Goal: Task Accomplishment & Management: Manage account settings

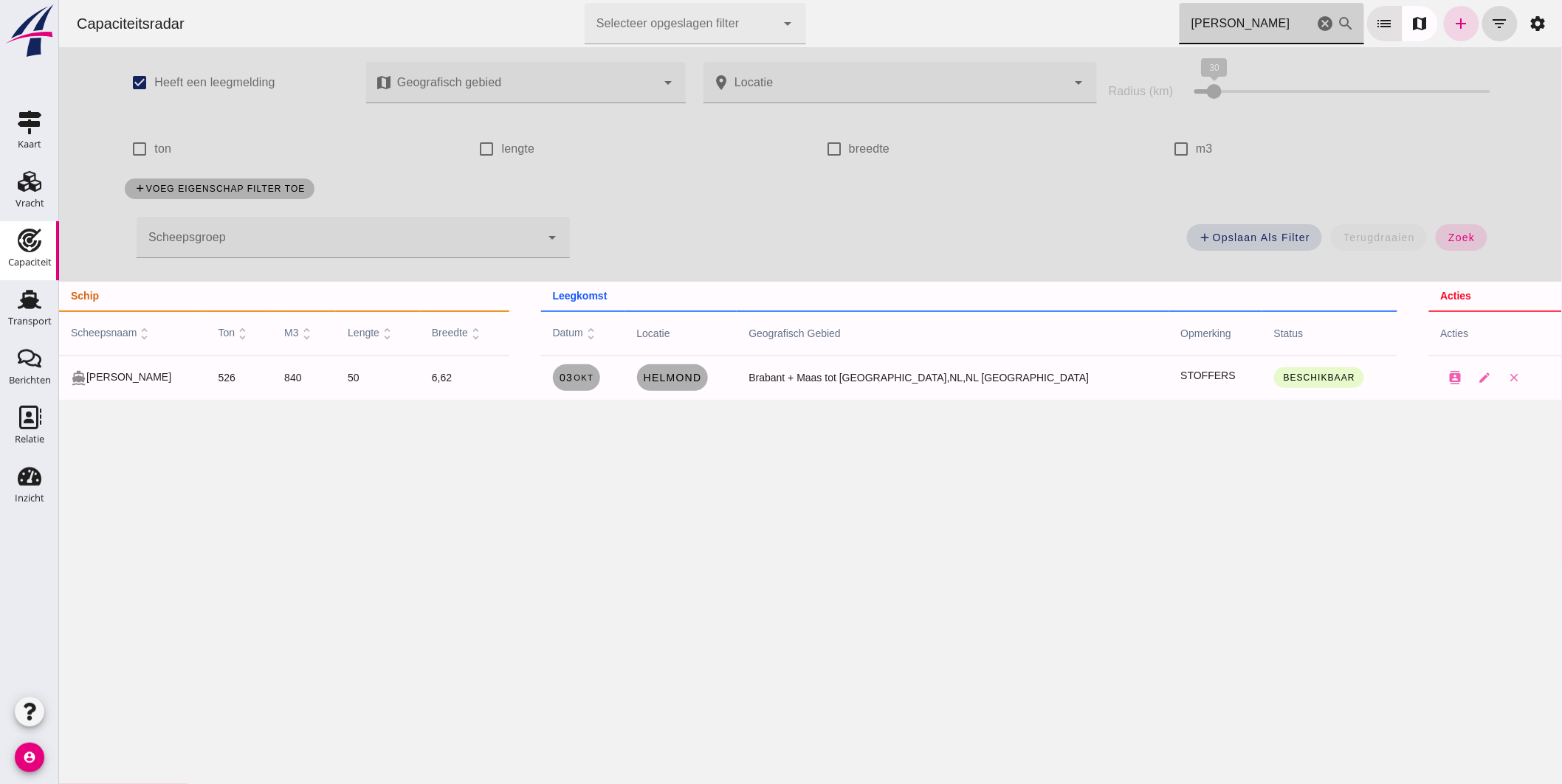
drag, startPoint x: 1219, startPoint y: 26, endPoint x: 992, endPoint y: 1, distance: 228.4
click at [1005, 8] on div "Capaciteitsradar Selecteer opgeslagen filter Selecteer opgeslagen filter cancel…" at bounding box center [809, 24] width 1491 height 48
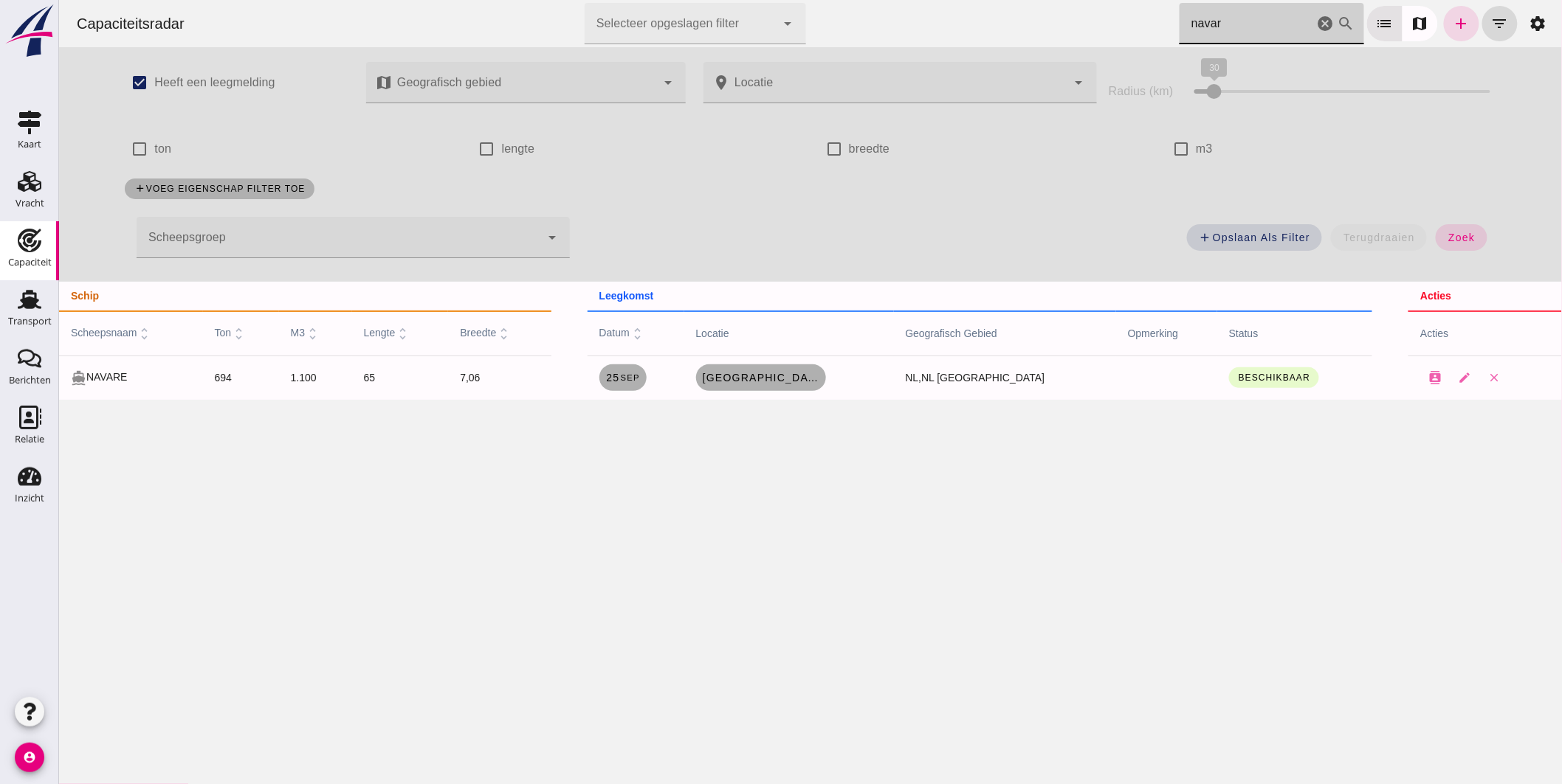
drag, startPoint x: 1263, startPoint y: 24, endPoint x: 1021, endPoint y: 10, distance: 242.4
click at [1023, 12] on div "Capaciteitsradar Selecteer opgeslagen filter Selecteer opgeslagen filter cancel…" at bounding box center [809, 24] width 1491 height 48
type input "teunt"
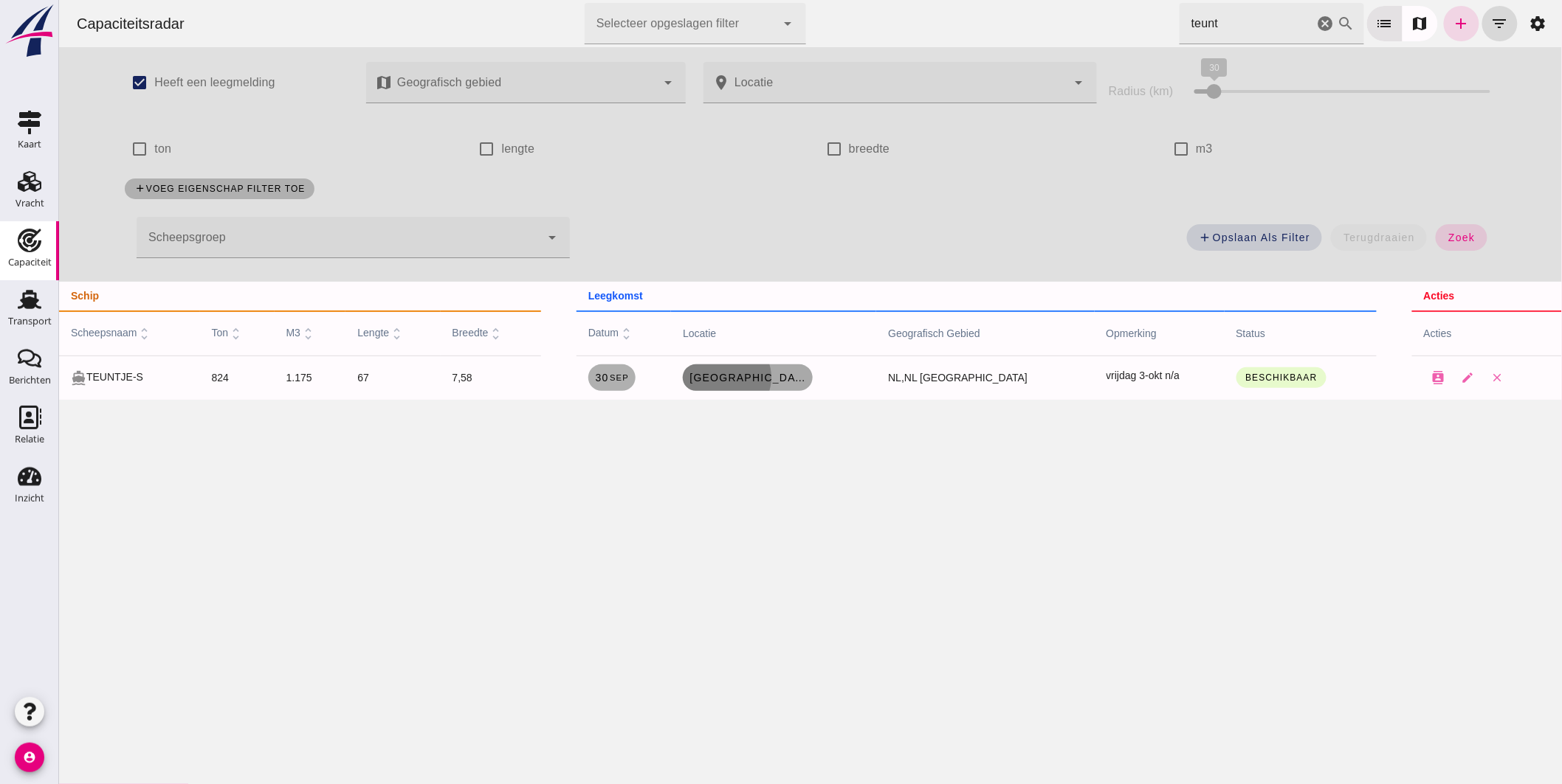
click at [769, 372] on span "Amsterdam" at bounding box center [747, 378] width 118 height 12
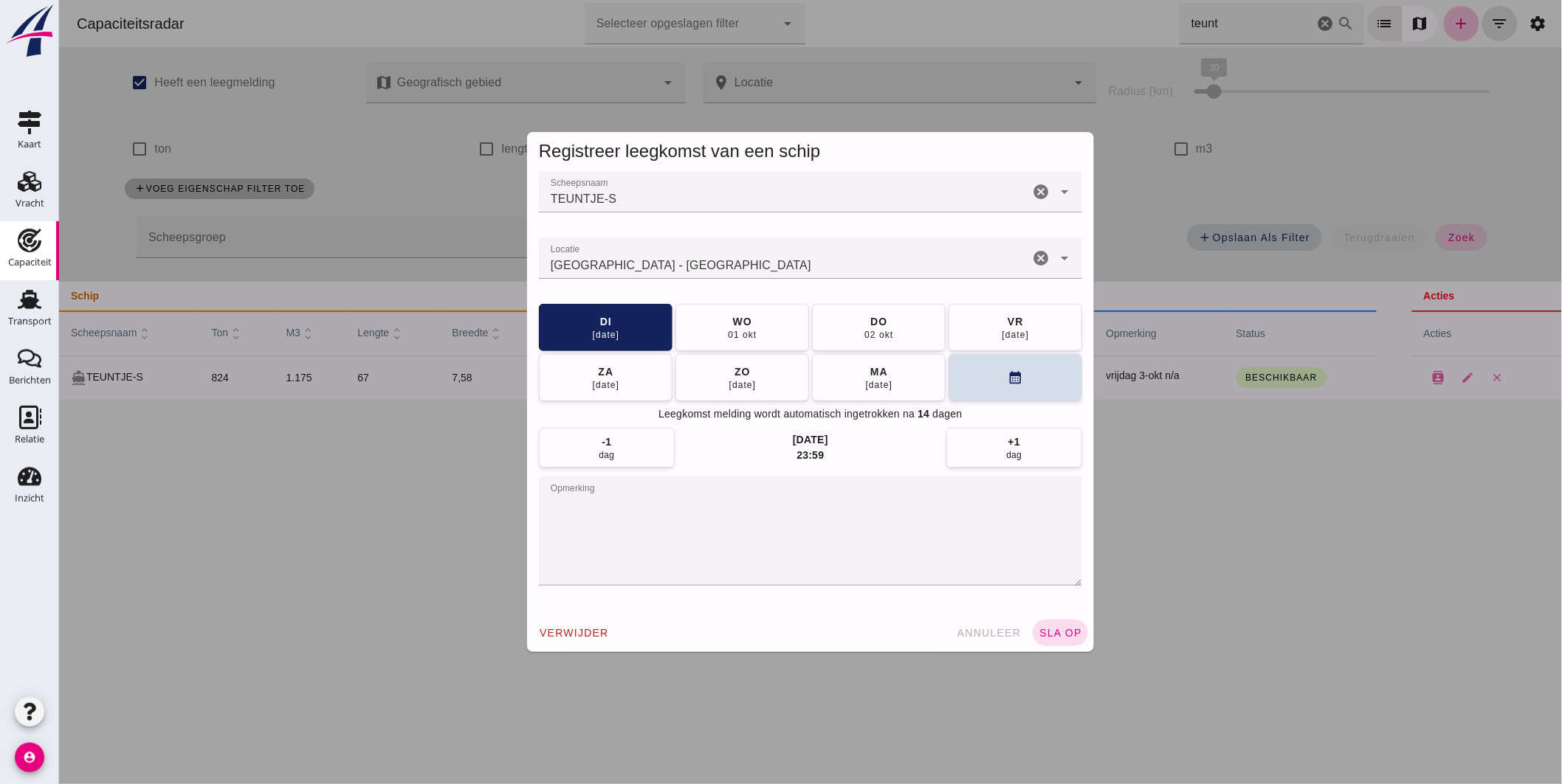
click at [684, 271] on input "Locatie" at bounding box center [784, 265] width 490 height 18
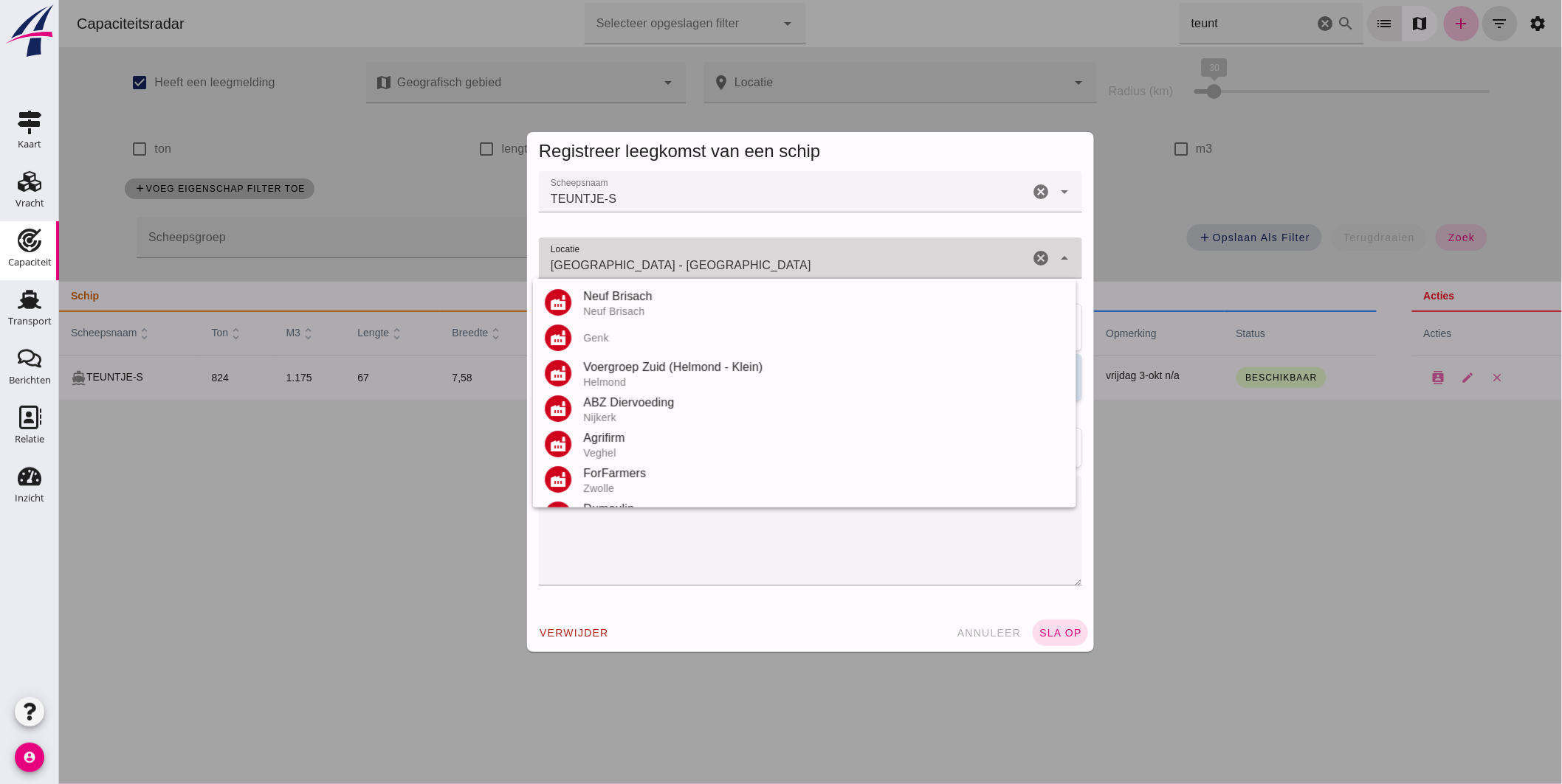
click at [684, 271] on input "Amsterdam - Noord-Holland" at bounding box center [784, 265] width 490 height 18
click at [687, 269] on input "Amsterdam - Noord-Holland" at bounding box center [784, 265] width 490 height 18
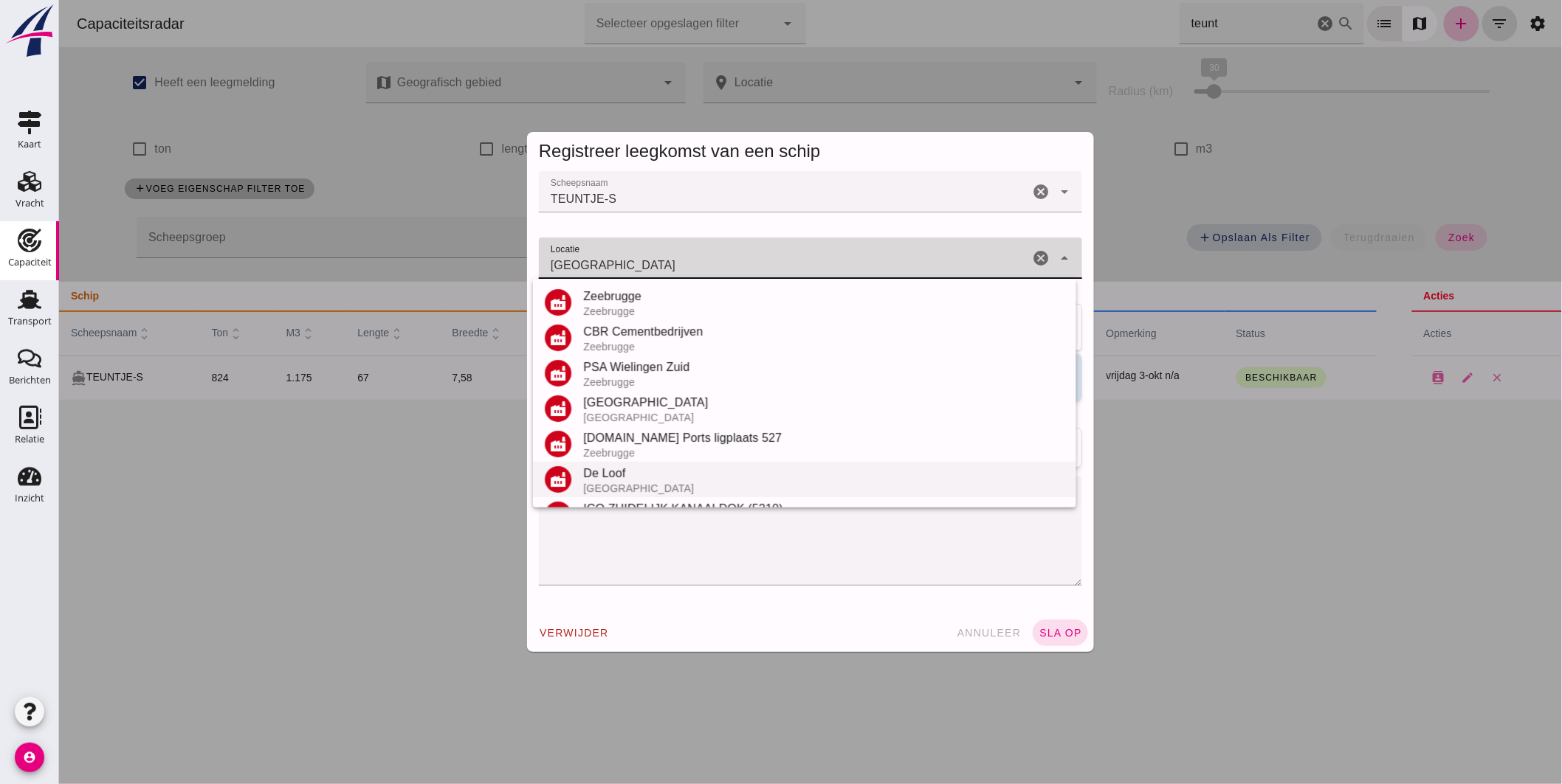
scroll to position [173, 0]
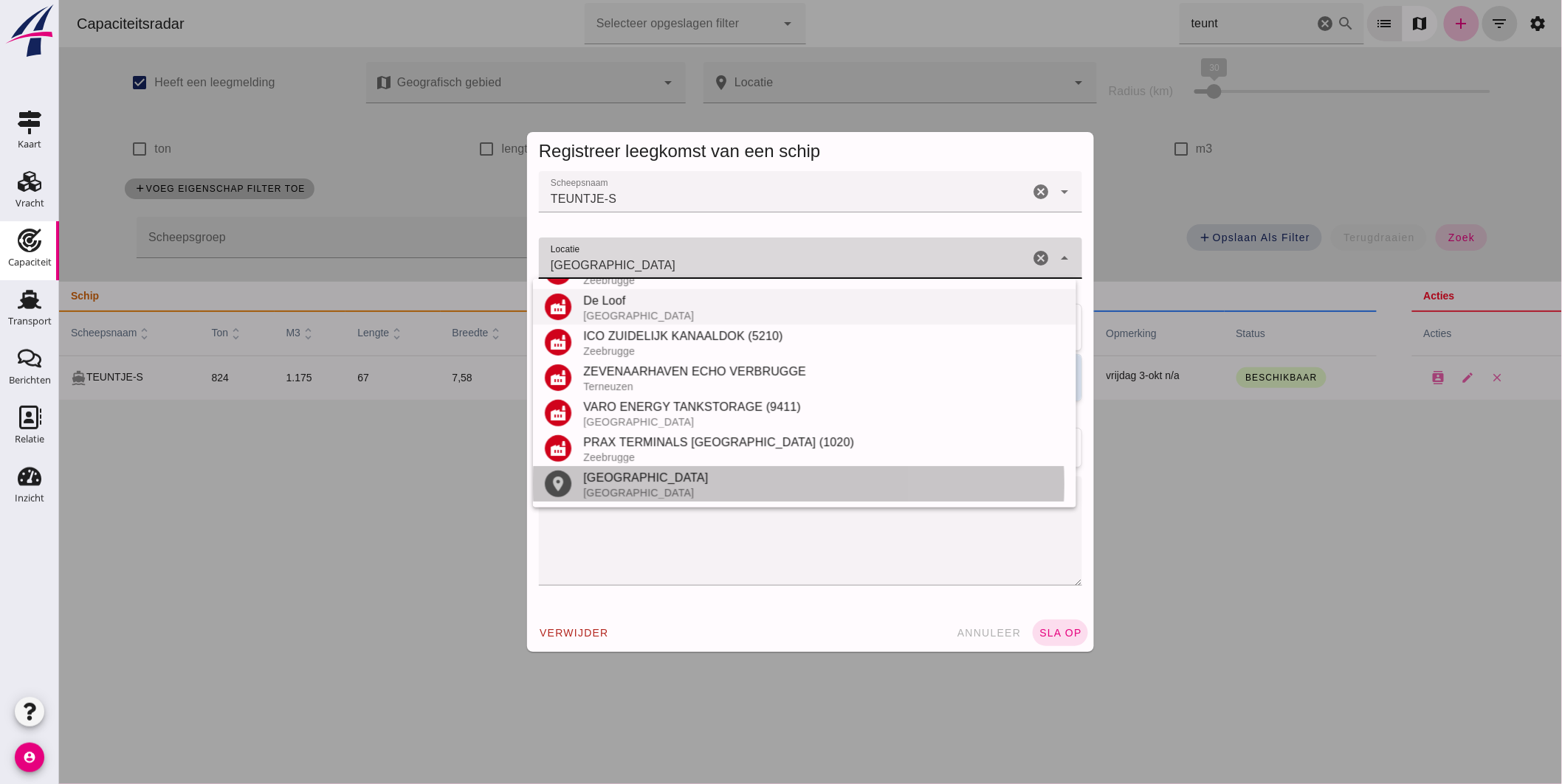
click at [619, 466] on div "place Brugge België" at bounding box center [804, 484] width 544 height 36
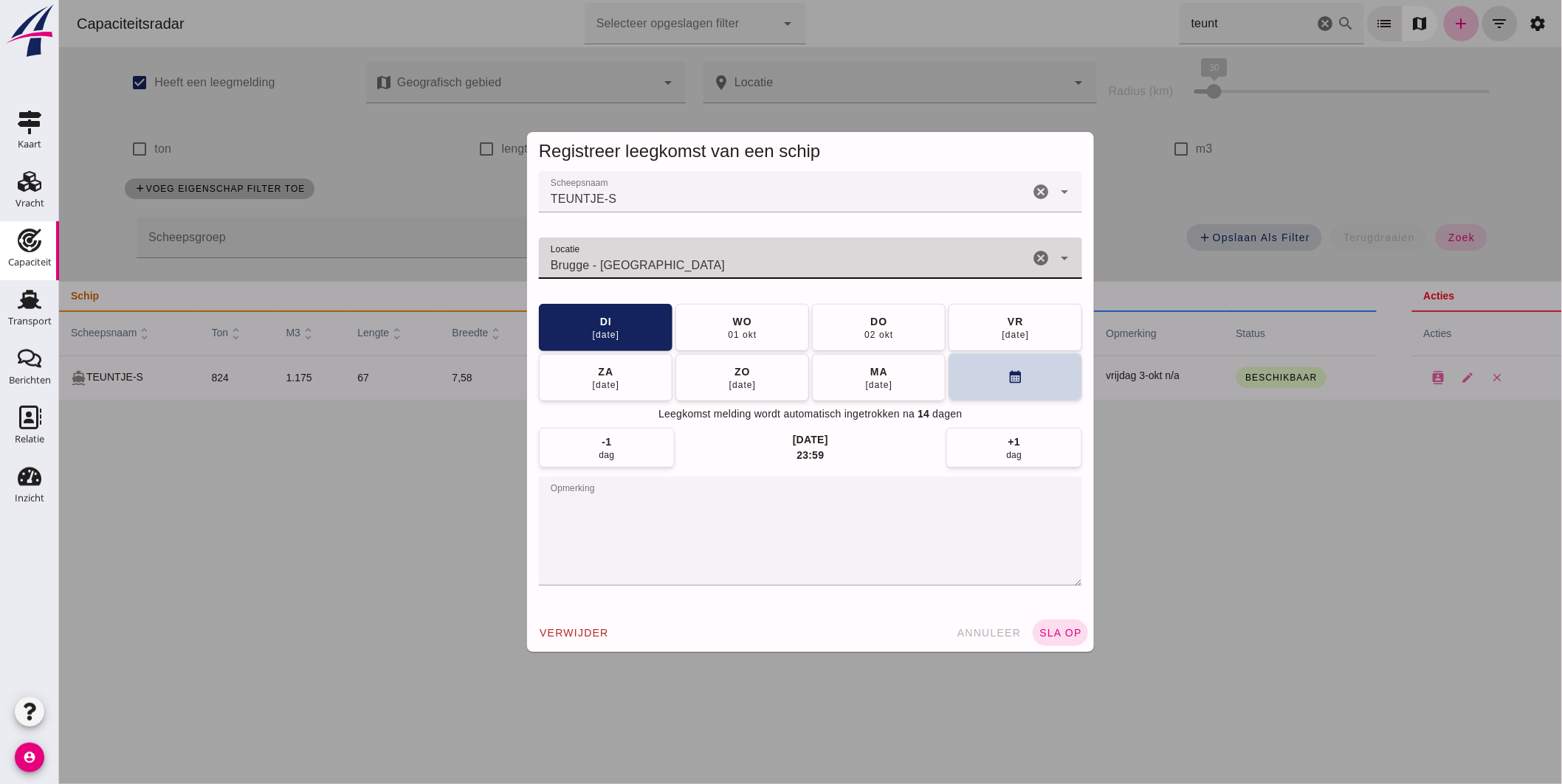
type input "Brugge - West-Vlaanderen"
click at [965, 379] on button "calendar_month" at bounding box center [1014, 378] width 134 height 48
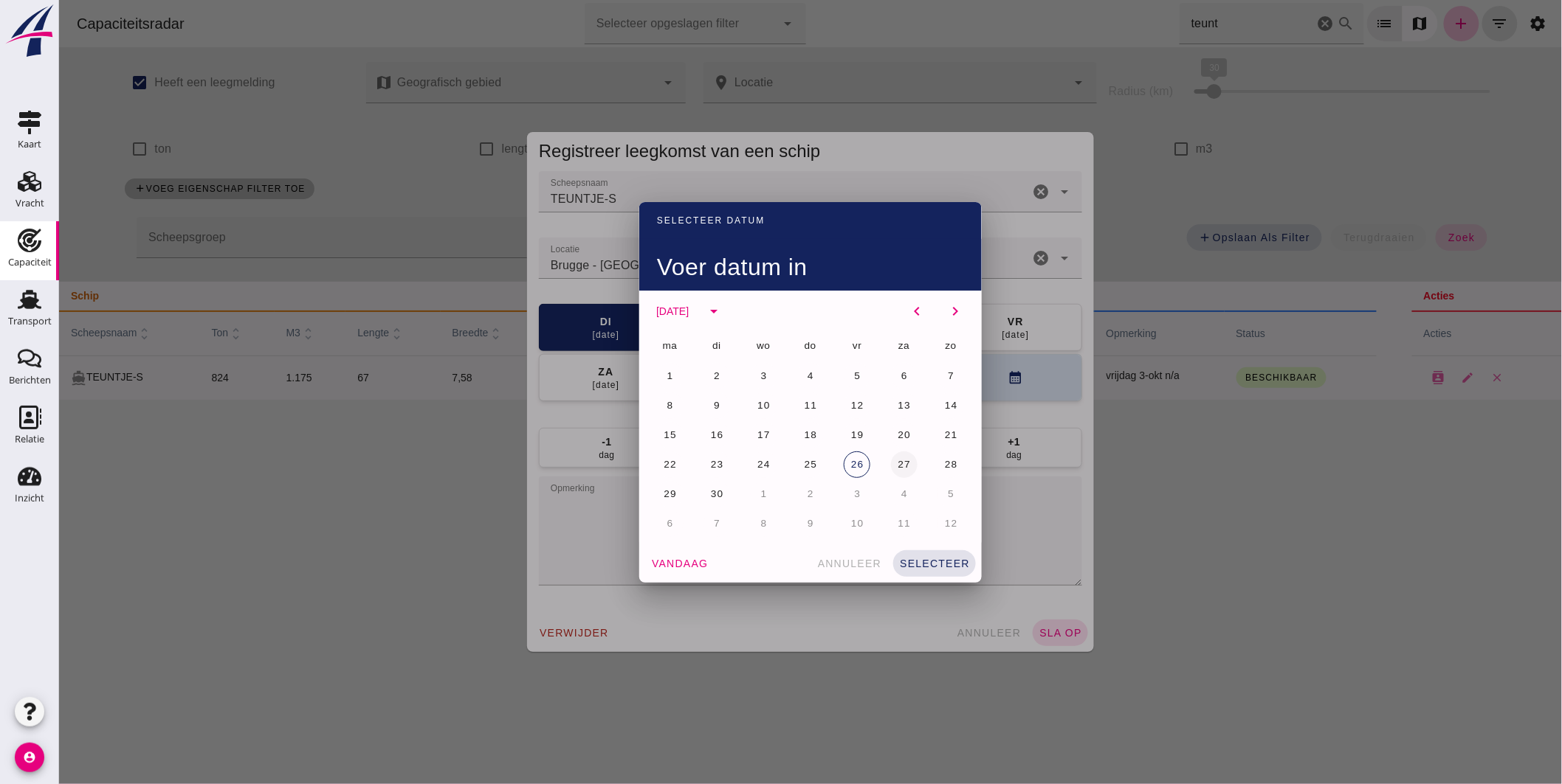
click at [900, 460] on span "27" at bounding box center [903, 464] width 14 height 11
click at [706, 535] on div "7" at bounding box center [715, 524] width 30 height 30
click at [708, 531] on button "7" at bounding box center [715, 523] width 26 height 26
click at [946, 558] on span "selecteer" at bounding box center [933, 564] width 71 height 12
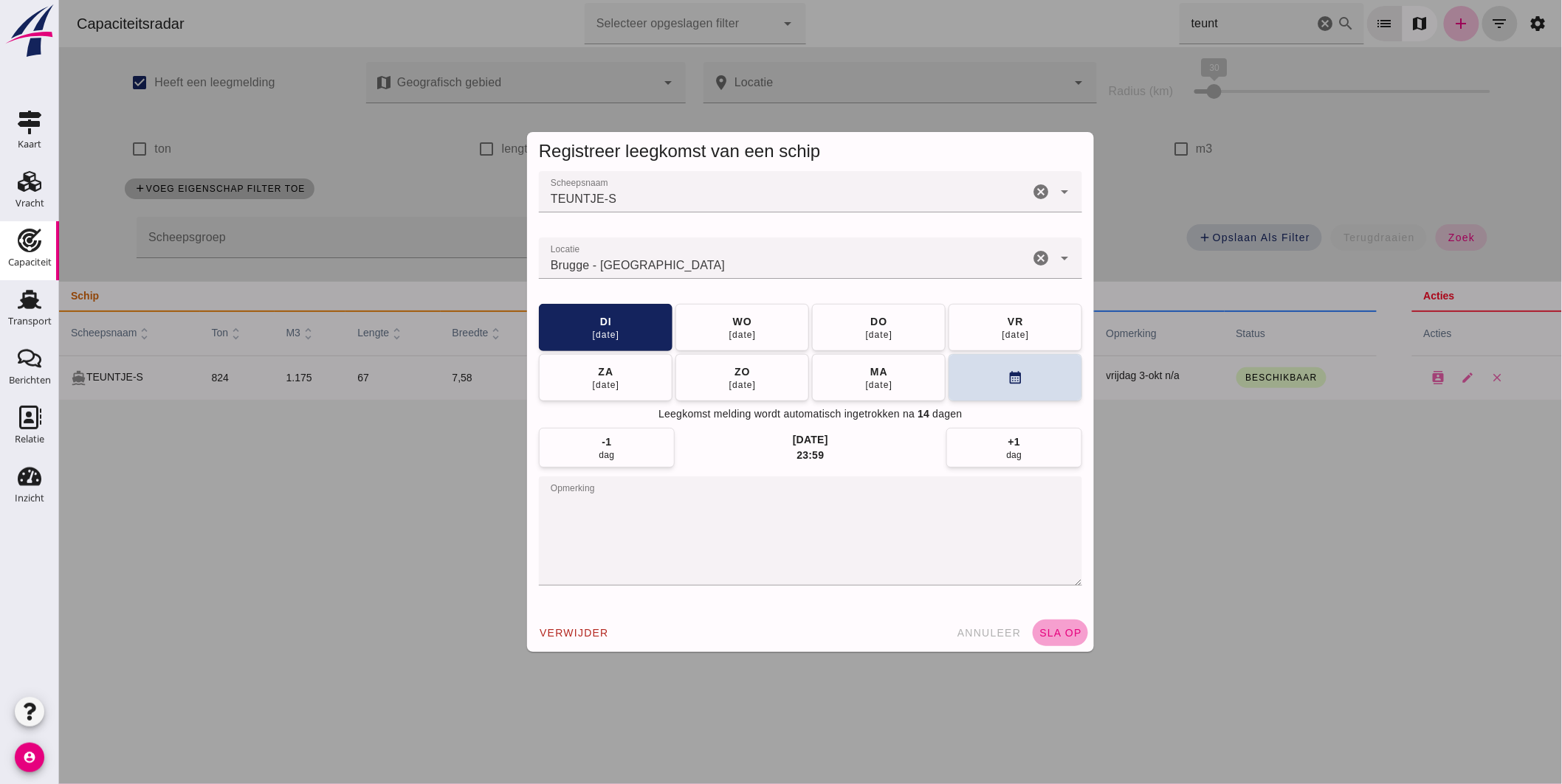
click at [1047, 633] on span "sla op" at bounding box center [1059, 633] width 43 height 12
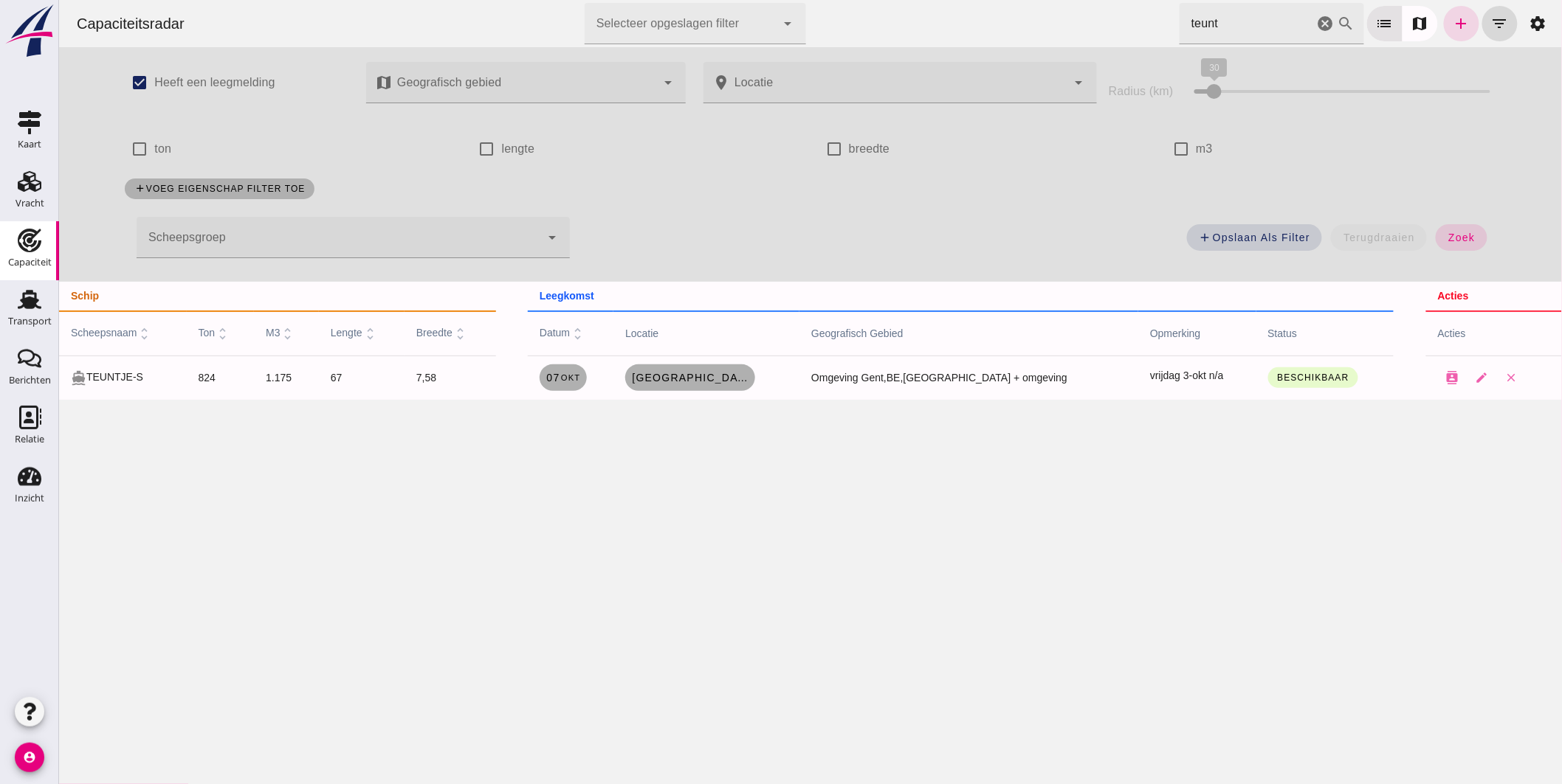
click at [1317, 20] on icon "cancel" at bounding box center [1325, 23] width 18 height 18
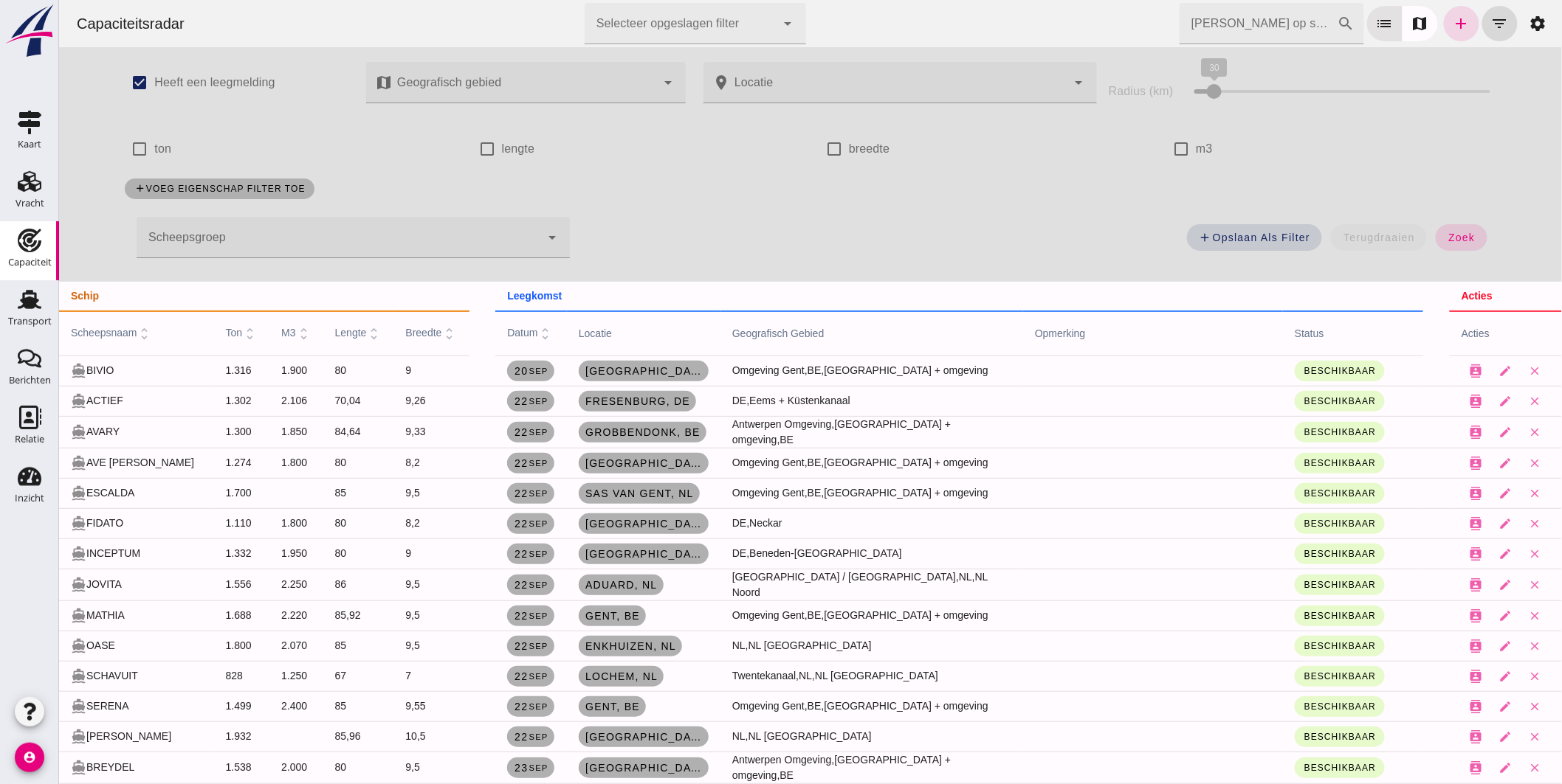
click at [1234, 22] on input "Zoek op scheepsnaam" at bounding box center [1258, 23] width 158 height 42
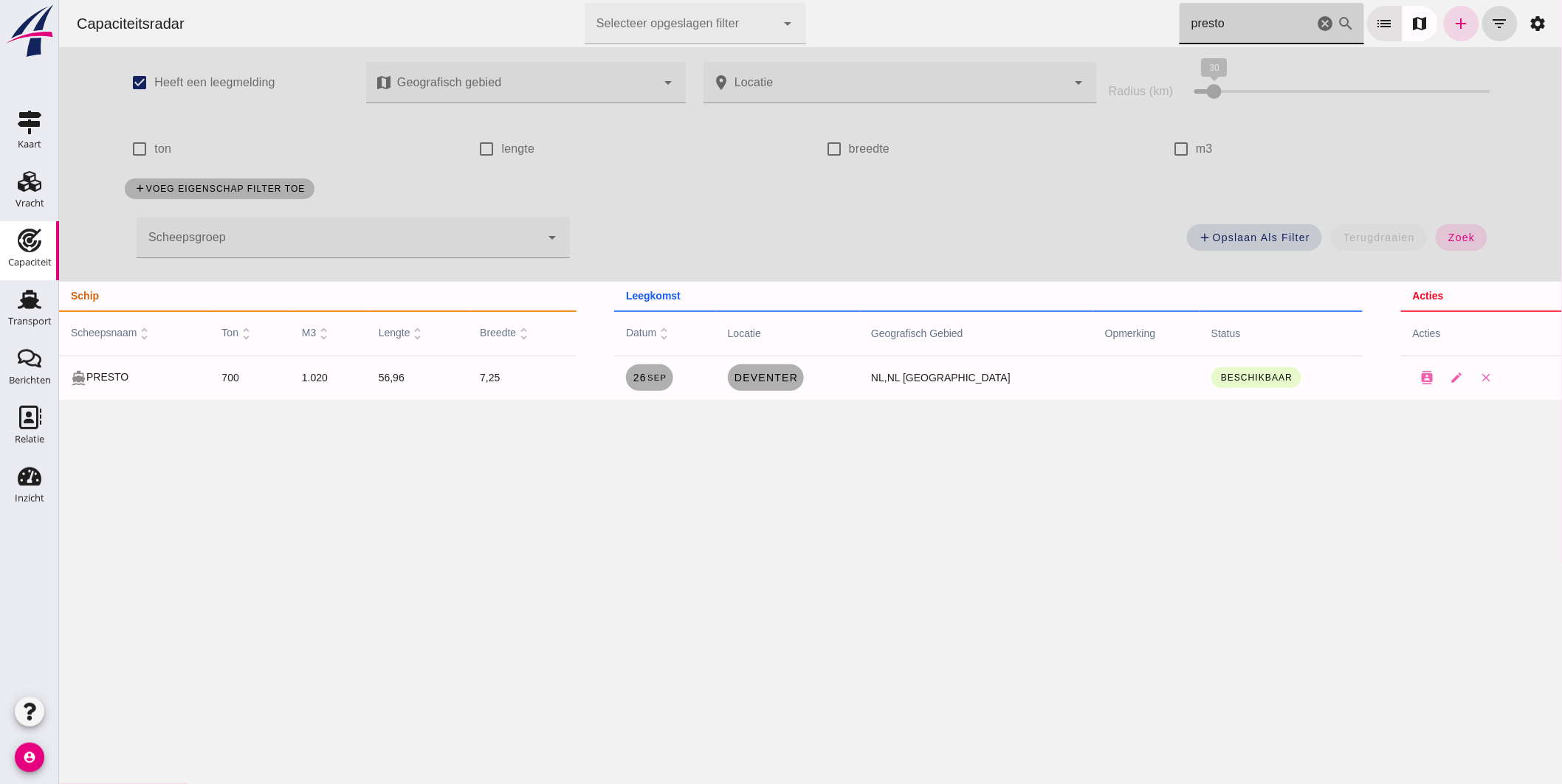
type input "presto"
click at [1316, 20] on icon "cancel" at bounding box center [1325, 23] width 18 height 18
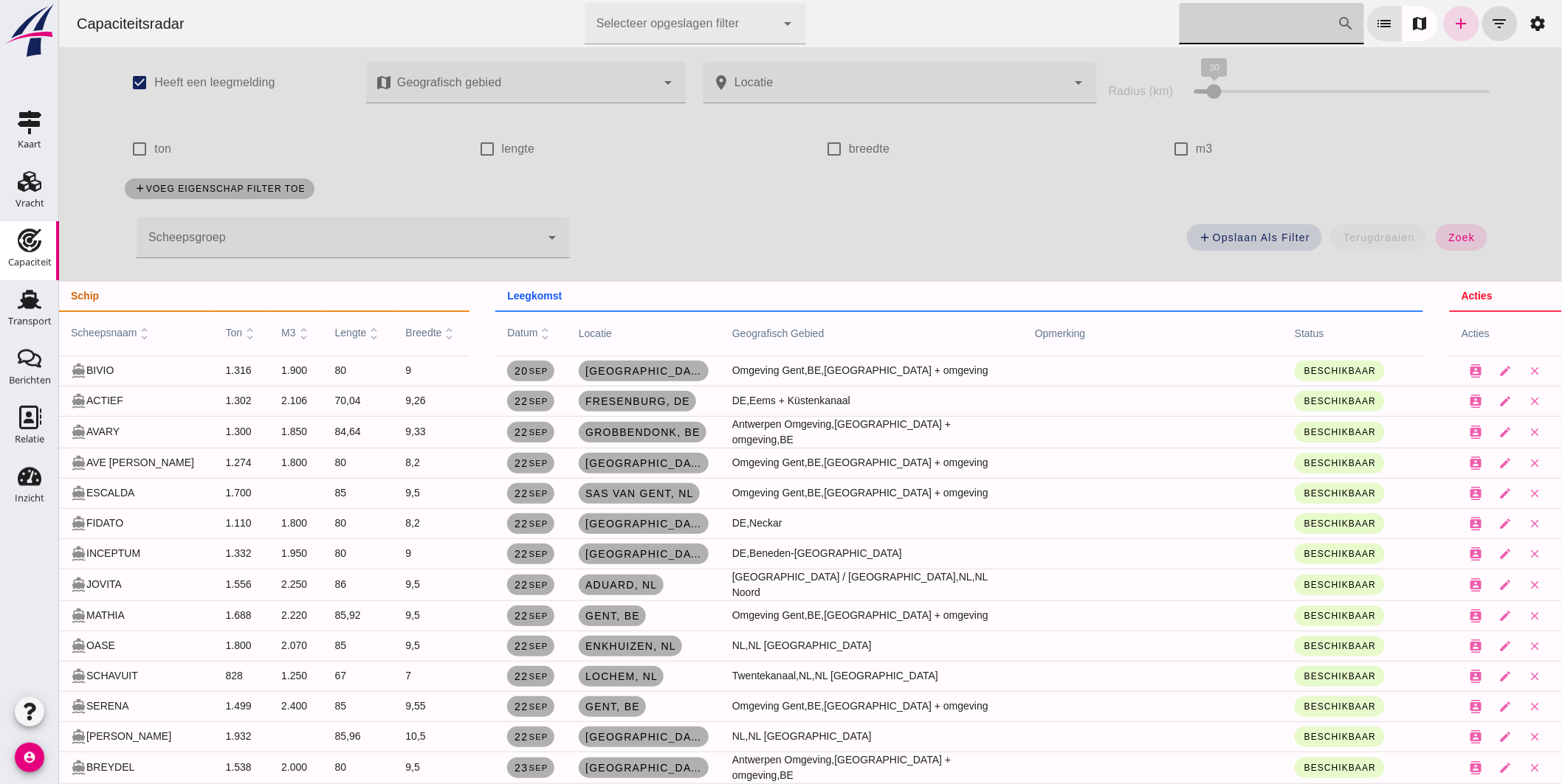
click at [329, 238] on div at bounding box center [338, 237] width 404 height 42
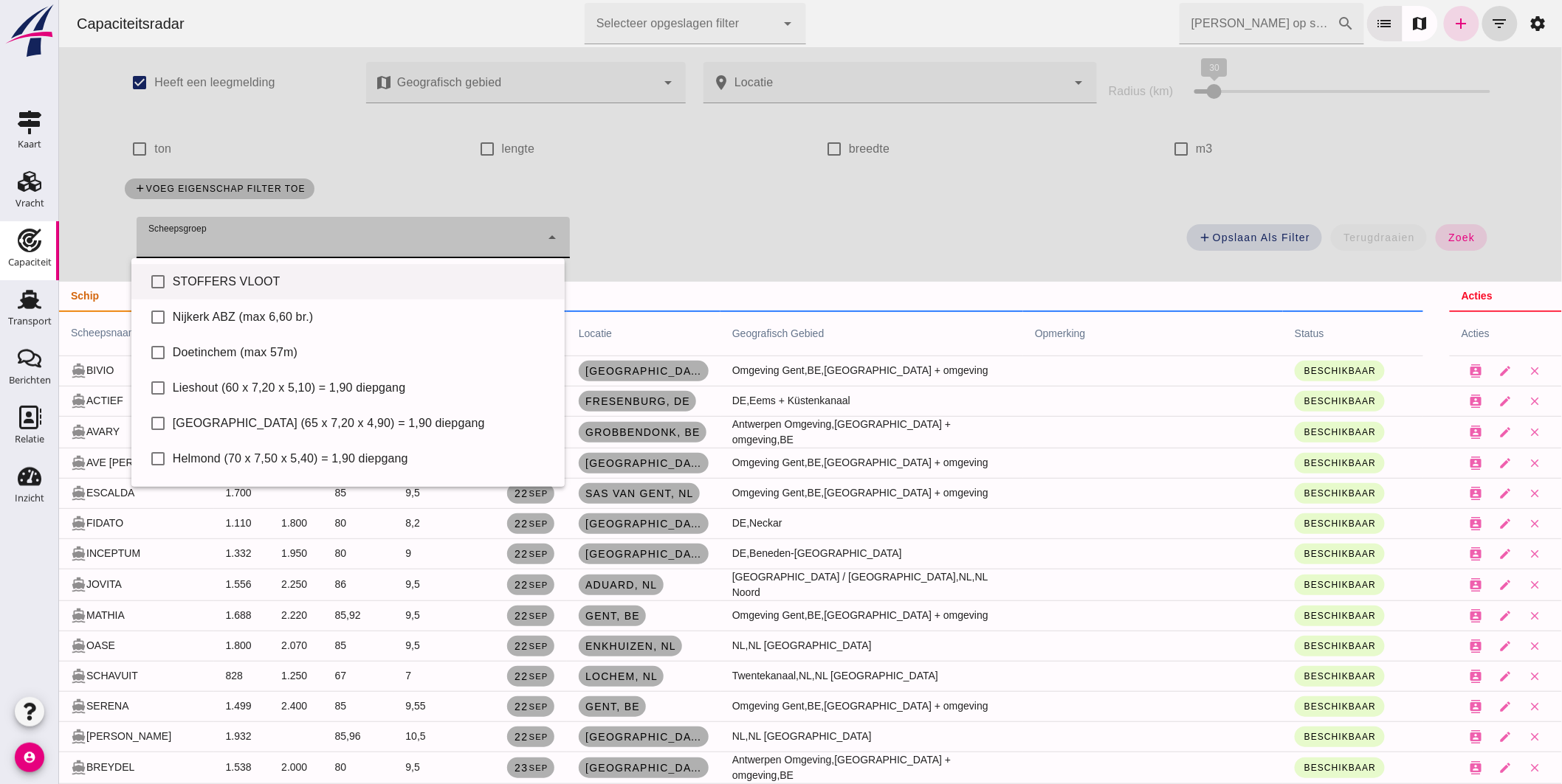
drag, startPoint x: 285, startPoint y: 284, endPoint x: 305, endPoint y: 281, distance: 20.2
click at [286, 284] on div "STOFFERS VLOOT" at bounding box center [362, 281] width 380 height 18
type input "STOFFERS VLOOT"
checkbox input "true"
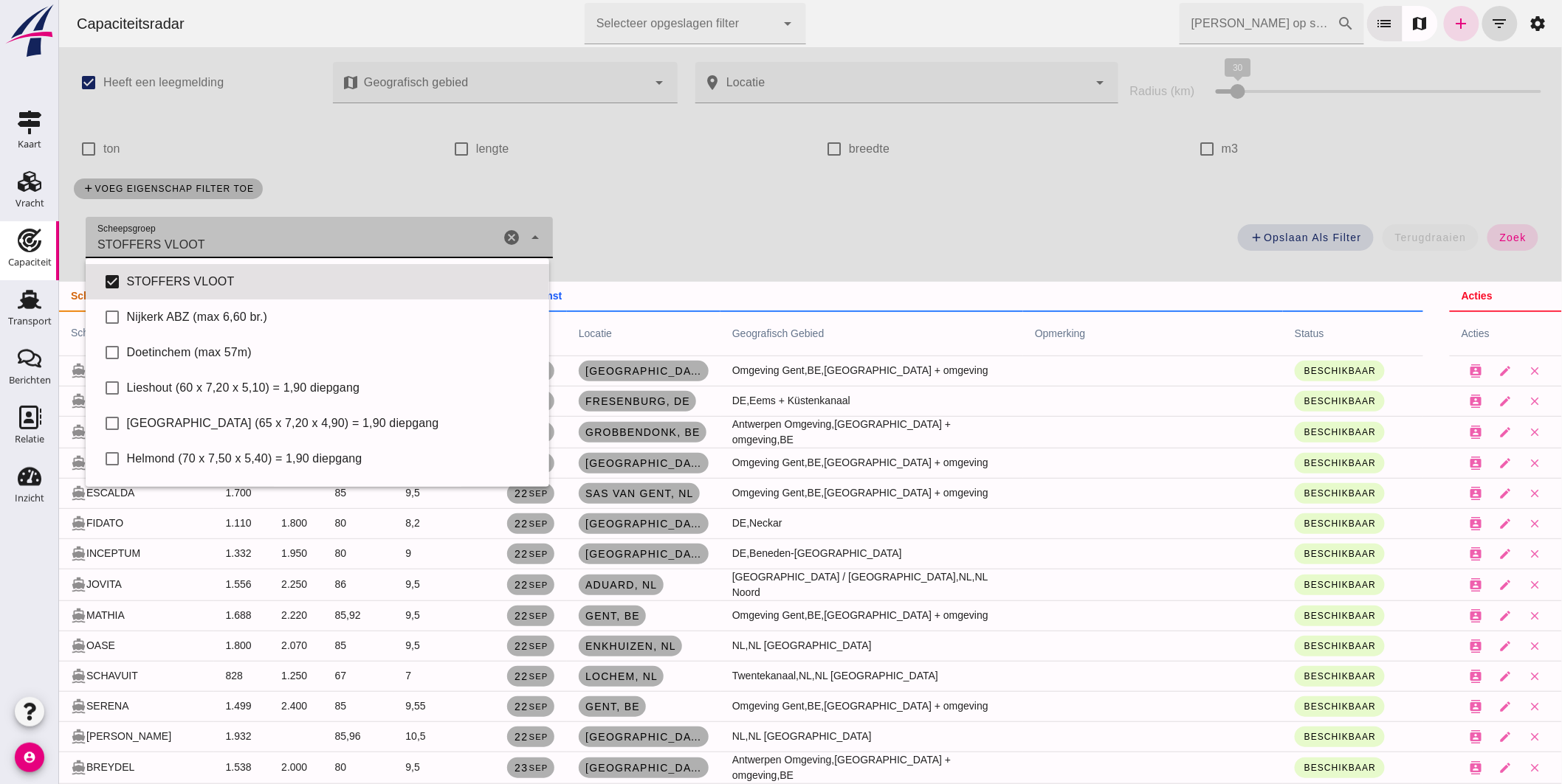
click at [1514, 235] on button "zoek" at bounding box center [1513, 237] width 51 height 26
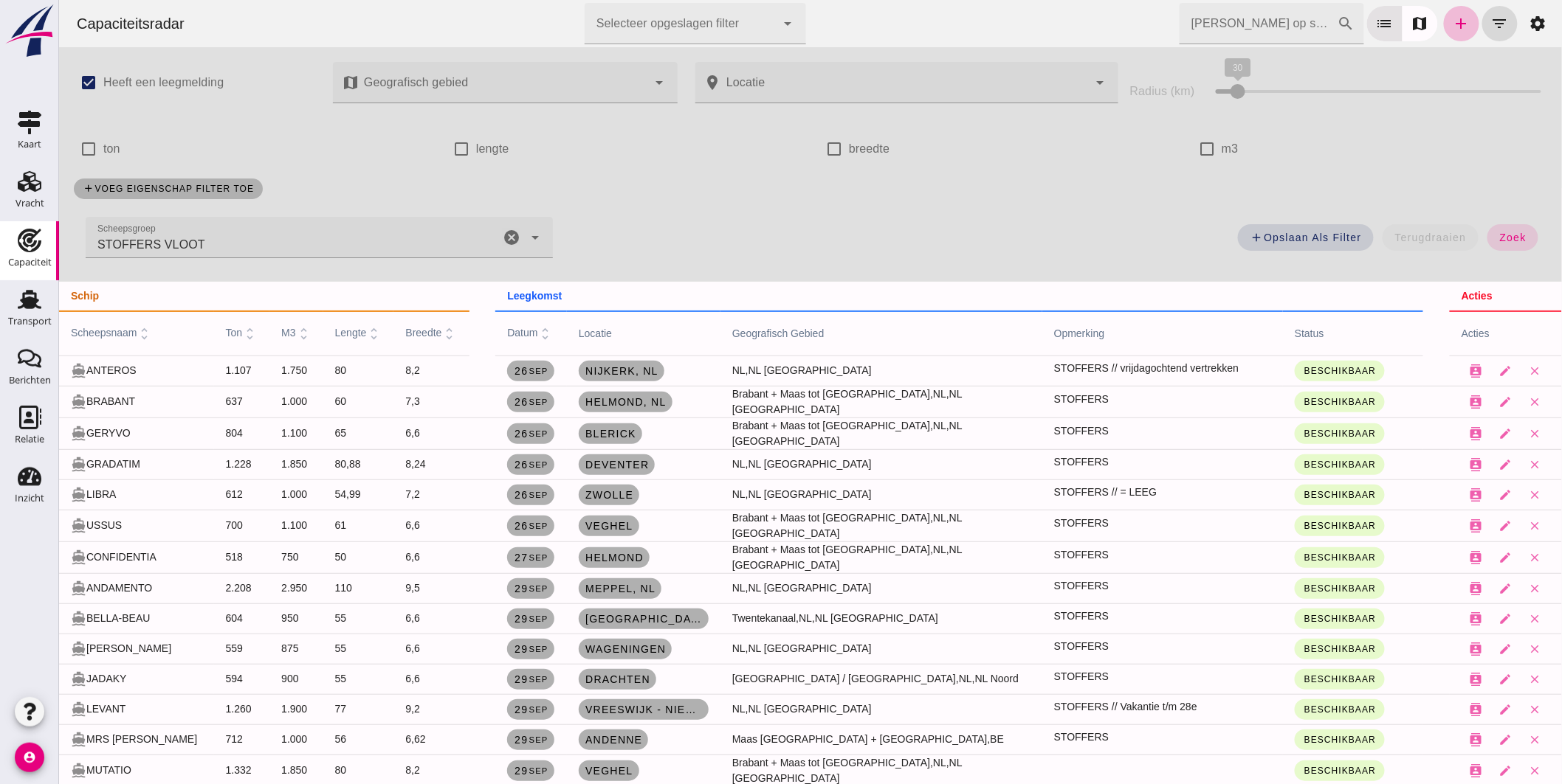
scroll to position [82, 0]
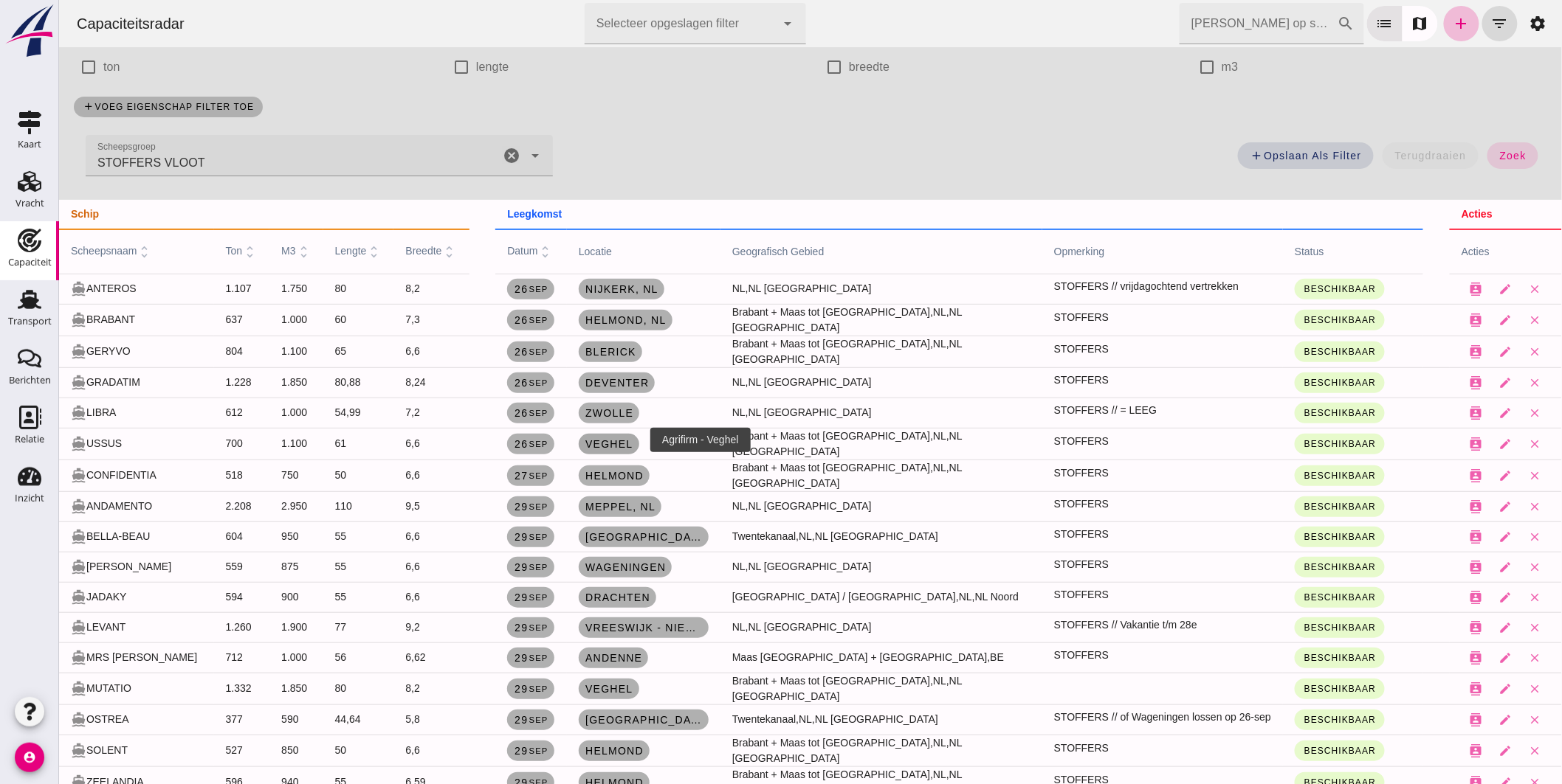
click at [599, 438] on span "Veghel" at bounding box center [607, 444] width 48 height 12
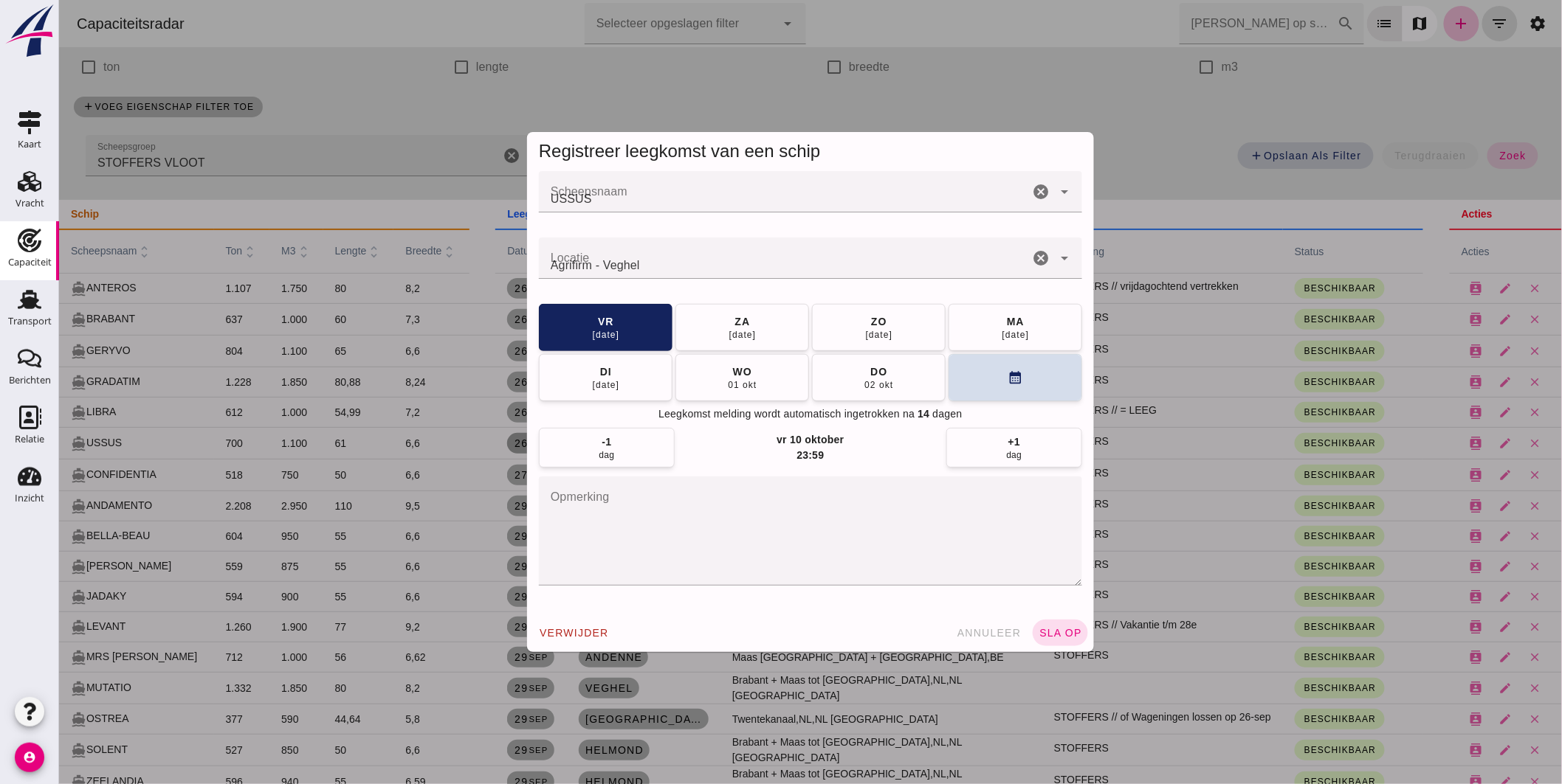
scroll to position [0, 0]
click at [632, 503] on textarea "opmerking" at bounding box center [810, 531] width 544 height 109
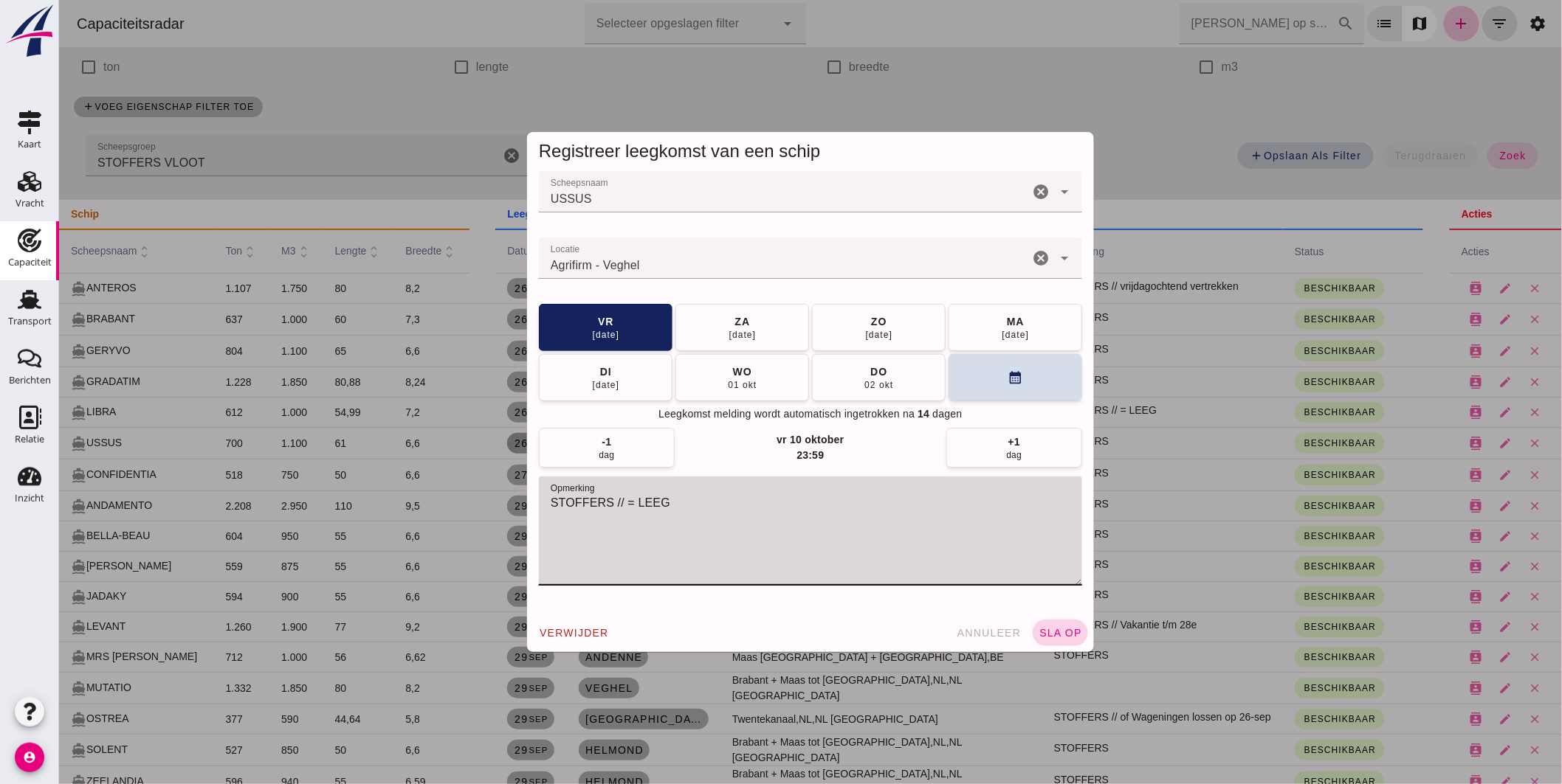
type textarea "STOFFERS // = LEEG"
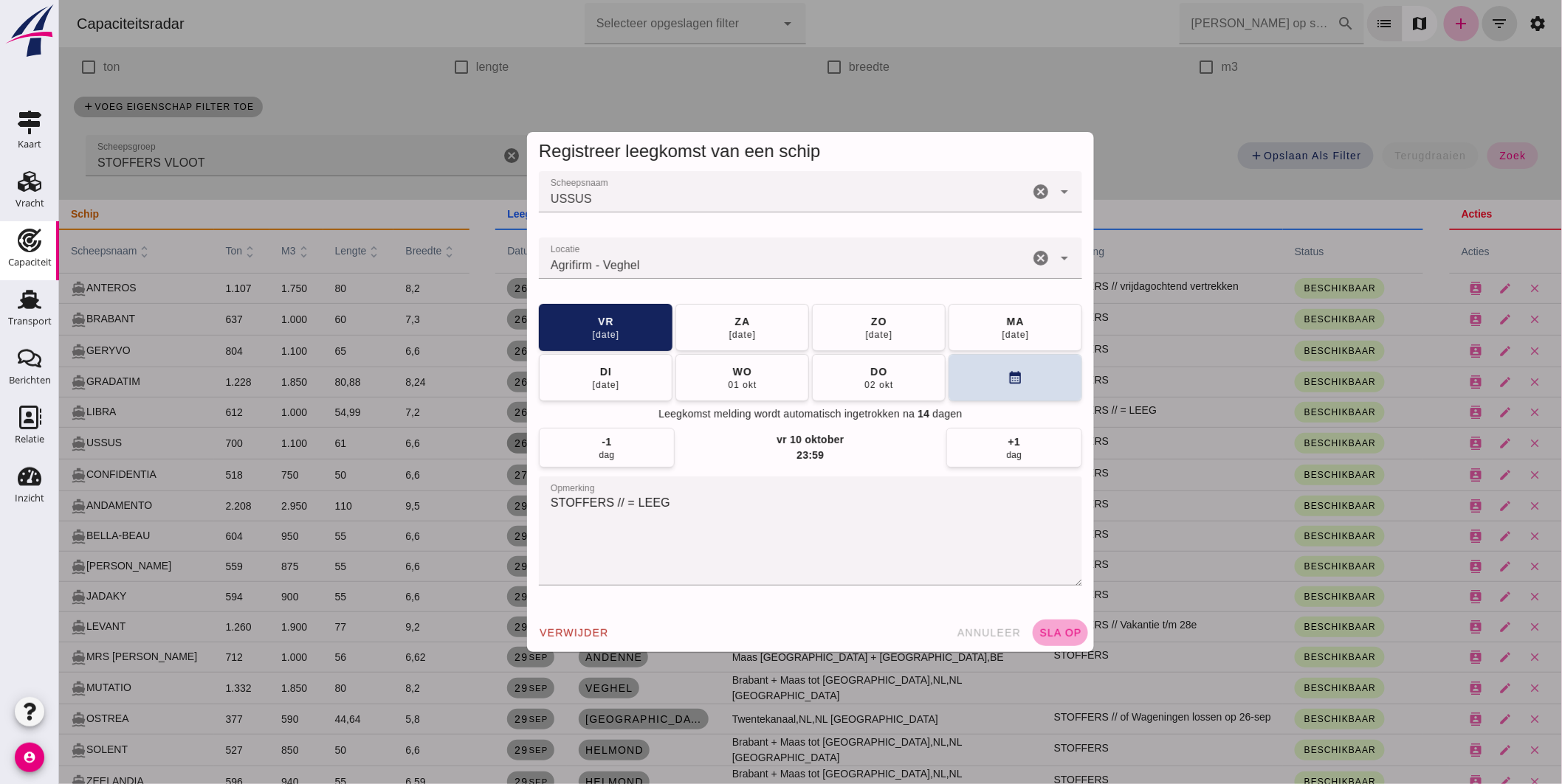
drag, startPoint x: 1057, startPoint y: 631, endPoint x: 1063, endPoint y: 626, distance: 7.8
click at [1063, 629] on span "sla op" at bounding box center [1059, 633] width 43 height 12
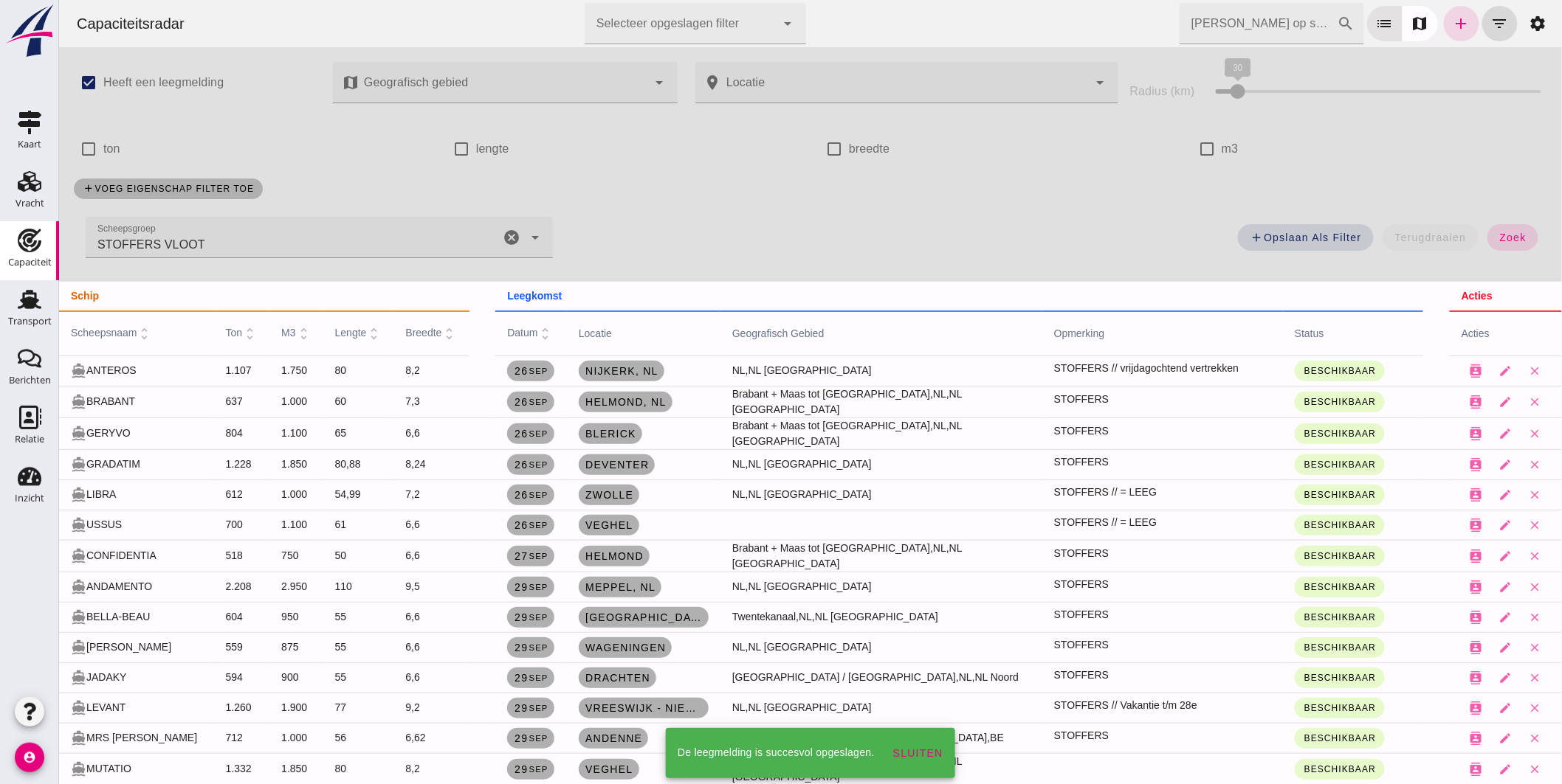
scroll to position [82, 0]
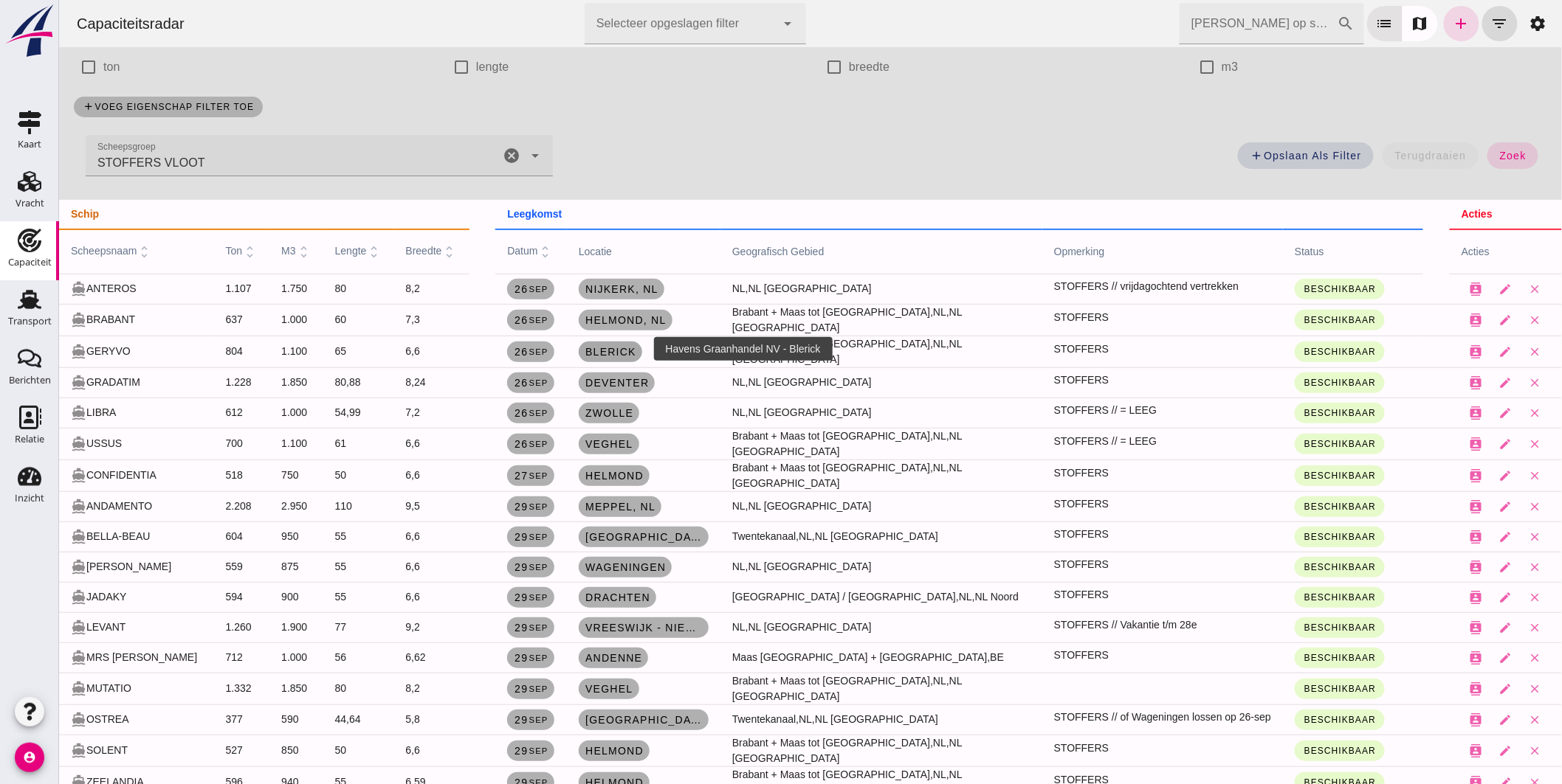
click at [608, 346] on span "Blerick" at bounding box center [609, 352] width 52 height 12
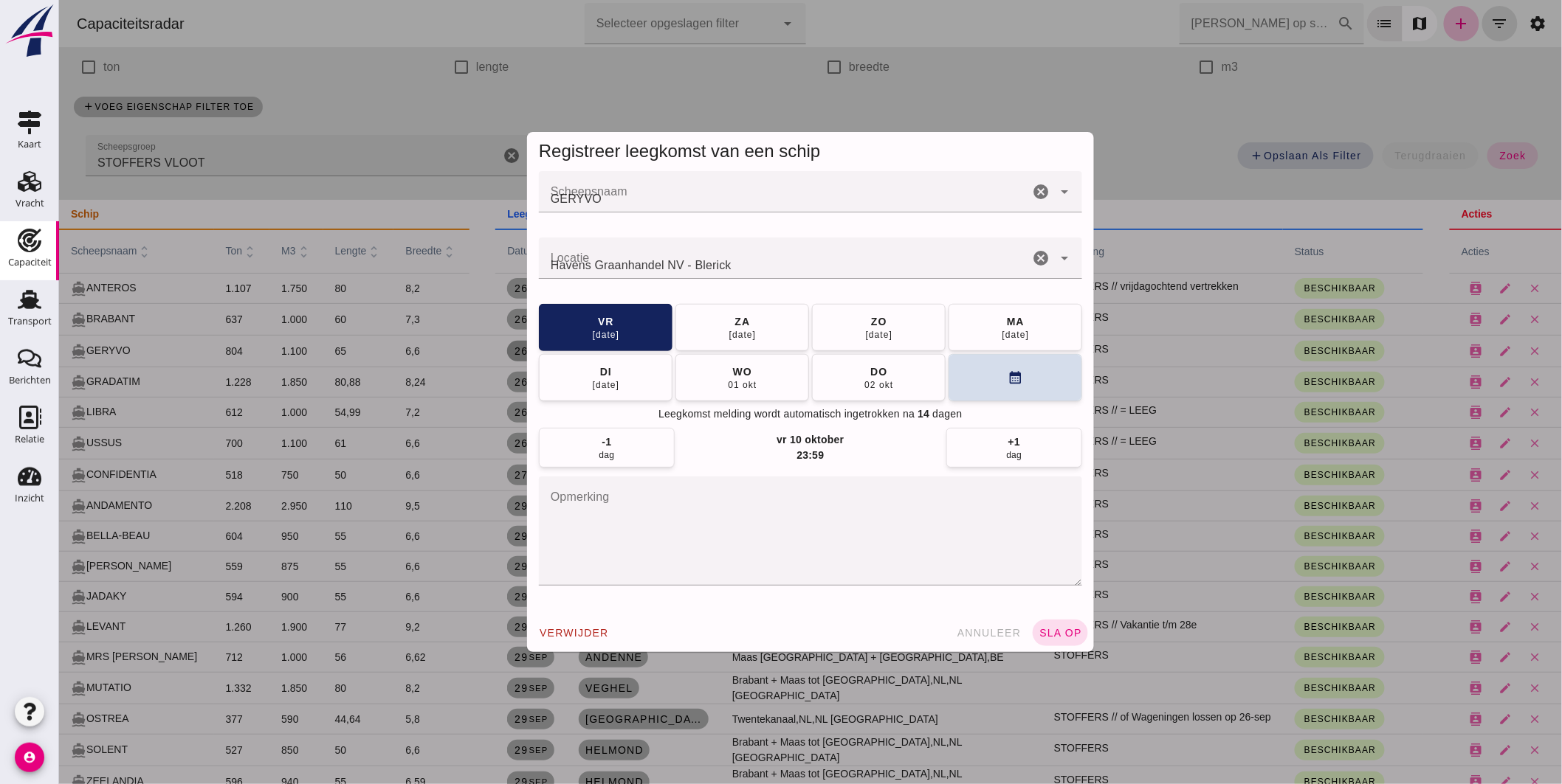
scroll to position [0, 0]
click at [706, 257] on input "Locatie" at bounding box center [784, 265] width 490 height 18
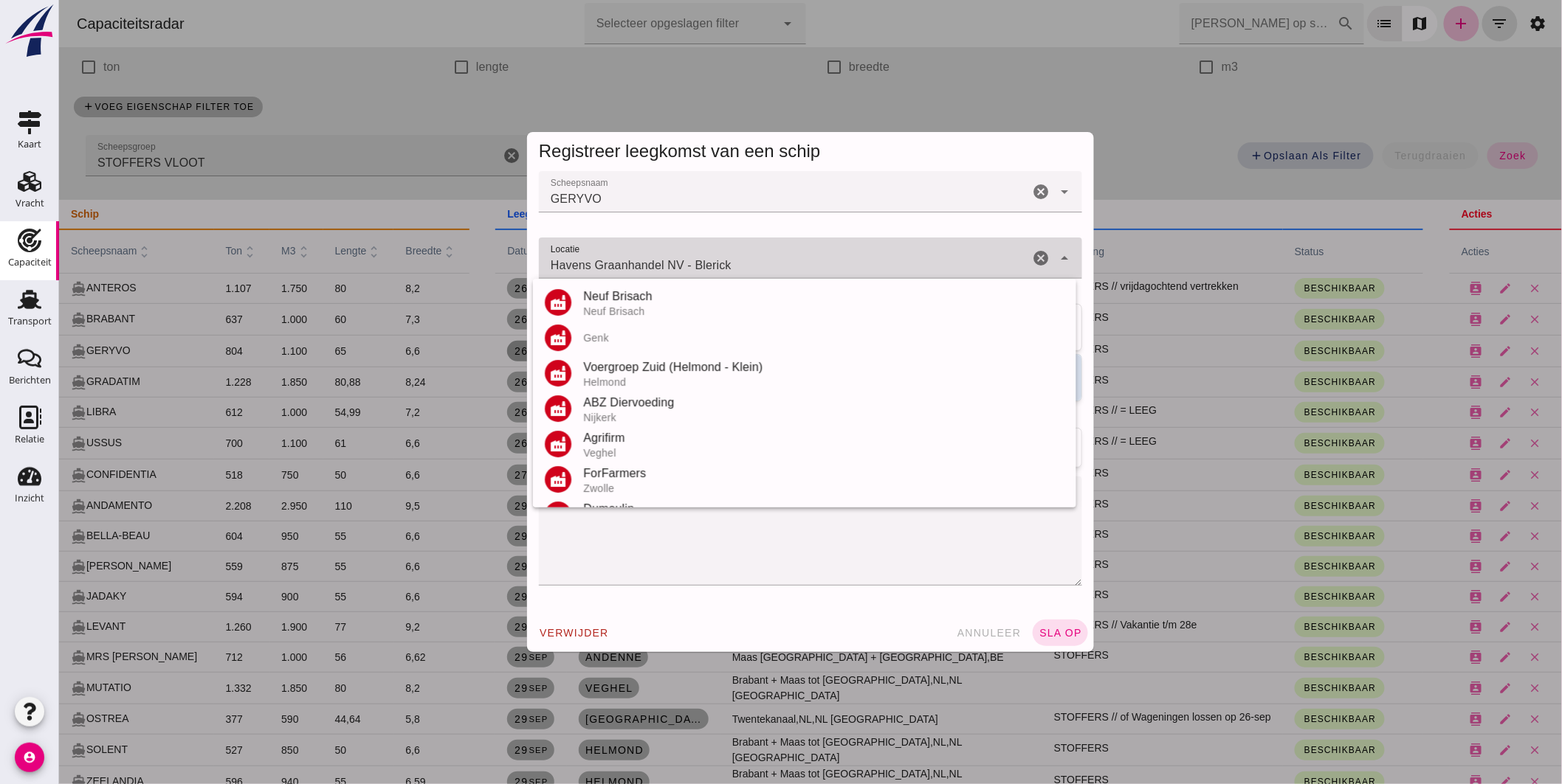
click at [706, 257] on input "Havens Graanhandel NV - Blerick" at bounding box center [784, 265] width 490 height 18
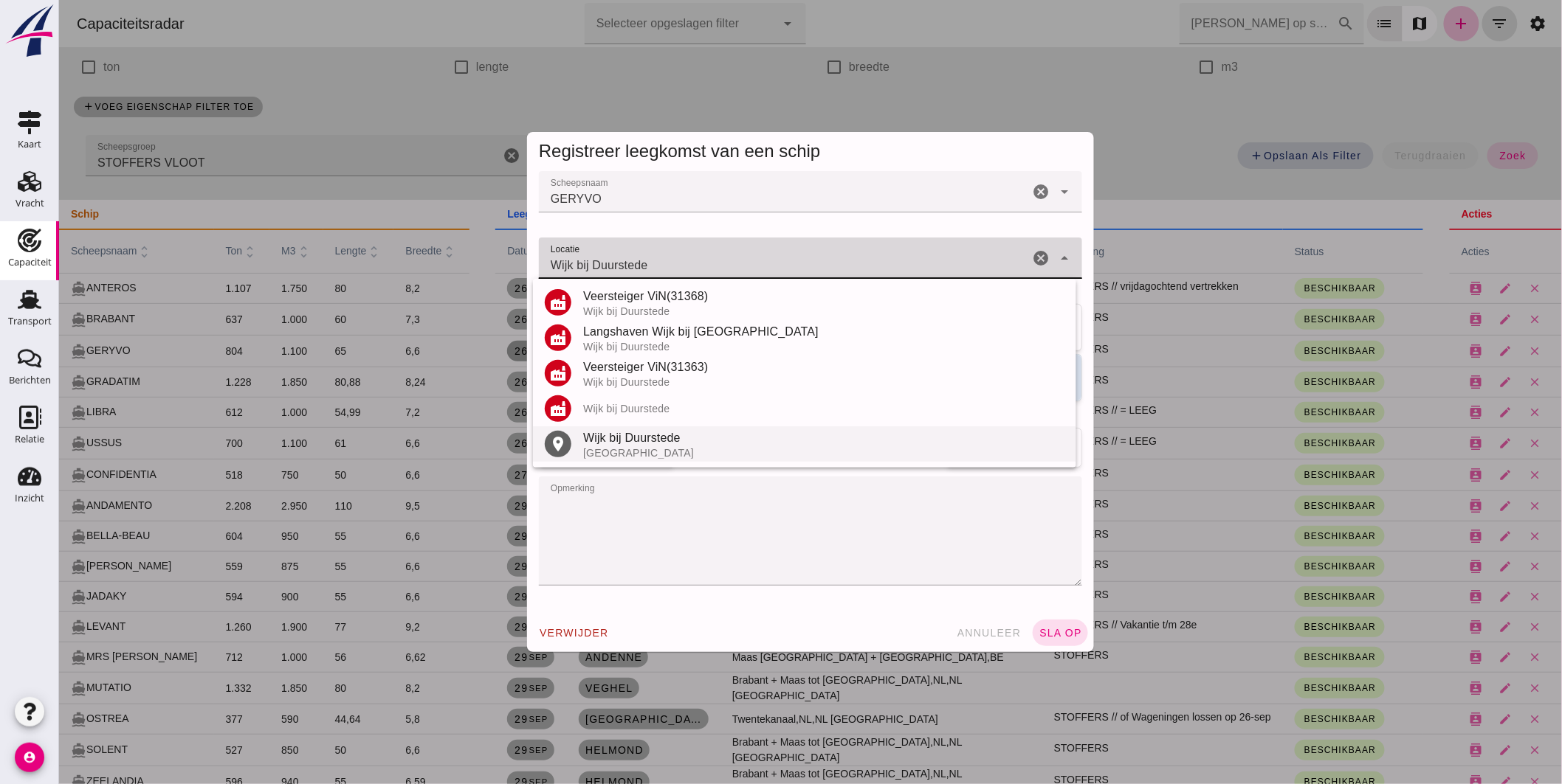
click at [625, 440] on div "Wijk bij Duurstede" at bounding box center [824, 438] width 482 height 18
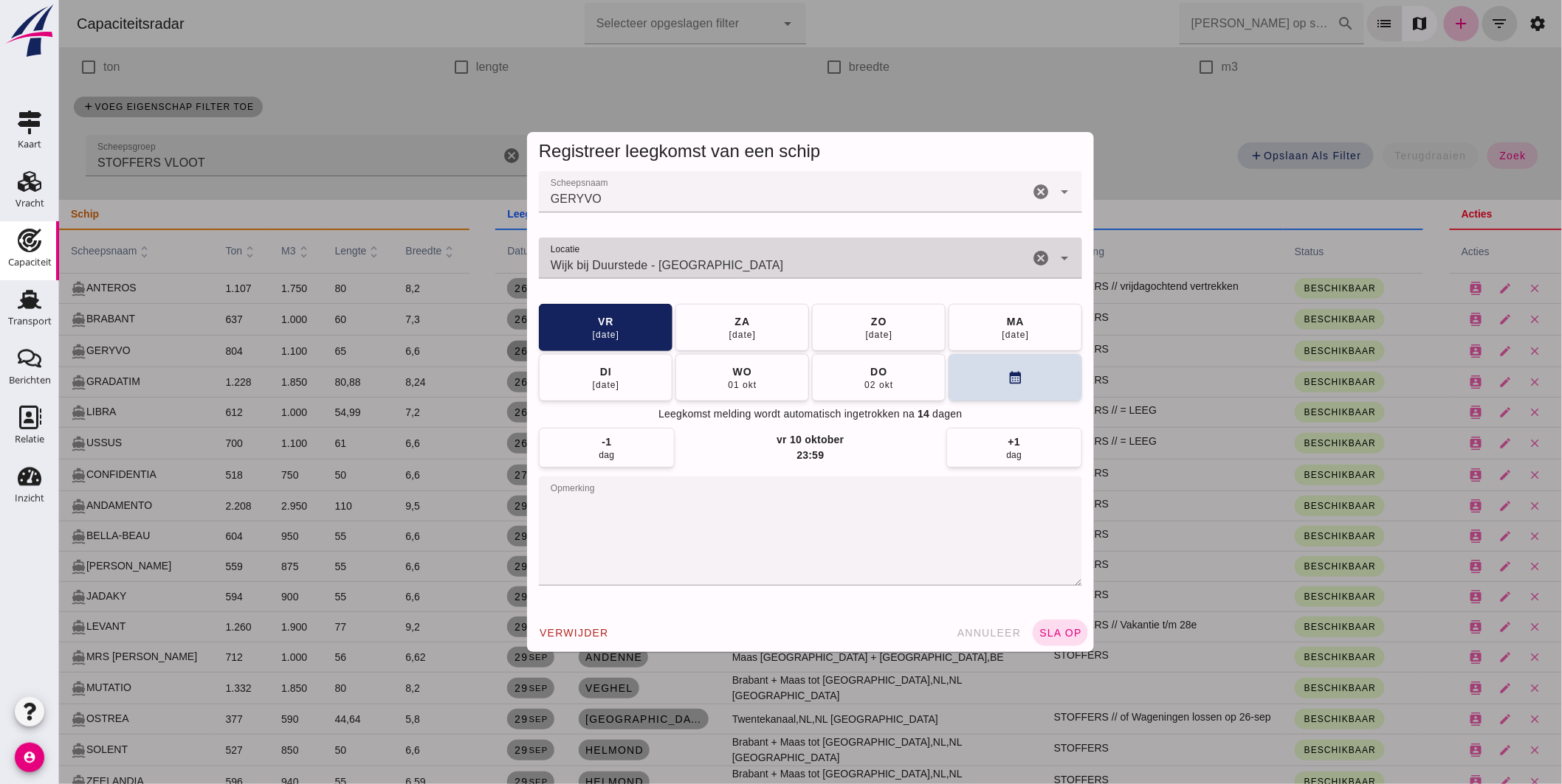
type input "Wijk bij Duurstede - Utrecht"
click at [629, 502] on textarea "opmerking" at bounding box center [810, 531] width 544 height 109
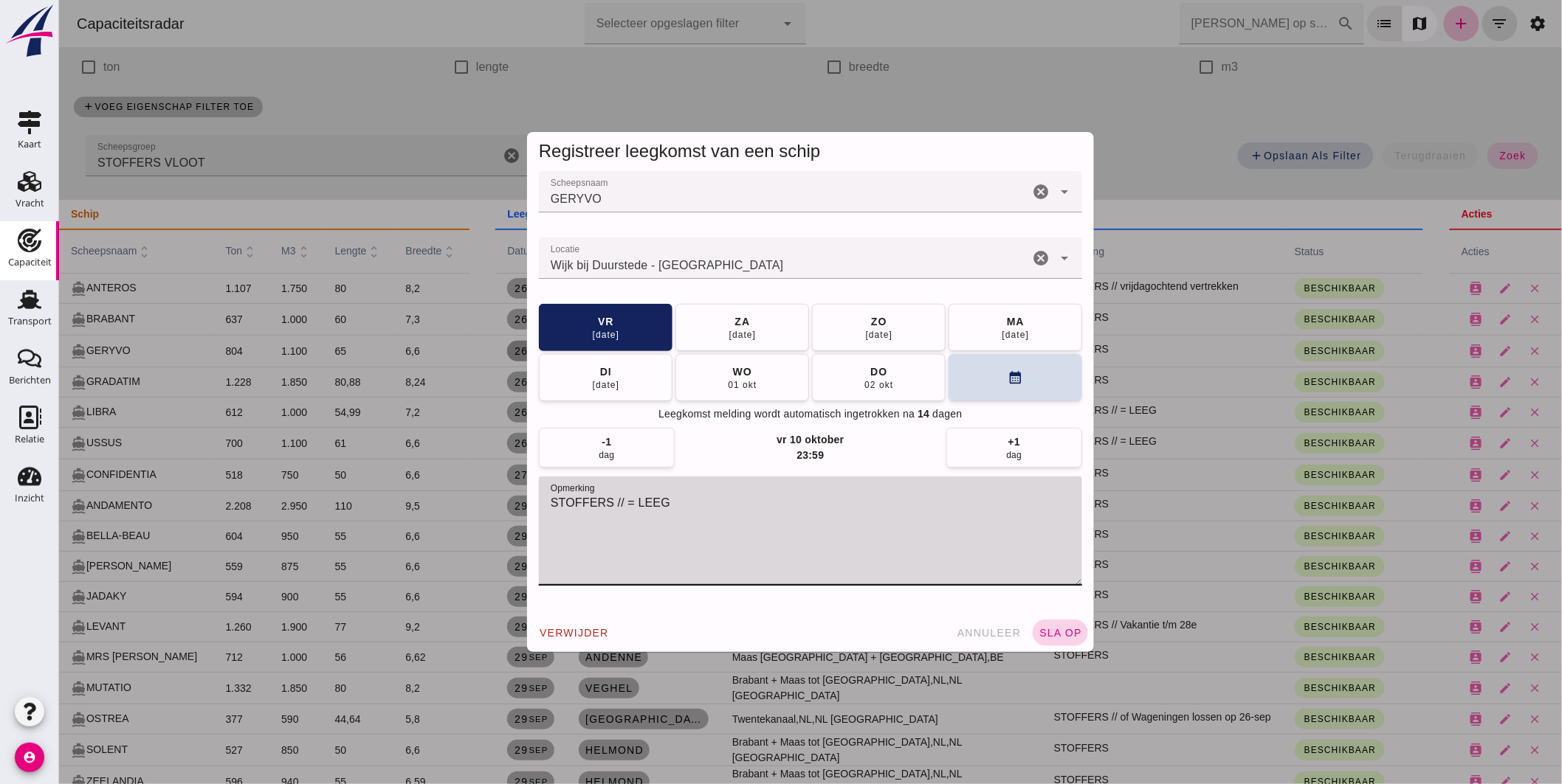
type textarea "STOFFERS // = LEEG"
click at [1068, 633] on span "sla op" at bounding box center [1059, 633] width 43 height 12
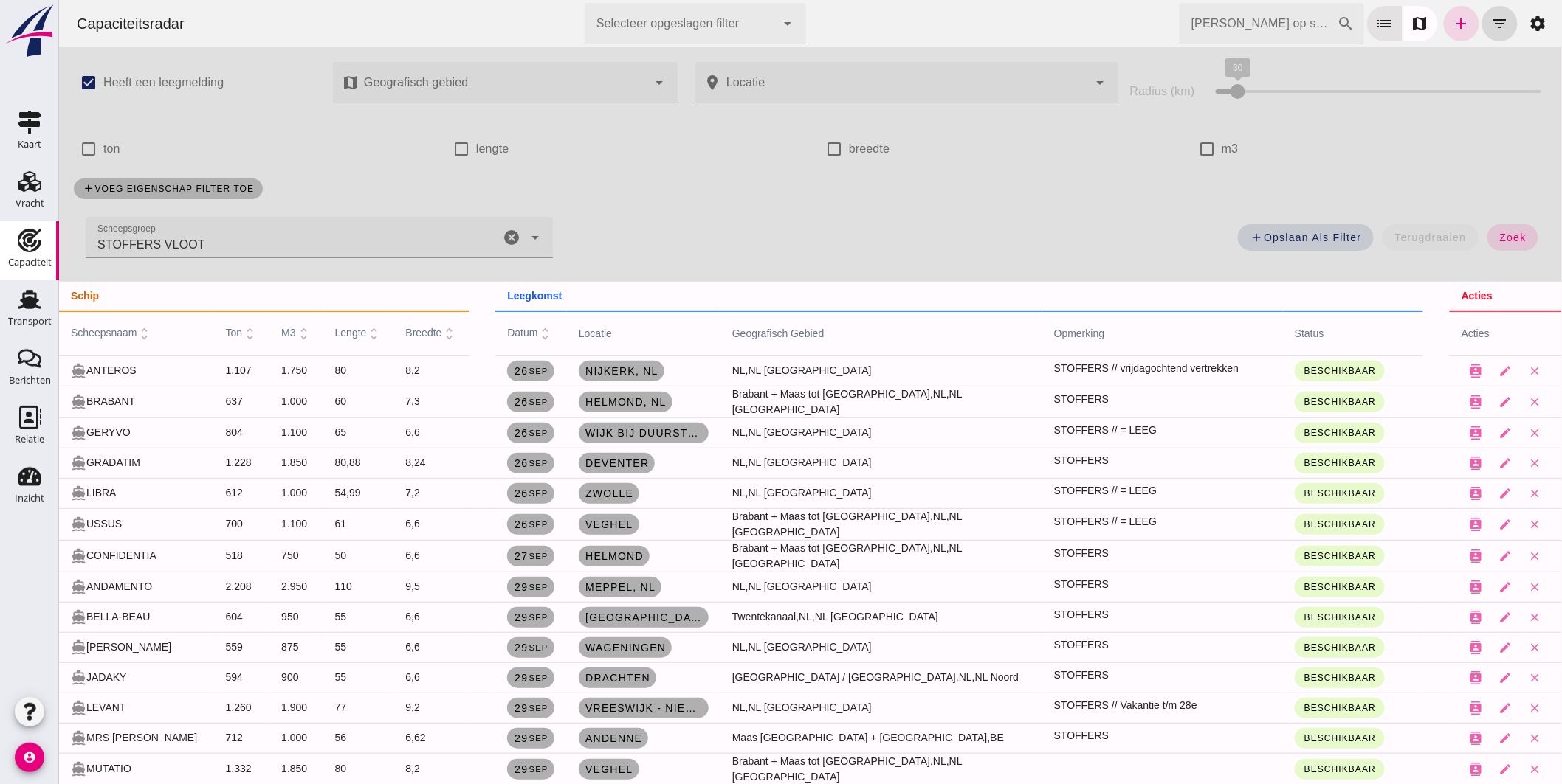
click at [504, 229] on icon "cancel" at bounding box center [510, 237] width 18 height 18
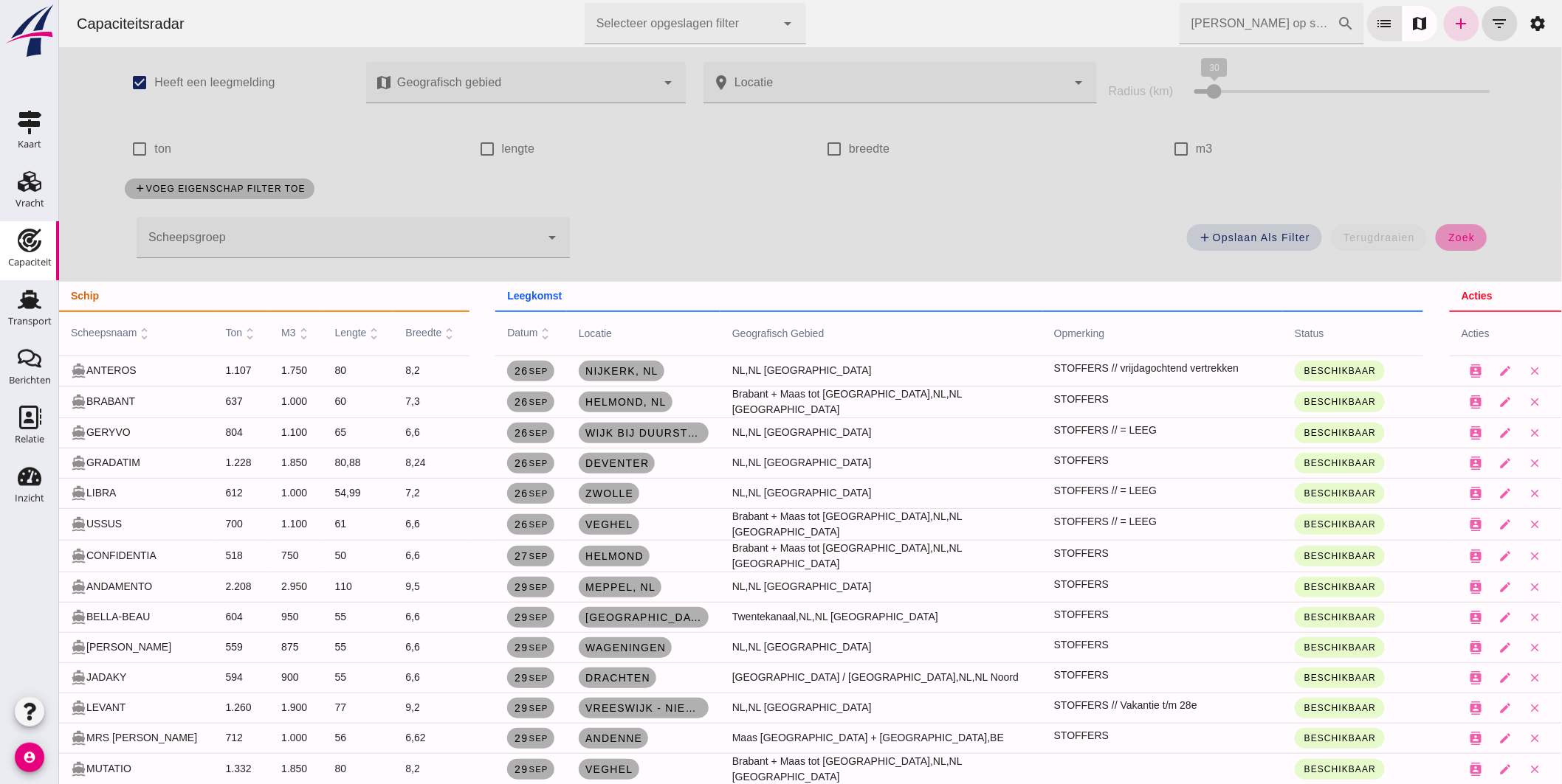
click at [1448, 237] on span "zoek" at bounding box center [1461, 237] width 27 height 12
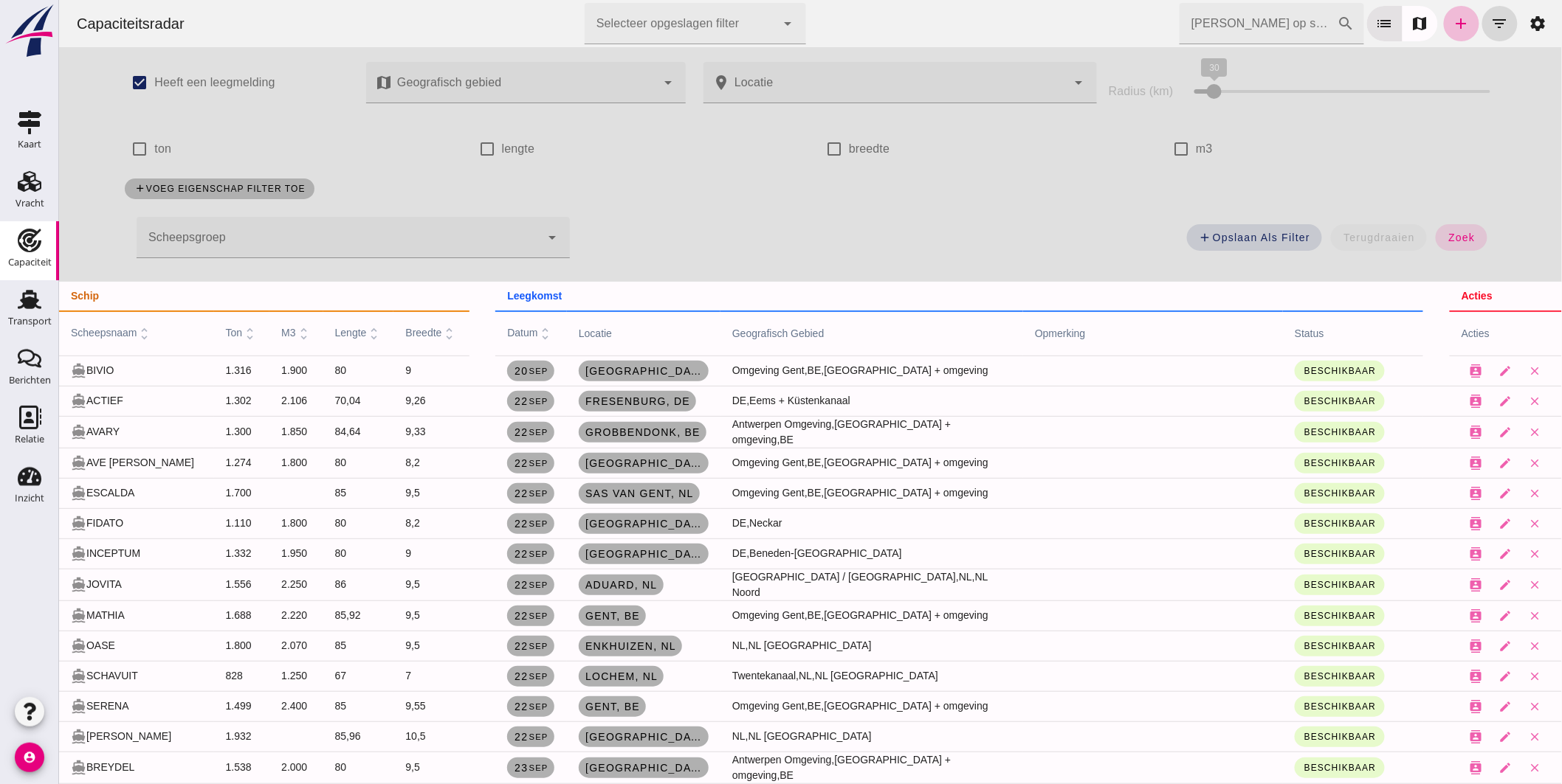
click at [450, 240] on div at bounding box center [338, 237] width 404 height 42
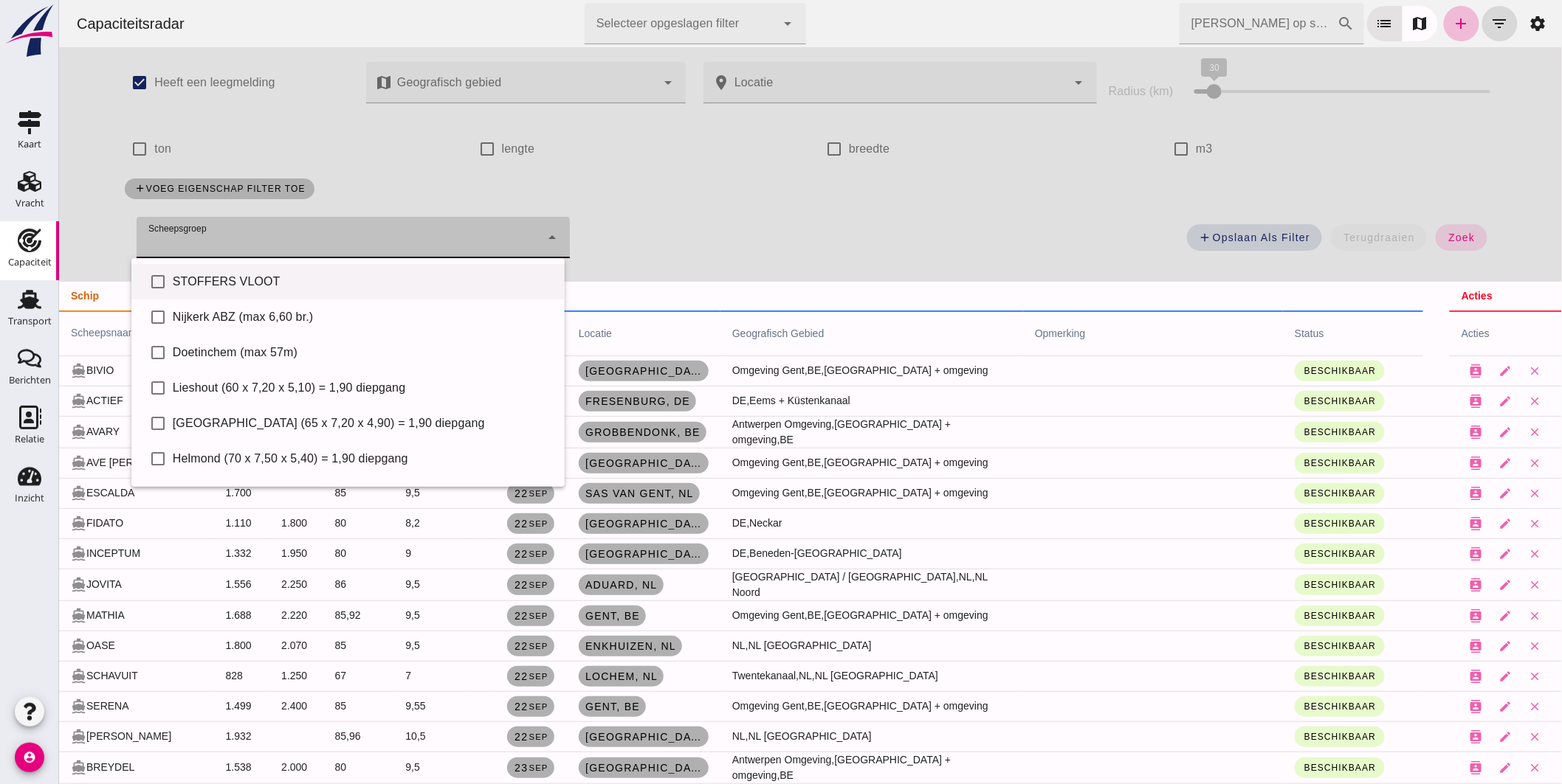
click at [329, 276] on div "STOFFERS VLOOT" at bounding box center [362, 281] width 380 height 18
type input "STOFFERS VLOOT"
checkbox input "true"
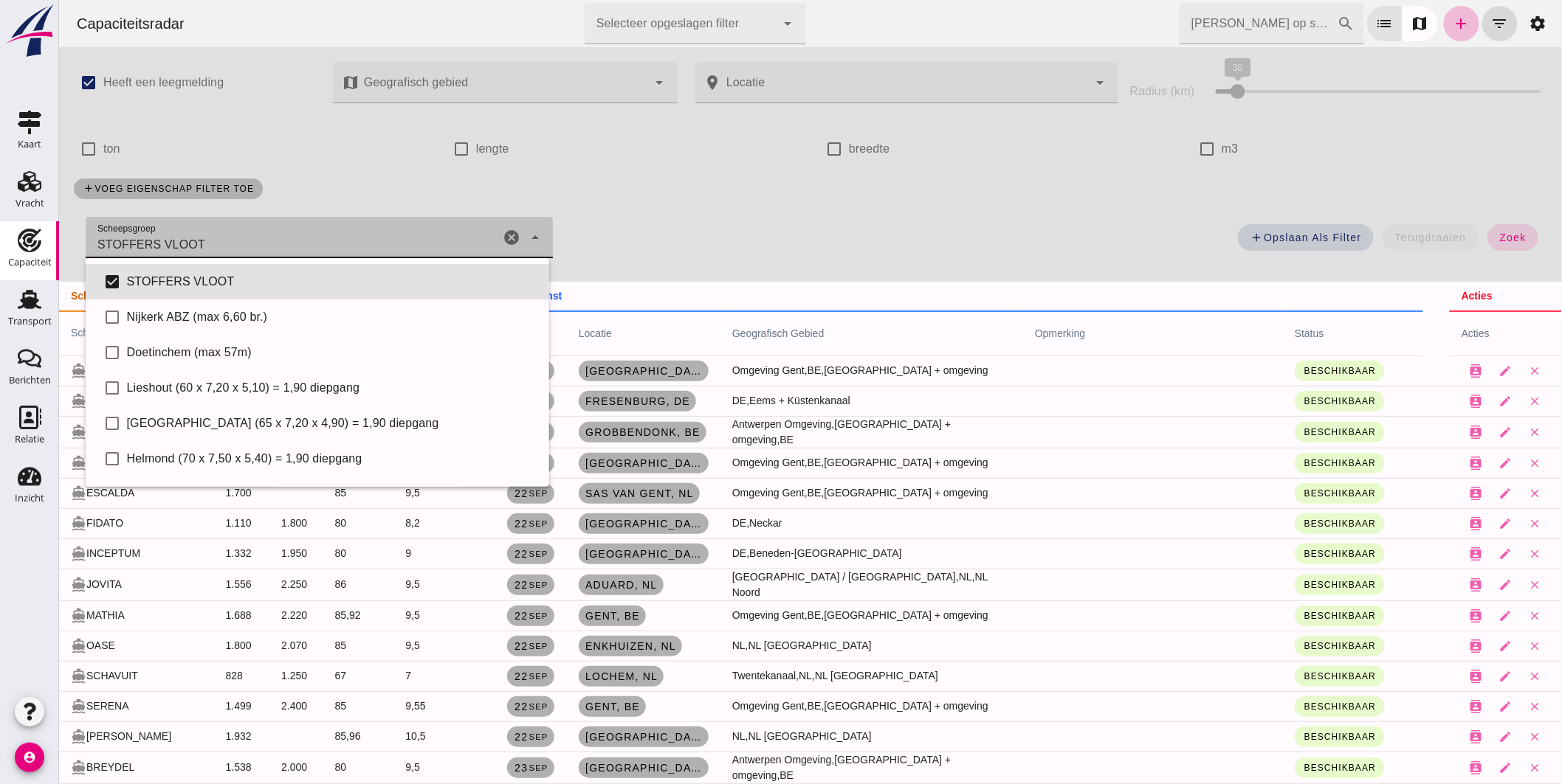
click at [1487, 231] on button "zoek" at bounding box center [1513, 237] width 51 height 26
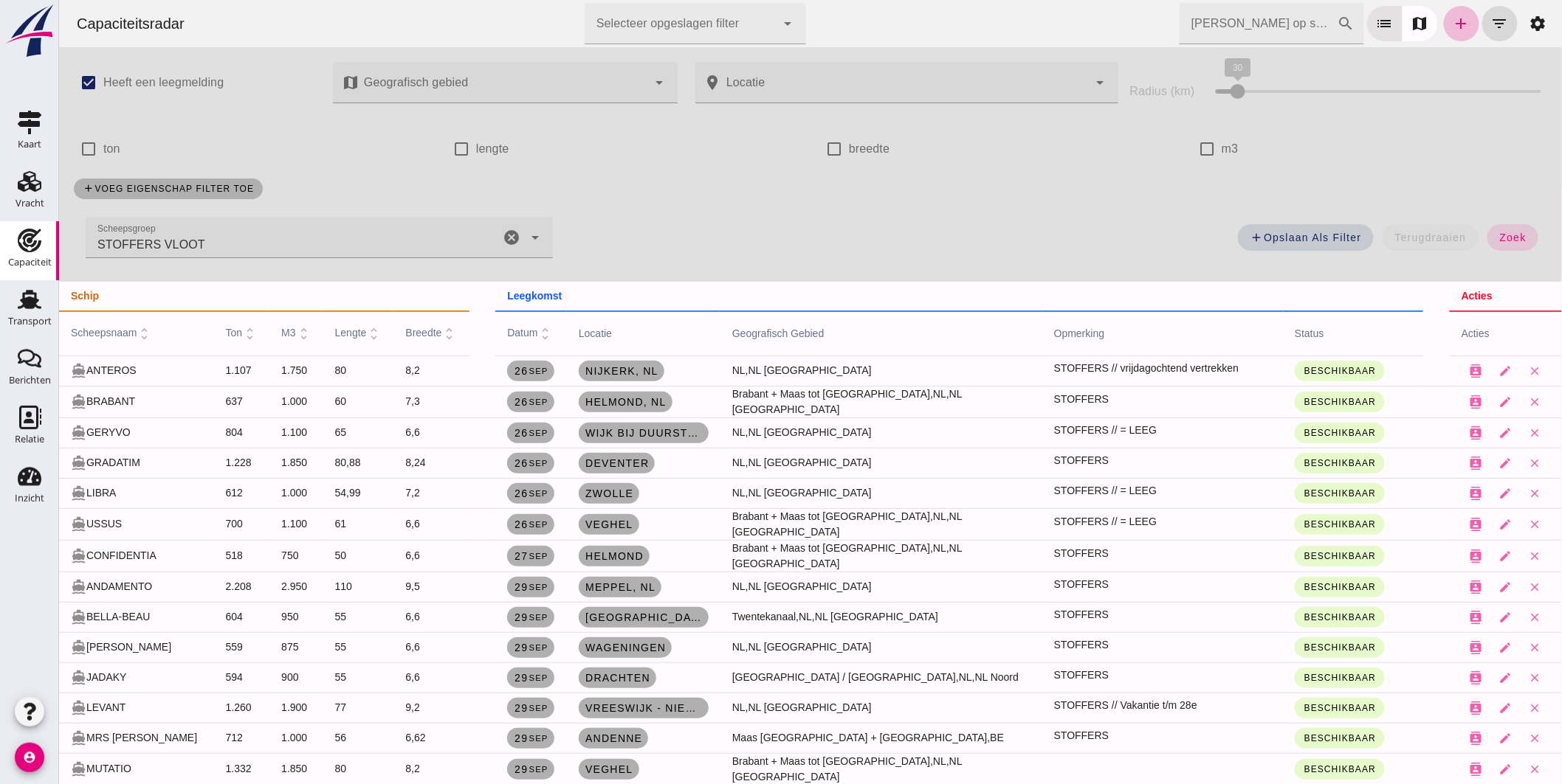
scroll to position [327, 0]
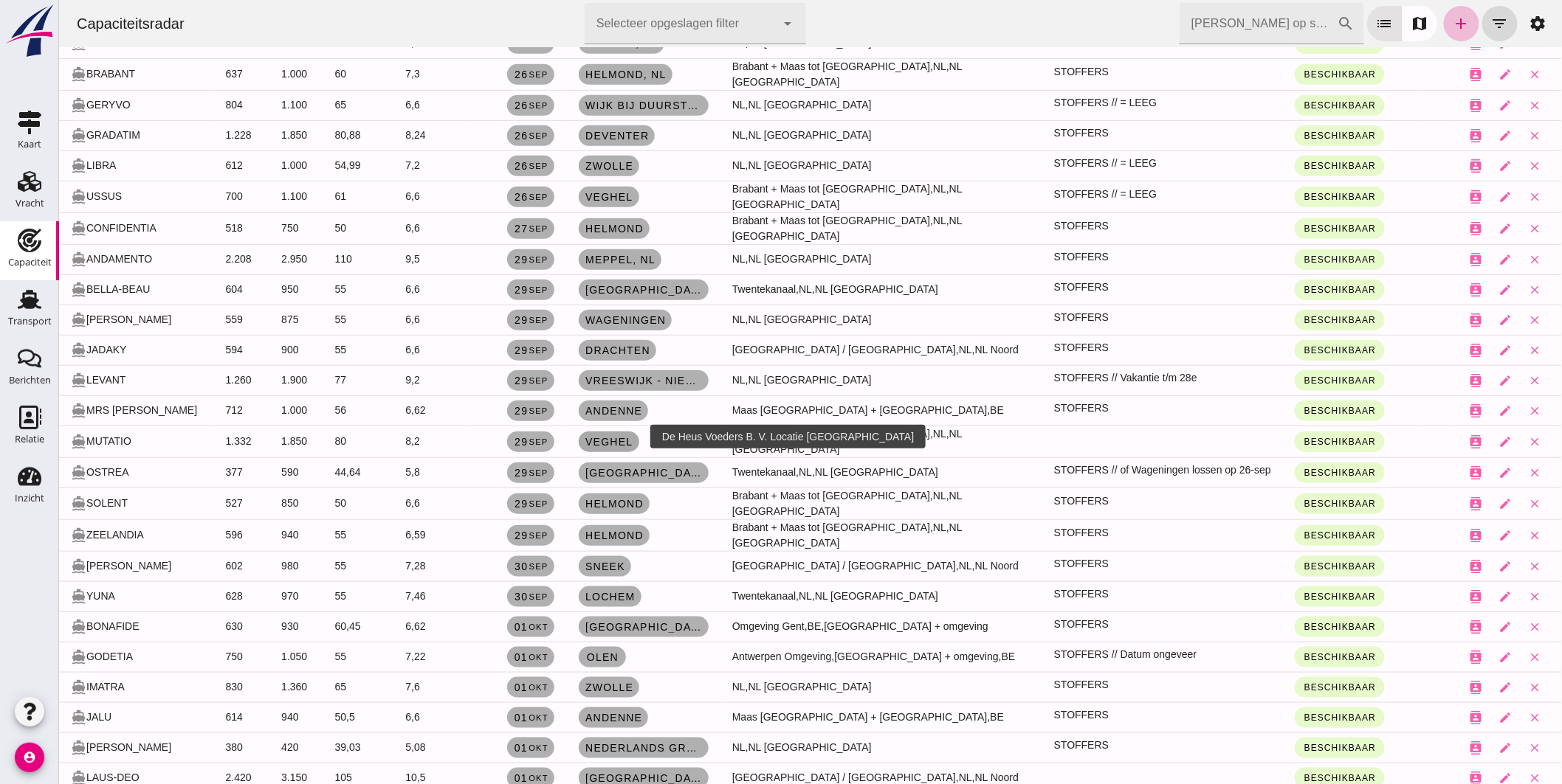
click at [633, 437] on span "Veghel" at bounding box center [607, 442] width 48 height 12
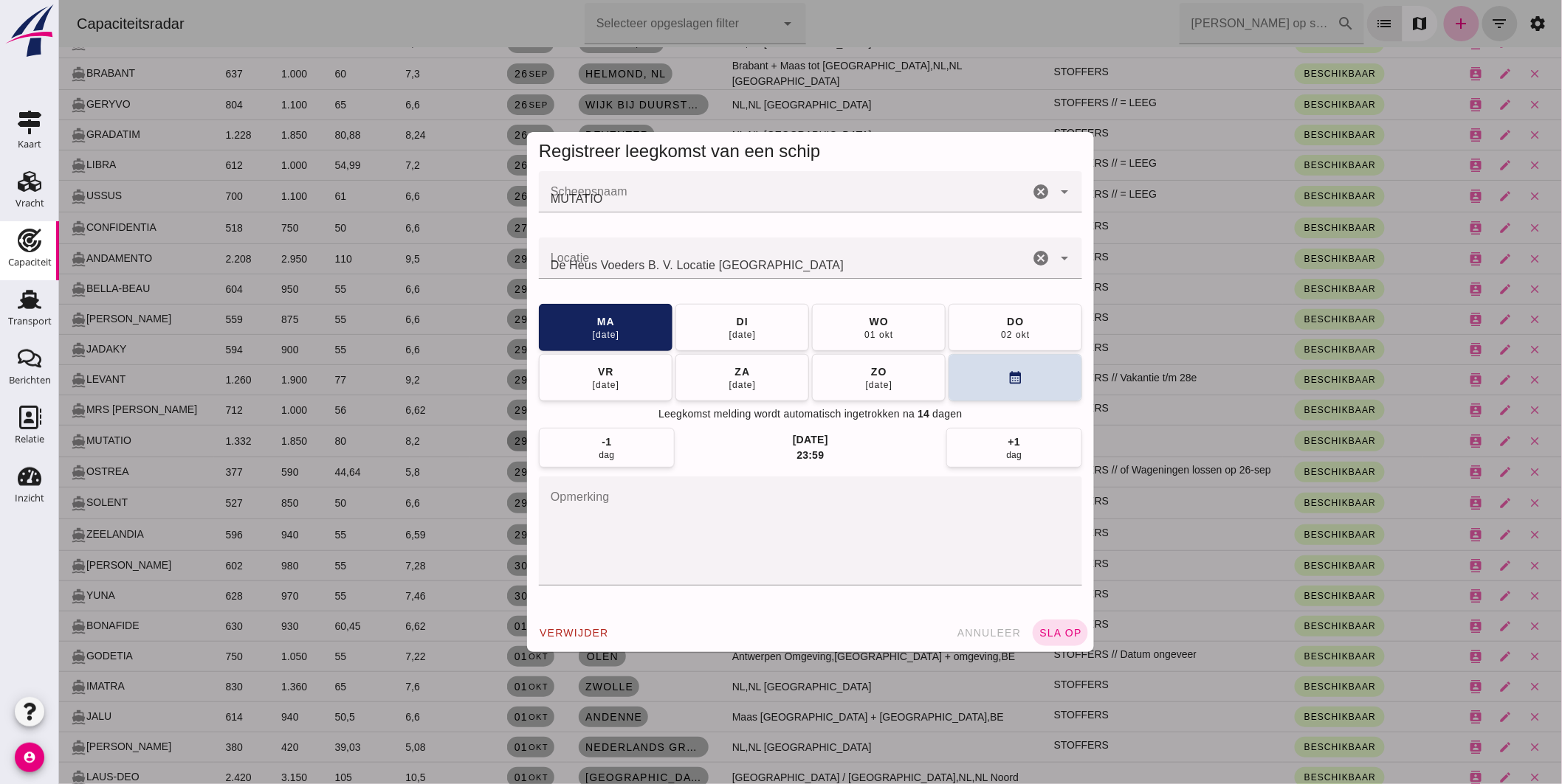
scroll to position [0, 0]
click at [614, 521] on textarea "opmerking" at bounding box center [810, 531] width 544 height 109
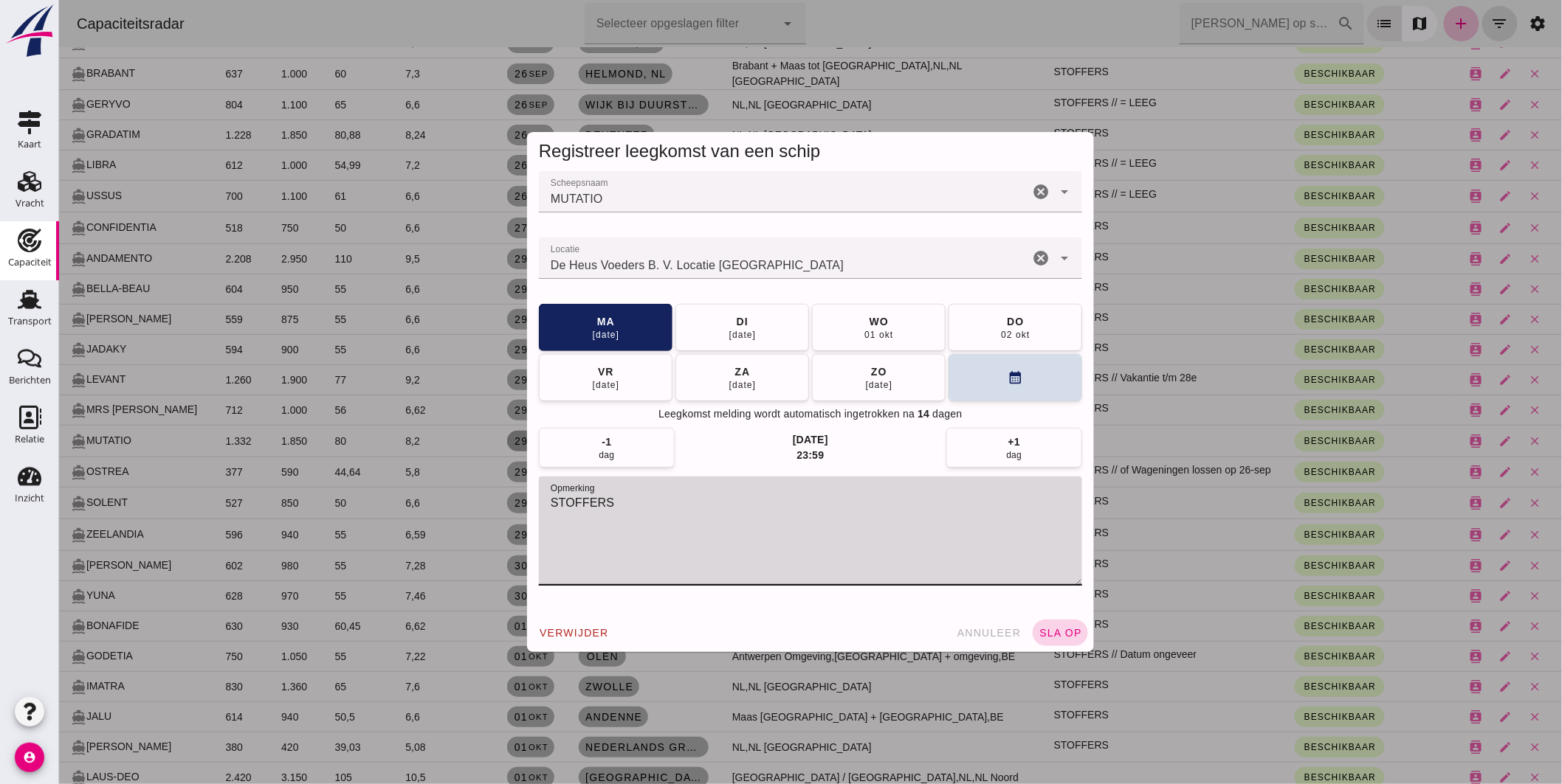
type textarea "STOFFERS"
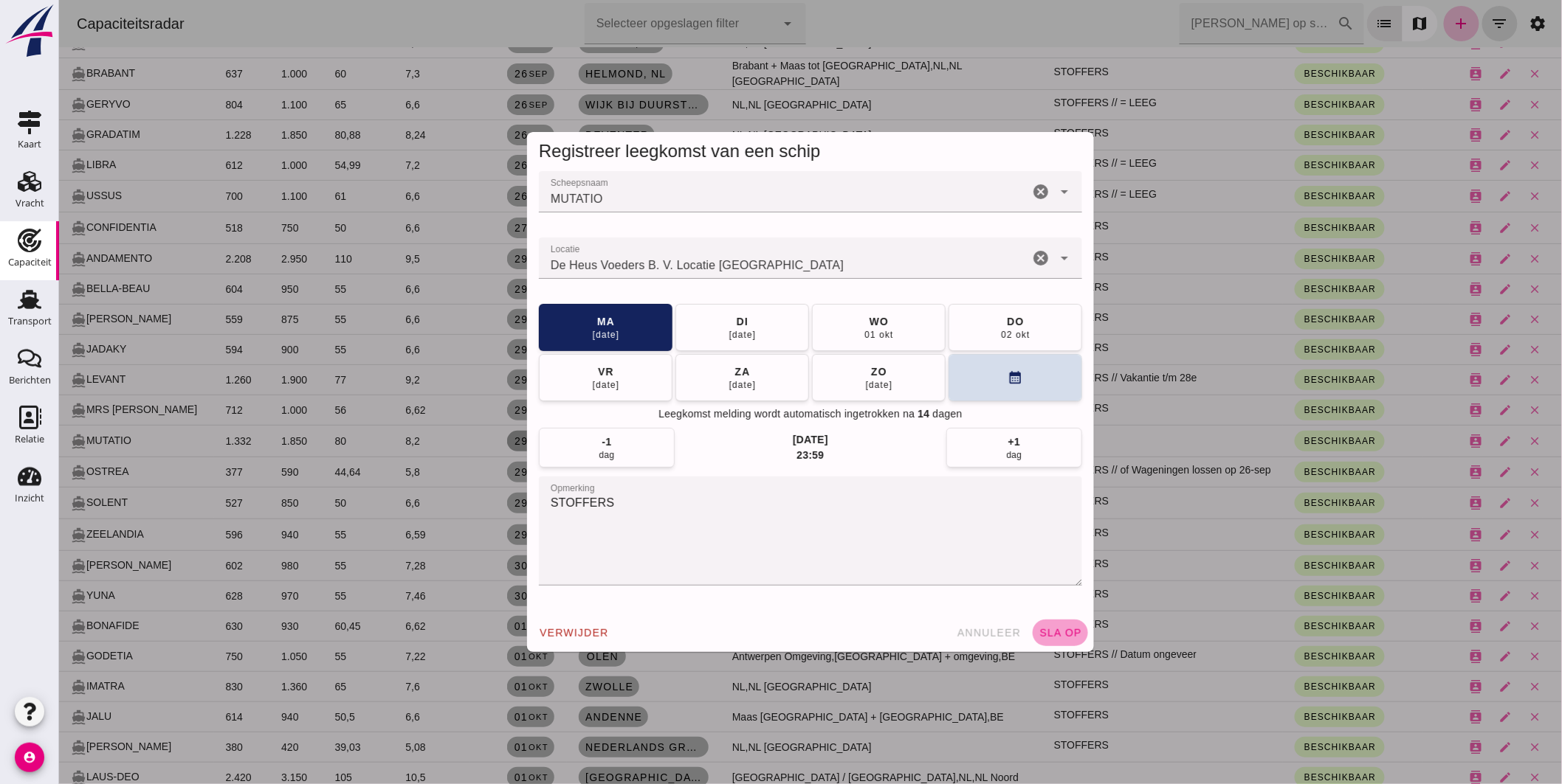
click at [1063, 631] on span "sla op" at bounding box center [1059, 633] width 43 height 12
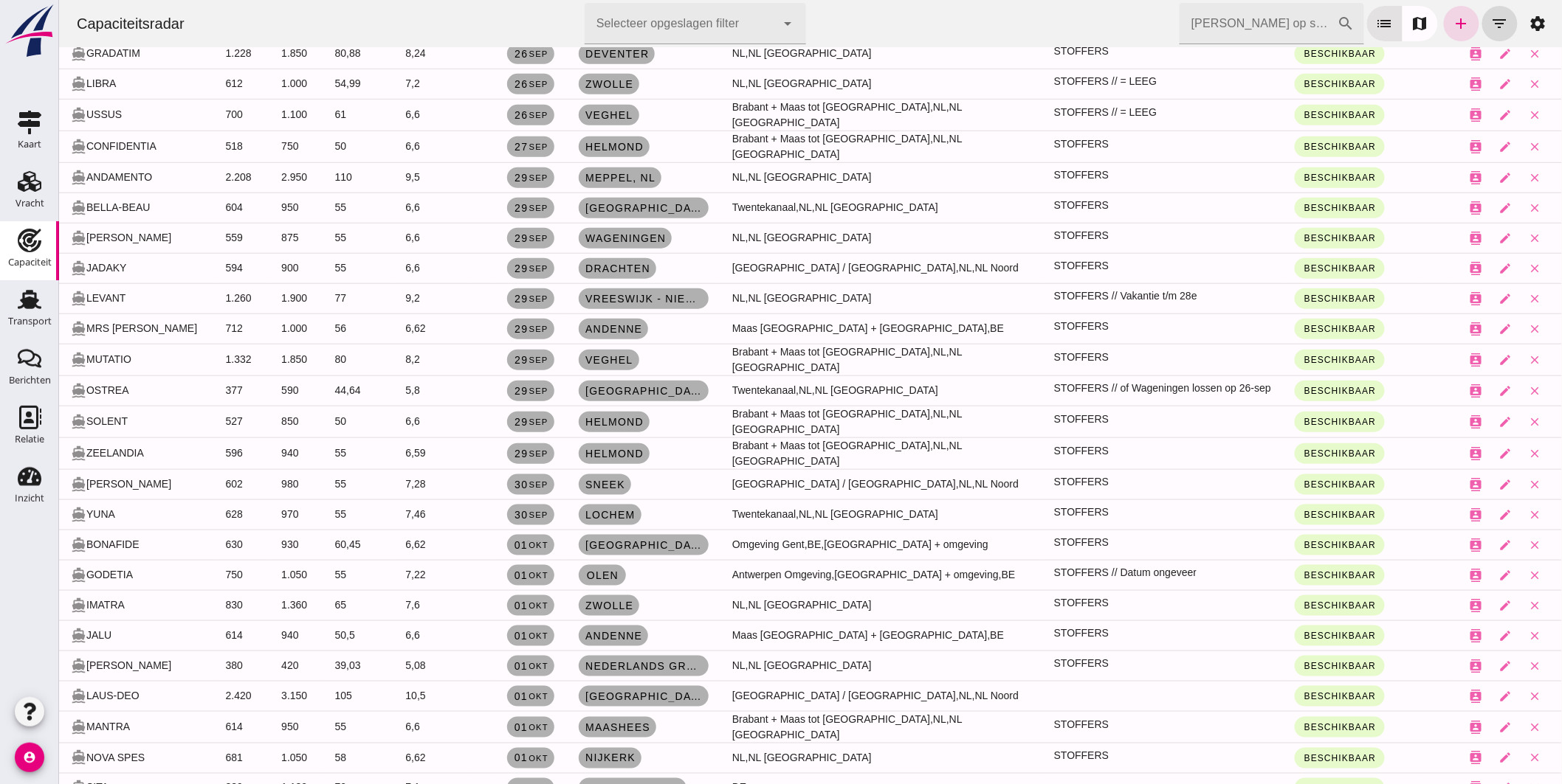
scroll to position [573, 0]
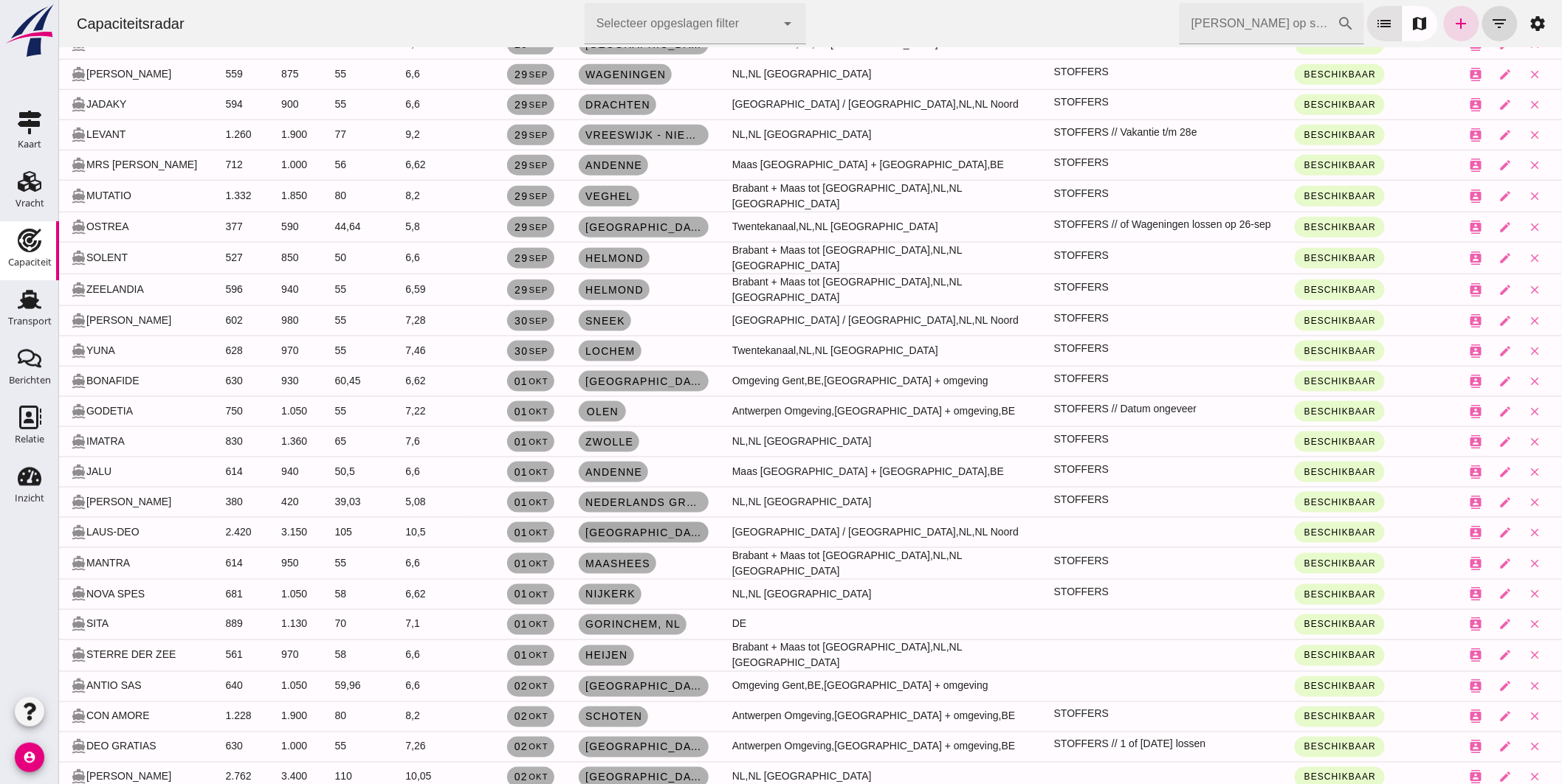
click at [647, 527] on span "Leeuwarden , nl" at bounding box center [642, 533] width 118 height 12
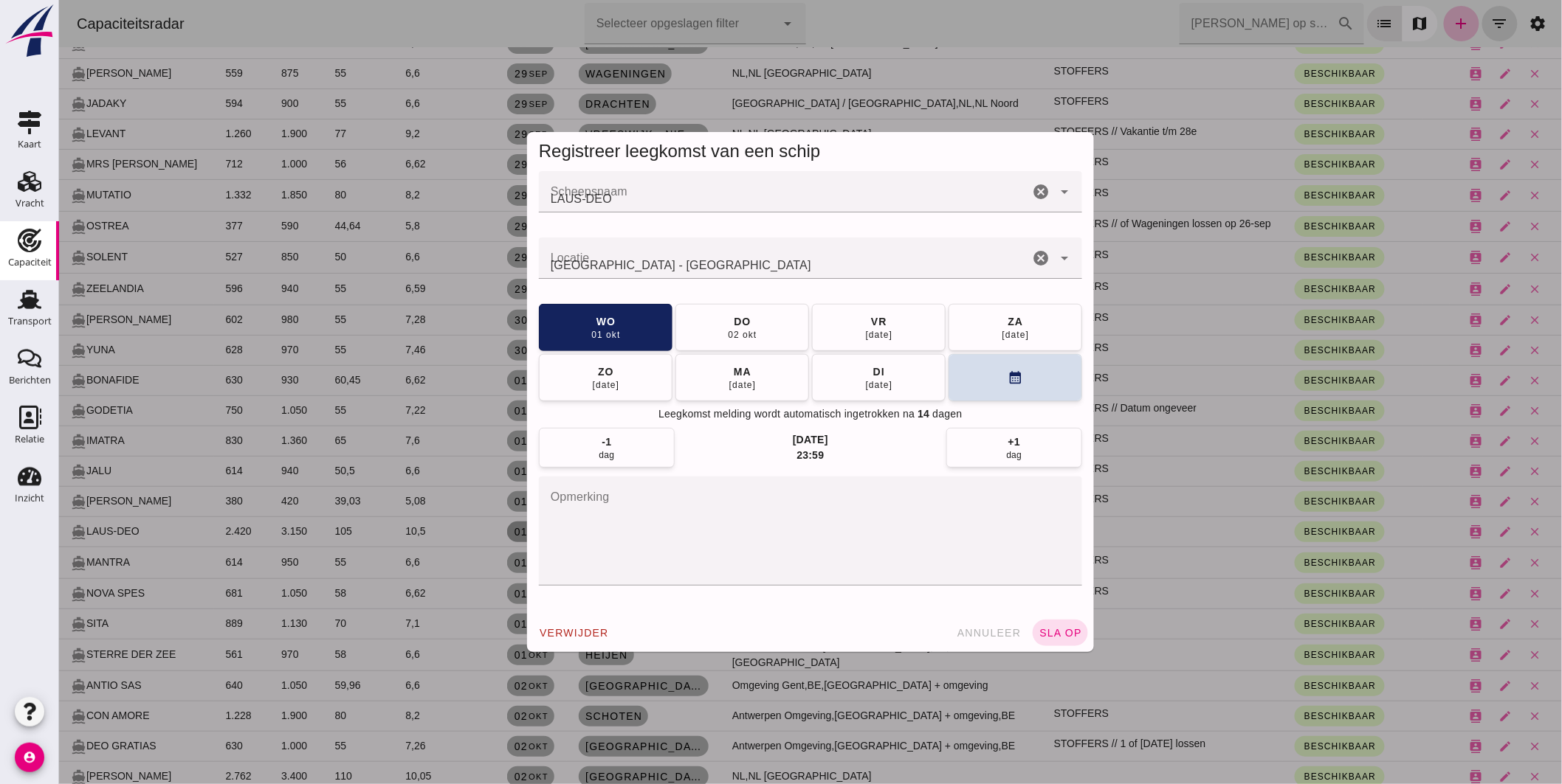
scroll to position [0, 0]
click at [647, 521] on textarea "opmerking" at bounding box center [810, 531] width 544 height 109
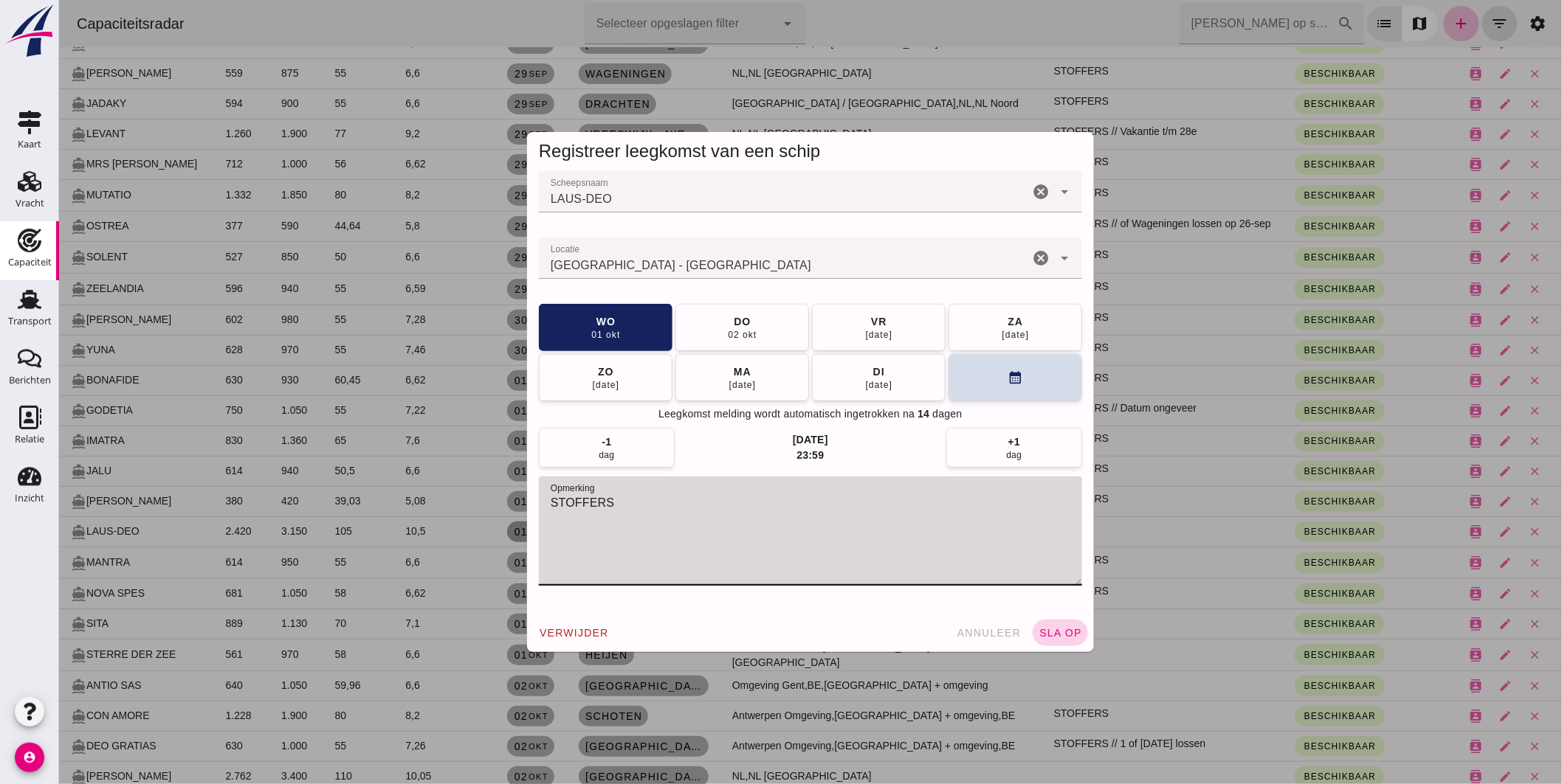
type textarea "STOFFERS"
click at [1050, 622] on button "sla op" at bounding box center [1059, 633] width 55 height 26
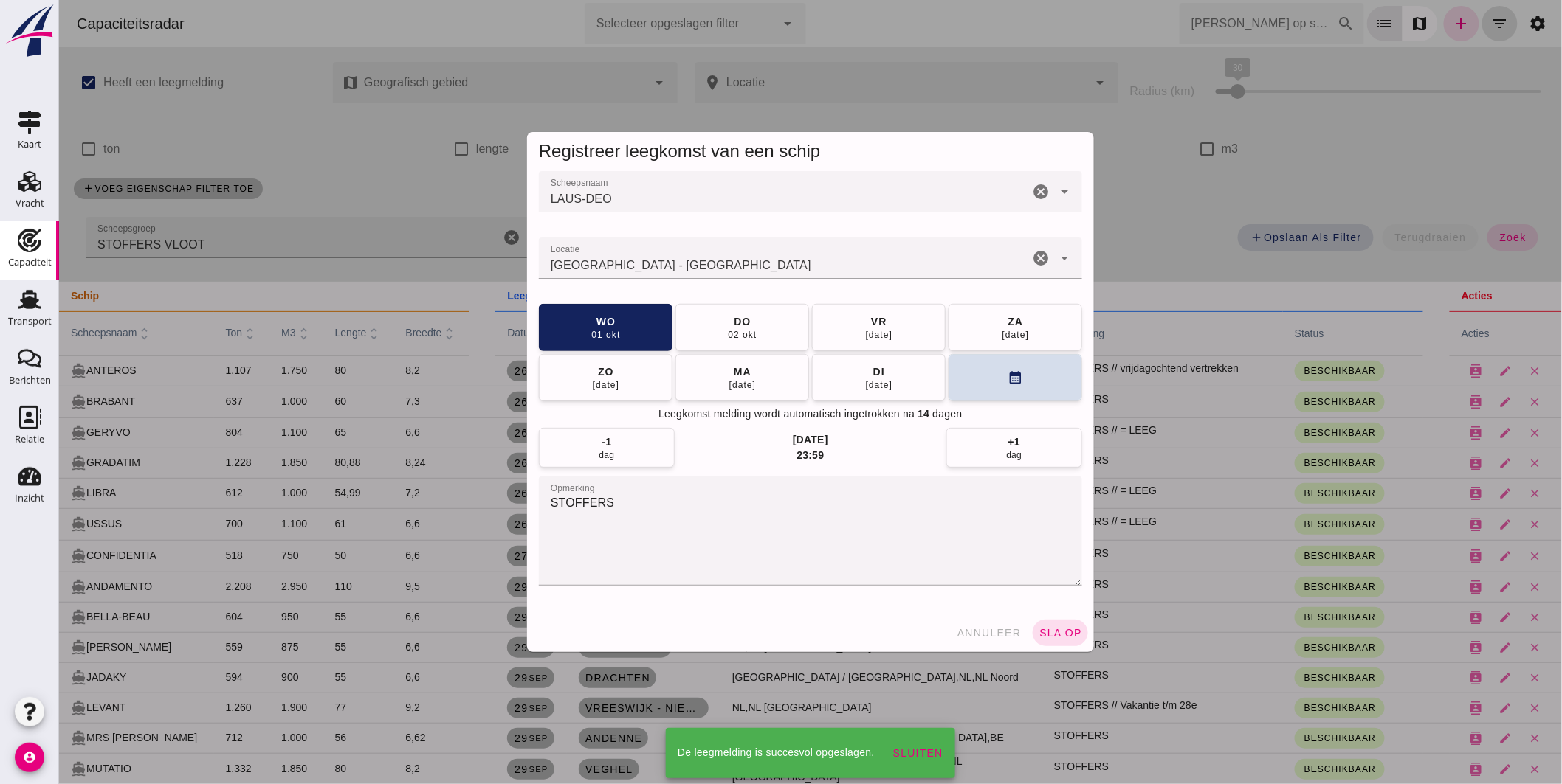
scroll to position [573, 0]
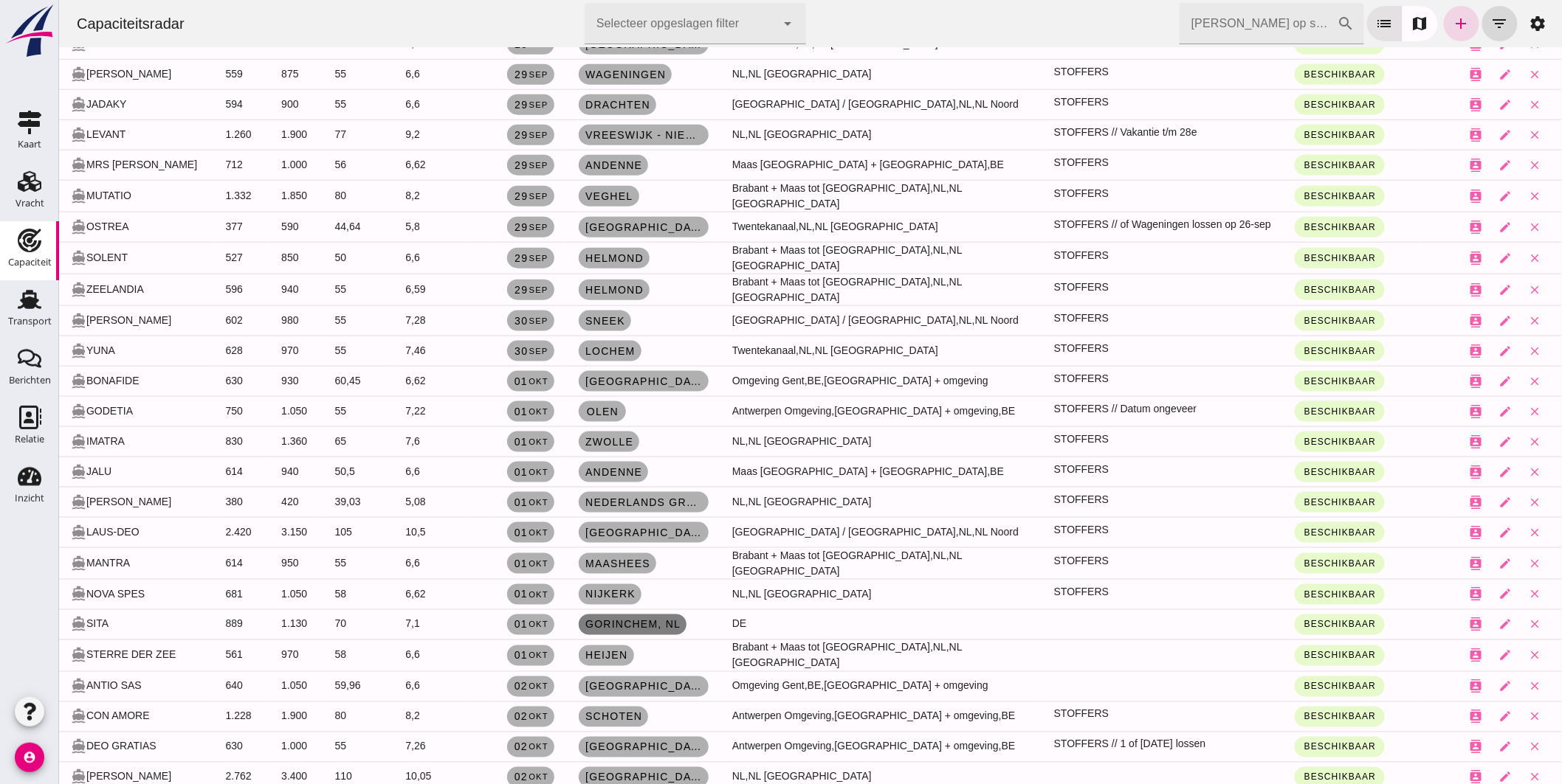
click at [600, 615] on link "Gorinchem , nl" at bounding box center [631, 625] width 108 height 20
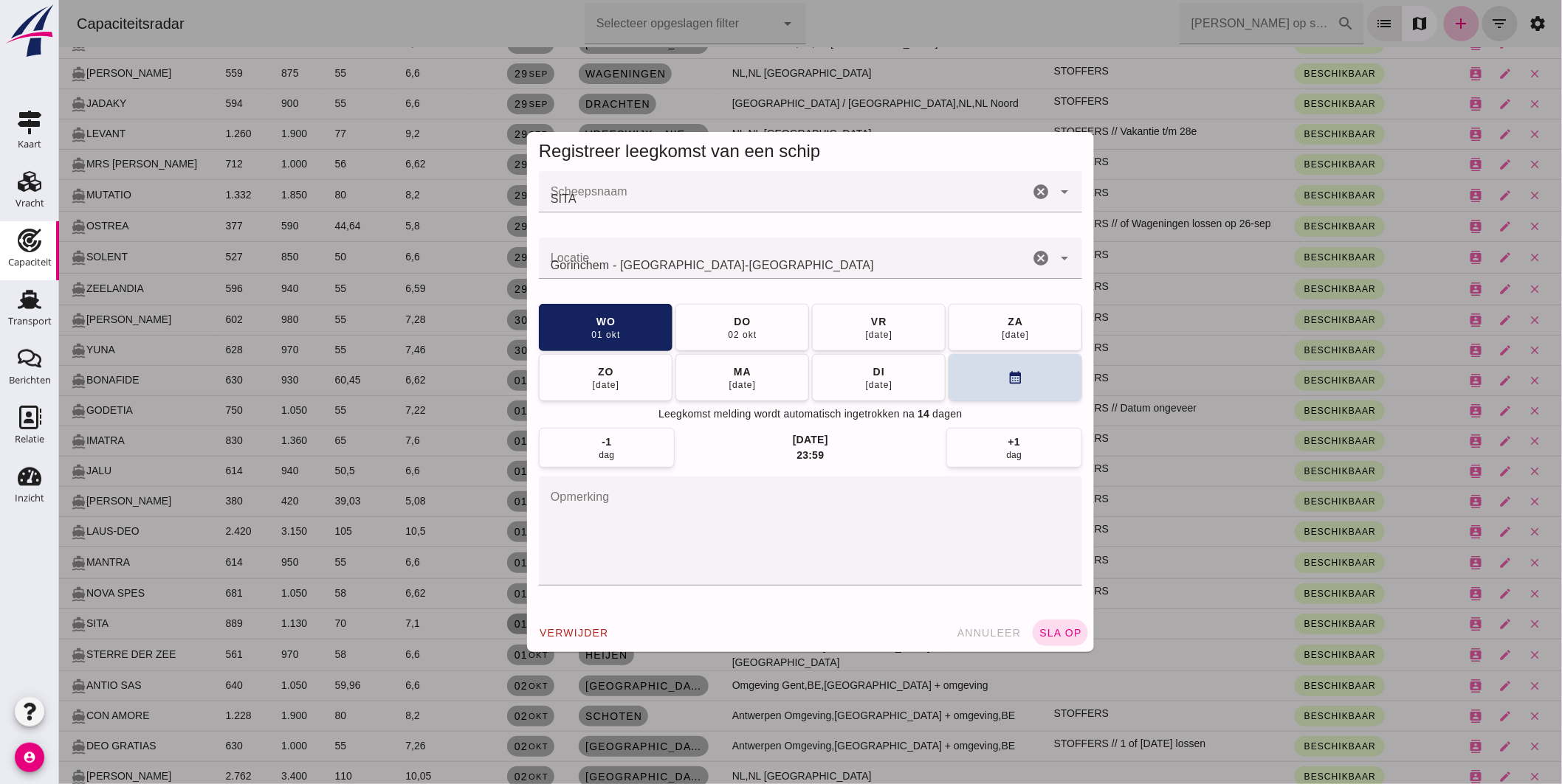
scroll to position [0, 0]
click at [978, 630] on span "annuleer" at bounding box center [989, 633] width 65 height 12
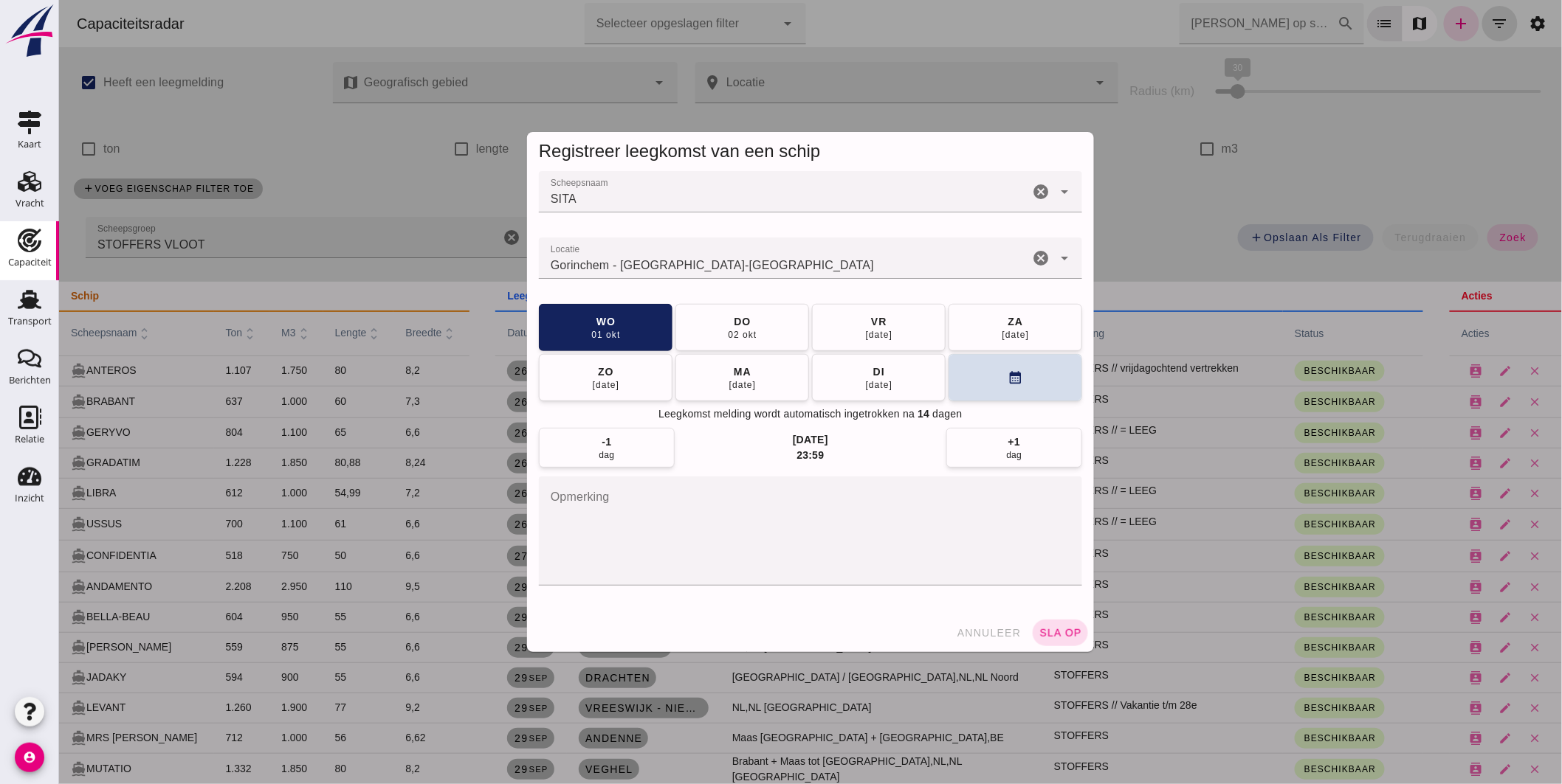
scroll to position [573, 0]
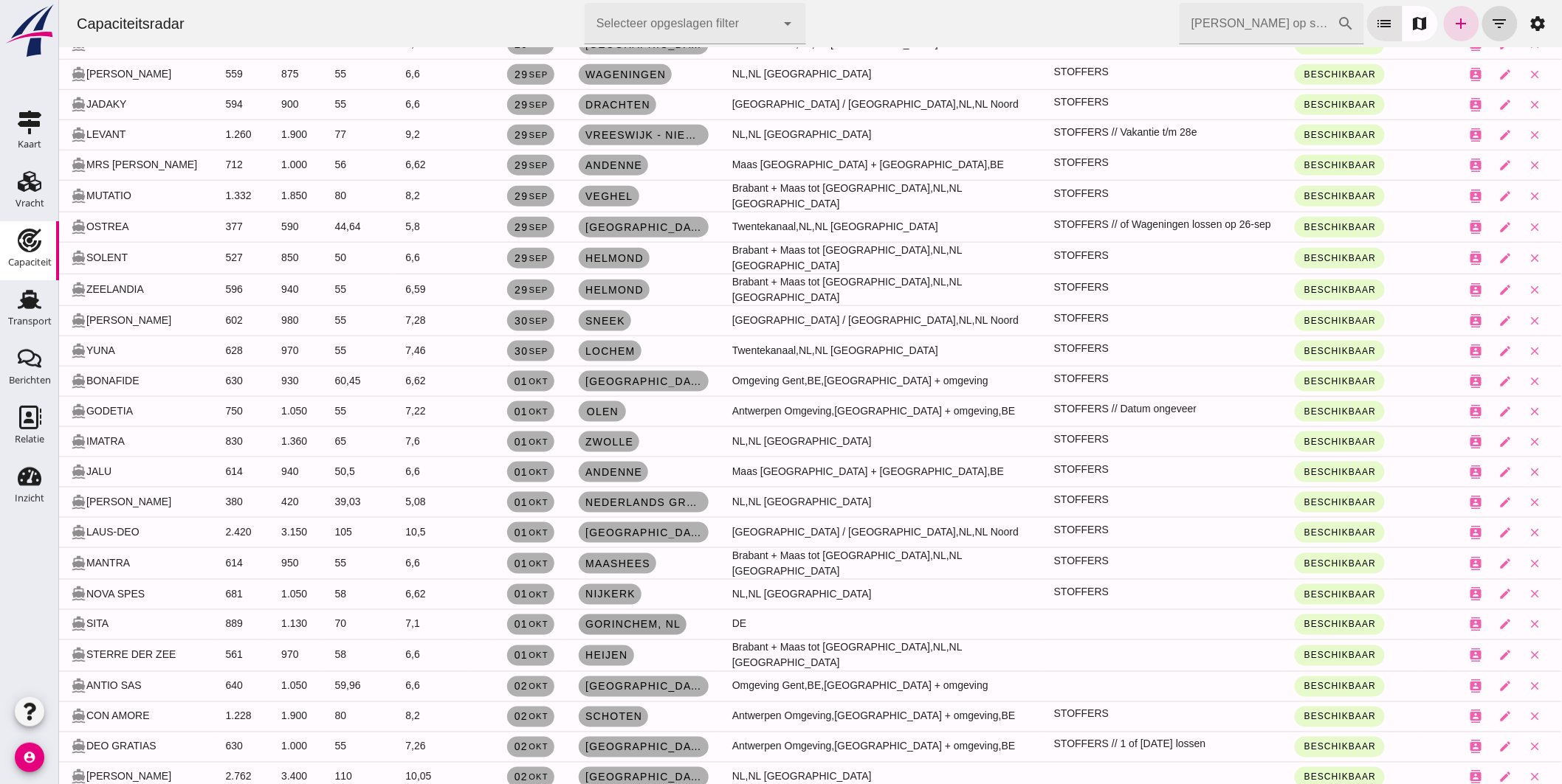
click at [660, 619] on span "Gorinchem , nl" at bounding box center [631, 625] width 96 height 12
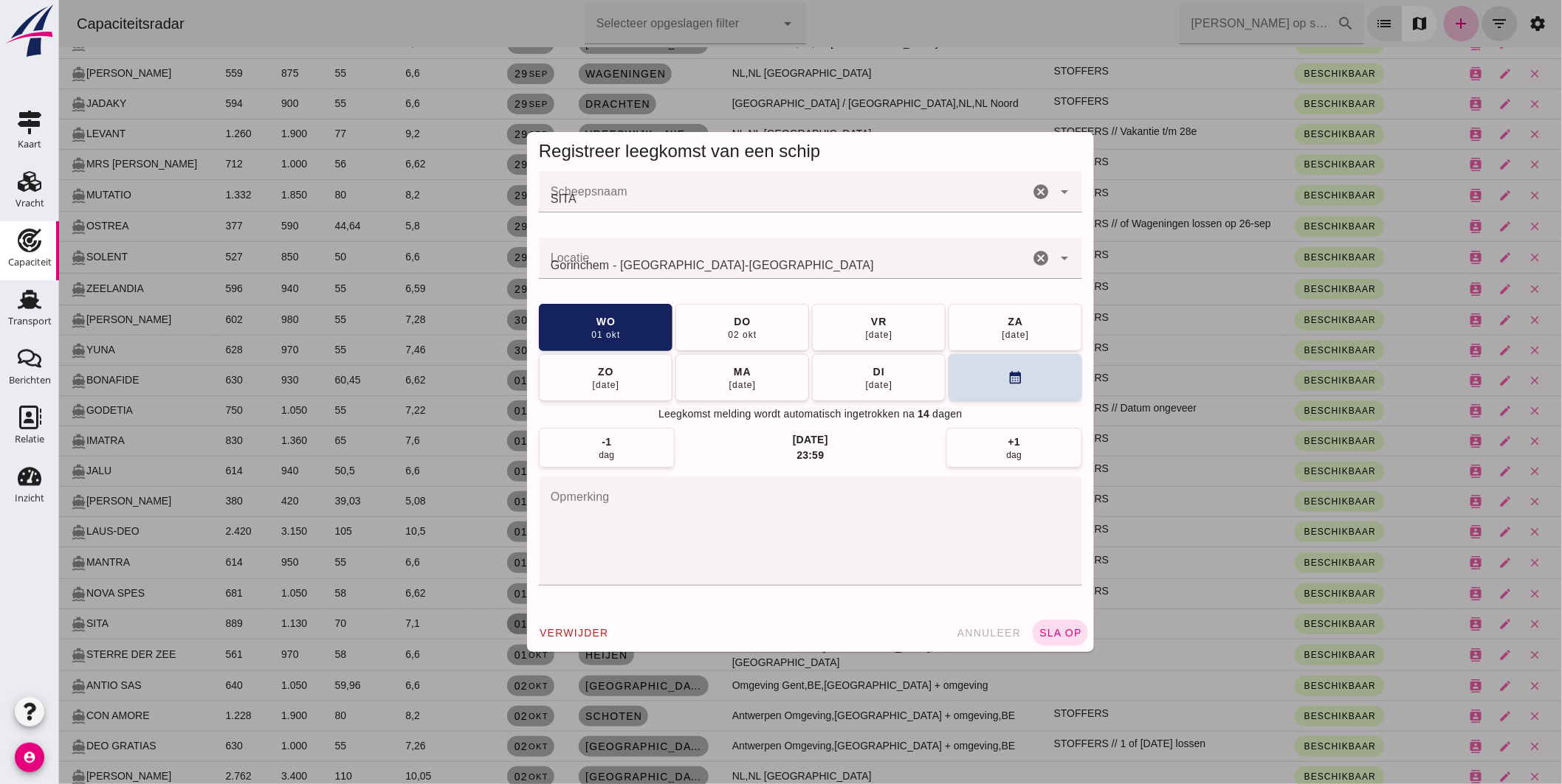
scroll to position [0, 0]
click at [689, 554] on textarea "opmerking" at bounding box center [810, 531] width 544 height 109
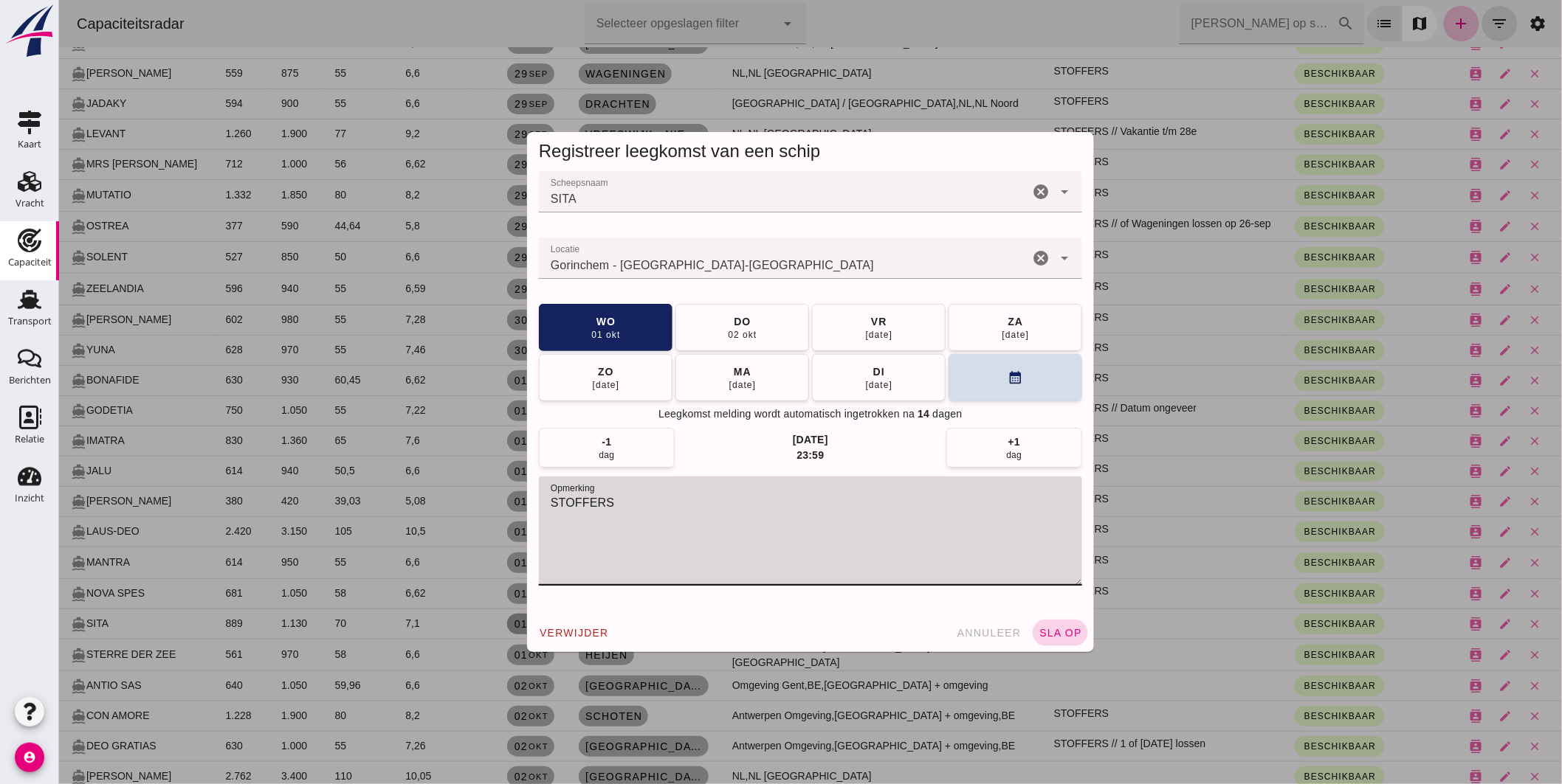
type textarea "STOFFERS"
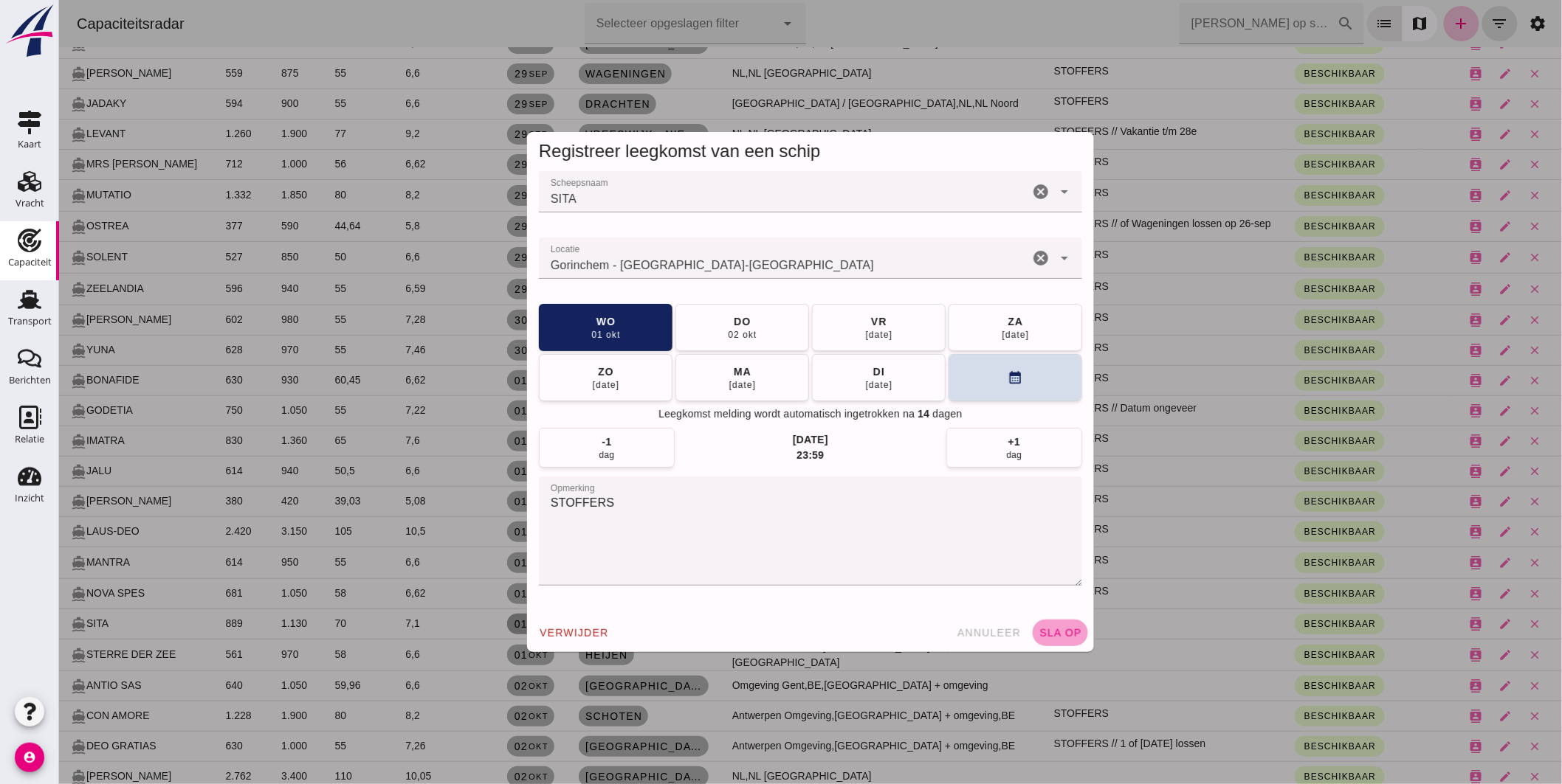
click at [1065, 628] on span "sla op" at bounding box center [1059, 633] width 43 height 12
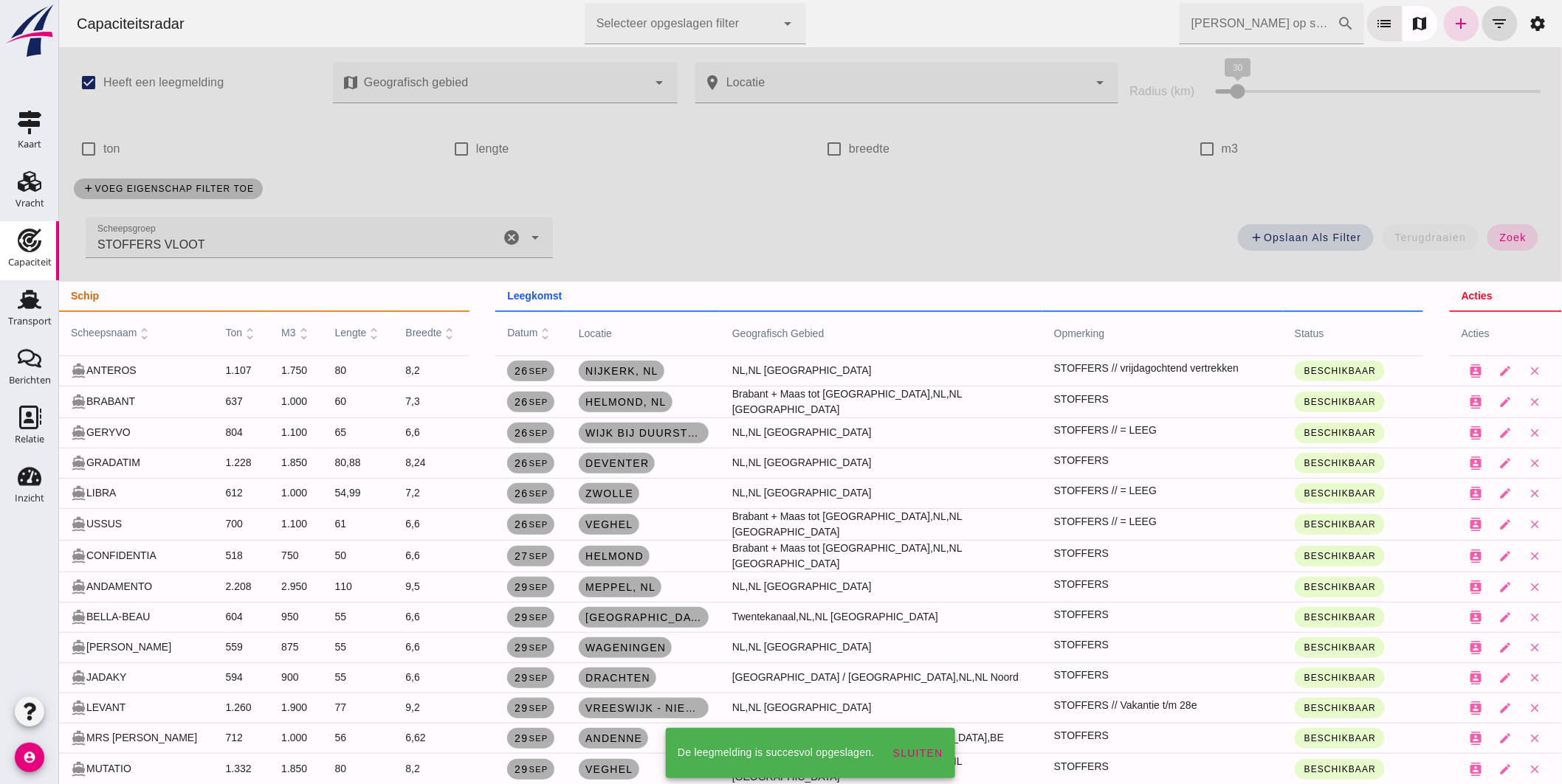
scroll to position [573, 0]
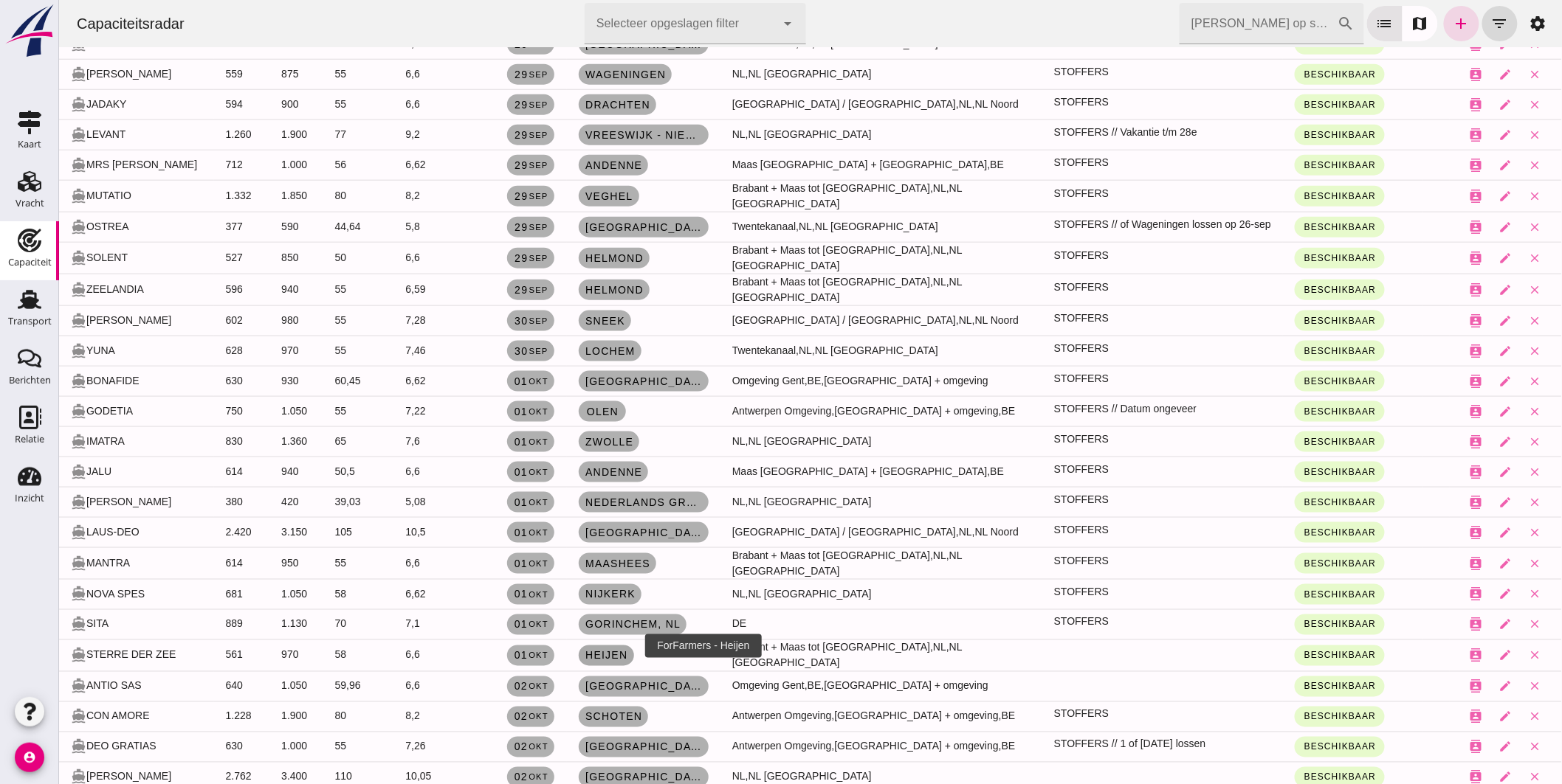
click at [628, 650] on span "Heijen" at bounding box center [605, 656] width 43 height 12
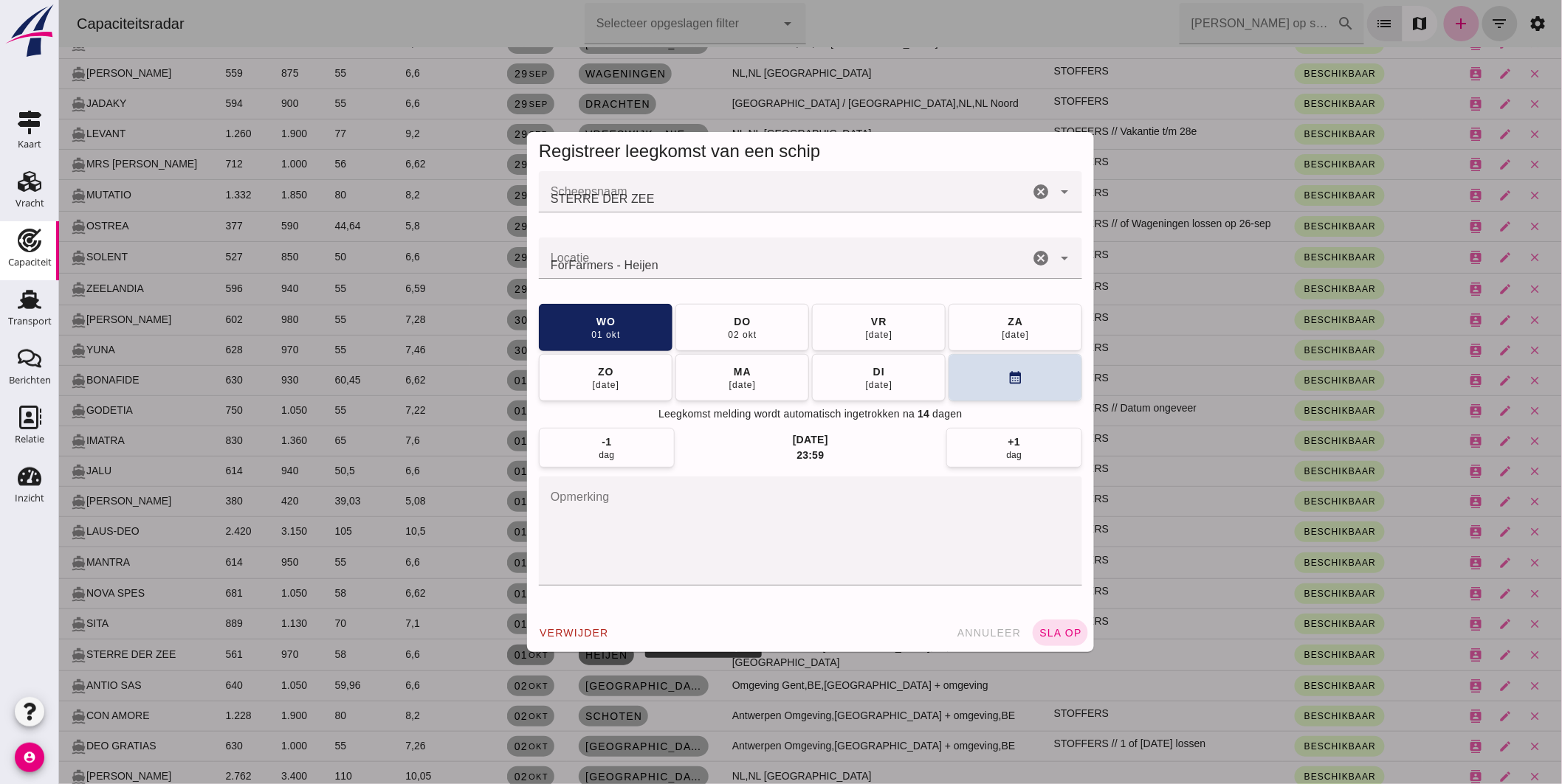
scroll to position [0, 0]
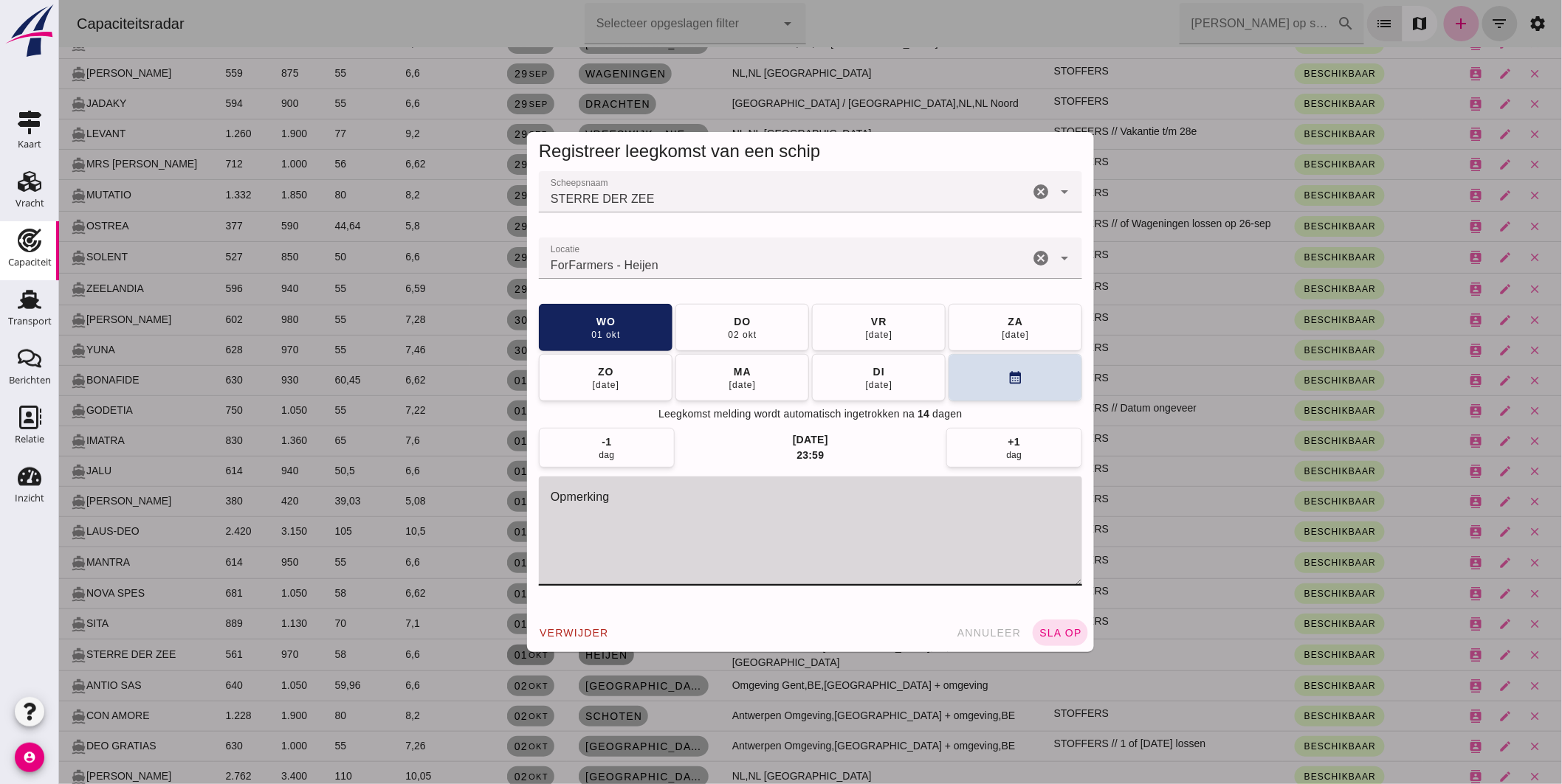
click at [614, 560] on textarea "opmerking" at bounding box center [810, 531] width 544 height 109
type textarea "STOFFERS"
click at [1063, 626] on button "sla op" at bounding box center [1059, 633] width 55 height 26
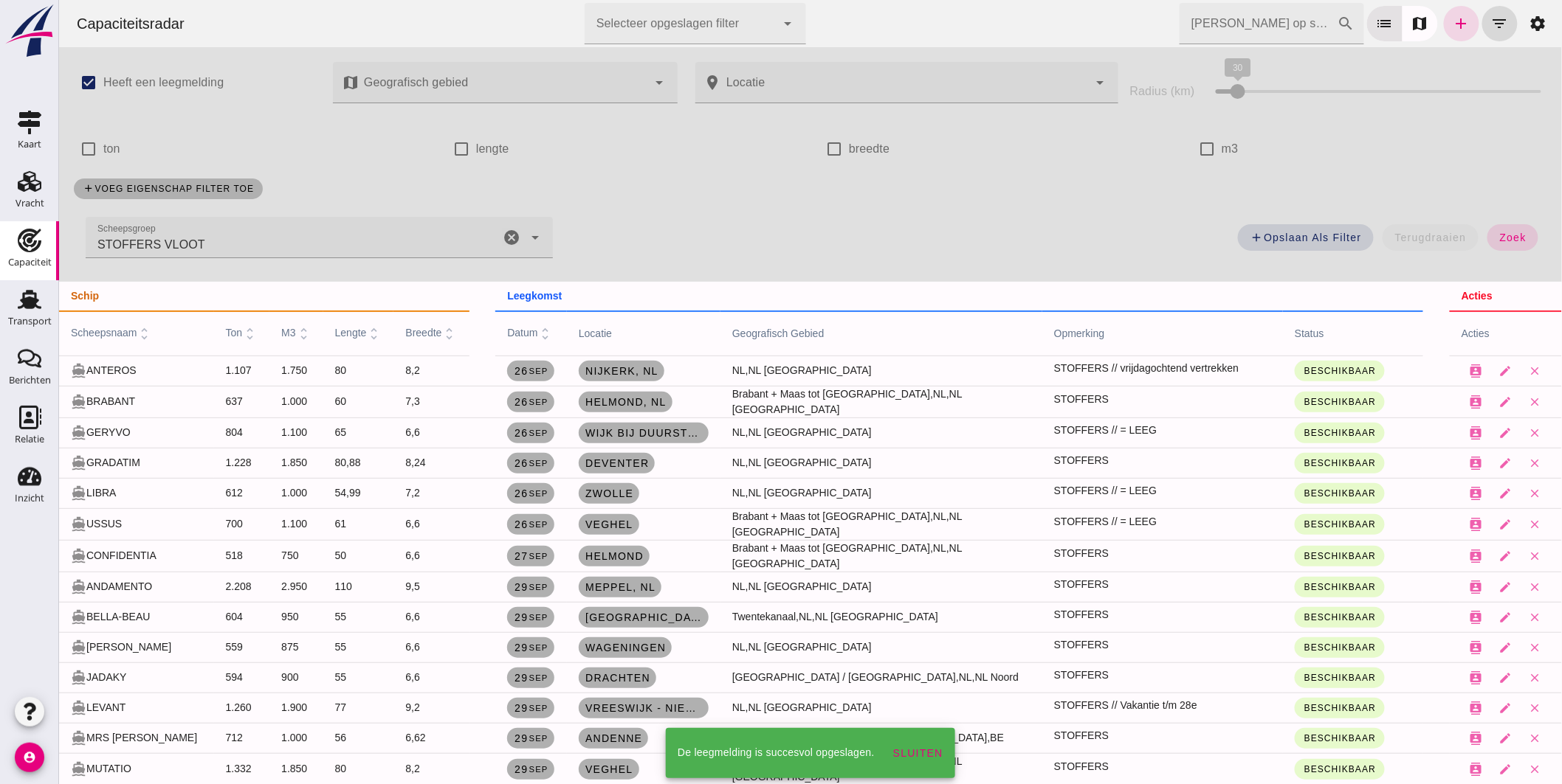
scroll to position [573, 0]
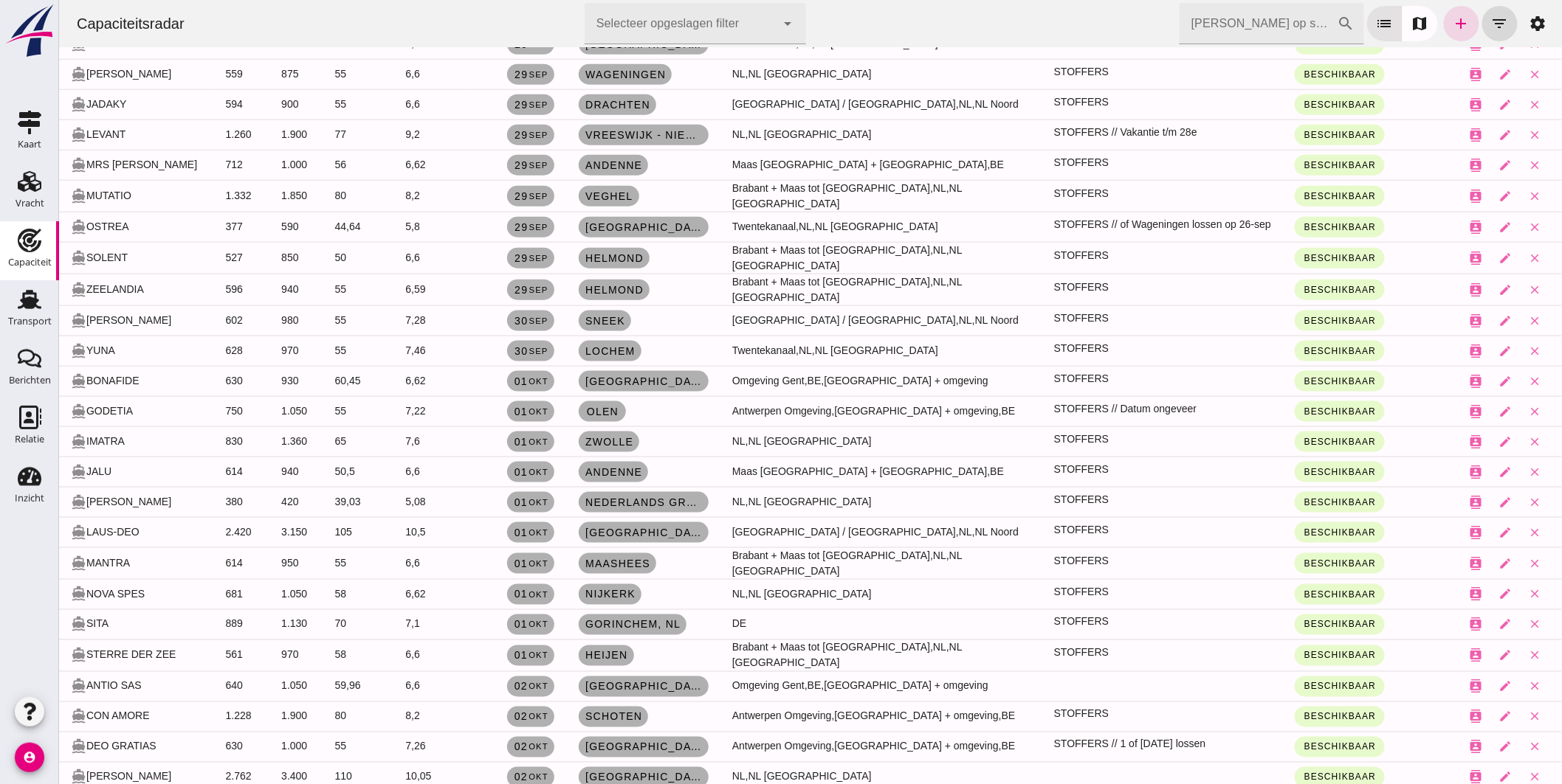
click at [841, 680] on span "Gent + omgeving" at bounding box center [905, 686] width 164 height 12
click at [646, 681] on span "Kortrijk" at bounding box center [642, 687] width 118 height 12
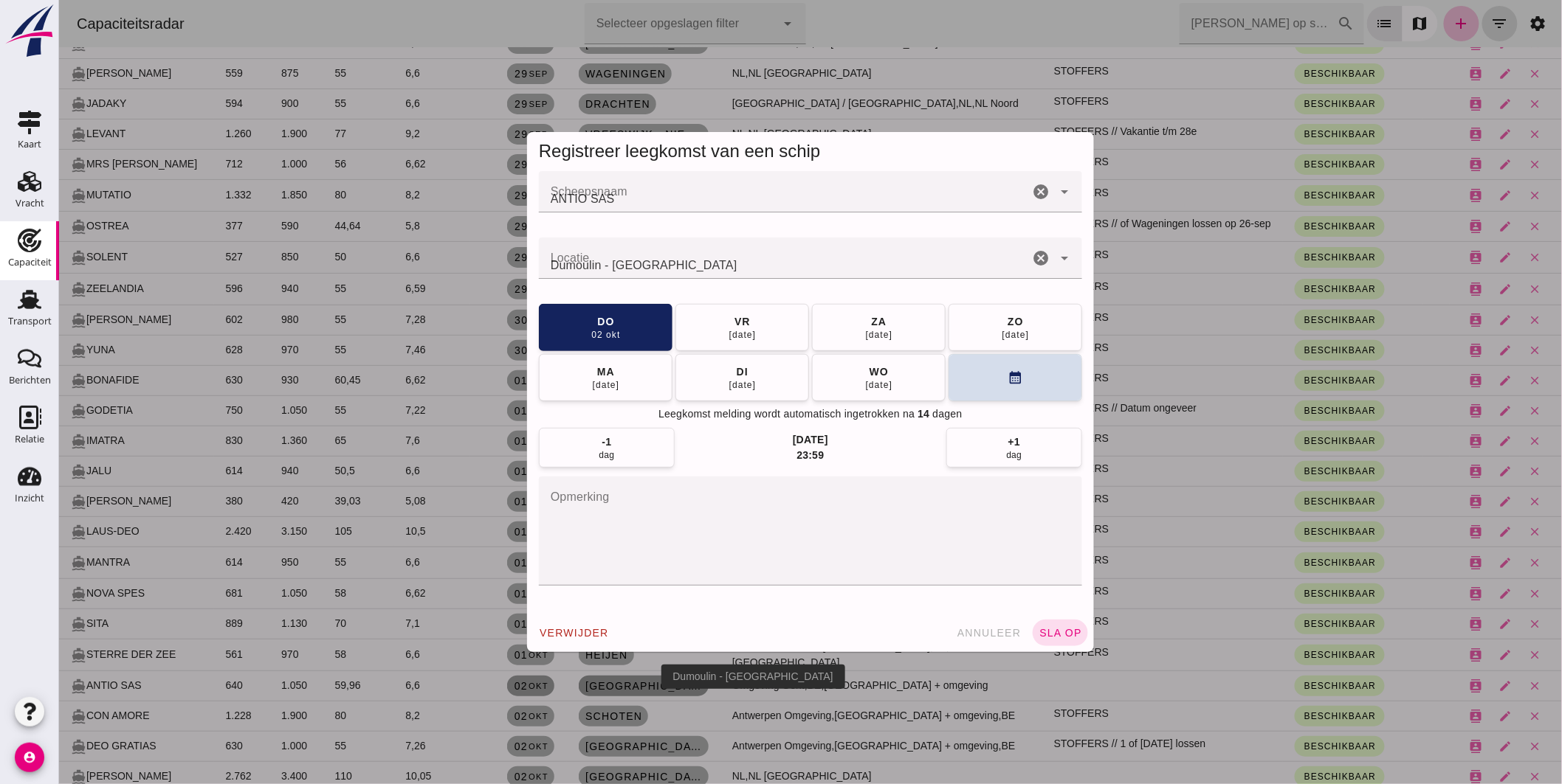
scroll to position [0, 0]
click at [650, 535] on textarea "opmerking" at bounding box center [810, 531] width 544 height 109
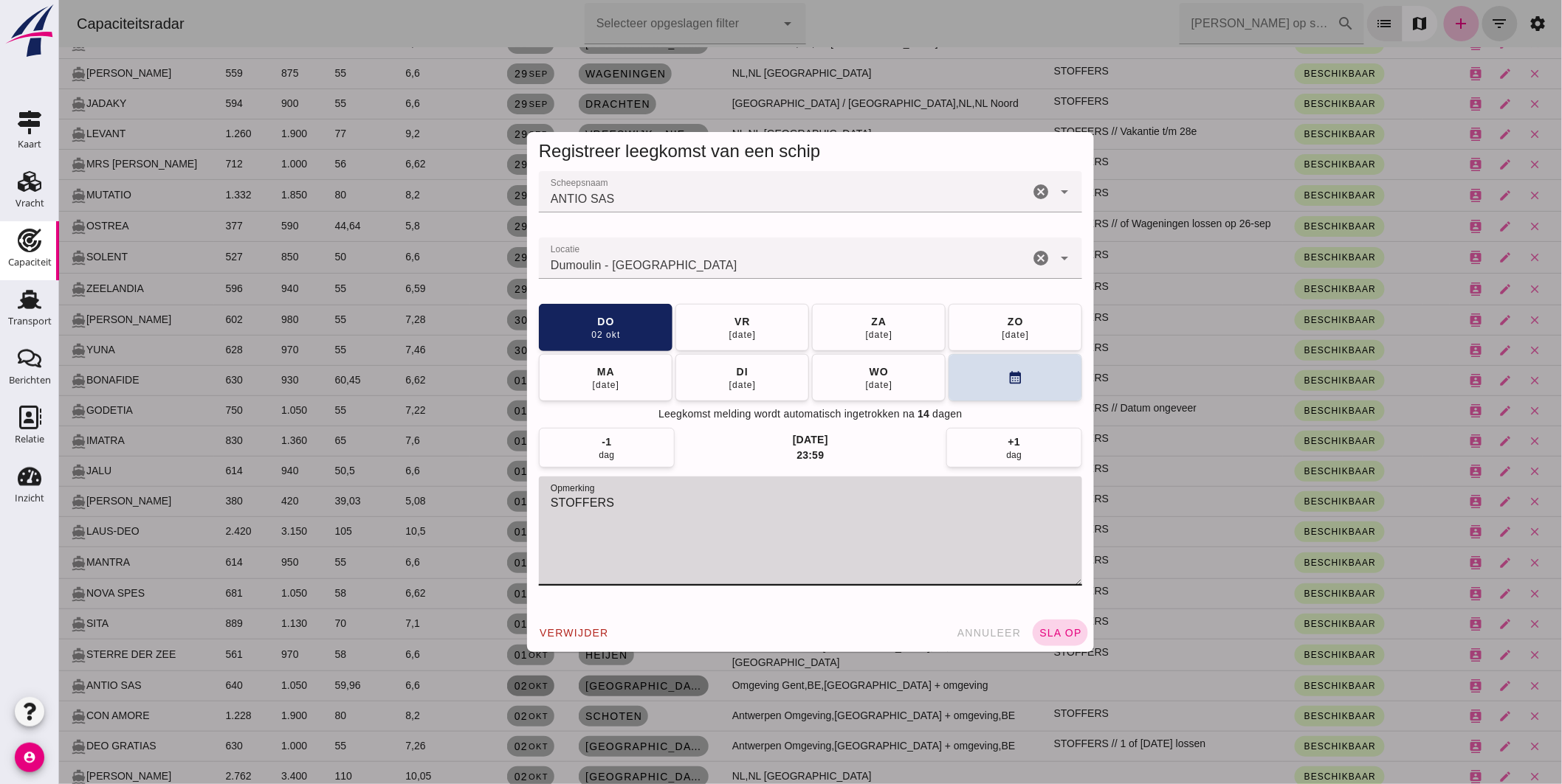
type textarea "STOFFERS"
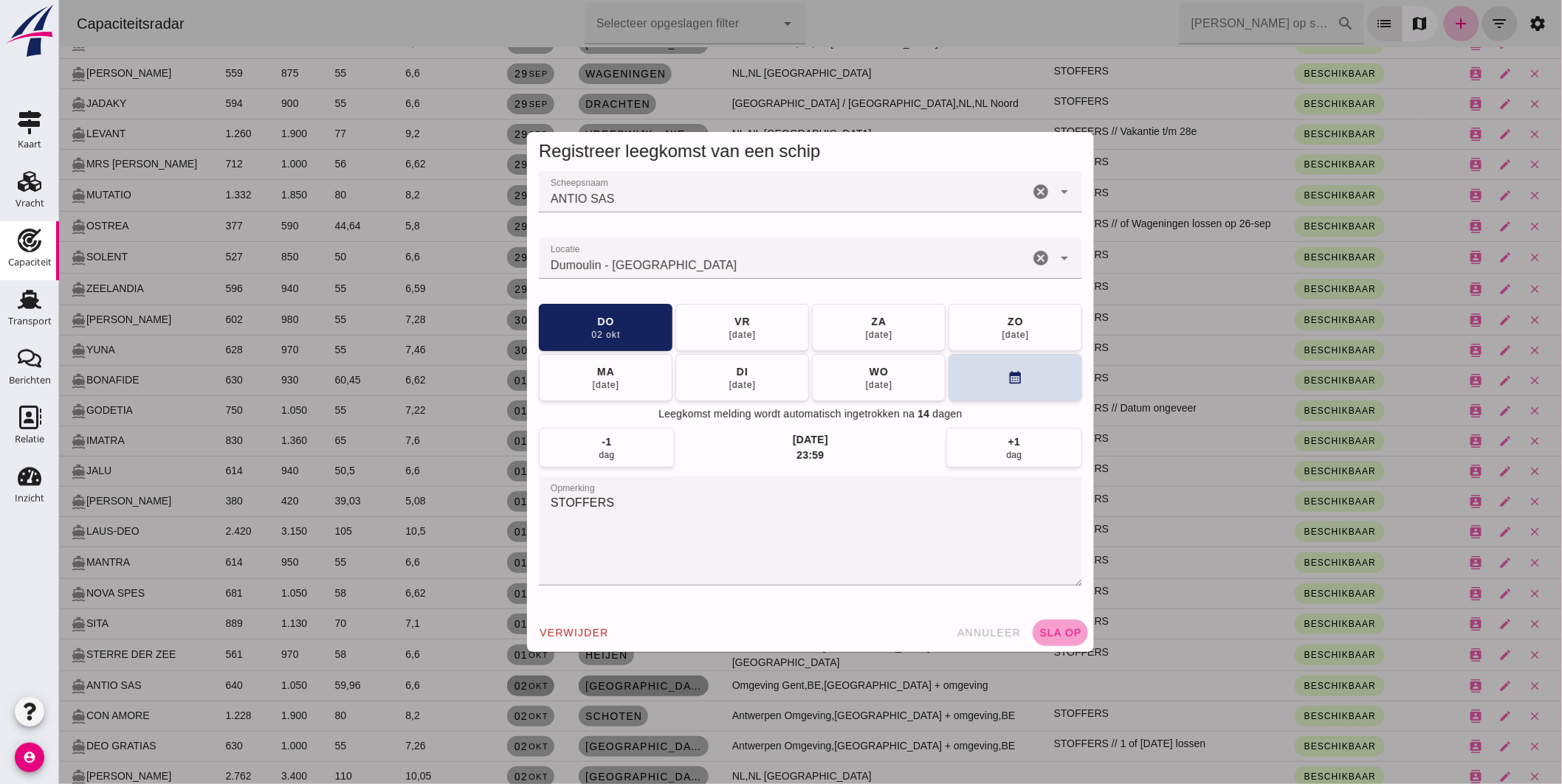
click at [1052, 633] on span "sla op" at bounding box center [1059, 633] width 43 height 12
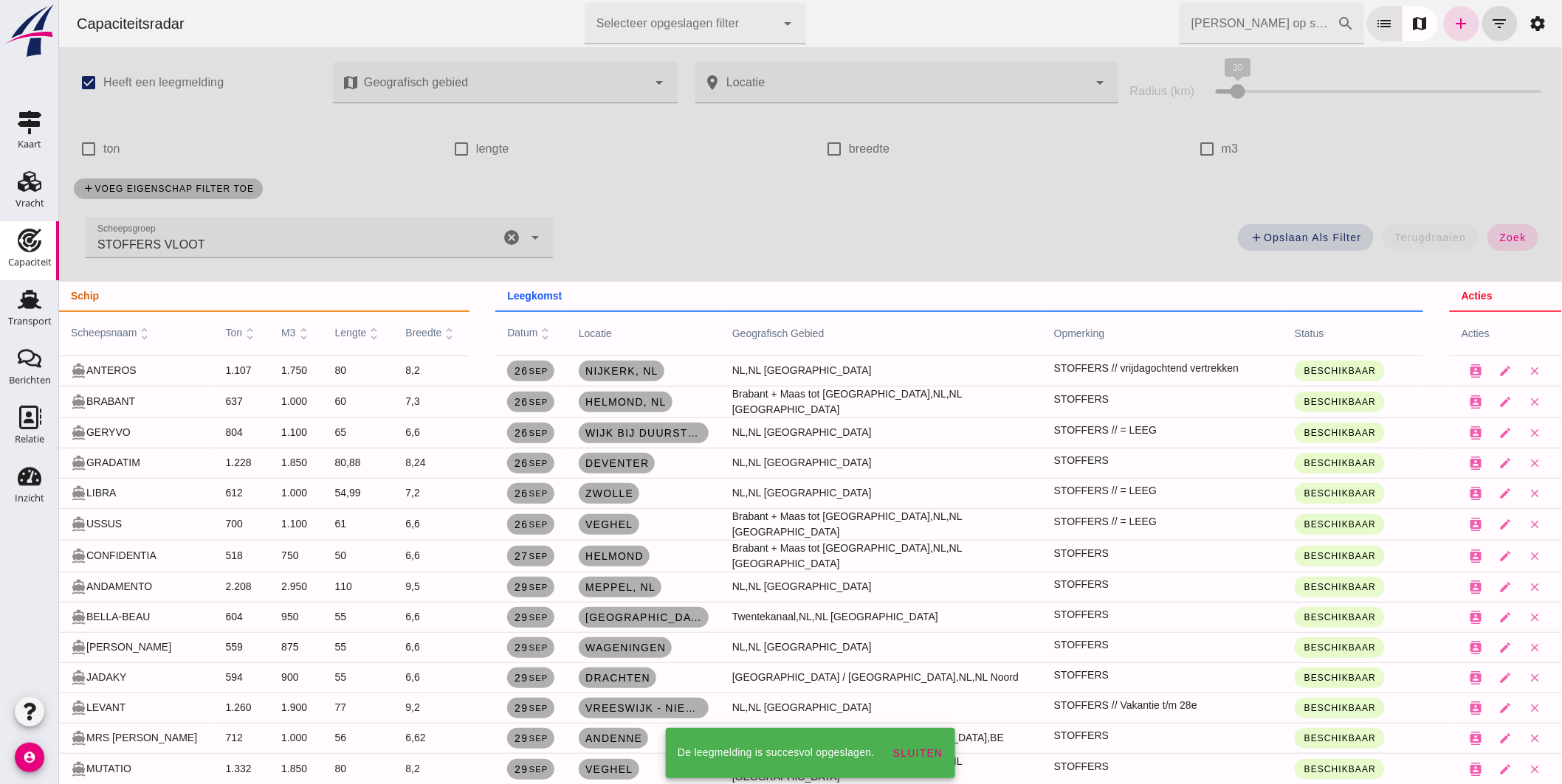
scroll to position [820, 0]
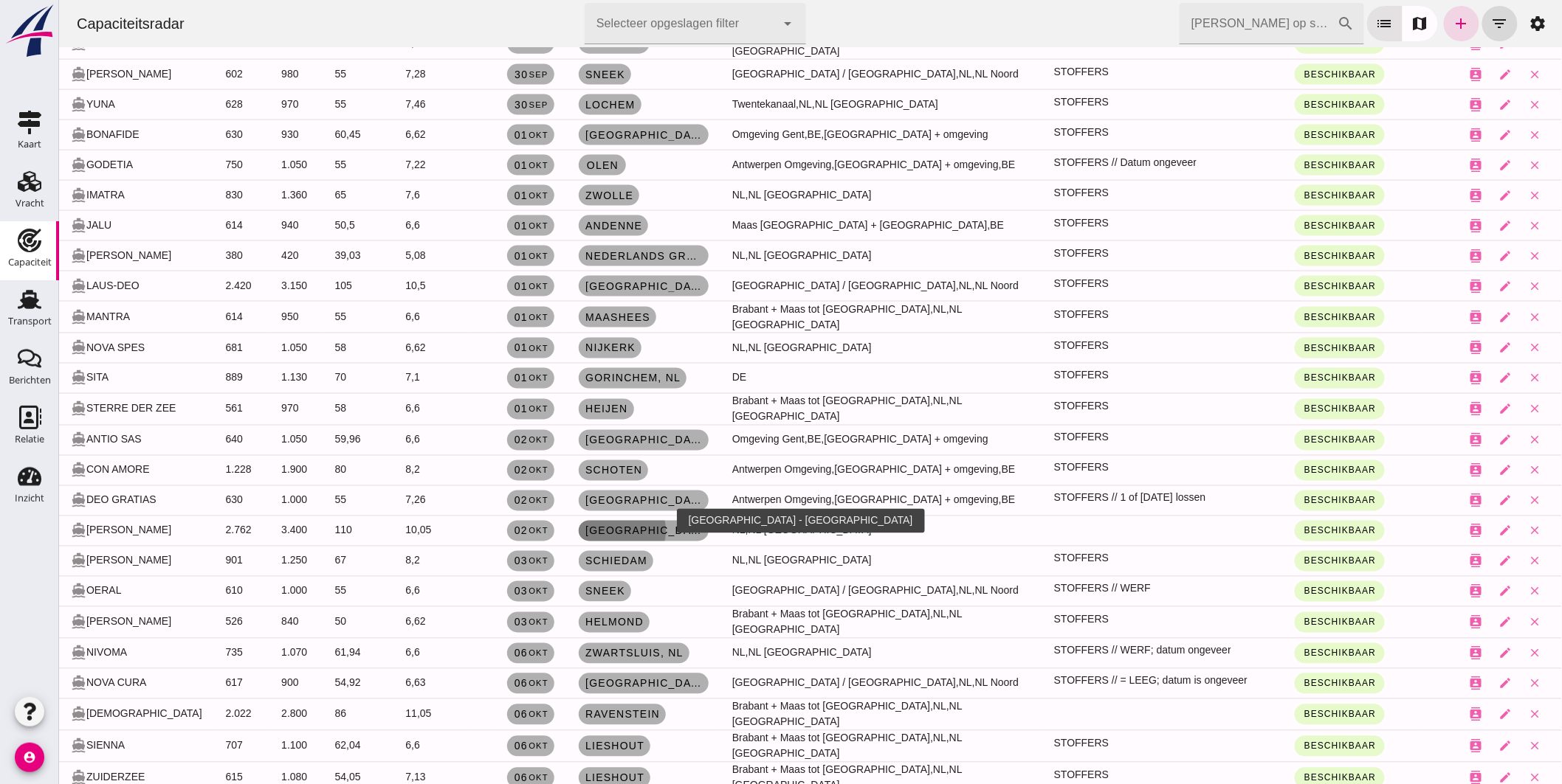
click at [658, 526] on span "Rotterdam" at bounding box center [642, 531] width 118 height 12
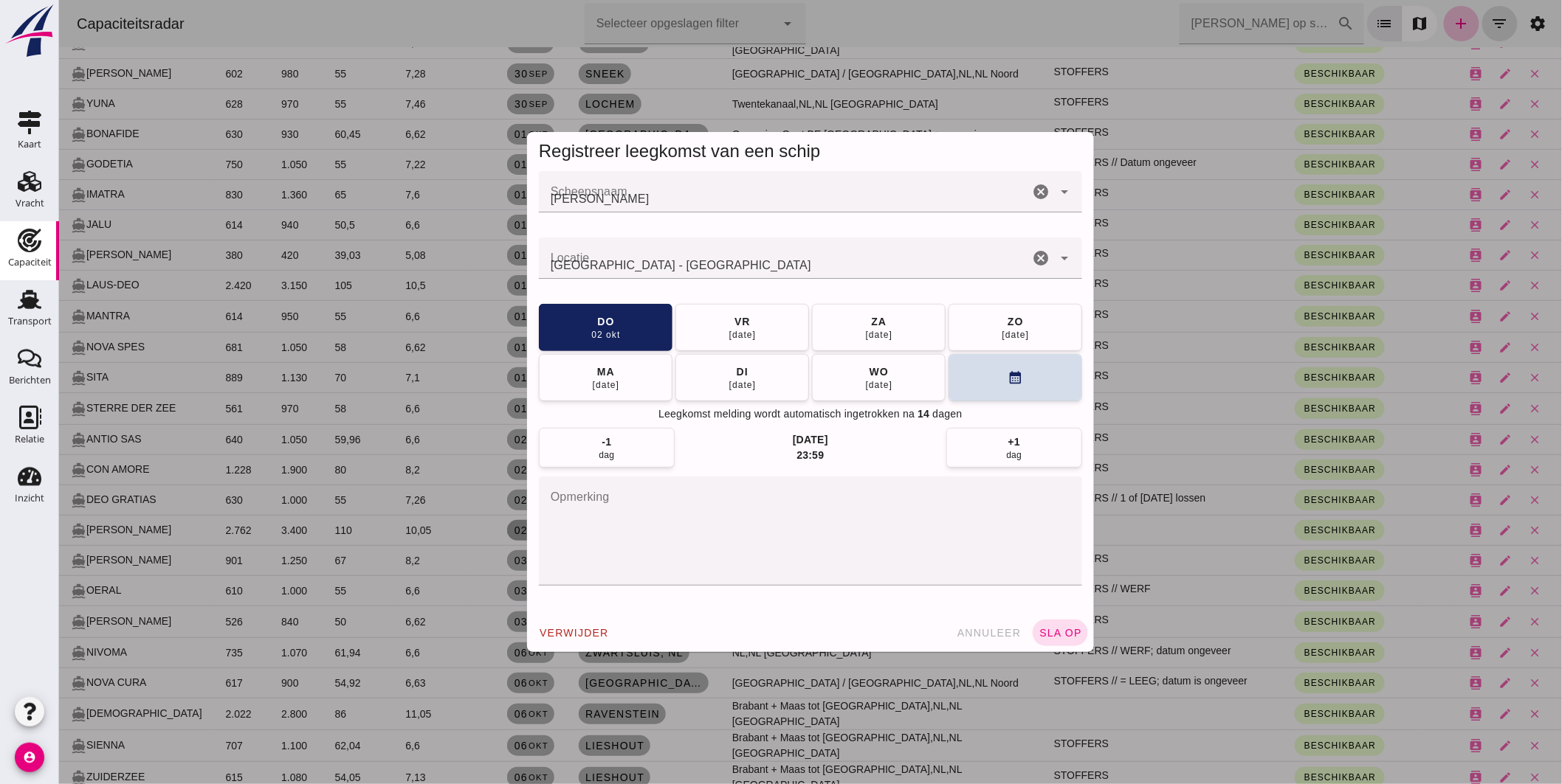
scroll to position [0, 0]
click at [645, 528] on textarea "opmerking" at bounding box center [810, 531] width 544 height 109
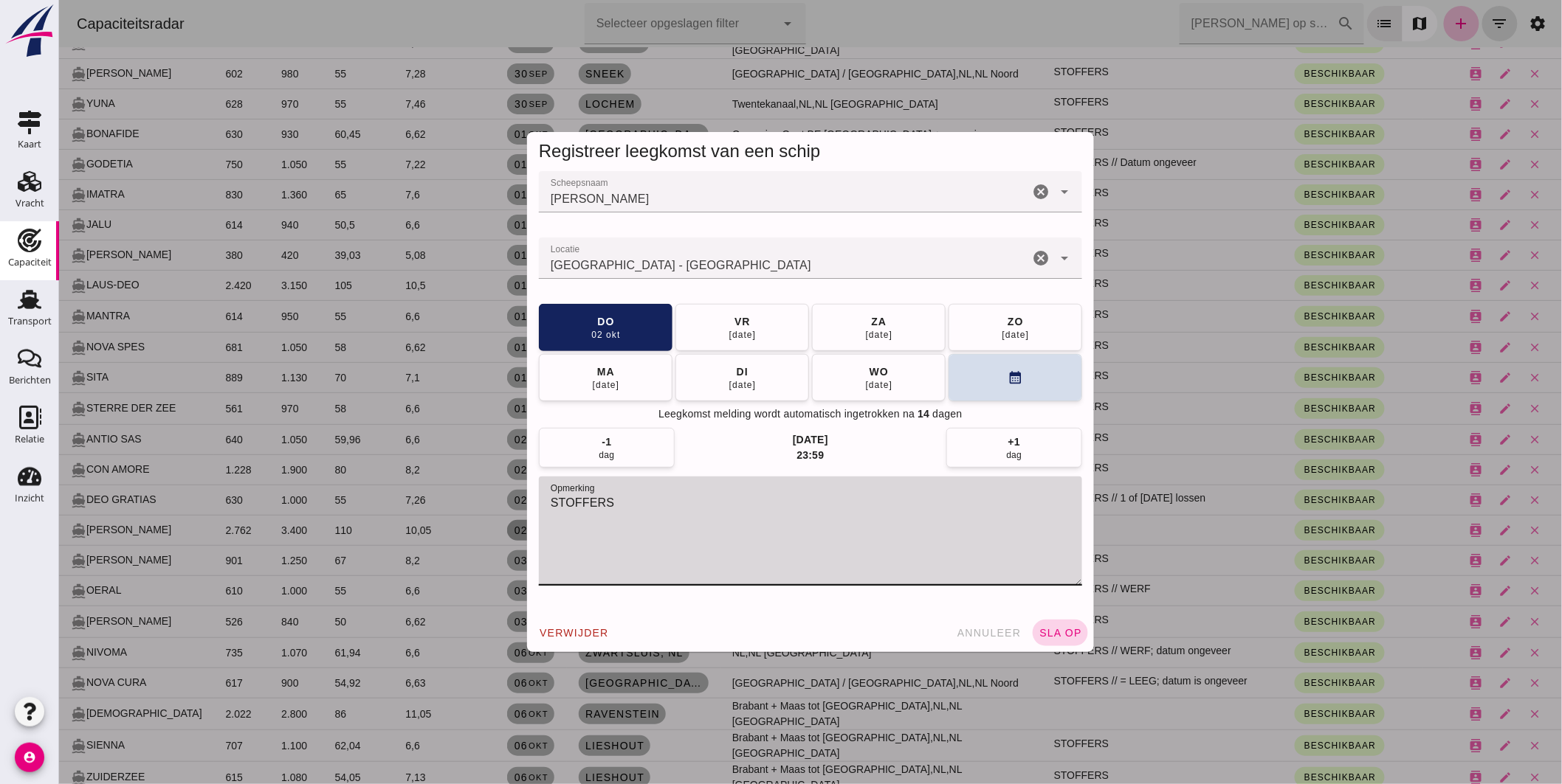
type textarea "STOFFERS"
click at [1046, 633] on span "sla op" at bounding box center [1059, 633] width 43 height 12
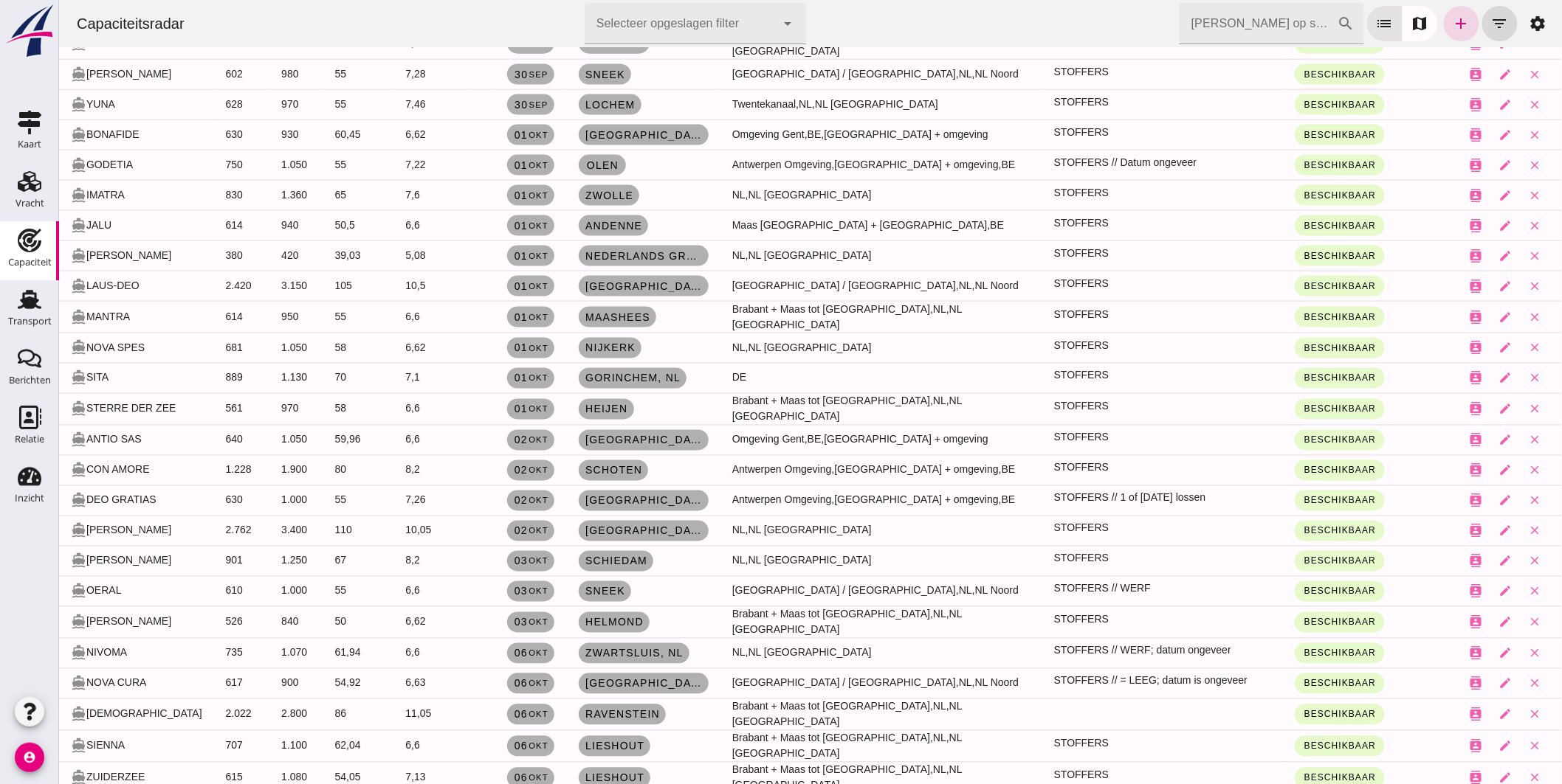
scroll to position [965, 0]
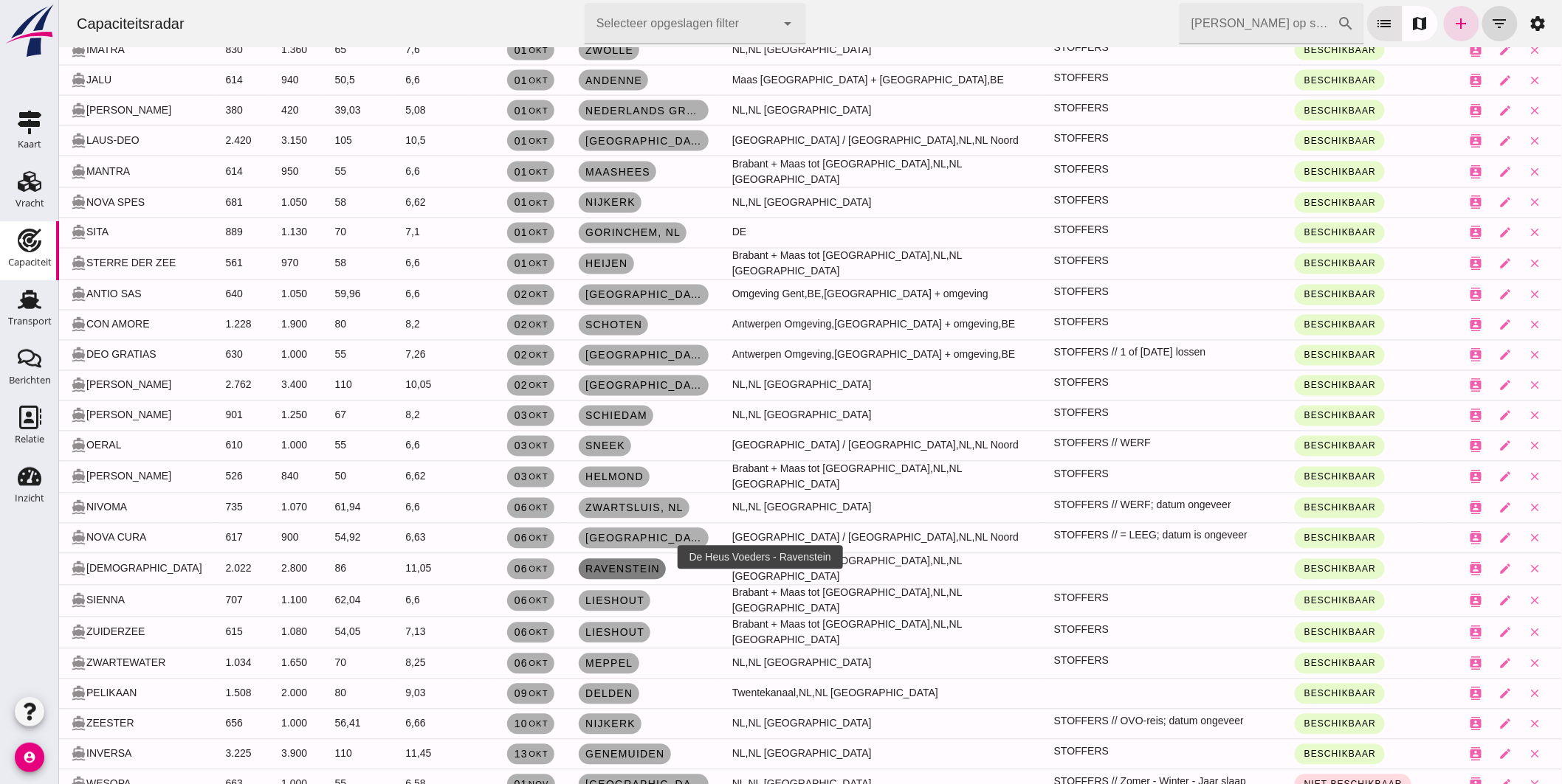
click at [639, 564] on span "Ravenstein" at bounding box center [621, 570] width 76 height 12
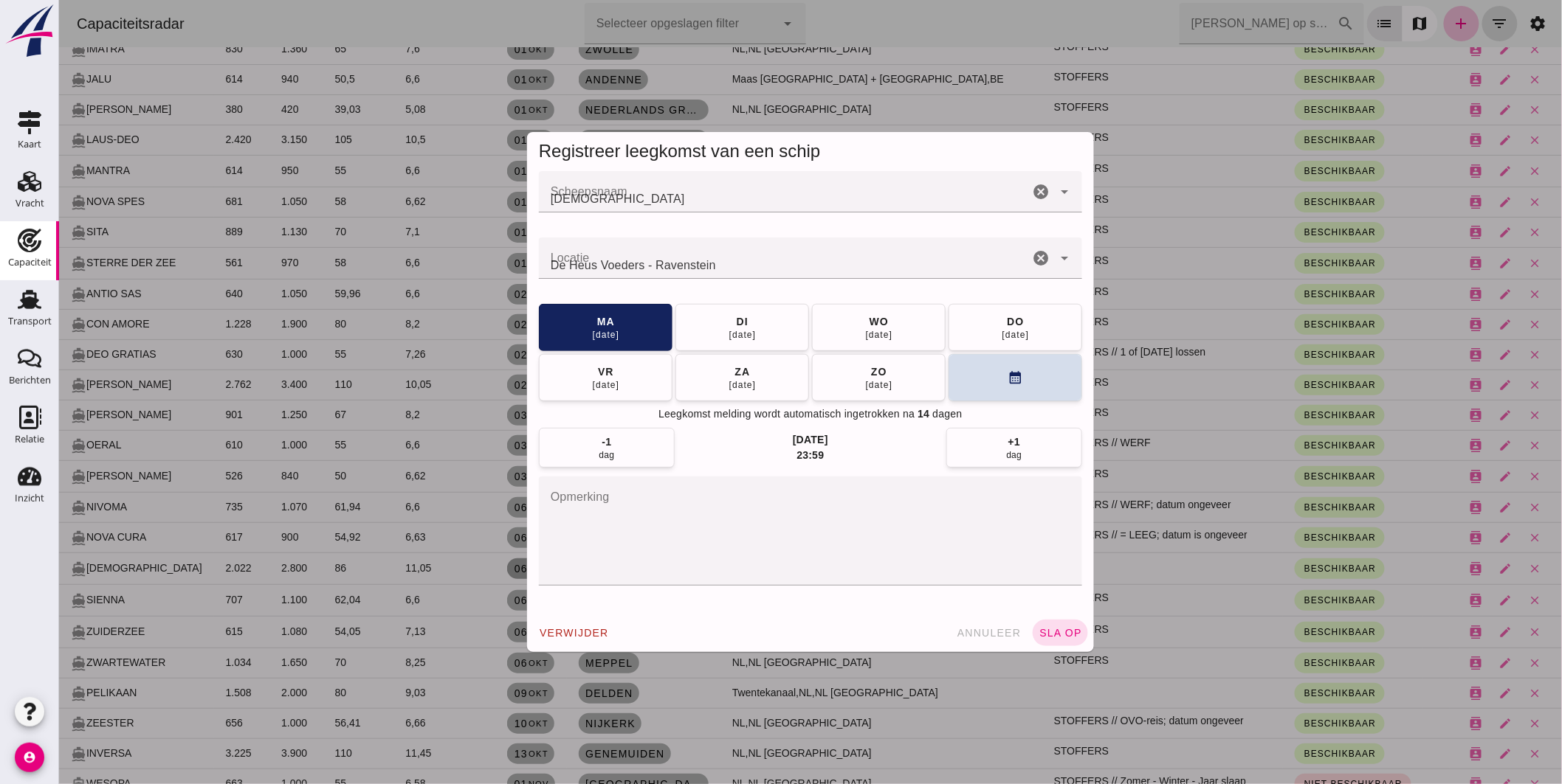
scroll to position [0, 0]
click at [605, 500] on textarea "opmerking" at bounding box center [810, 531] width 544 height 109
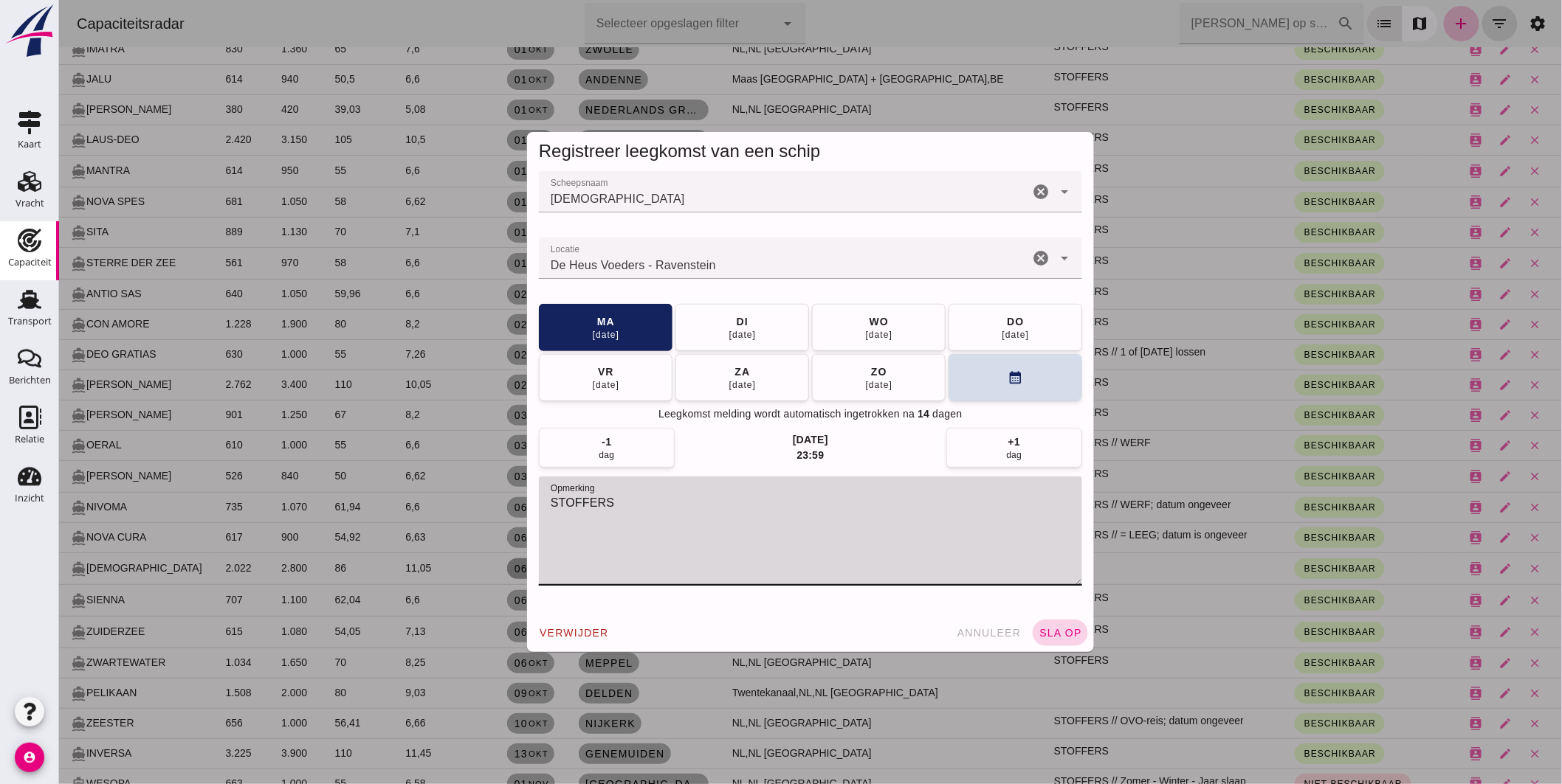
type textarea "STOFFERS"
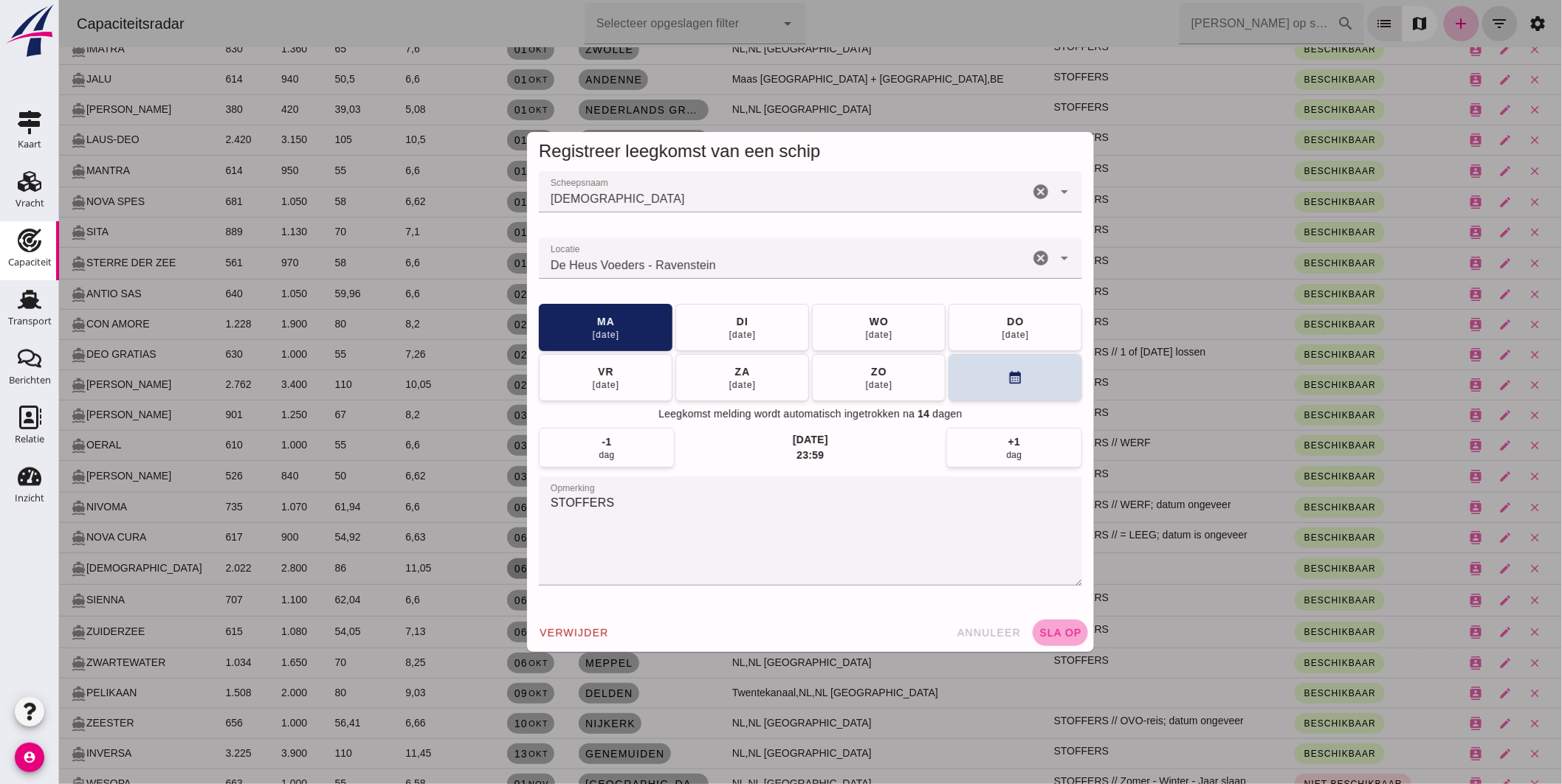
click at [1067, 639] on span "sla op" at bounding box center [1059, 633] width 43 height 12
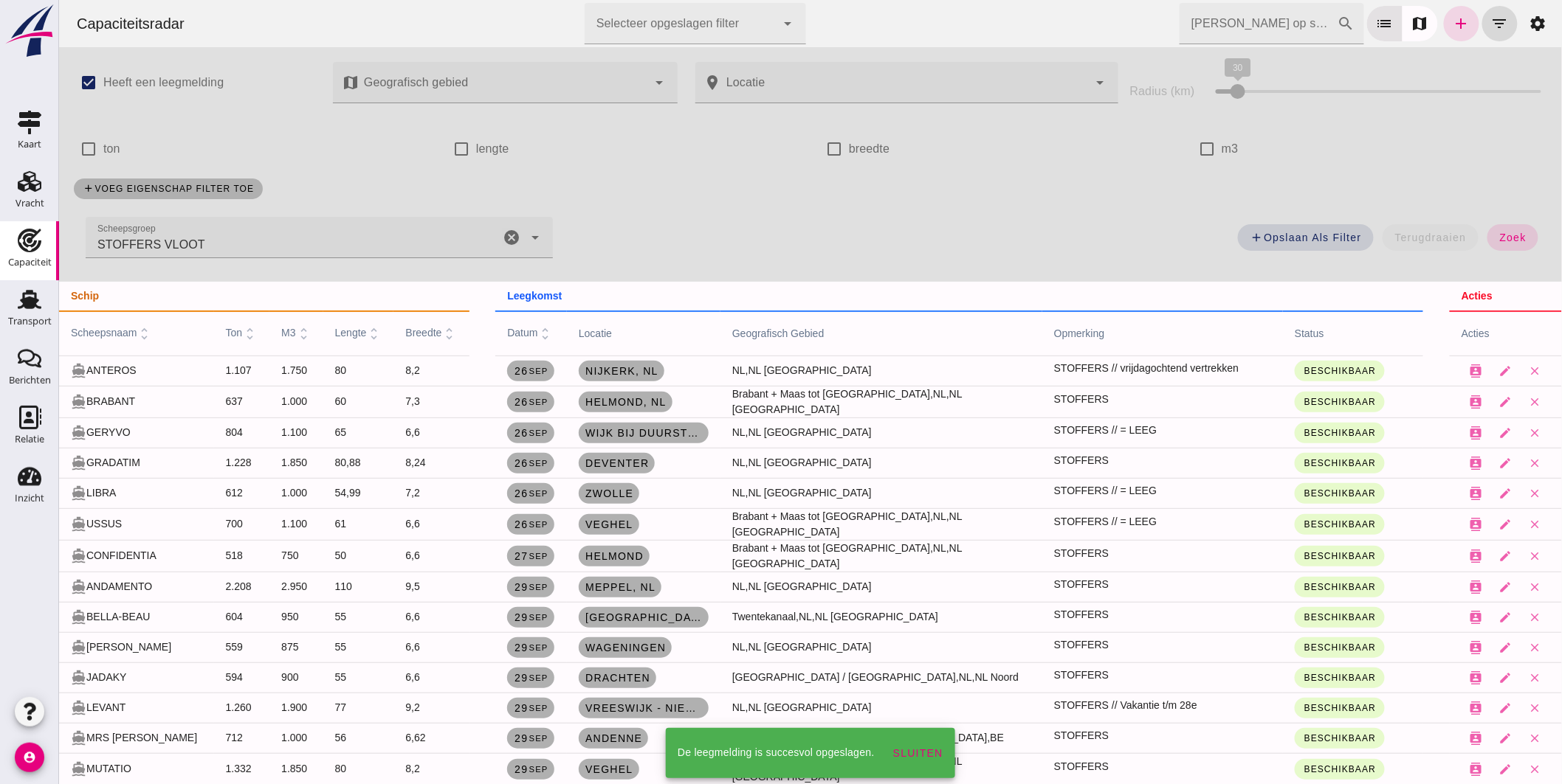
scroll to position [965, 0]
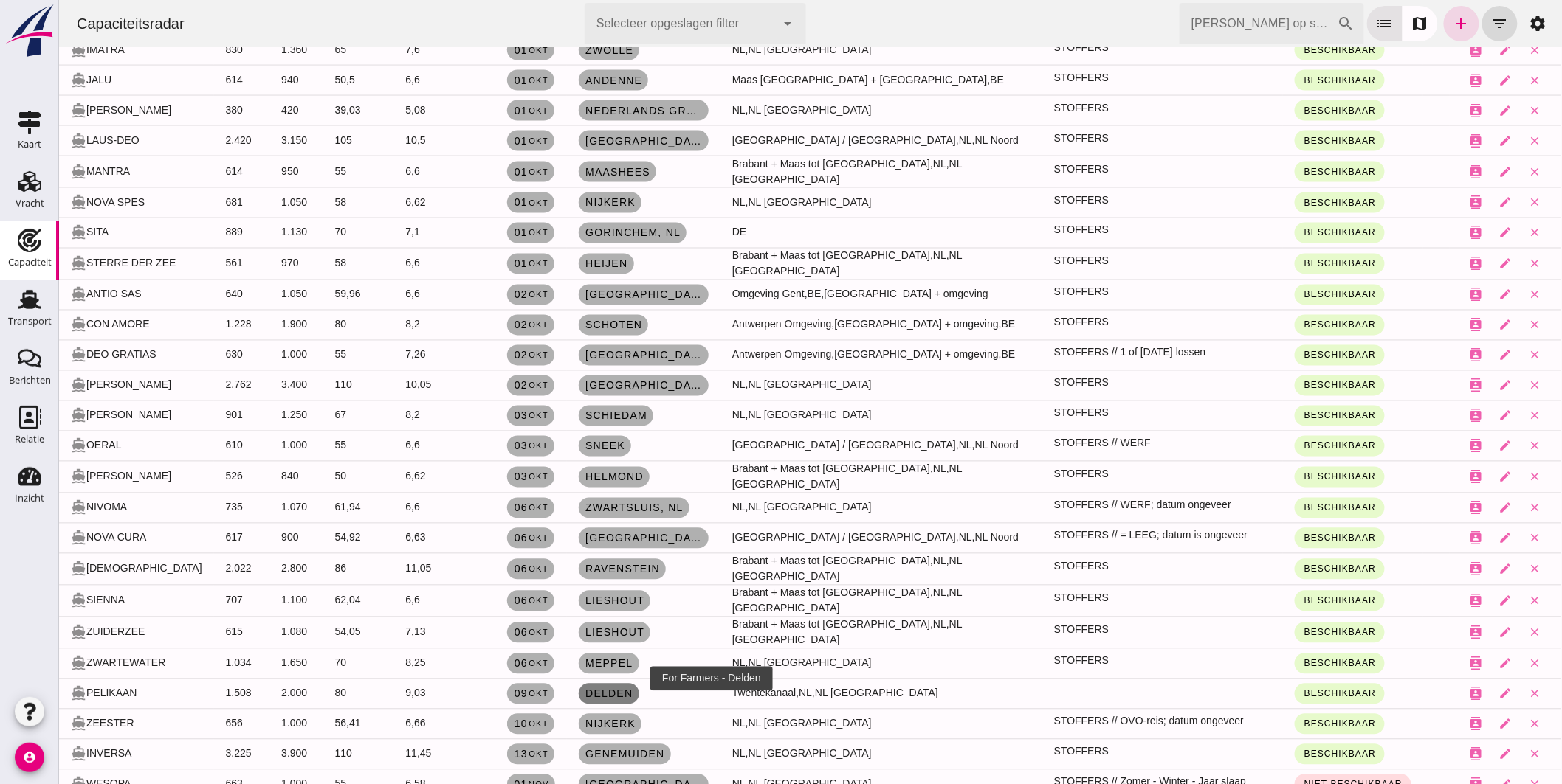
click at [619, 684] on link "Delden" at bounding box center [607, 694] width 60 height 20
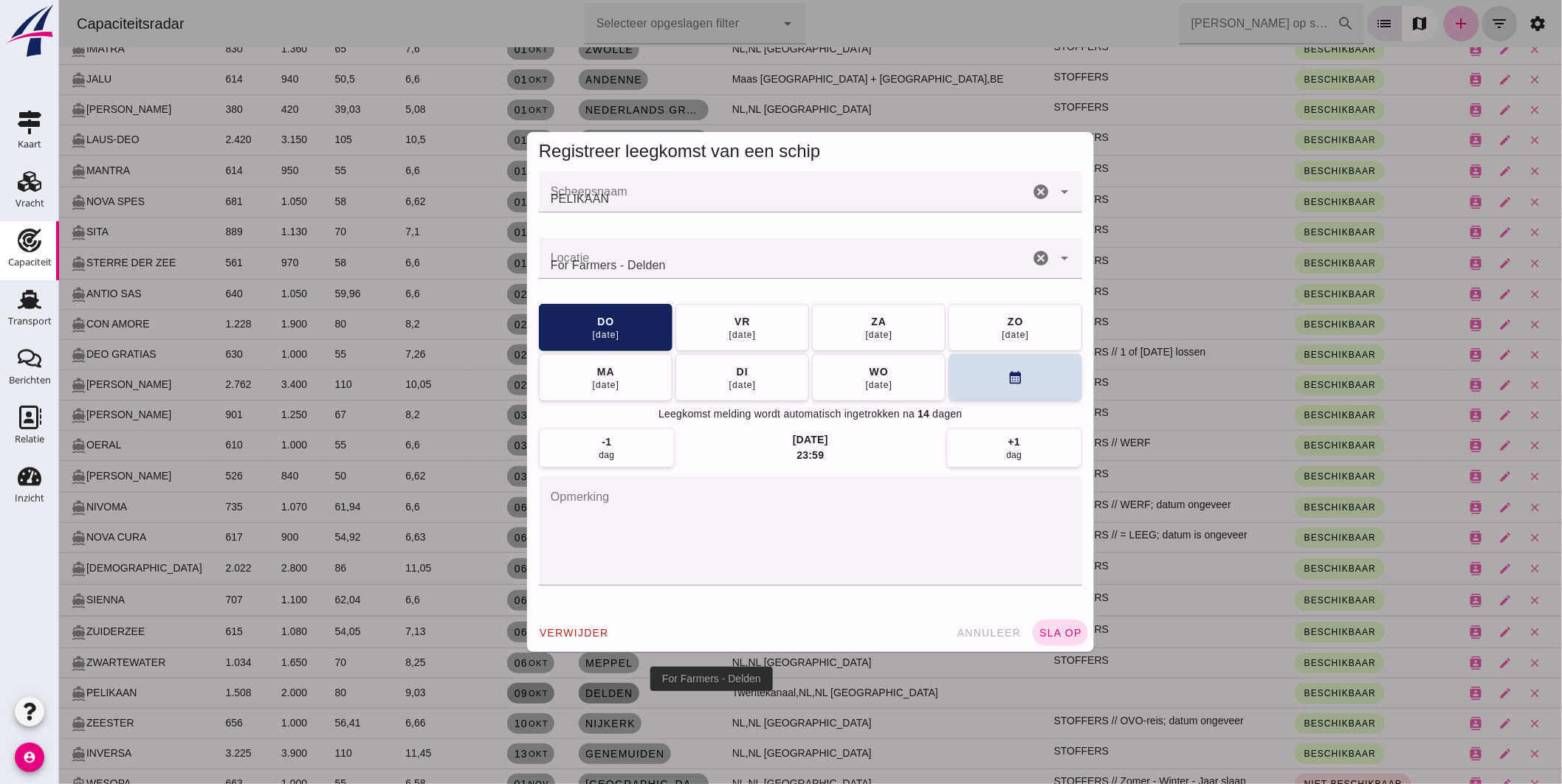
scroll to position [0, 0]
click at [671, 532] on textarea "opmerking" at bounding box center [810, 531] width 544 height 109
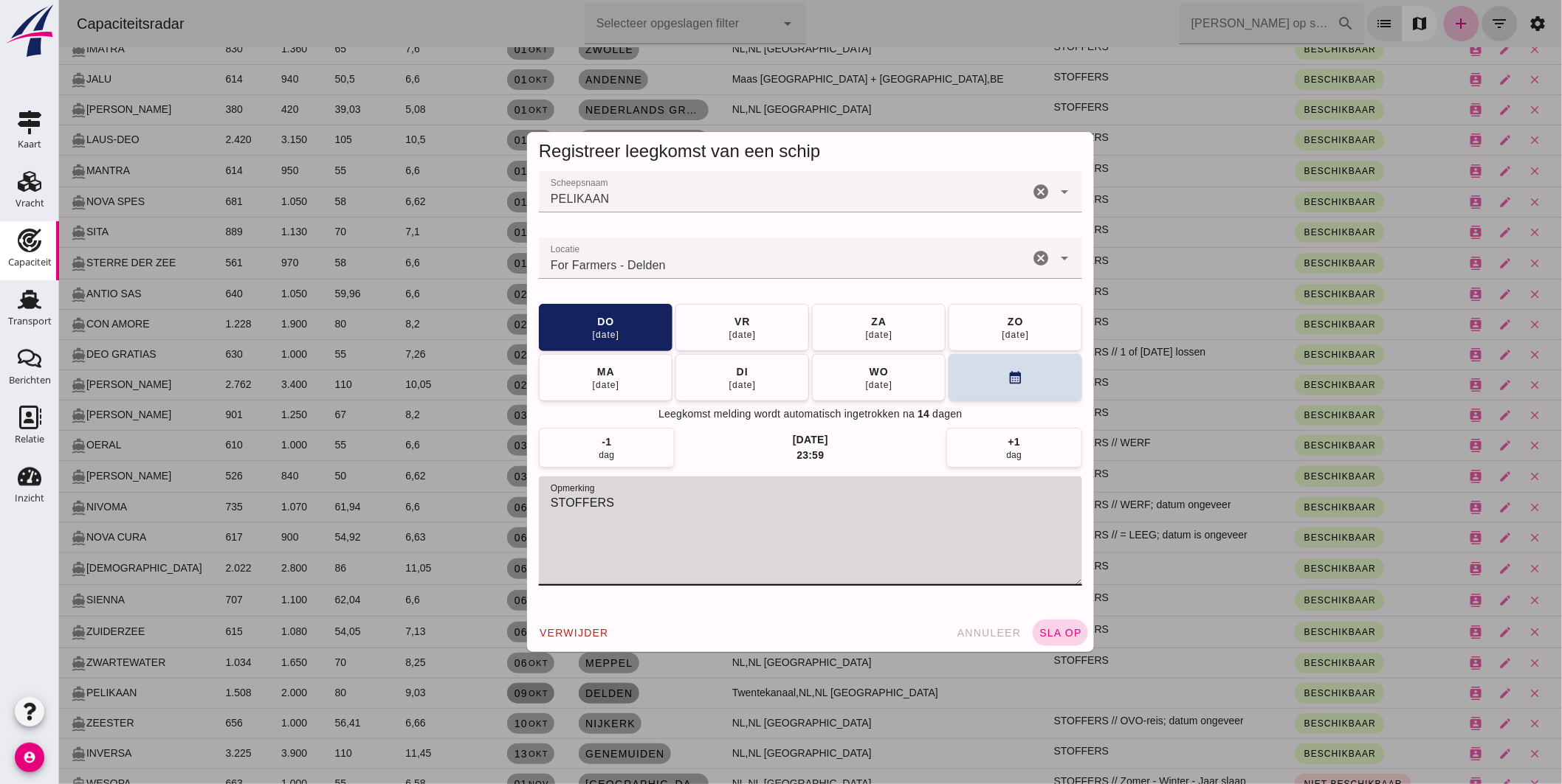
type textarea "STOFFERS"
click at [1049, 624] on button "sla op" at bounding box center [1059, 633] width 55 height 26
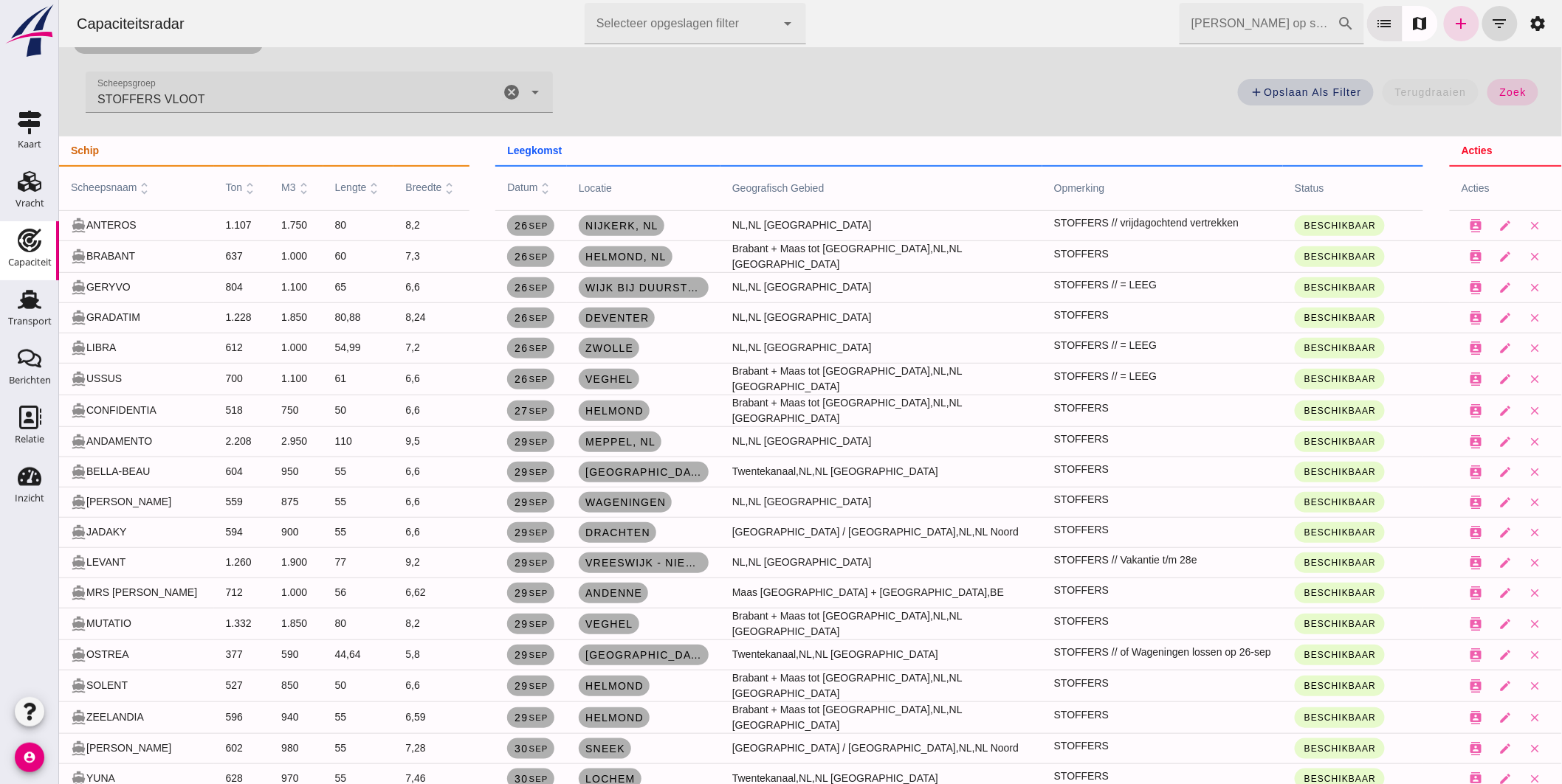
scroll to position [64, 0]
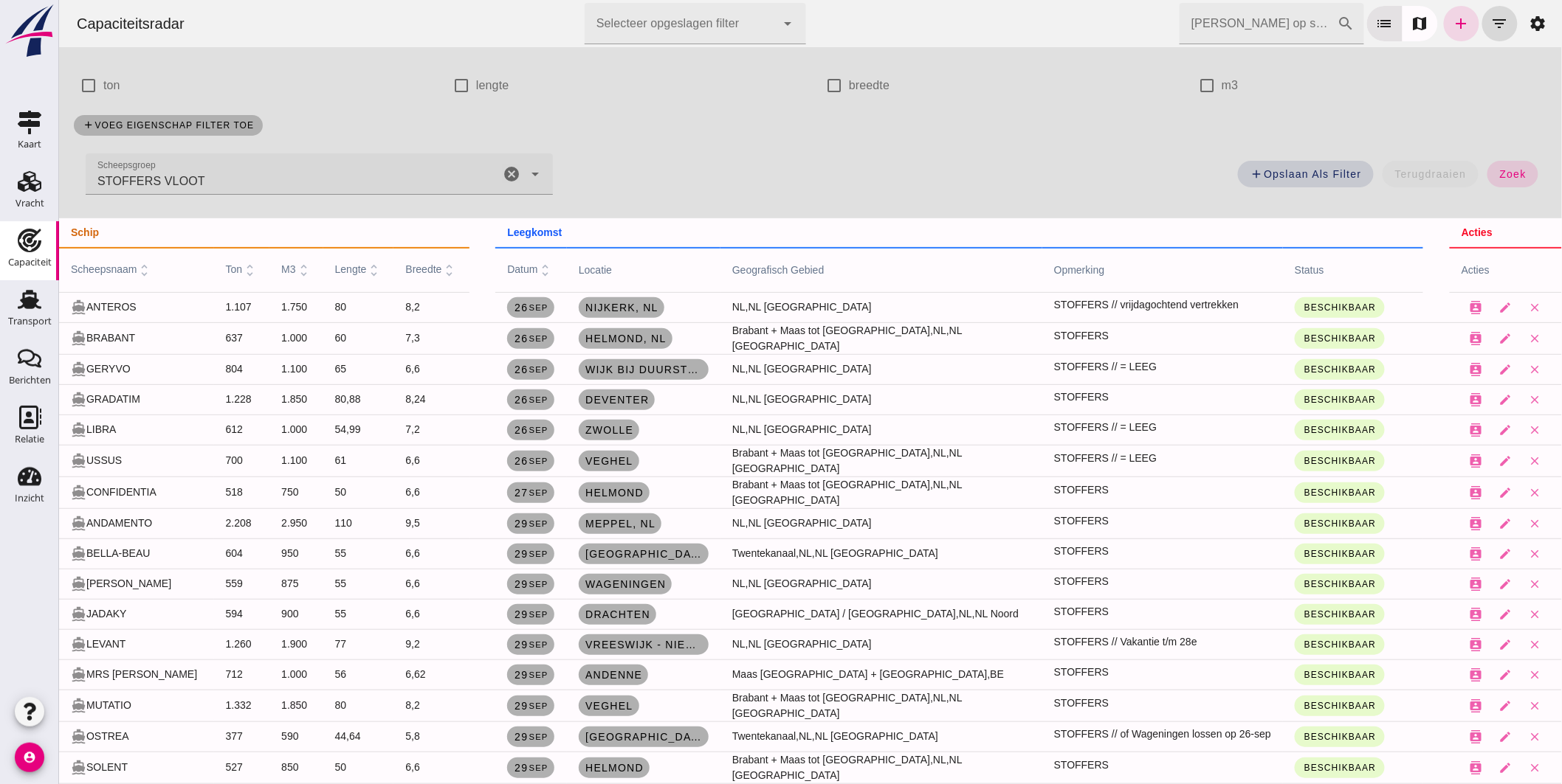
click at [502, 174] on icon "cancel" at bounding box center [510, 173] width 18 height 18
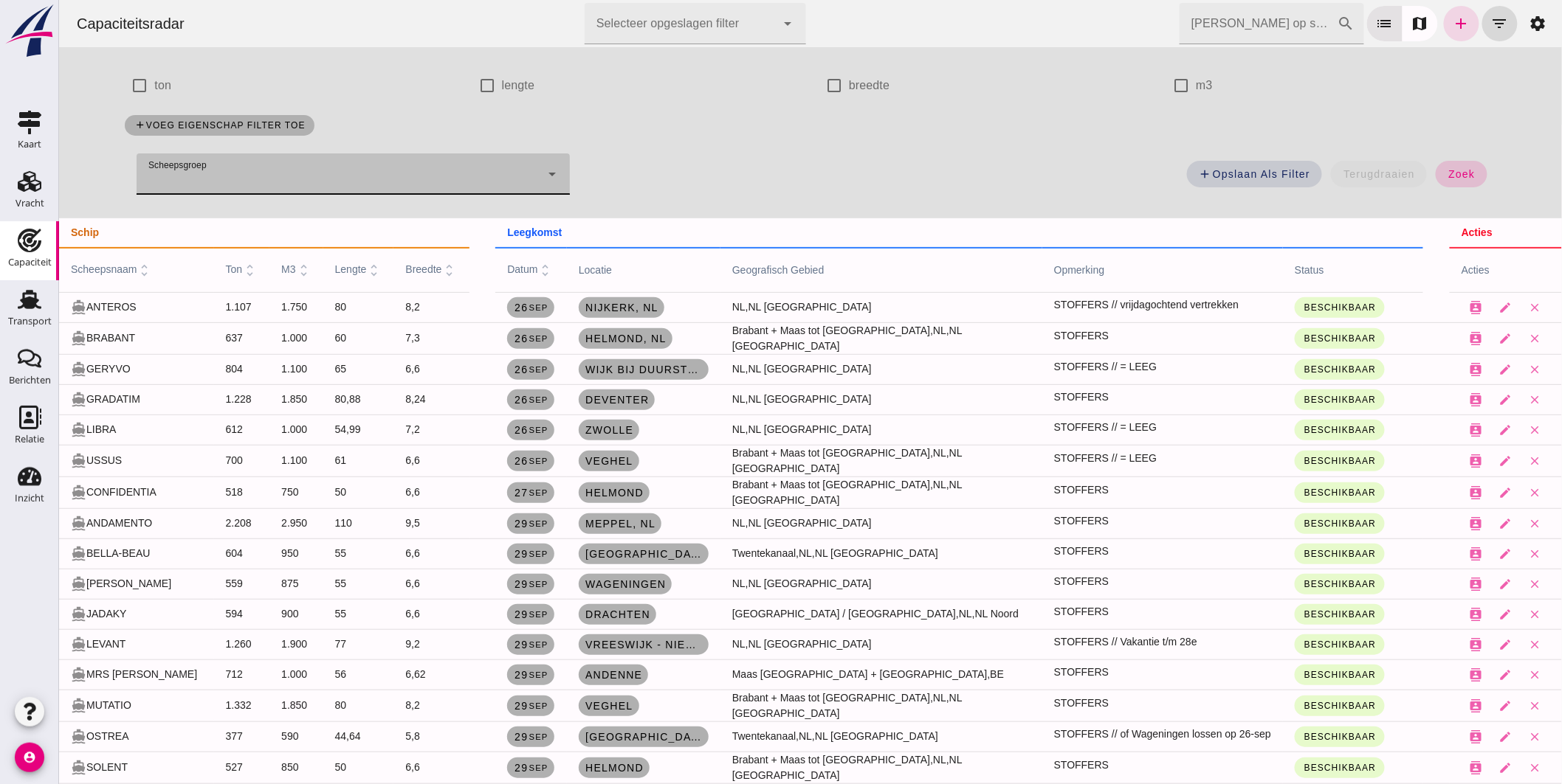
click at [1451, 168] on span "zoek" at bounding box center [1461, 174] width 27 height 12
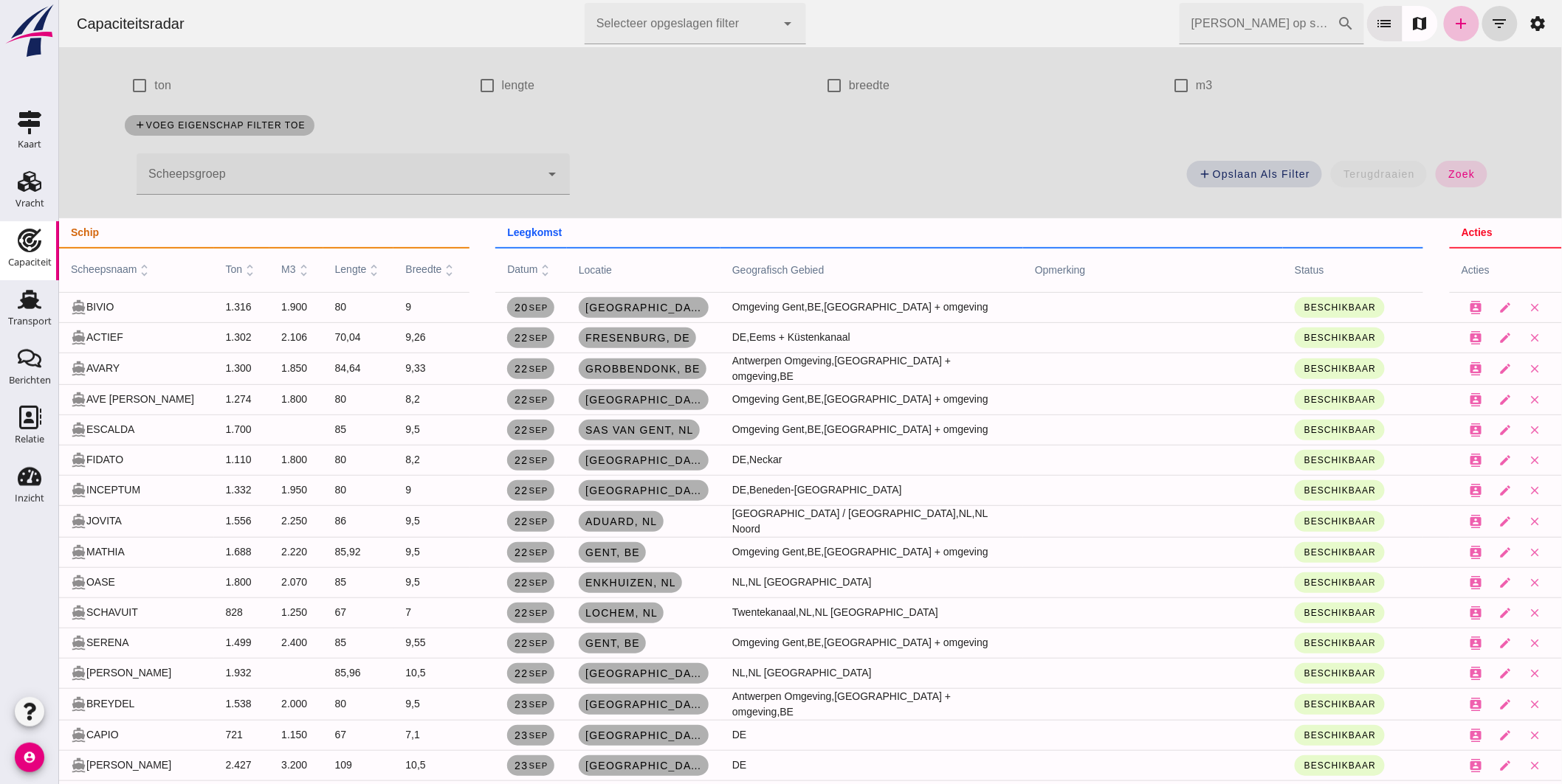
click at [24, 248] on use at bounding box center [30, 241] width 24 height 24
click at [19, 244] on use at bounding box center [30, 241] width 24 height 24
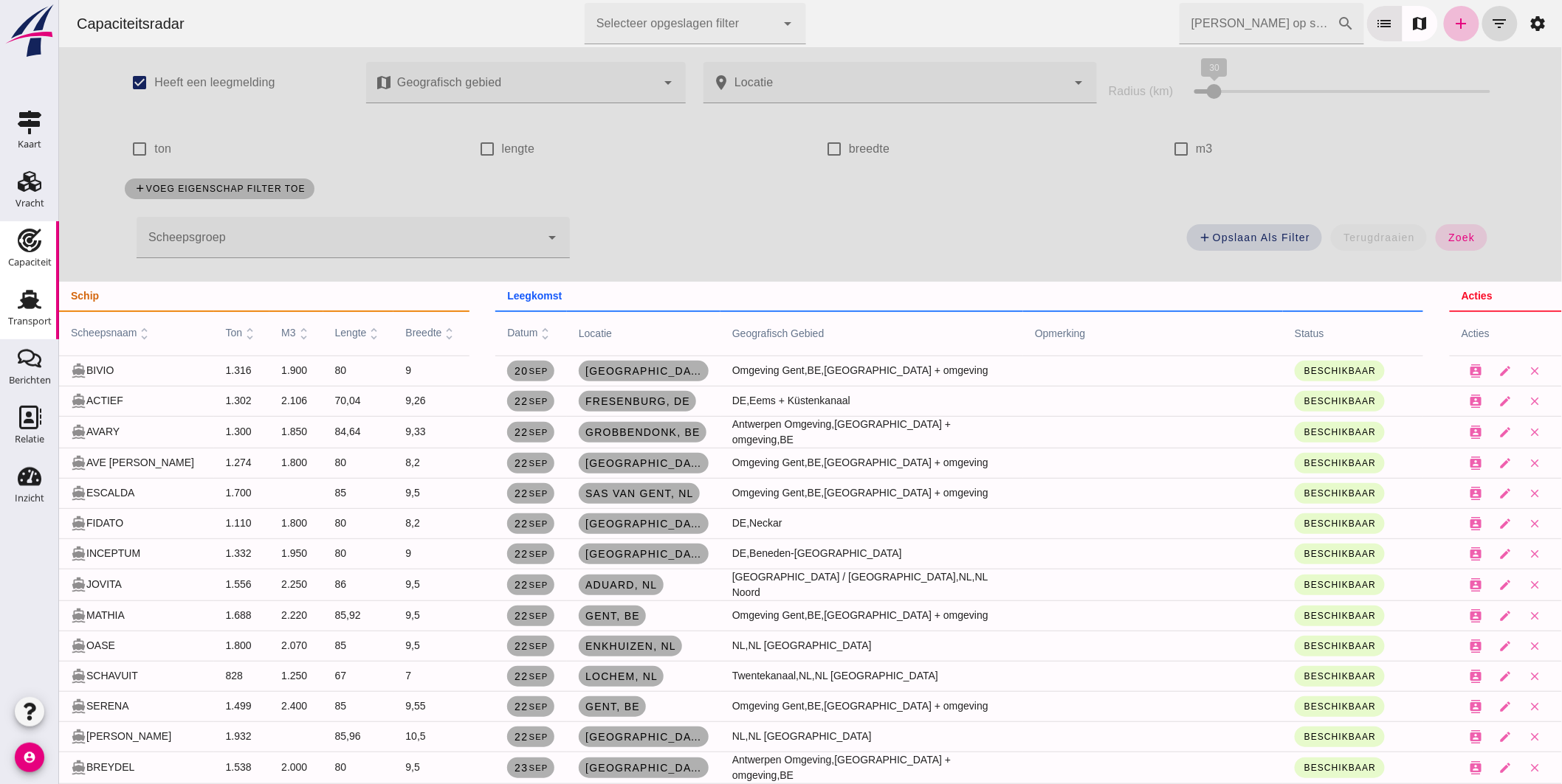
click at [40, 291] on icon "Transport" at bounding box center [30, 299] width 24 height 24
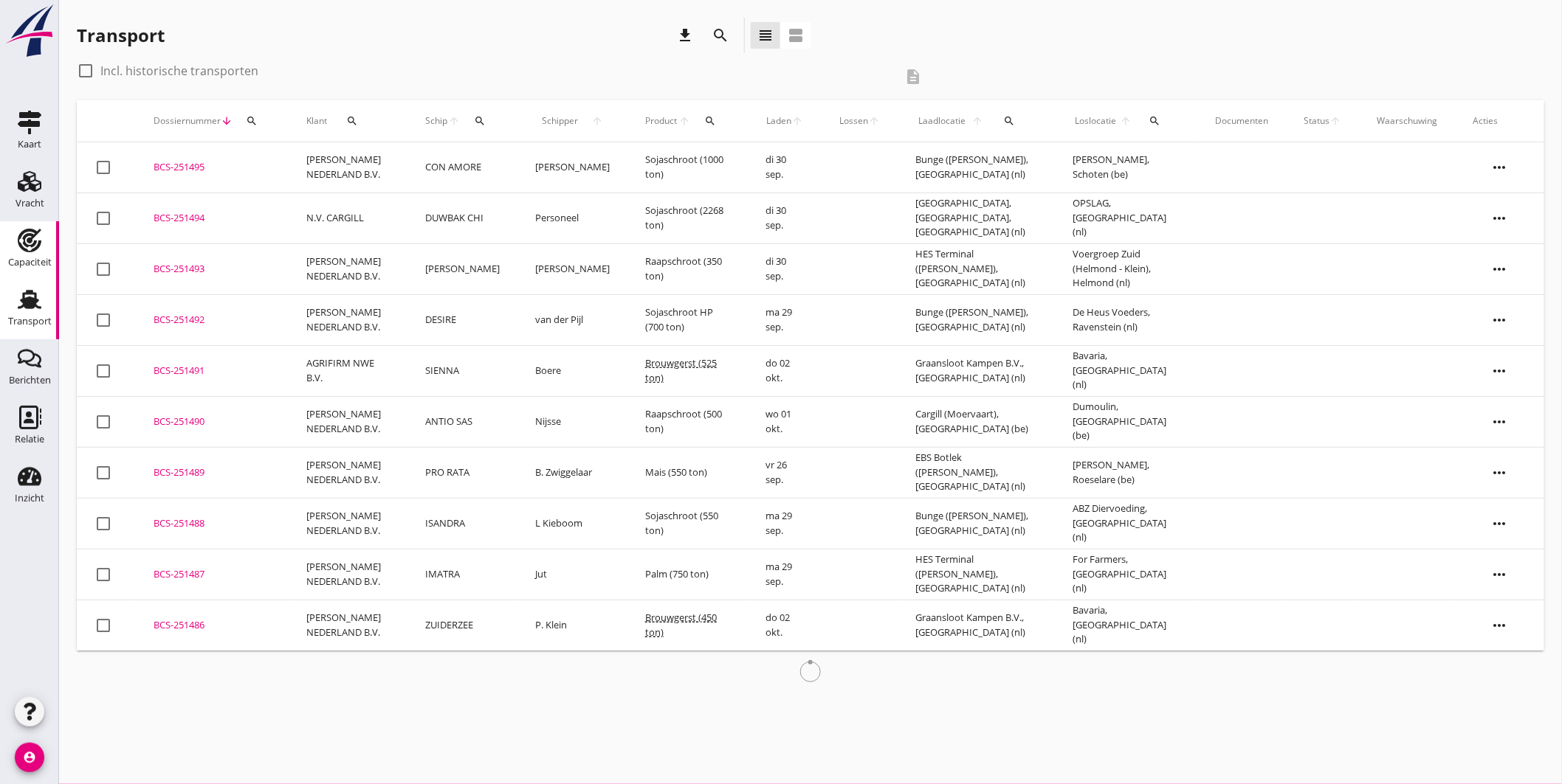
click at [31, 245] on use at bounding box center [30, 241] width 24 height 24
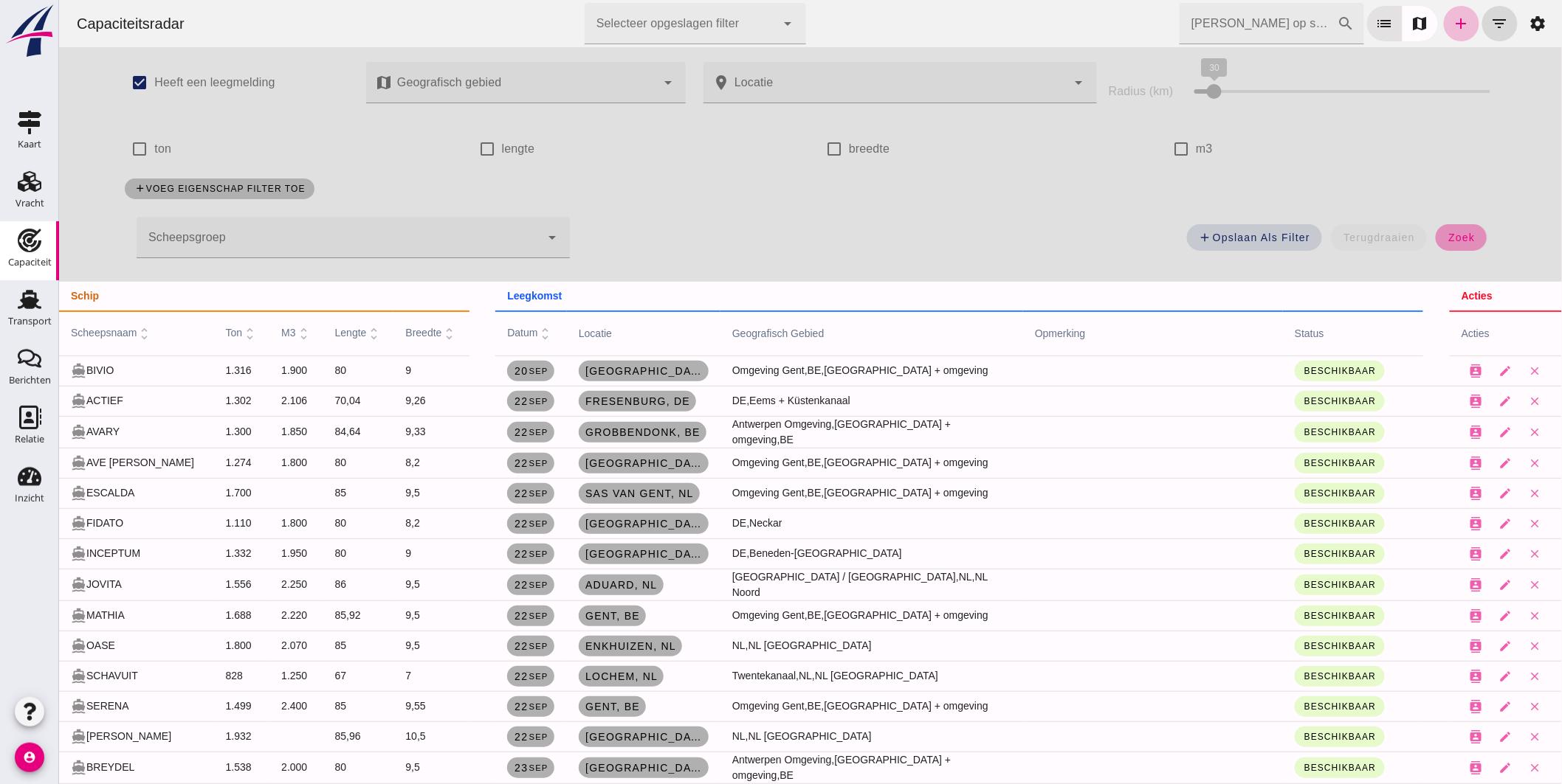
click at [1458, 237] on span "zoek" at bounding box center [1461, 237] width 27 height 12
click at [1215, 26] on input "Zoek op scheepsnaam" at bounding box center [1258, 23] width 158 height 42
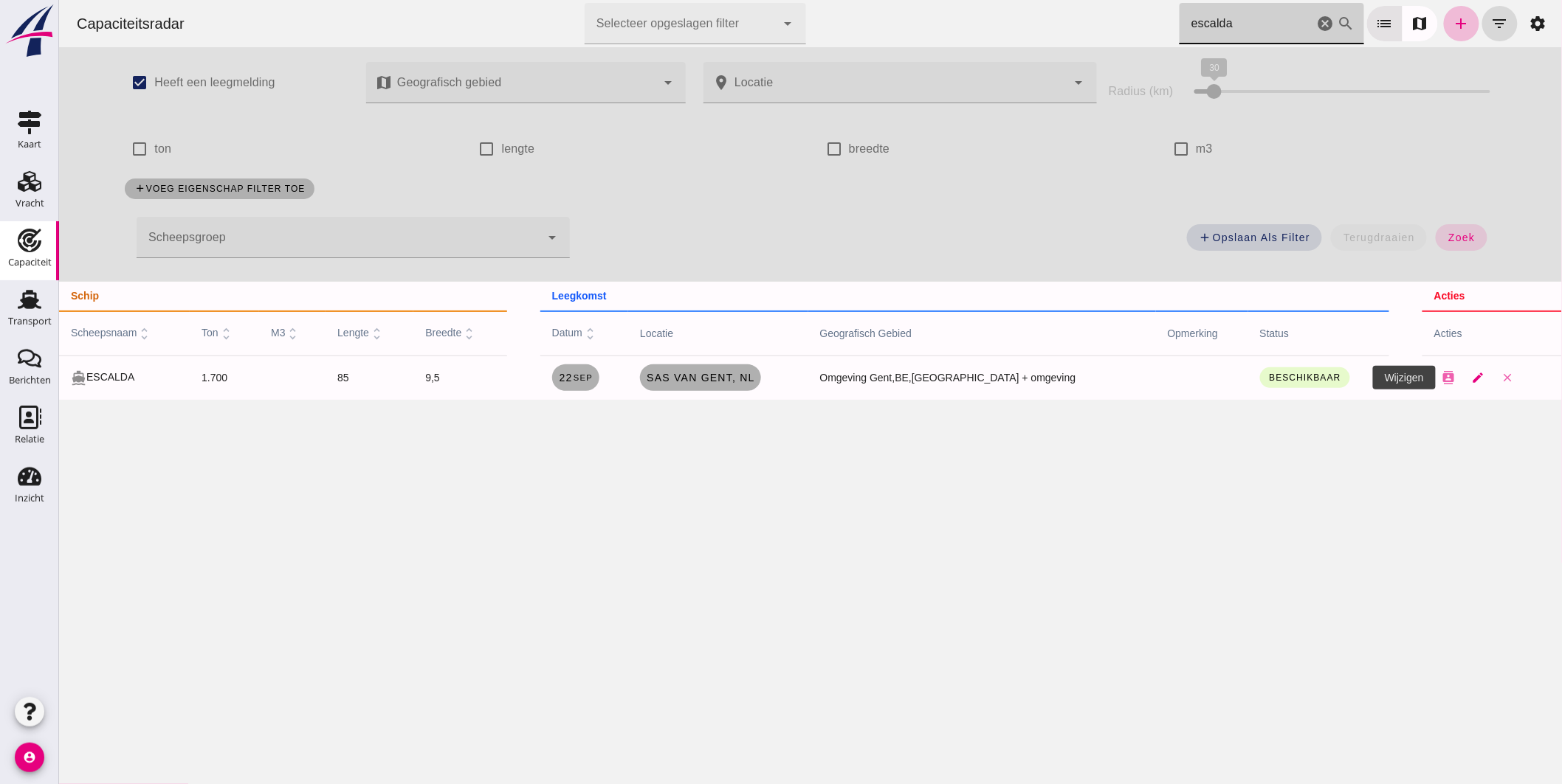
type input "escalda"
click at [1471, 375] on icon "edit" at bounding box center [1478, 378] width 14 height 14
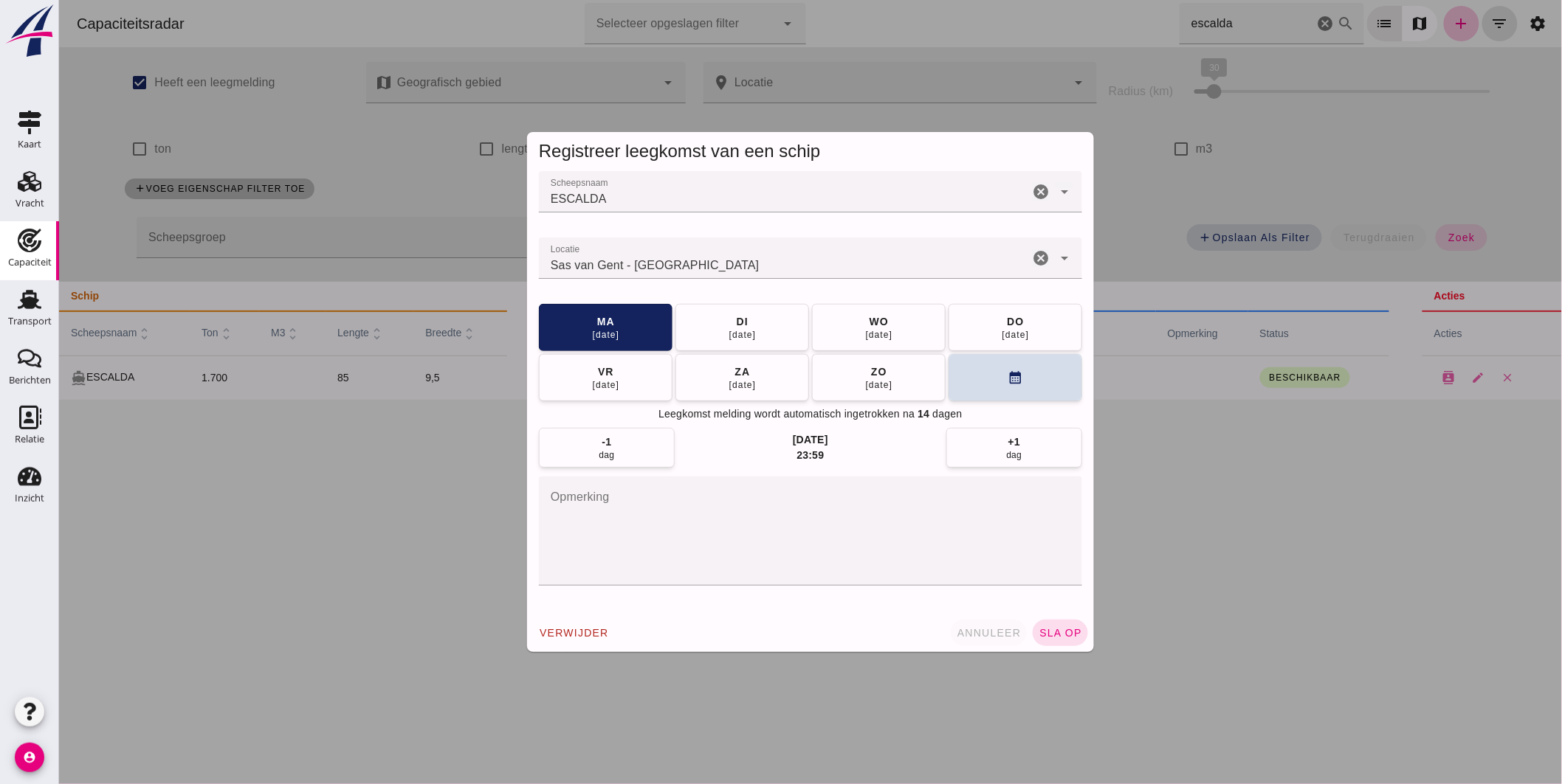
click at [979, 622] on button "annuleer" at bounding box center [989, 633] width 77 height 26
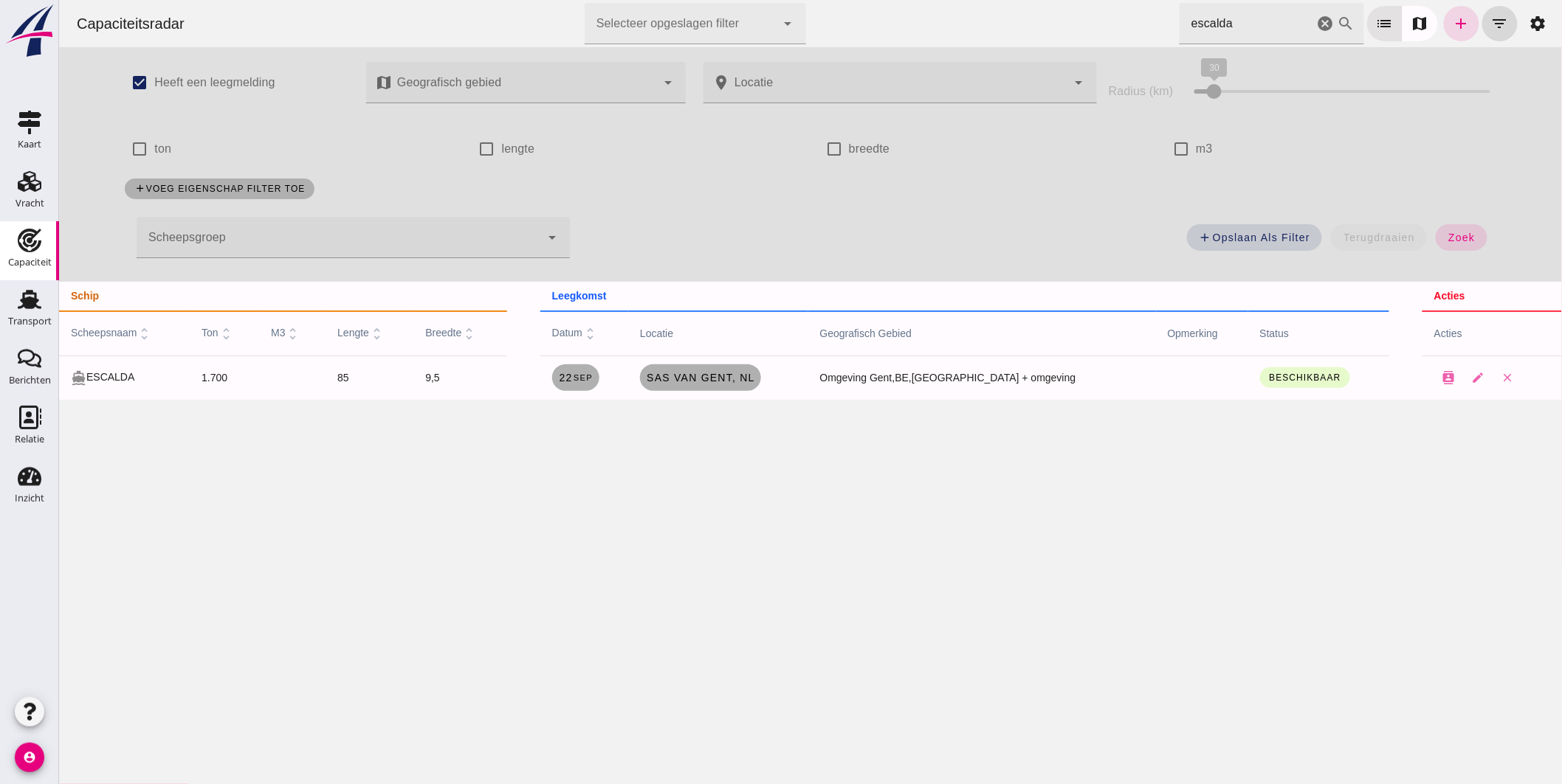
click at [1316, 17] on icon "cancel" at bounding box center [1325, 23] width 18 height 18
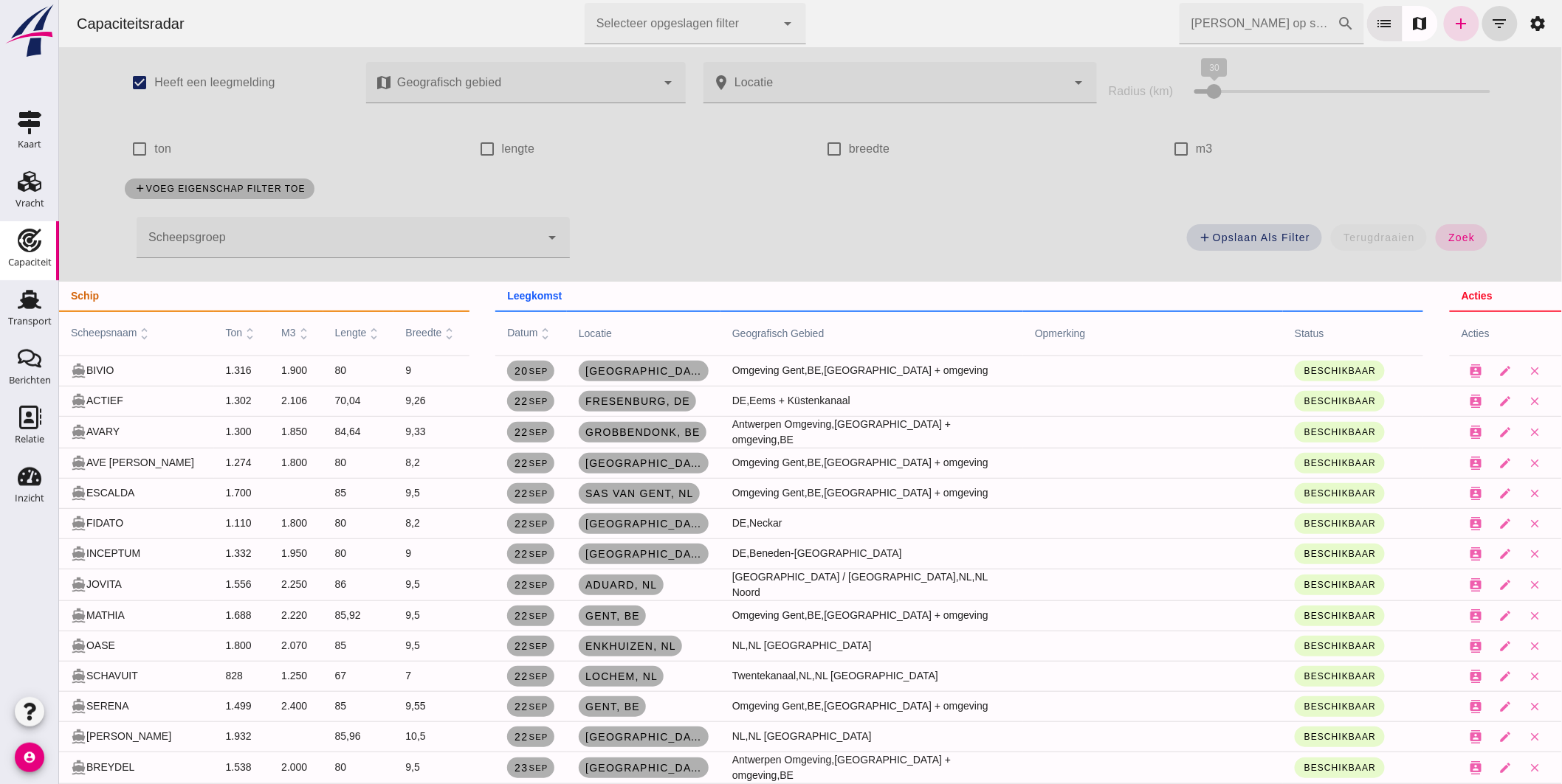
drag, startPoint x: 315, startPoint y: 529, endPoint x: 324, endPoint y: 504, distance: 26.6
click at [322, 530] on td "80" at bounding box center [357, 524] width 71 height 31
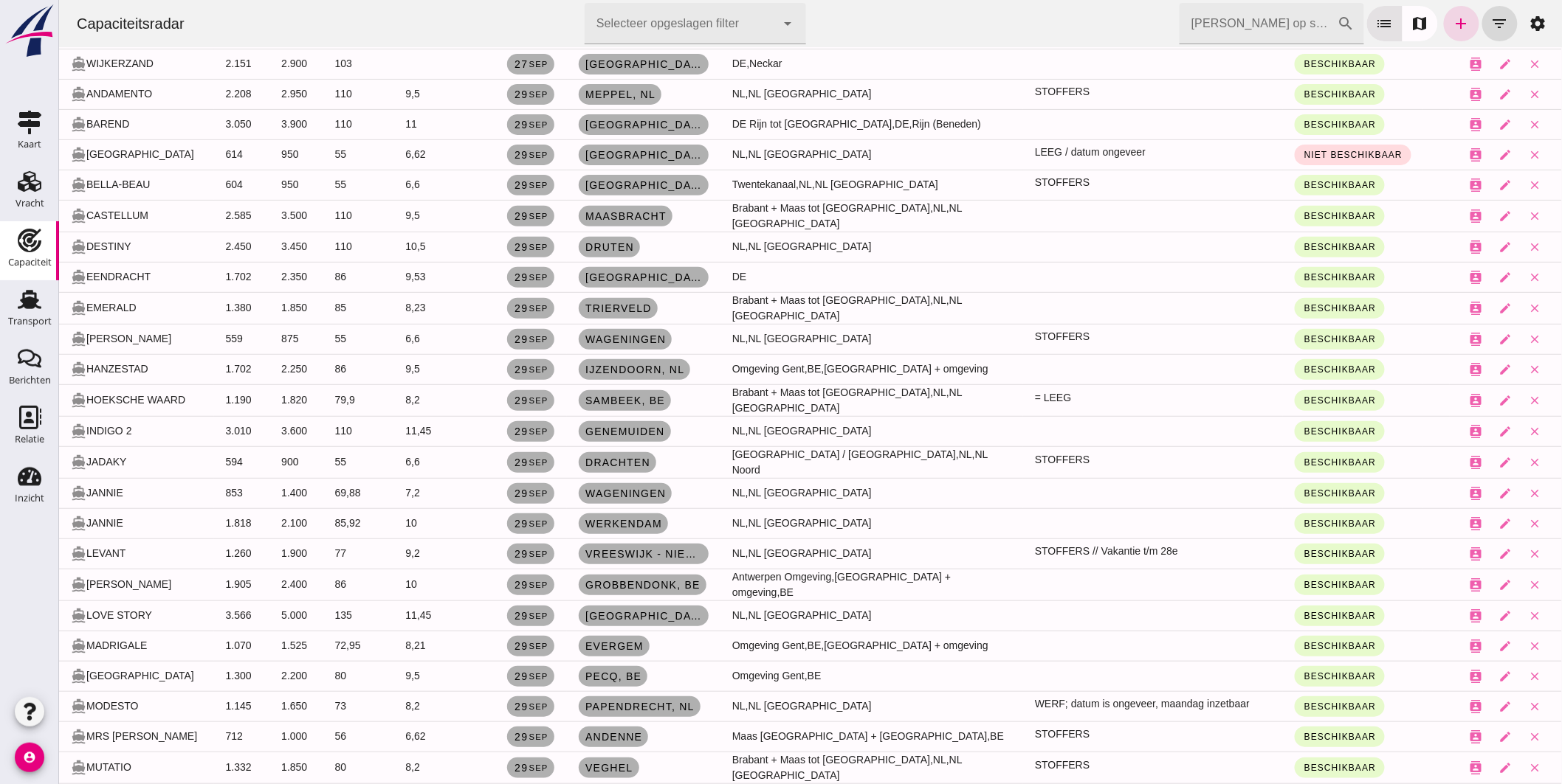
scroll to position [1967, 0]
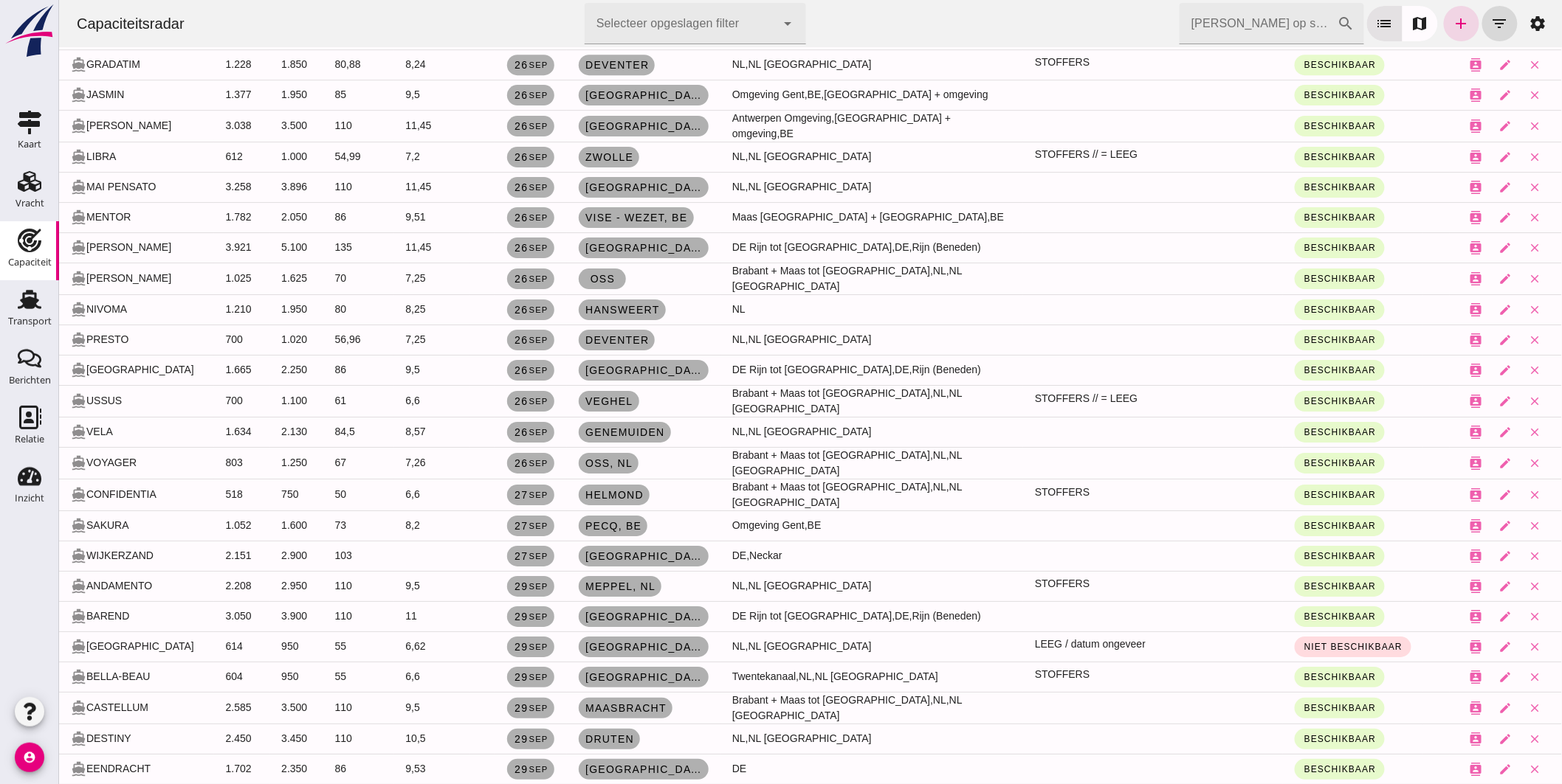
click at [1219, 16] on input "Zoek op scheepsnaam" at bounding box center [1258, 23] width 158 height 42
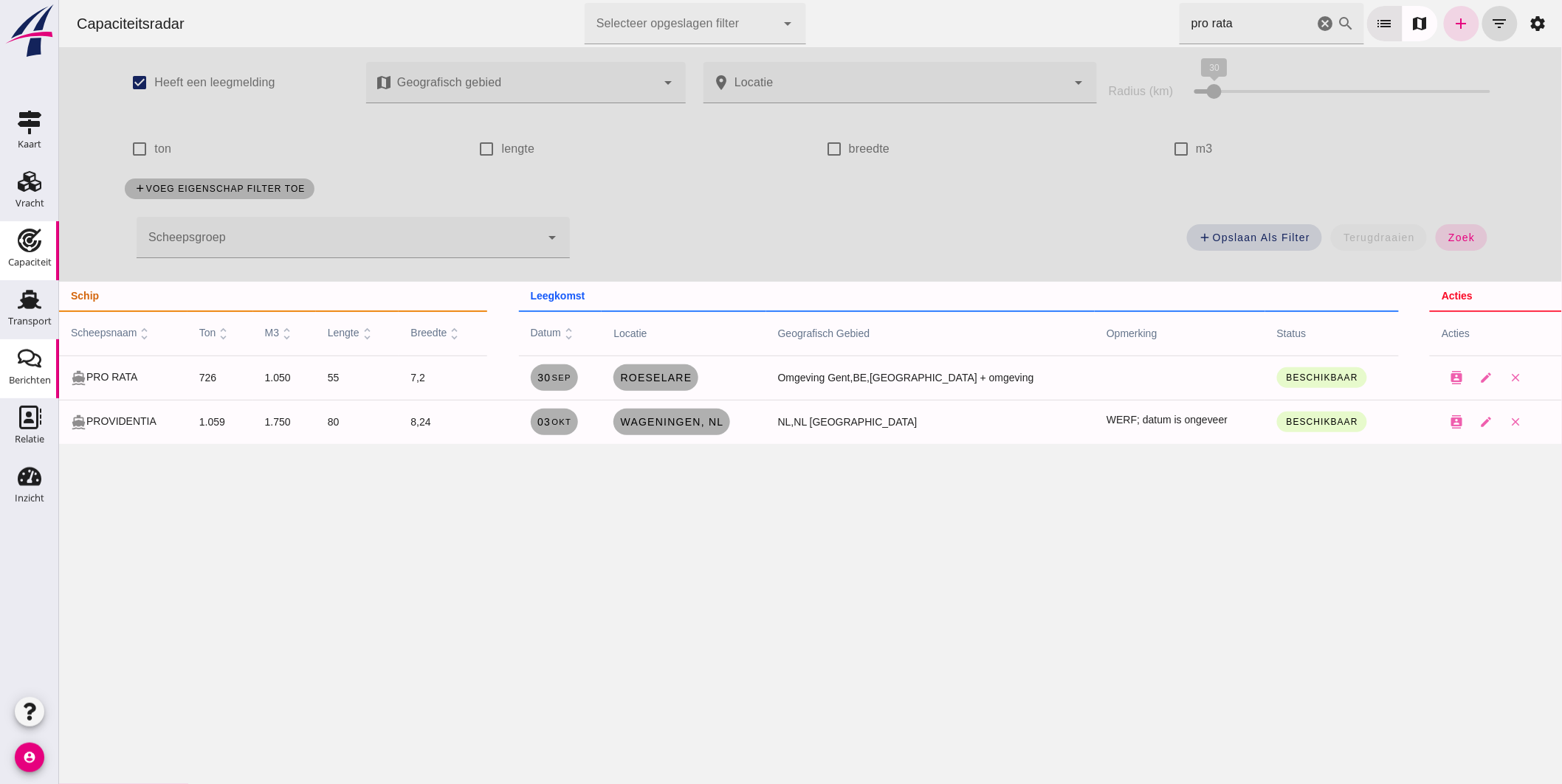
scroll to position [0, 0]
drag, startPoint x: 1244, startPoint y: 33, endPoint x: 747, endPoint y: 23, distance: 497.1
click at [753, 25] on div "Capaciteitsradar Selecteer opgeslagen filter Selecteer opgeslagen filter cancel…" at bounding box center [809, 24] width 1491 height 48
type input "d"
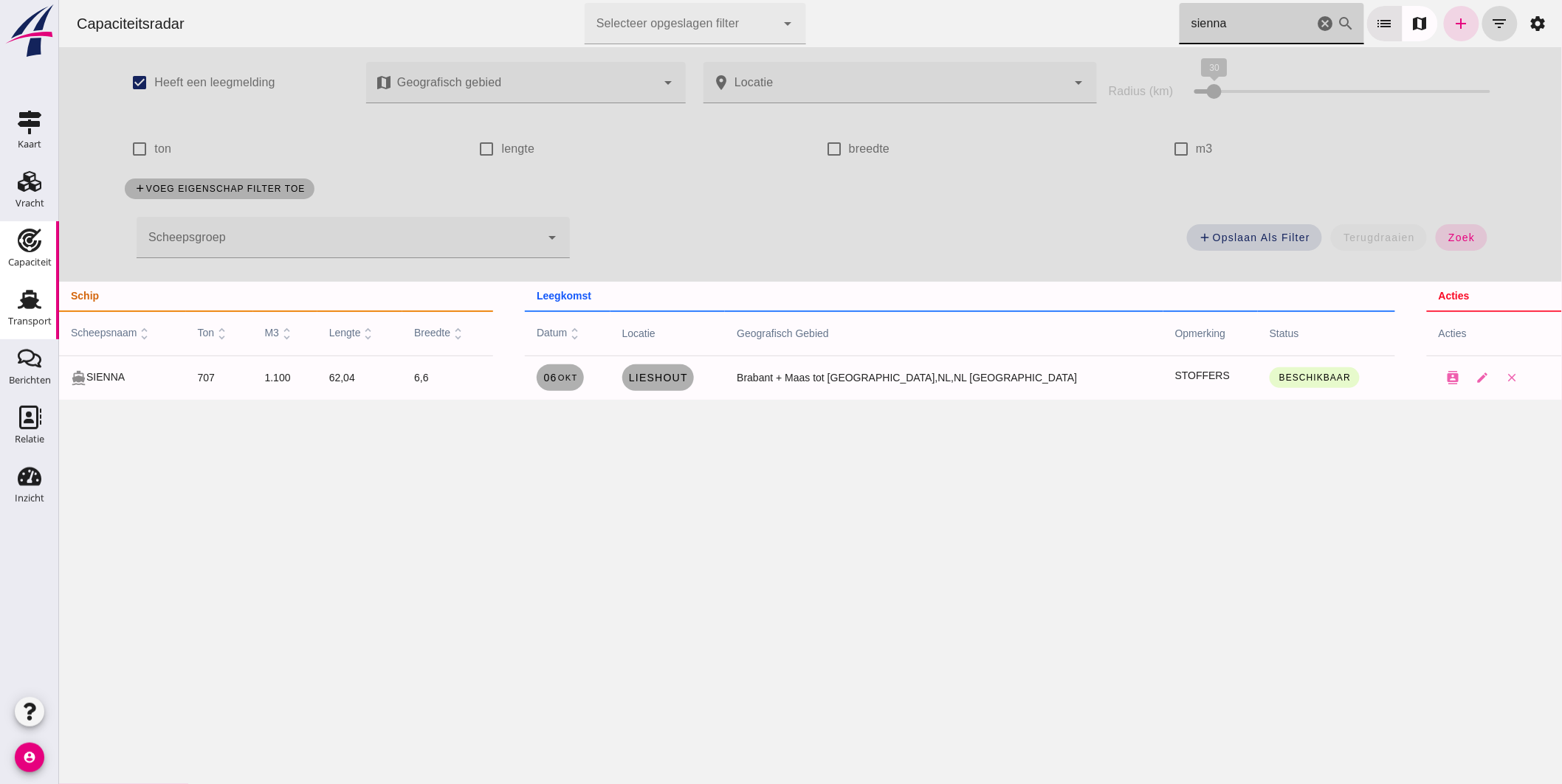
type input "sienna"
drag, startPoint x: 64, startPoint y: 60, endPoint x: 768, endPoint y: 0, distance: 706.6
click at [1316, 20] on icon "cancel" at bounding box center [1325, 23] width 18 height 18
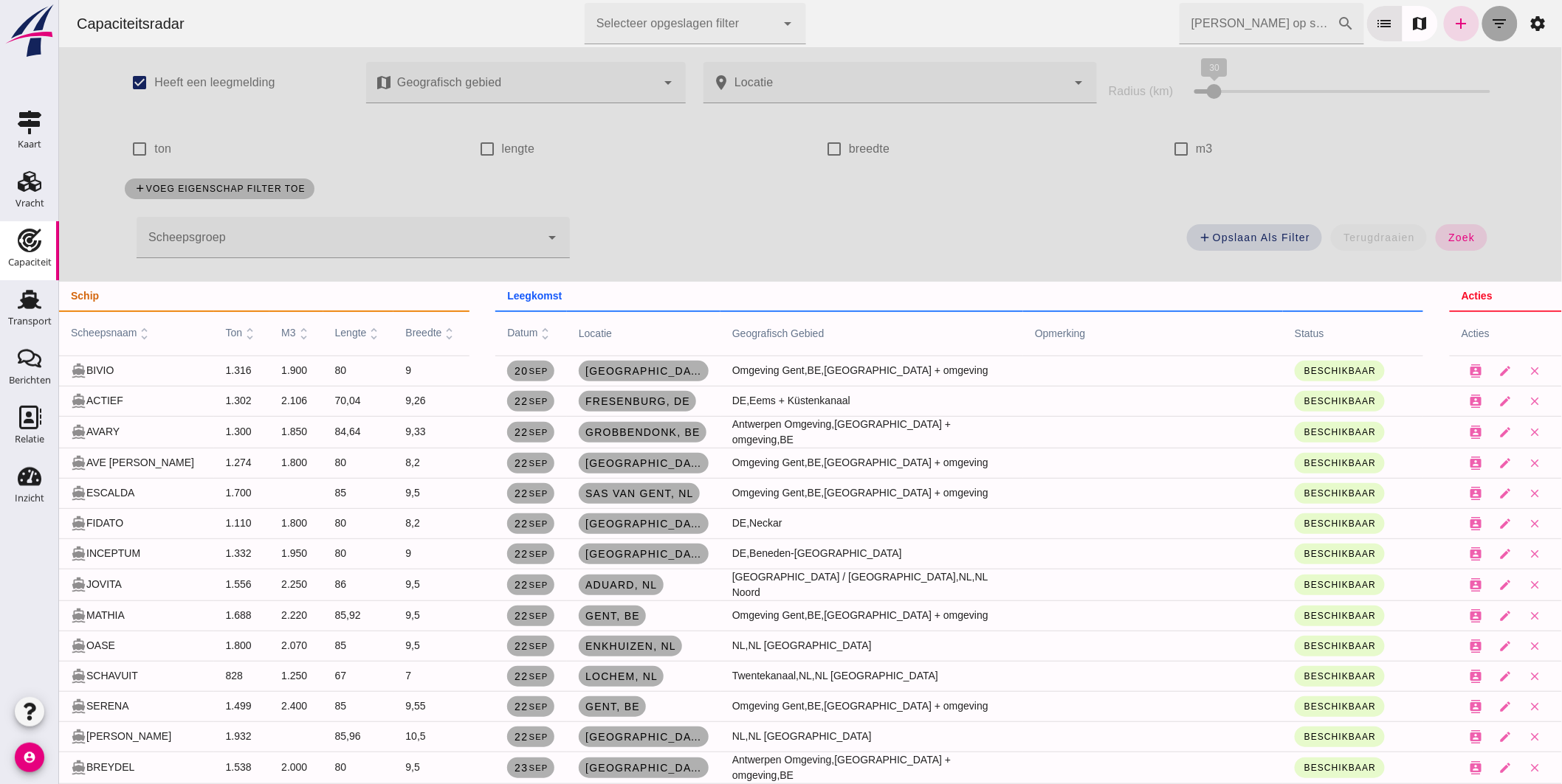
click at [1496, 19] on icon "filter_list" at bounding box center [1499, 23] width 18 height 18
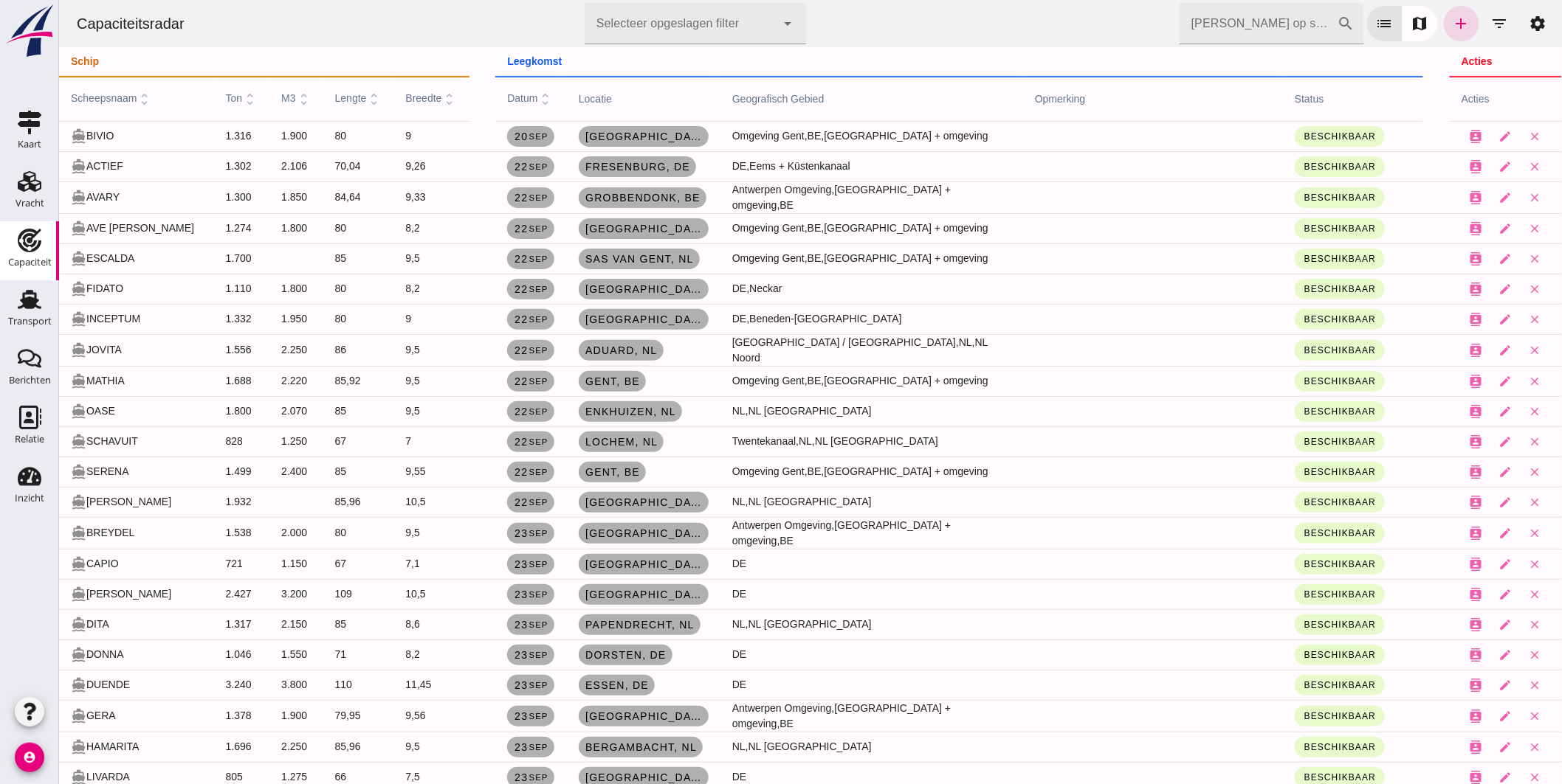
click at [1257, 14] on input "Zoek op scheepsnaam" at bounding box center [1258, 23] width 158 height 42
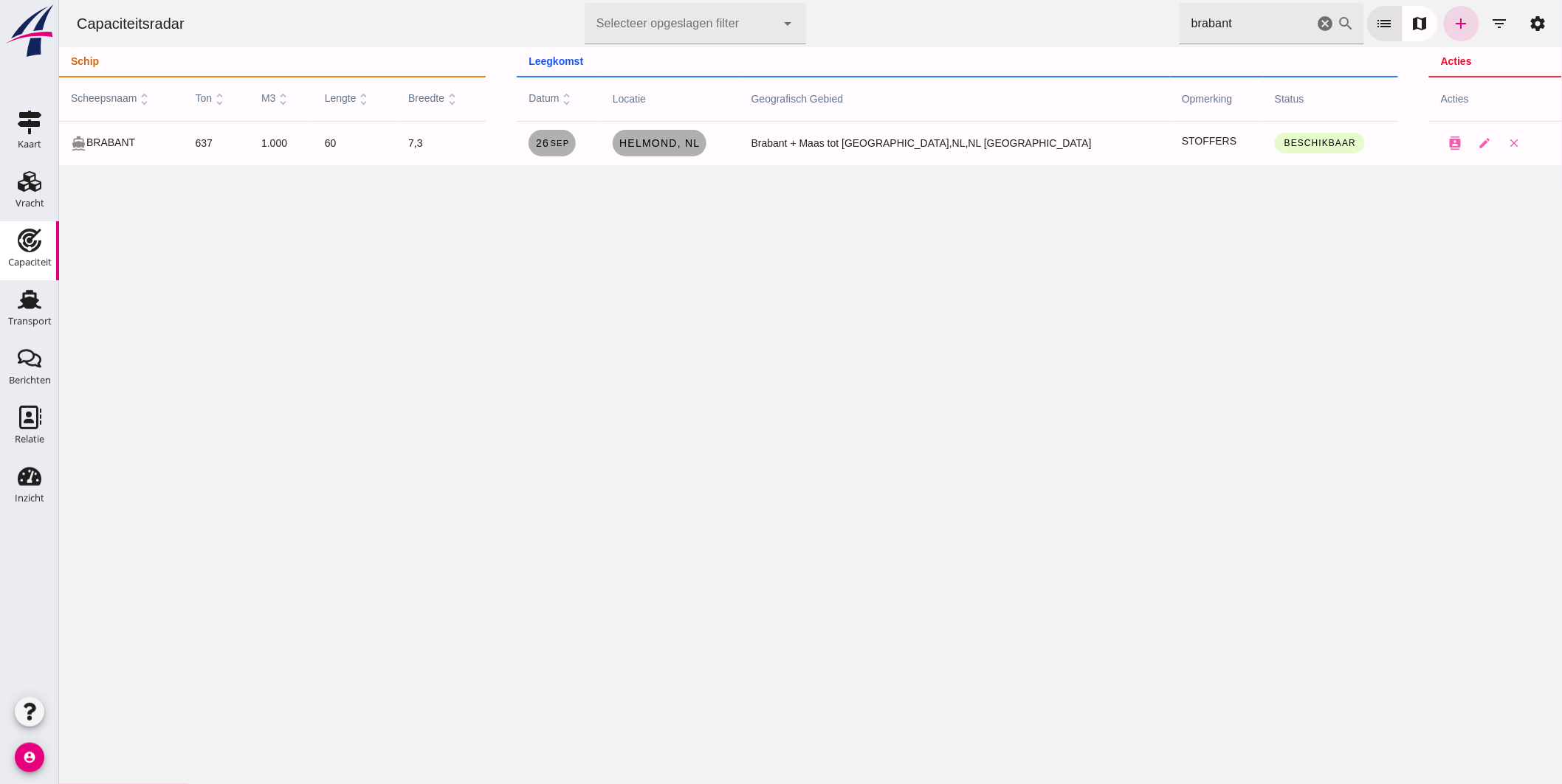
click at [150, 343] on div "Capaciteitsradar Selecteer opgeslagen filter Selecteer opgeslagen filter cancel…" at bounding box center [810, 392] width 1503 height 784
drag, startPoint x: 1235, startPoint y: 23, endPoint x: 785, endPoint y: 48, distance: 450.7
click at [896, 25] on div "Capaciteitsradar Selecteer opgeslagen filter Selecteer opgeslagen filter cancel…" at bounding box center [809, 24] width 1491 height 48
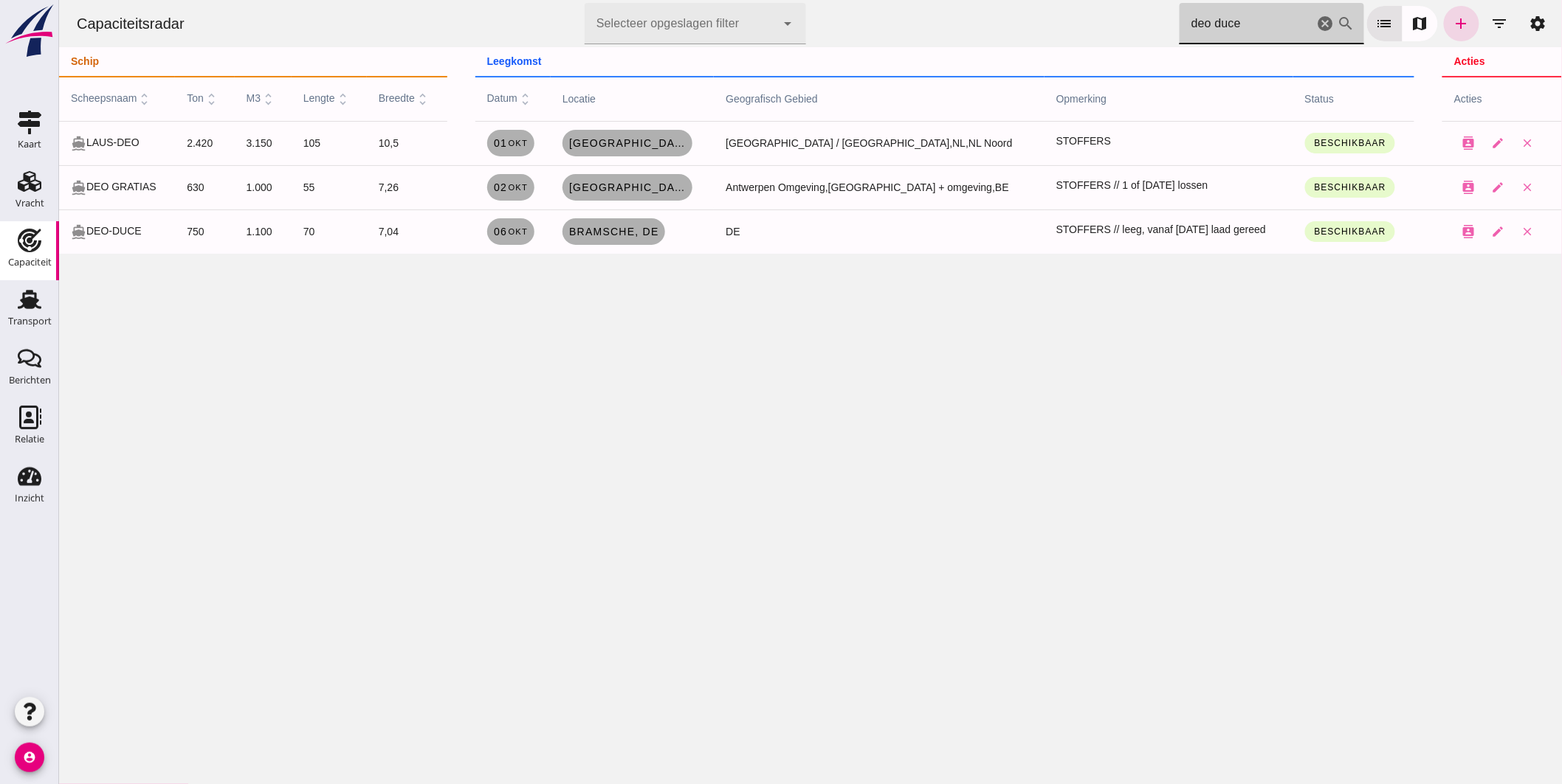
drag, startPoint x: 1246, startPoint y: 30, endPoint x: 799, endPoint y: 0, distance: 448.0
click at [799, 0] on div "Capaciteitsradar Selecteer opgeslagen filter Selecteer opgeslagen filter cancel…" at bounding box center [809, 24] width 1491 height 48
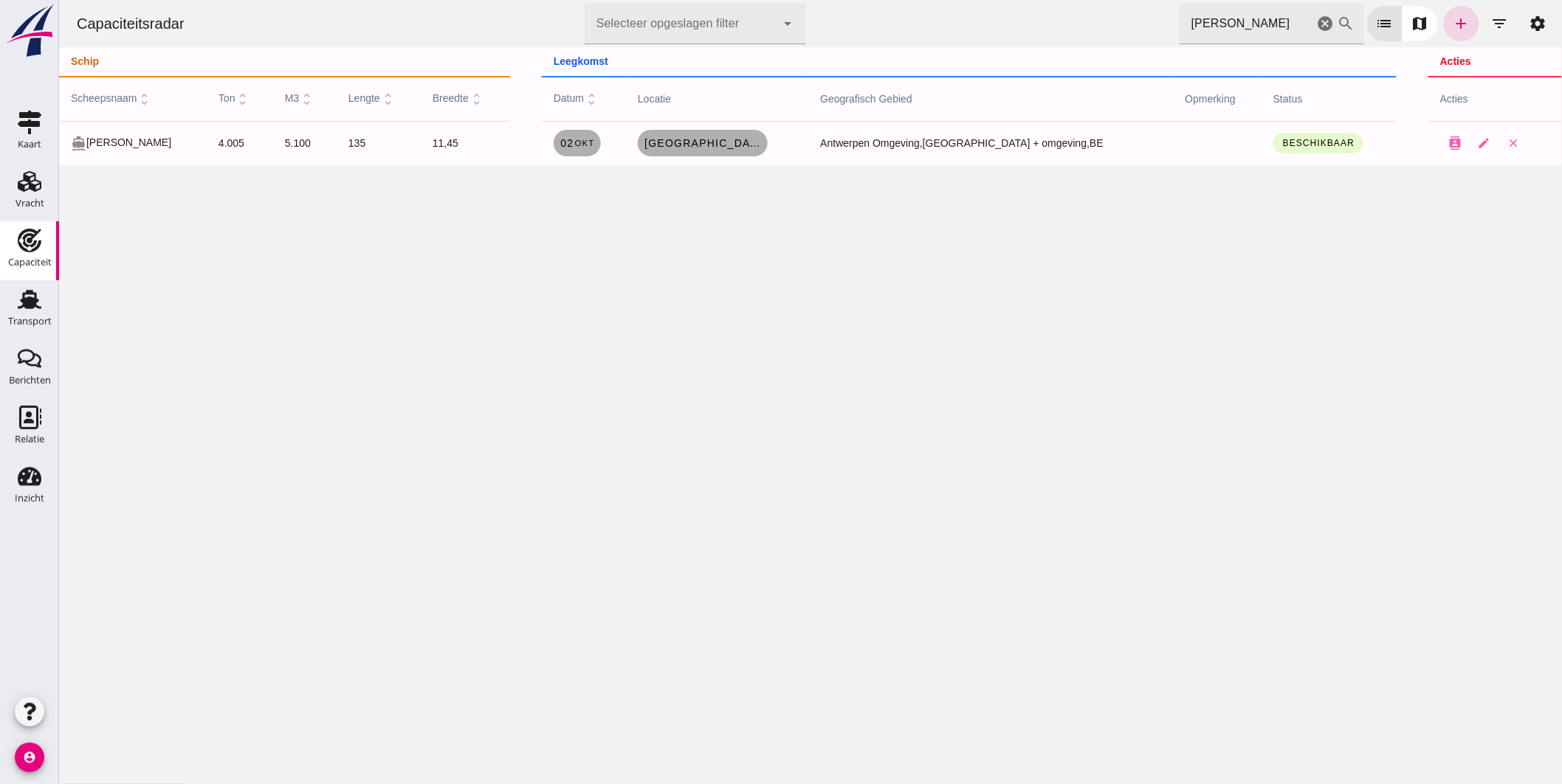
click at [427, 255] on div "Capaciteitsradar Selecteer opgeslagen filter Selecteer opgeslagen filter cancel…" at bounding box center [810, 392] width 1503 height 784
drag, startPoint x: 955, startPoint y: 9, endPoint x: 606, endPoint y: 0, distance: 349.1
click at [628, 1] on div "Capaciteitsradar Selecteer opgeslagen filter Selecteer opgeslagen filter cancel…" at bounding box center [809, 24] width 1491 height 48
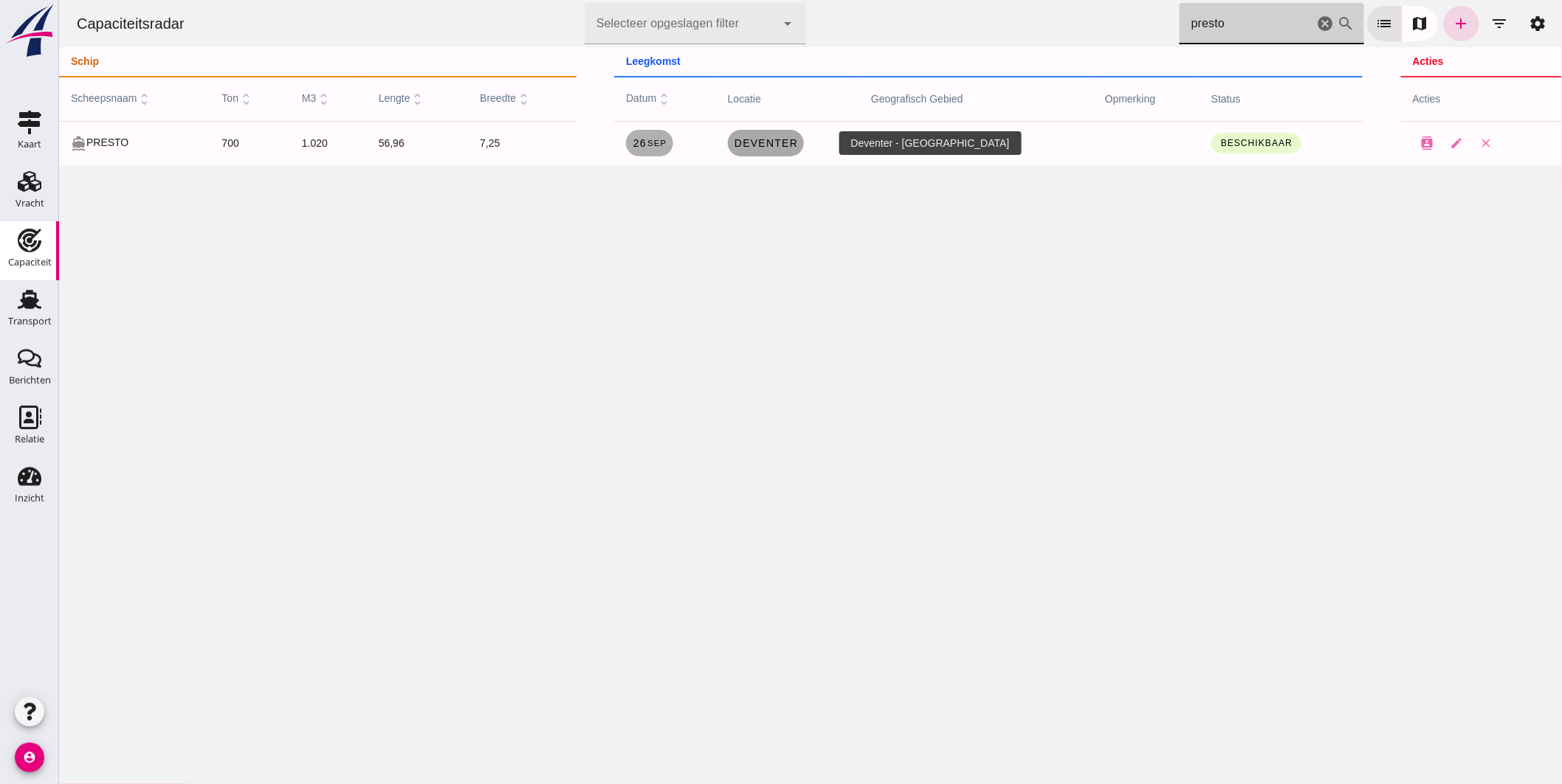
click at [782, 149] on link "Deventer" at bounding box center [765, 143] width 76 height 26
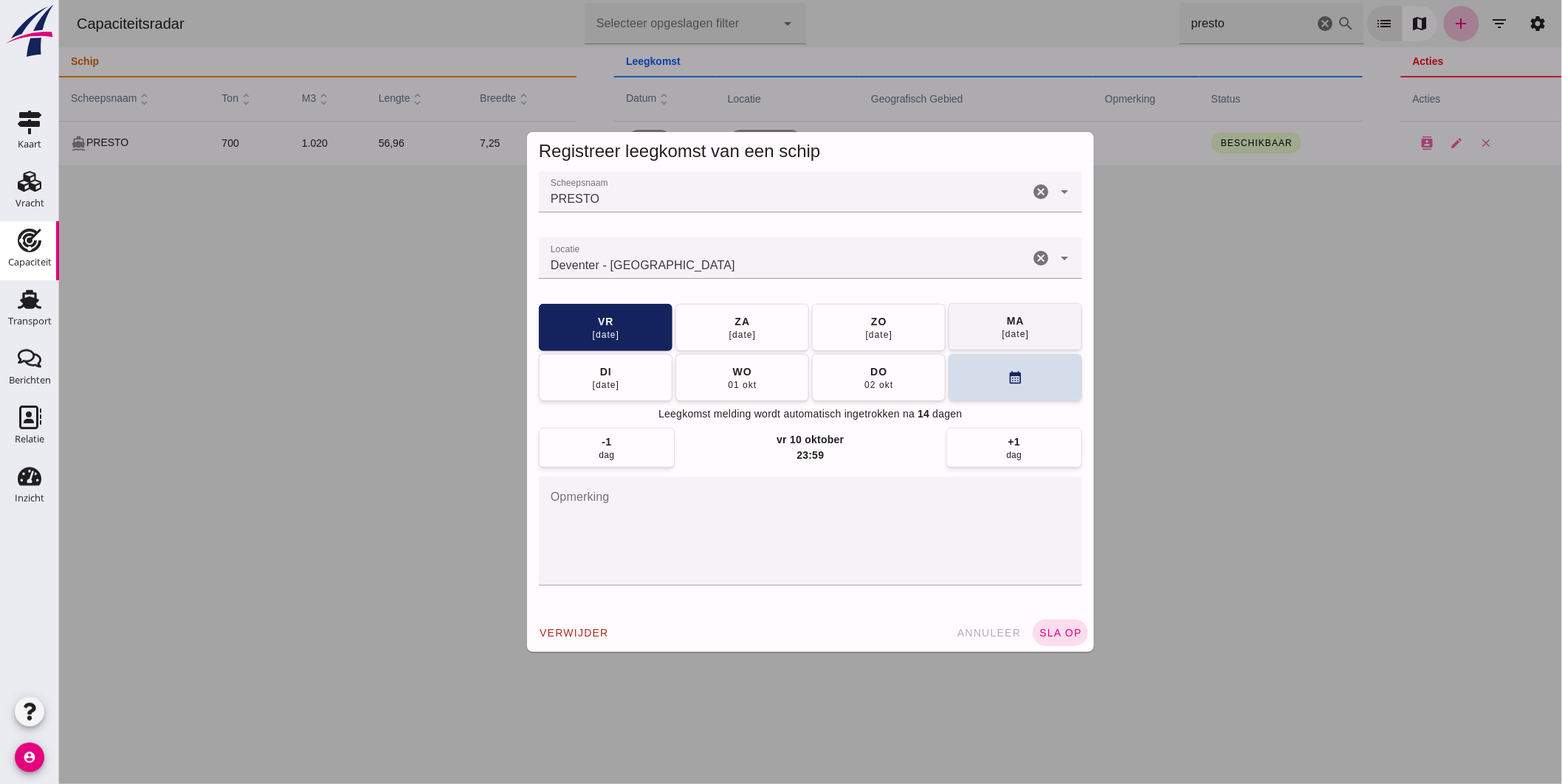
click at [1039, 310] on button "ma 29 sep" at bounding box center [1014, 327] width 134 height 48
click at [1063, 640] on button "sla op" at bounding box center [1059, 633] width 55 height 26
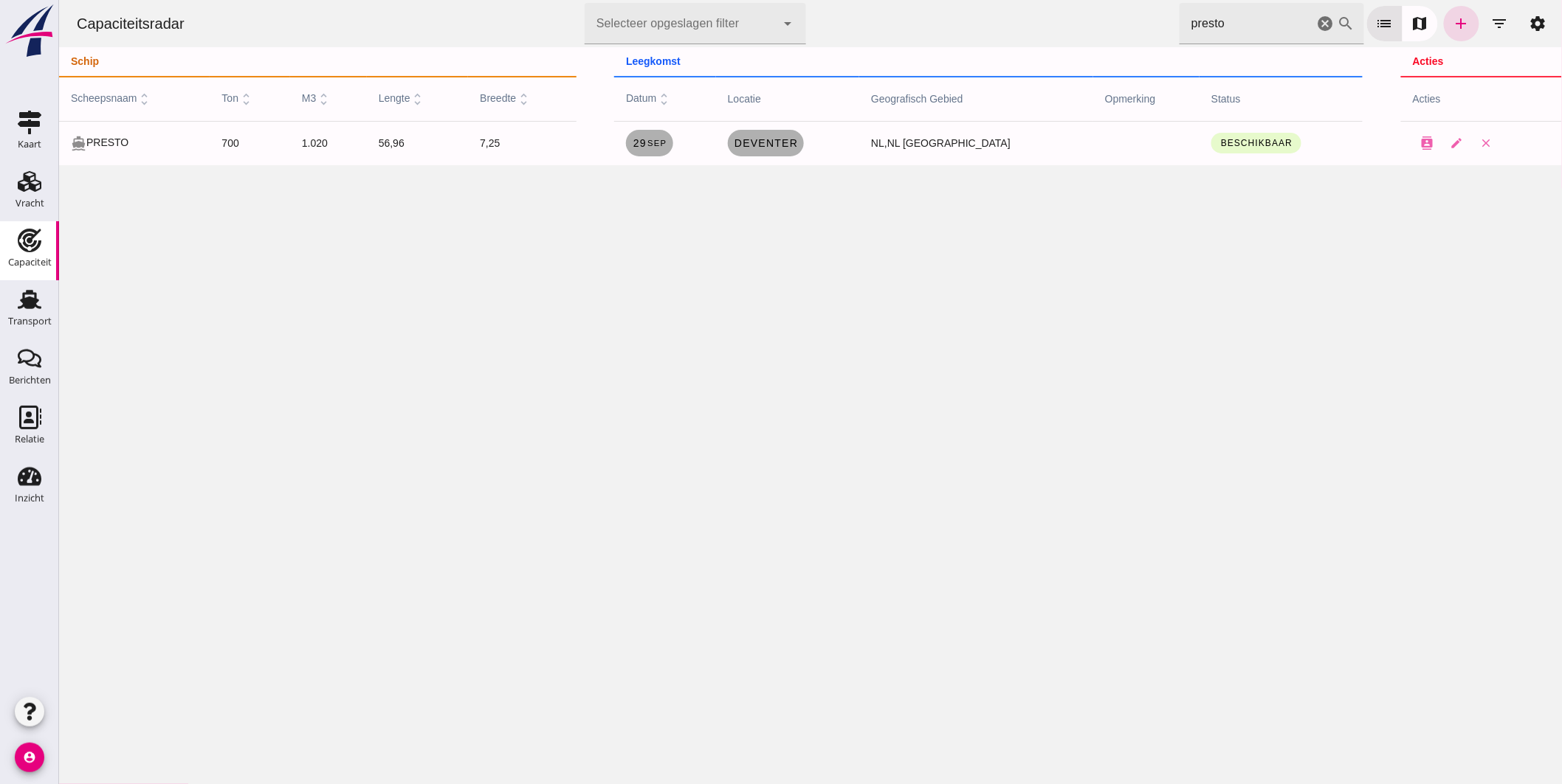
drag, startPoint x: 1189, startPoint y: 26, endPoint x: 734, endPoint y: 20, distance: 455.0
click at [743, 20] on div "Capaciteitsradar Selecteer opgeslagen filter Selecteer opgeslagen filter cancel…" at bounding box center [809, 24] width 1491 height 48
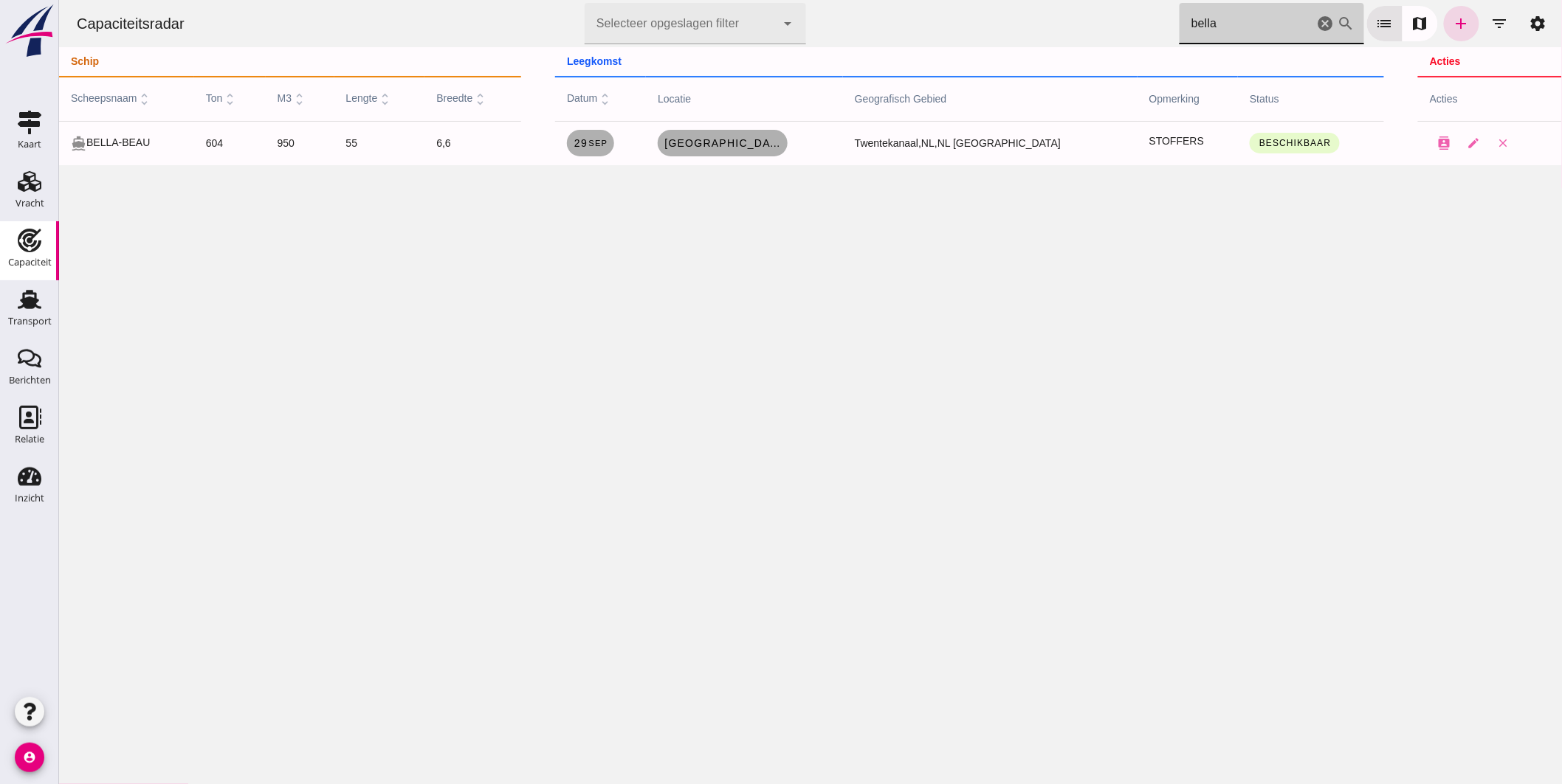
drag, startPoint x: 1244, startPoint y: 16, endPoint x: 616, endPoint y: 59, distance: 629.5
click at [778, 31] on div "Capaciteitsradar Selecteer opgeslagen filter Selecteer opgeslagen filter cancel…" at bounding box center [809, 24] width 1491 height 48
drag, startPoint x: 1241, startPoint y: 13, endPoint x: 961, endPoint y: 20, distance: 280.1
click at [963, 20] on div "Capaciteitsradar Selecteer opgeslagen filter Selecteer opgeslagen filter cancel…" at bounding box center [809, 24] width 1491 height 48
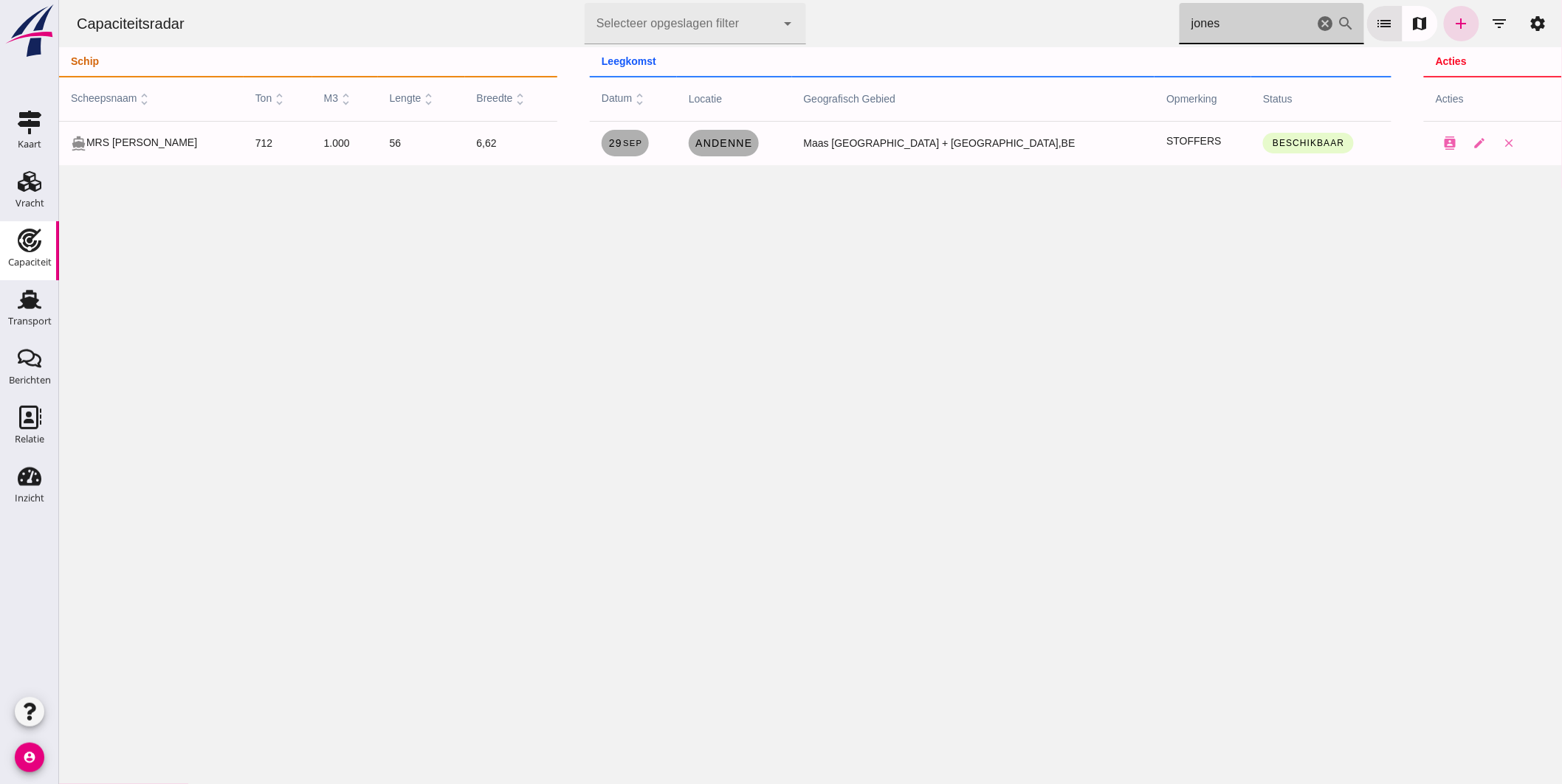
drag, startPoint x: 1169, startPoint y: 18, endPoint x: 1116, endPoint y: 1, distance: 55.7
click at [1116, 1] on div "Capaciteitsradar Selecteer opgeslagen filter Selecteer opgeslagen filter cancel…" at bounding box center [809, 24] width 1491 height 48
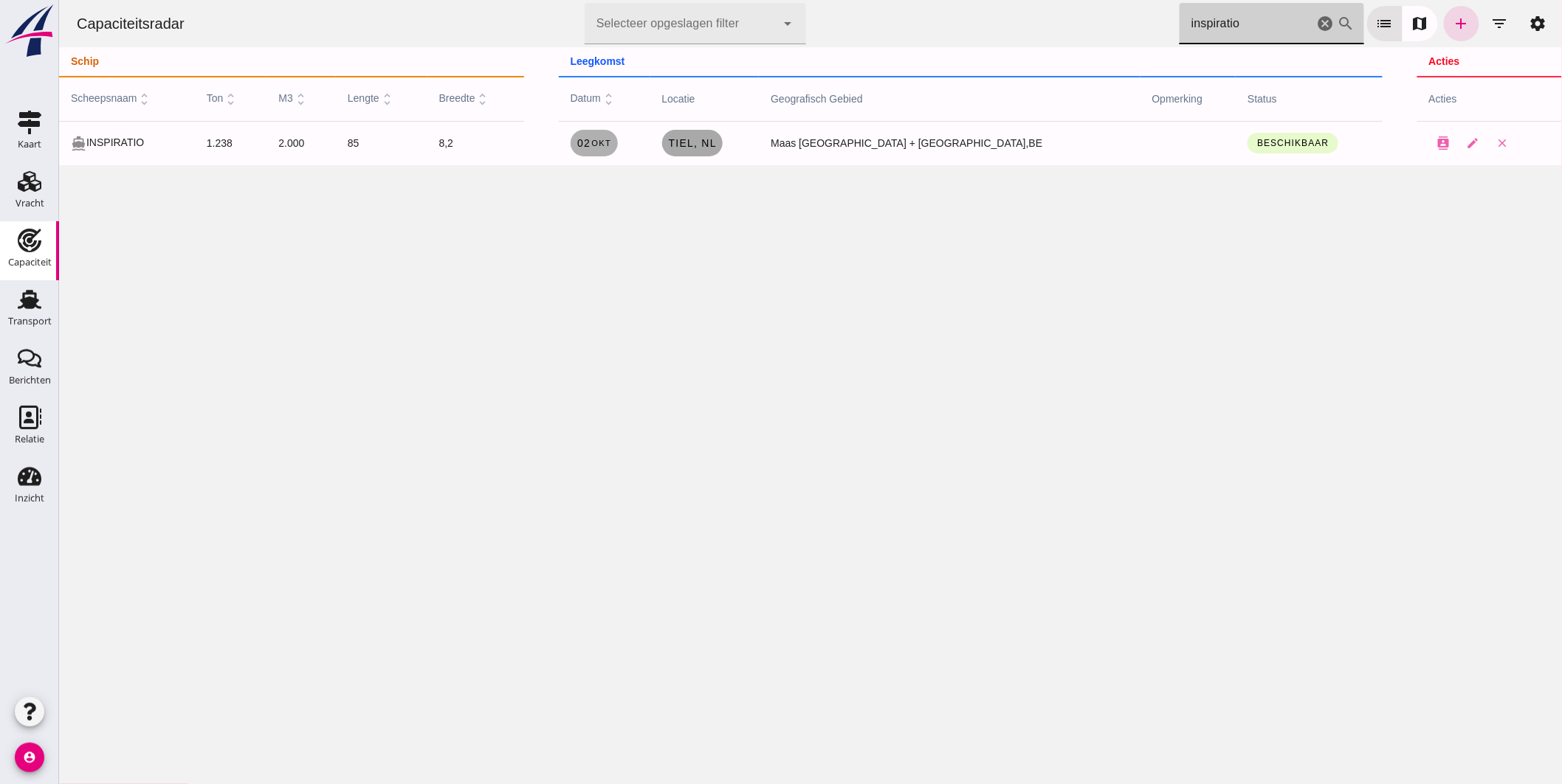
type input "inspiratio"
click at [717, 141] on span "Tiel , nl" at bounding box center [692, 143] width 49 height 12
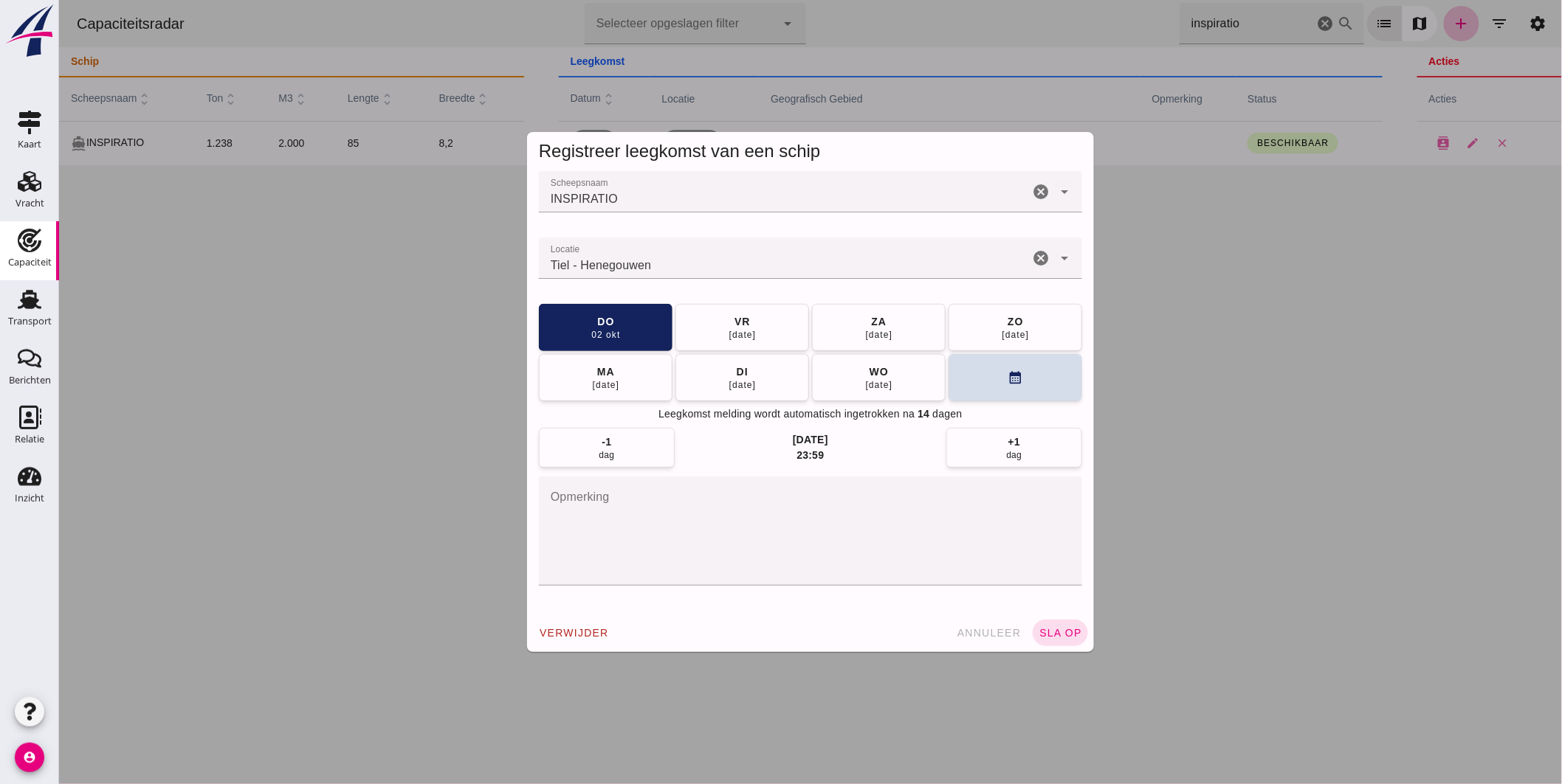
click at [718, 257] on input "Locatie" at bounding box center [784, 265] width 490 height 18
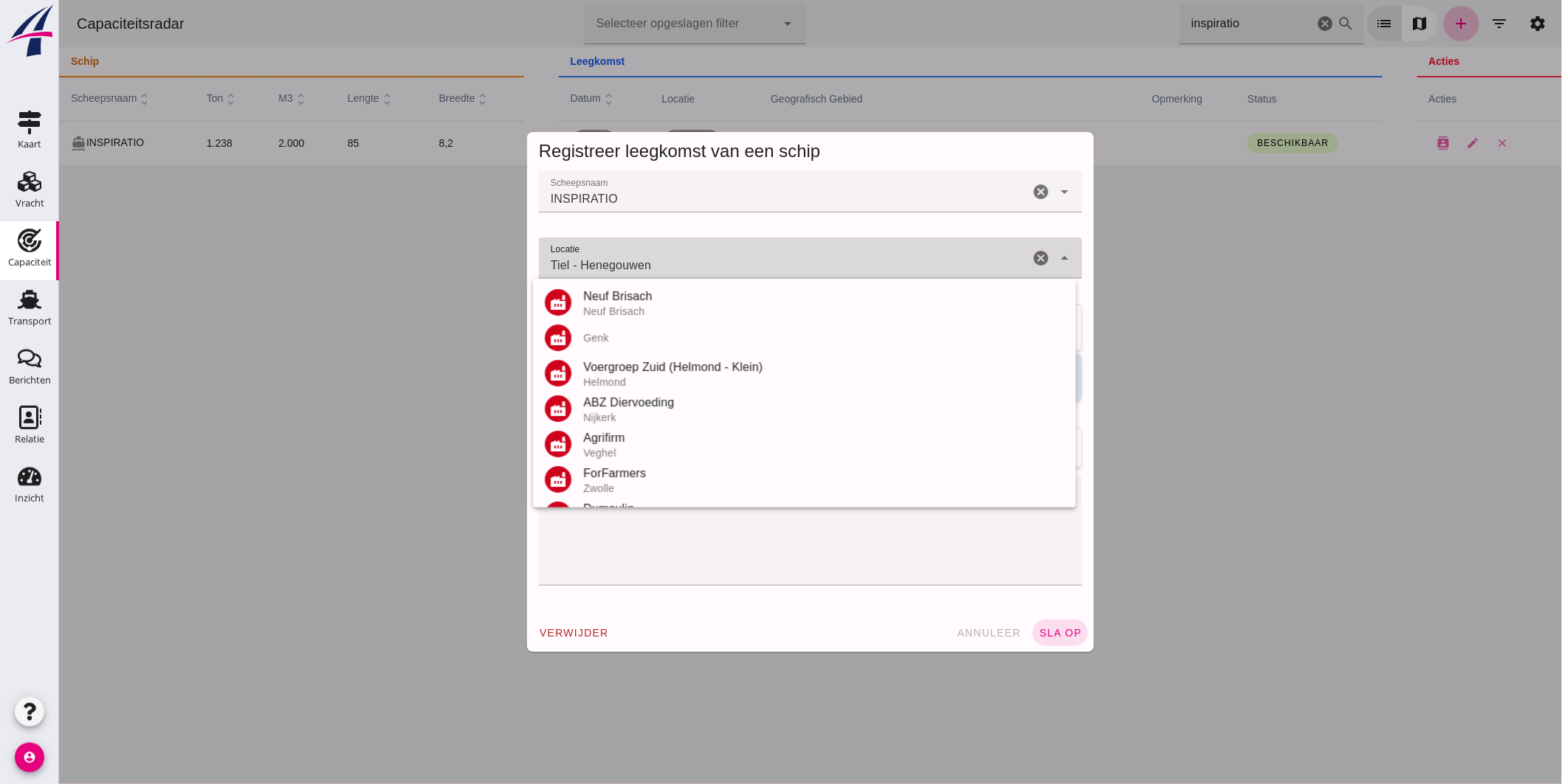
click at [718, 257] on input "Tiel - Henegouwen" at bounding box center [784, 265] width 490 height 18
click at [718, 258] on input "Tiel - Henegouwen" at bounding box center [784, 265] width 490 height 18
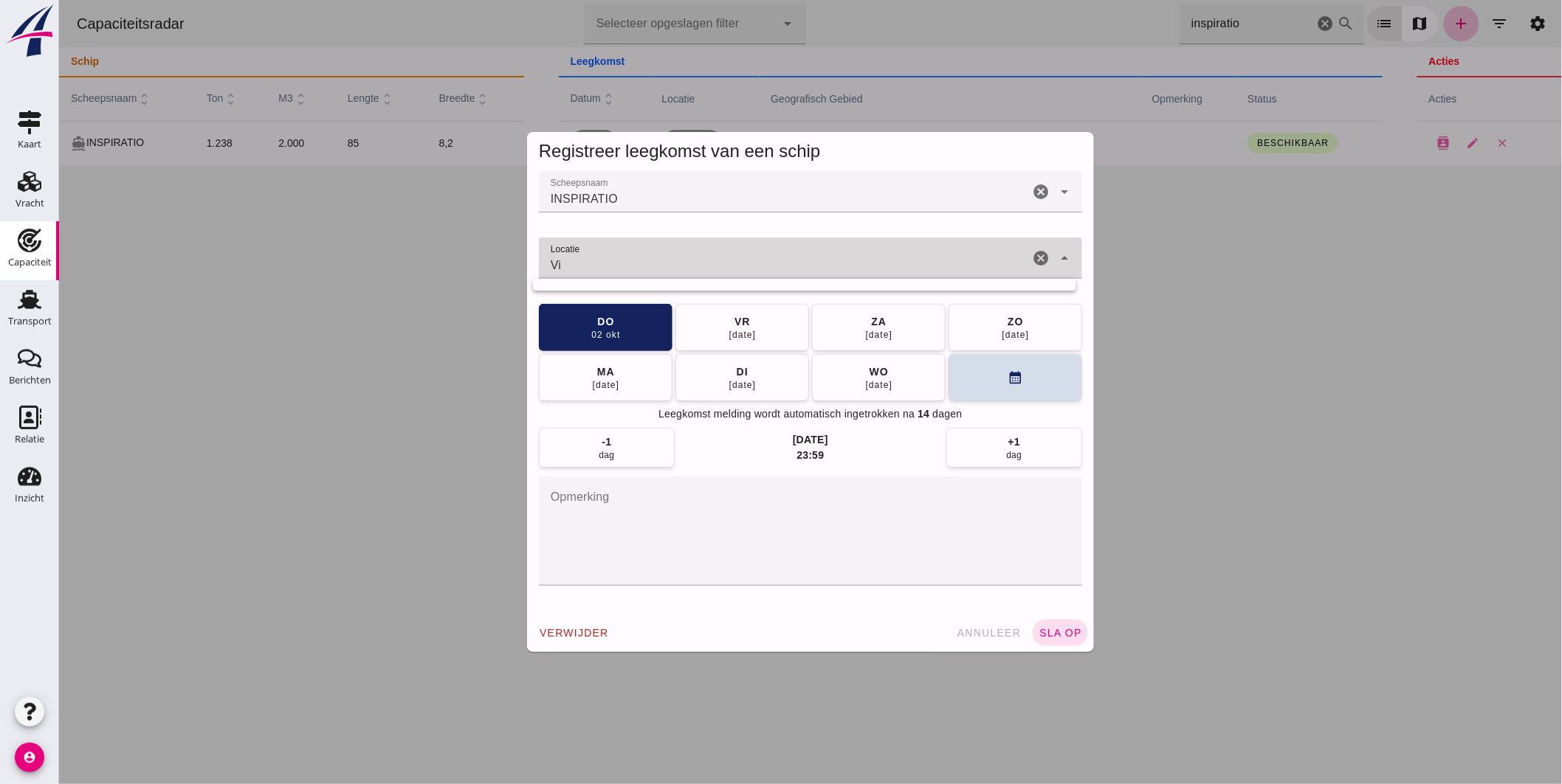
type input "V"
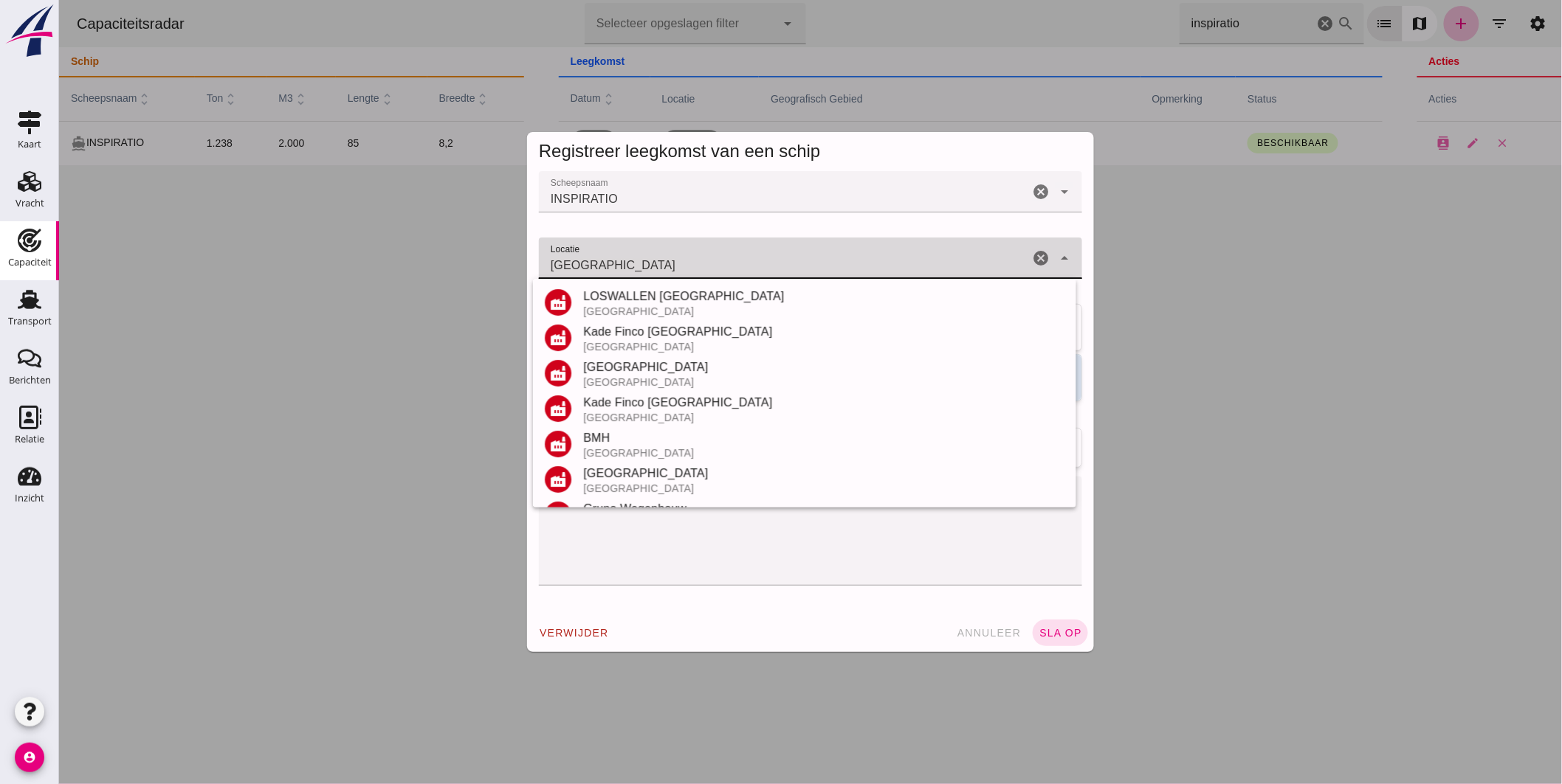
type input "Groningen"
click at [698, 527] on textarea "opmerking" at bounding box center [810, 531] width 544 height 109
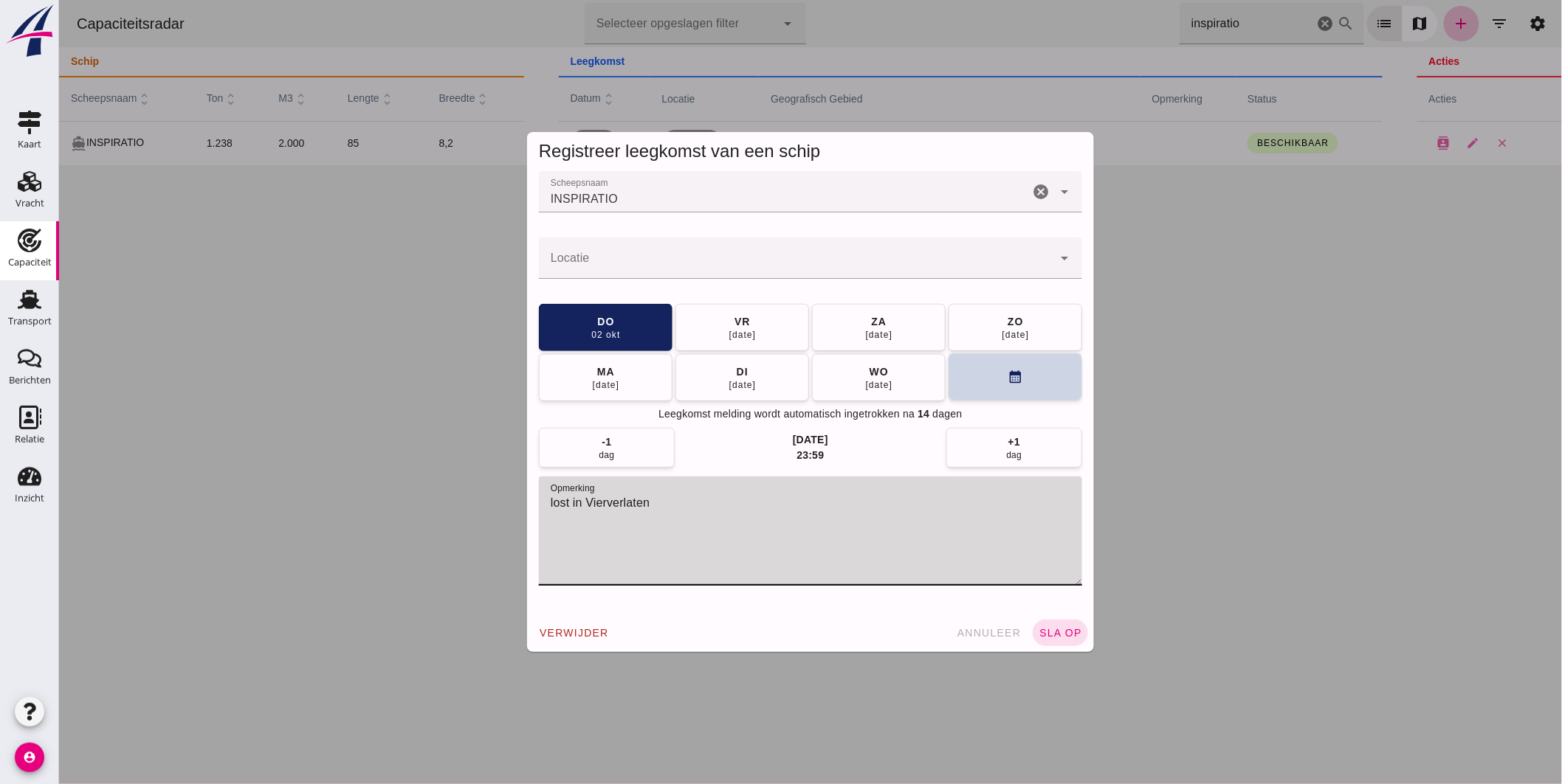
type textarea "lost in Vierverlaten"
click at [1034, 378] on button "calendar_month" at bounding box center [1014, 378] width 134 height 48
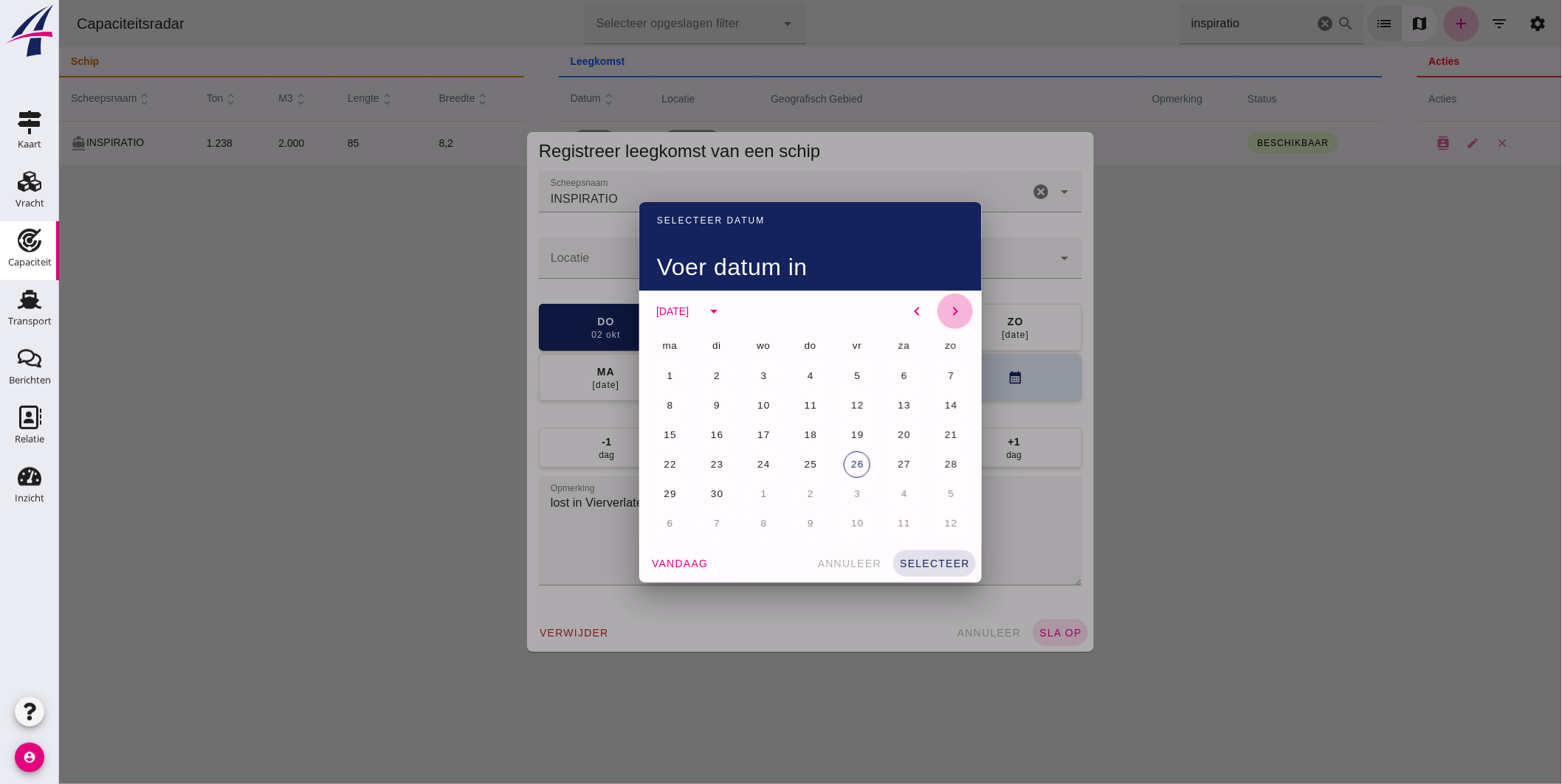
click at [946, 307] on icon "chevron_right" at bounding box center [955, 311] width 18 height 18
click at [852, 400] on span "10" at bounding box center [857, 405] width 14 height 11
click at [913, 561] on span "selecteer" at bounding box center [933, 564] width 71 height 12
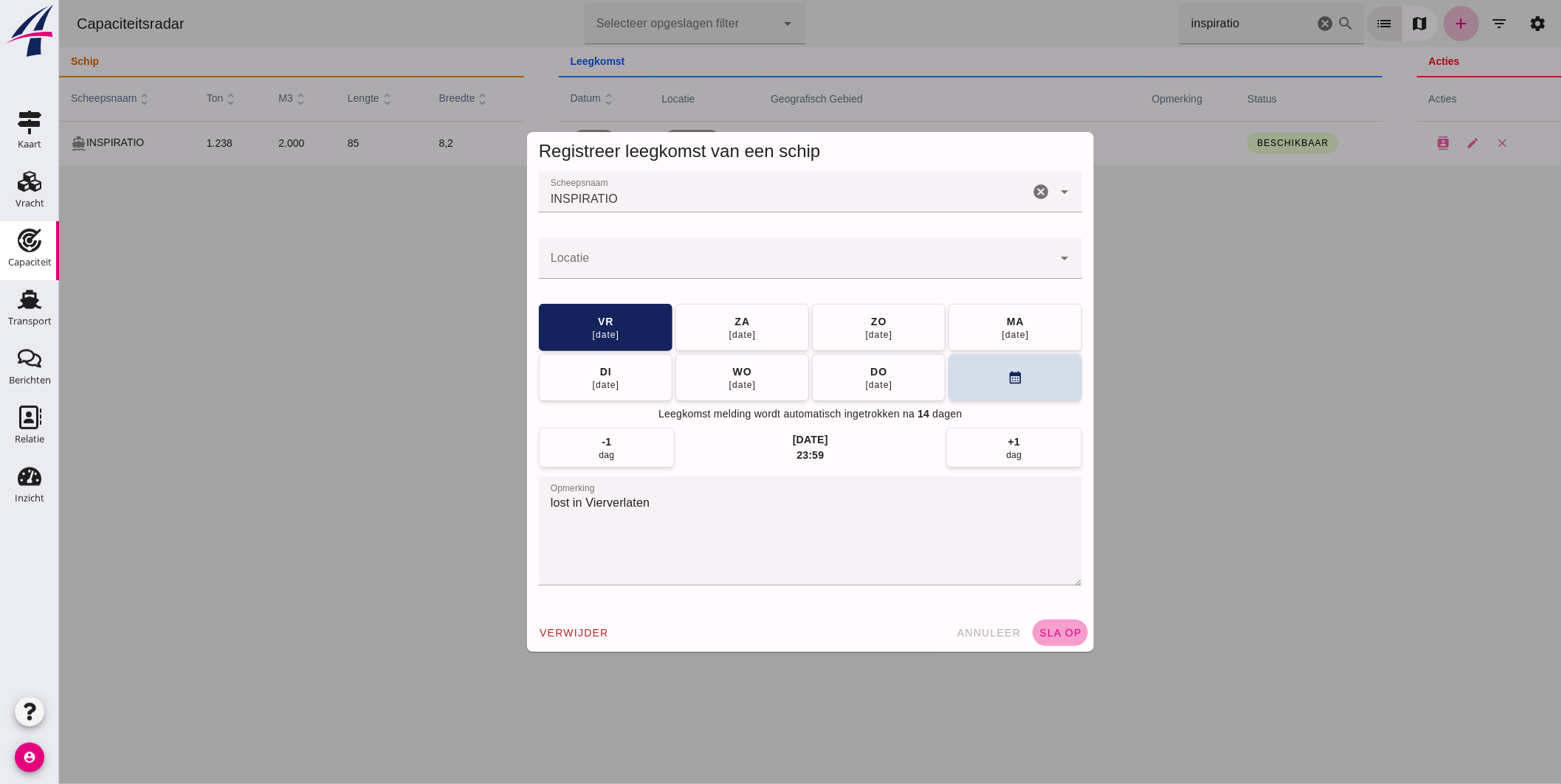
click at [1058, 637] on span "sla op" at bounding box center [1059, 633] width 43 height 12
click at [684, 265] on input "Locatie" at bounding box center [795, 265] width 514 height 18
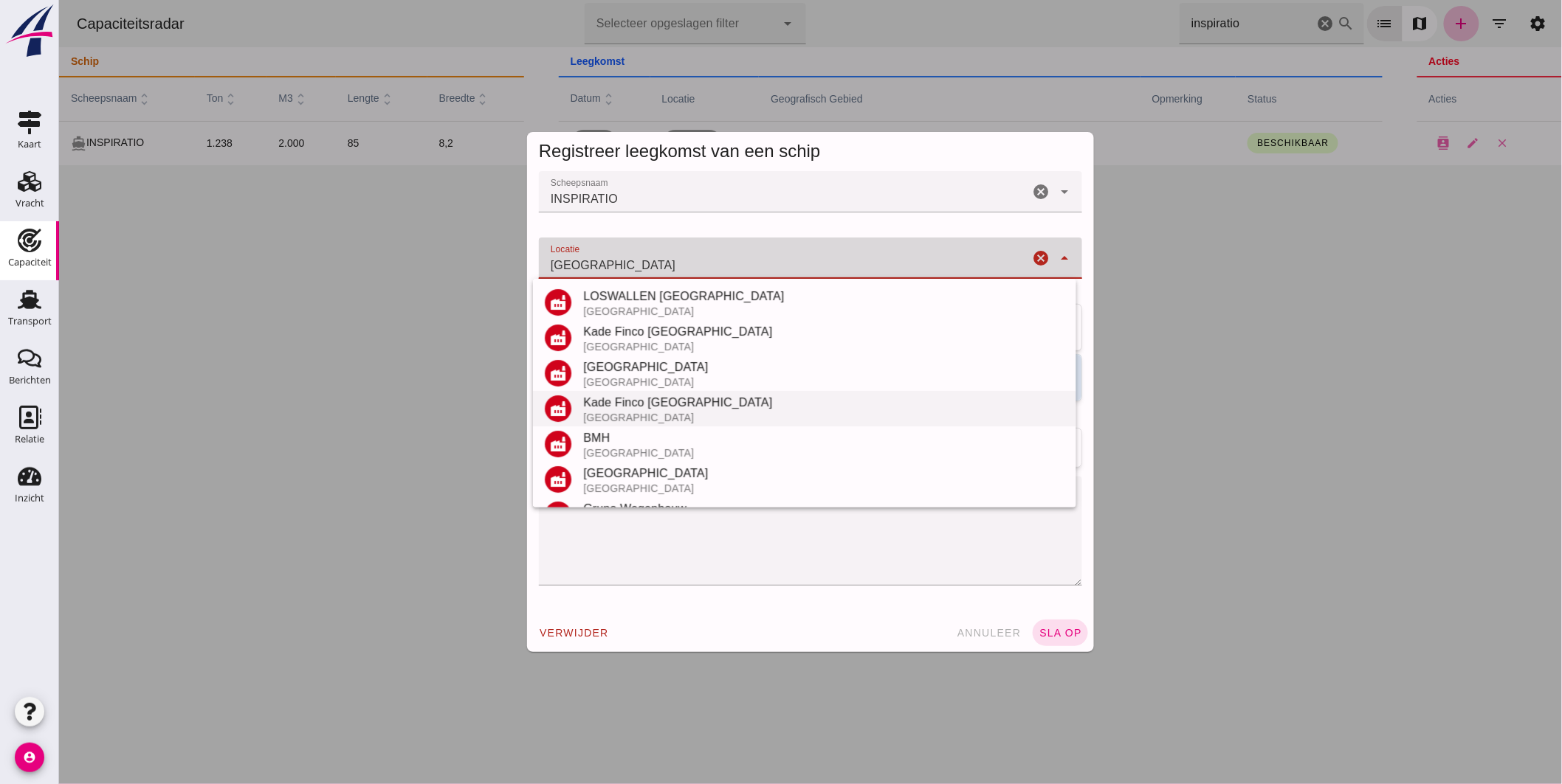
scroll to position [164, 0]
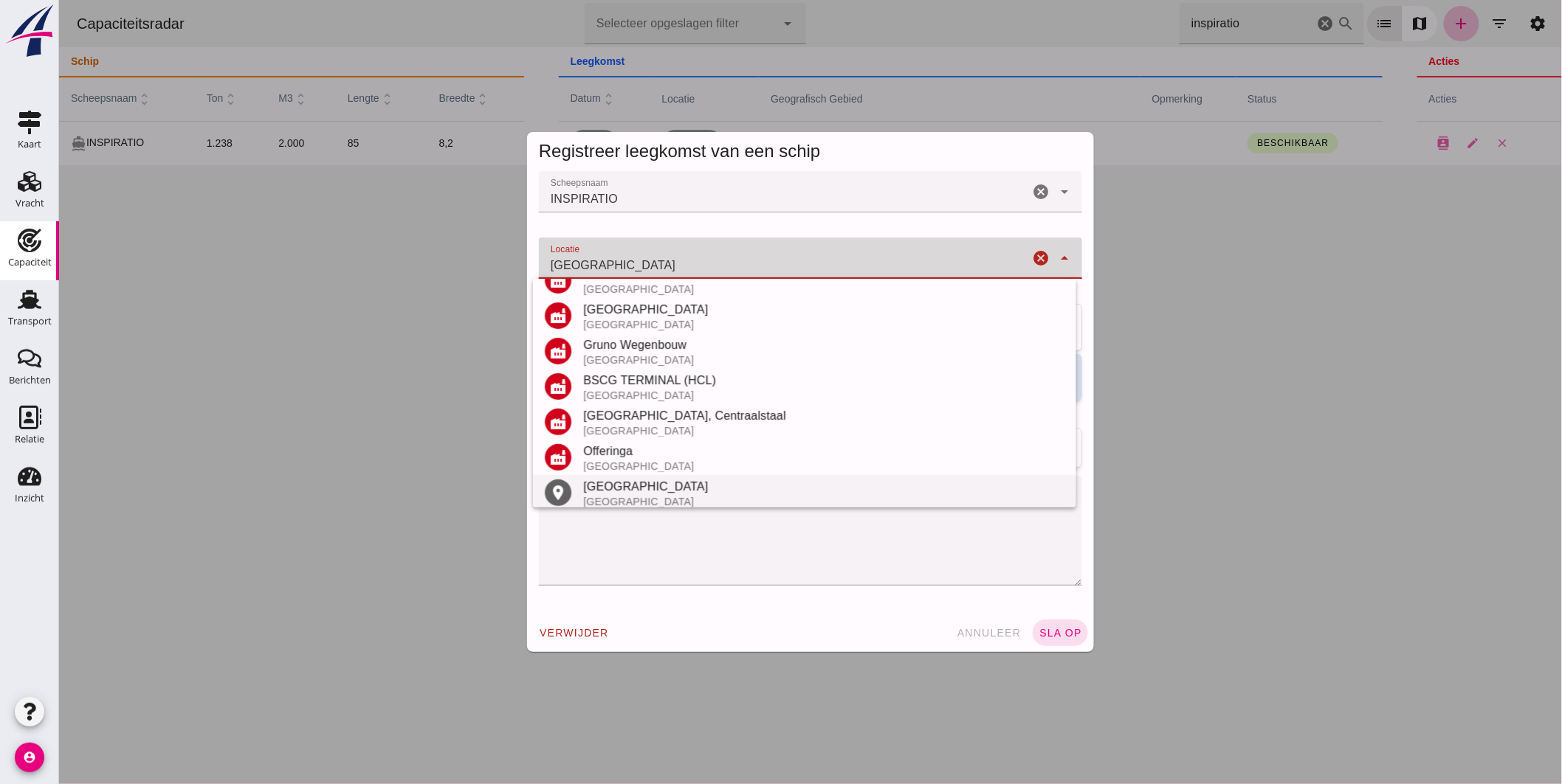
click at [619, 483] on div "Groningen" at bounding box center [824, 486] width 482 height 18
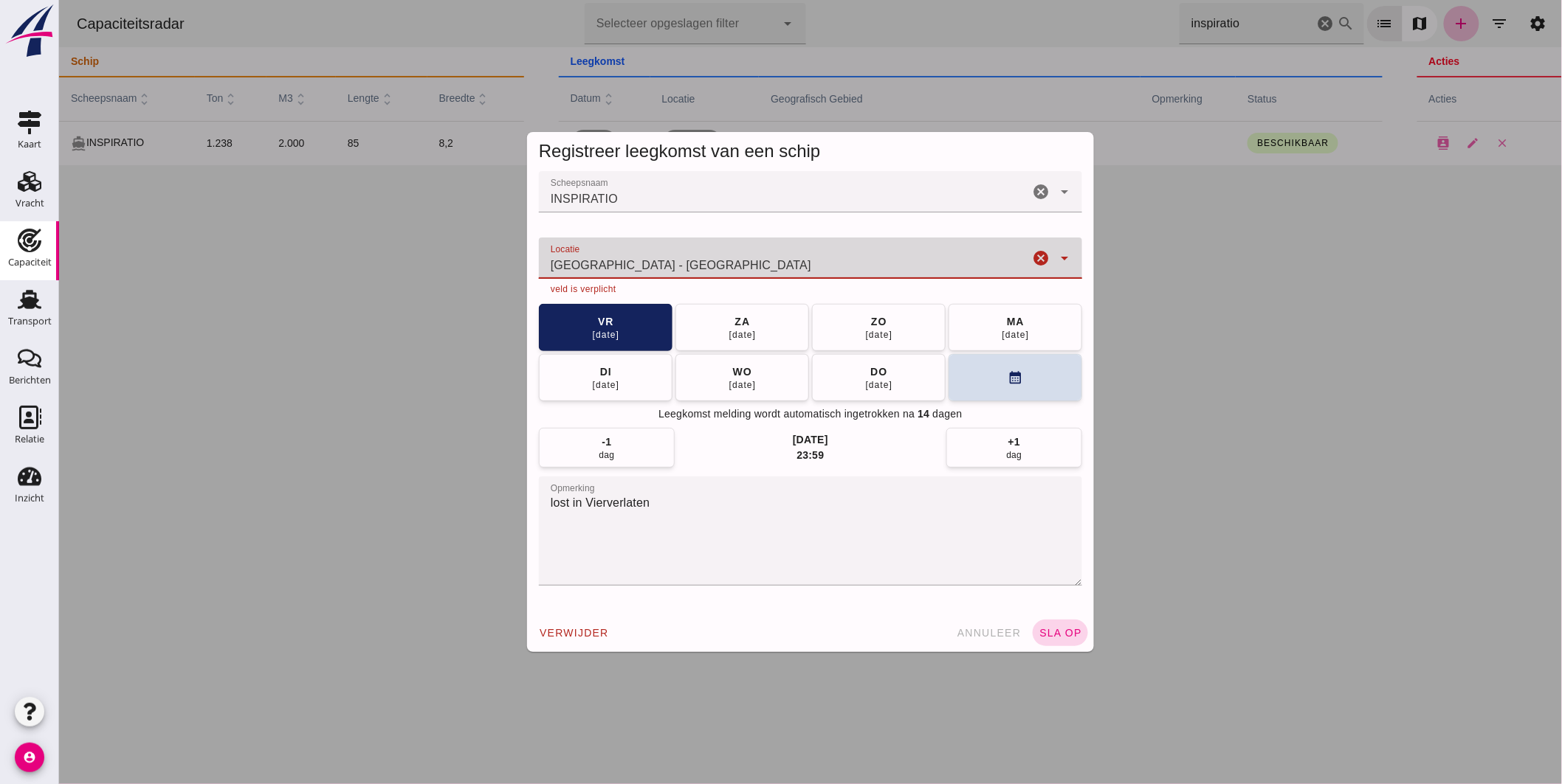
type input "Groningen - Groningen"
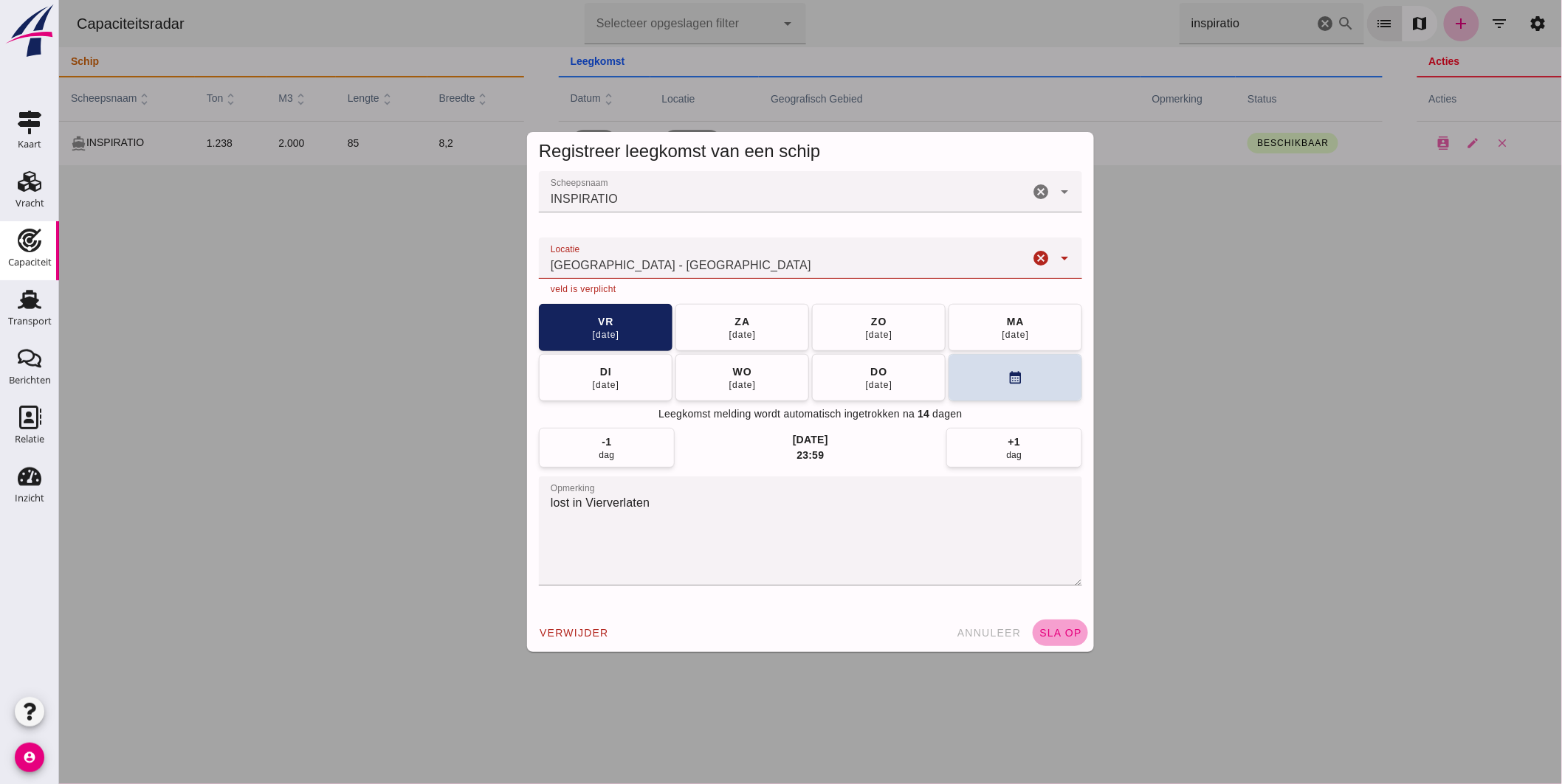
click at [1041, 625] on button "sla op" at bounding box center [1059, 633] width 55 height 26
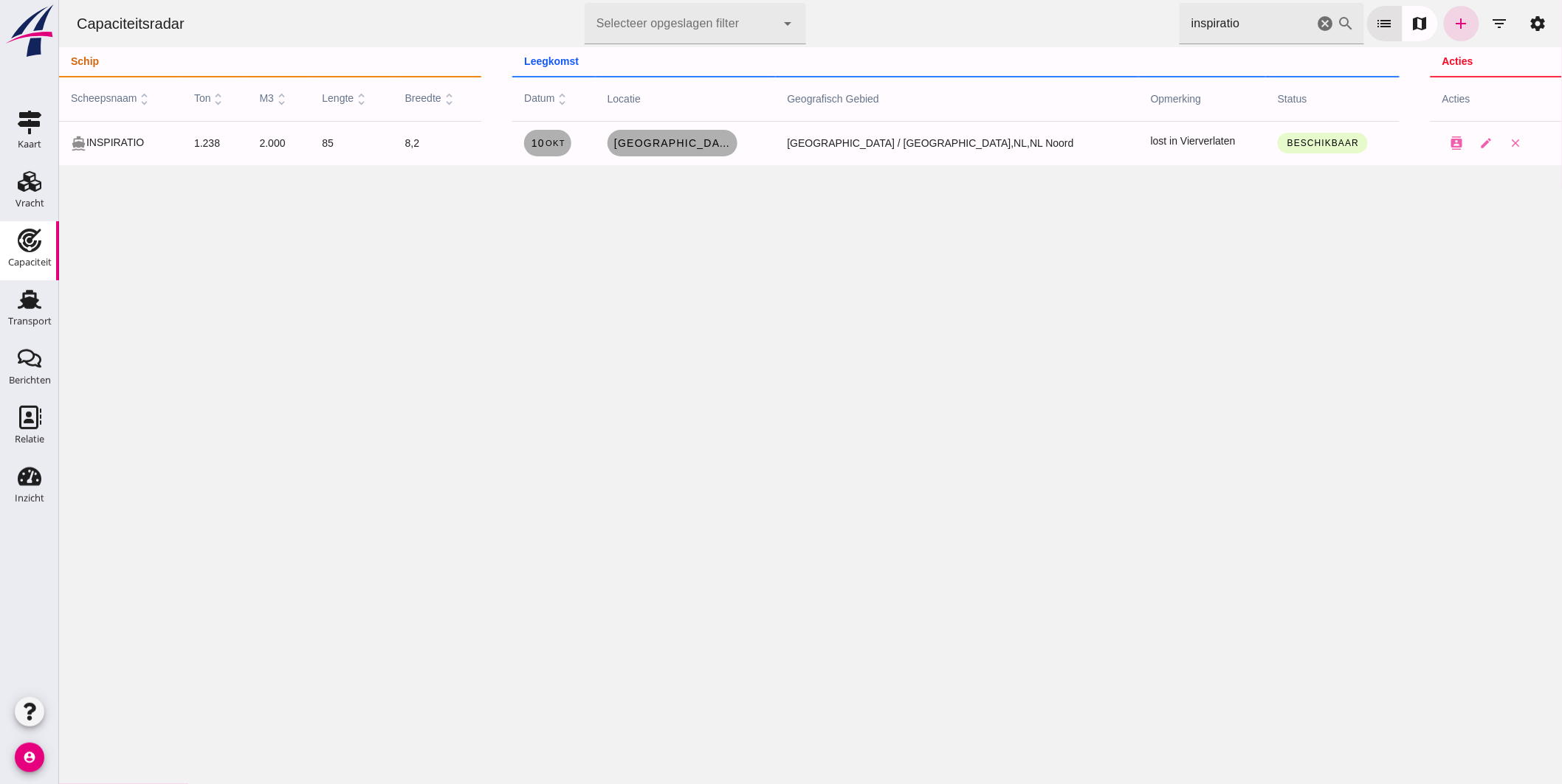
drag, startPoint x: 1124, startPoint y: 25, endPoint x: 681, endPoint y: -3, distance: 443.9
click at [681, 0] on html "Capaciteitsradar Selecteer opgeslagen filter Selecteer opgeslagen filter cancel…" at bounding box center [810, 392] width 1503 height 784
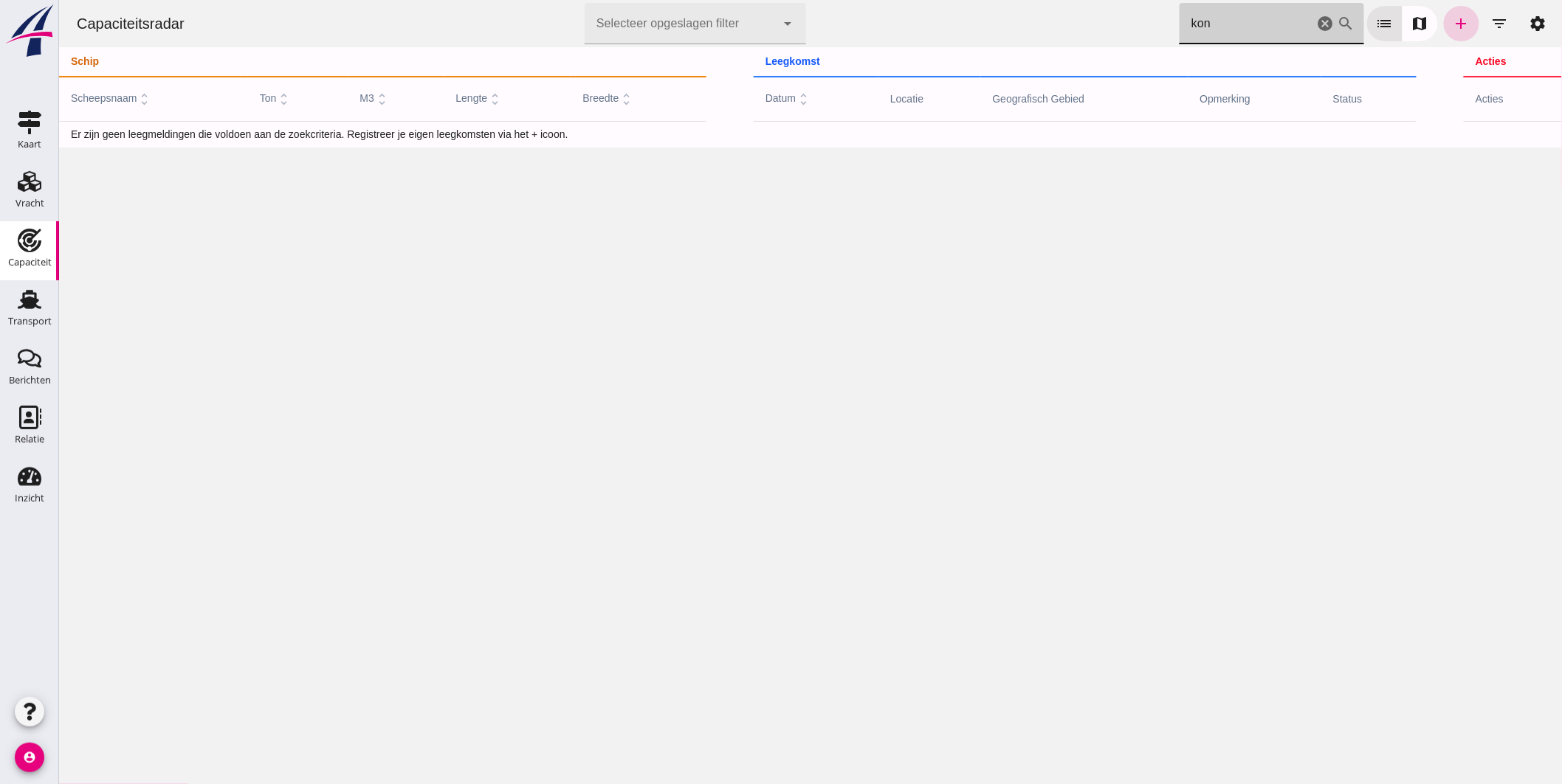
type input "kon"
click at [1452, 24] on icon "add" at bounding box center [1461, 23] width 18 height 18
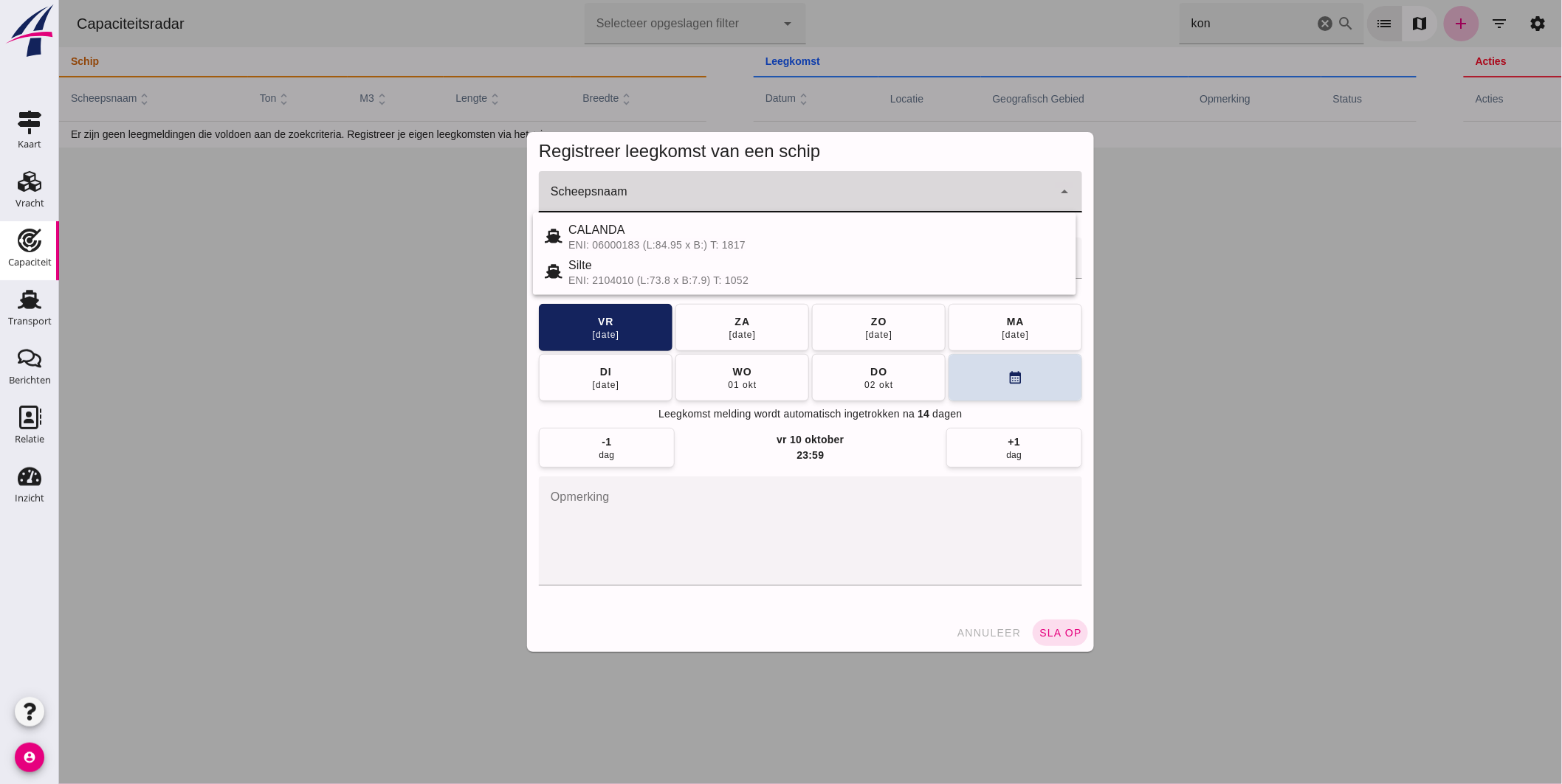
click at [654, 197] on input "Scheepsnaam" at bounding box center [795, 199] width 514 height 18
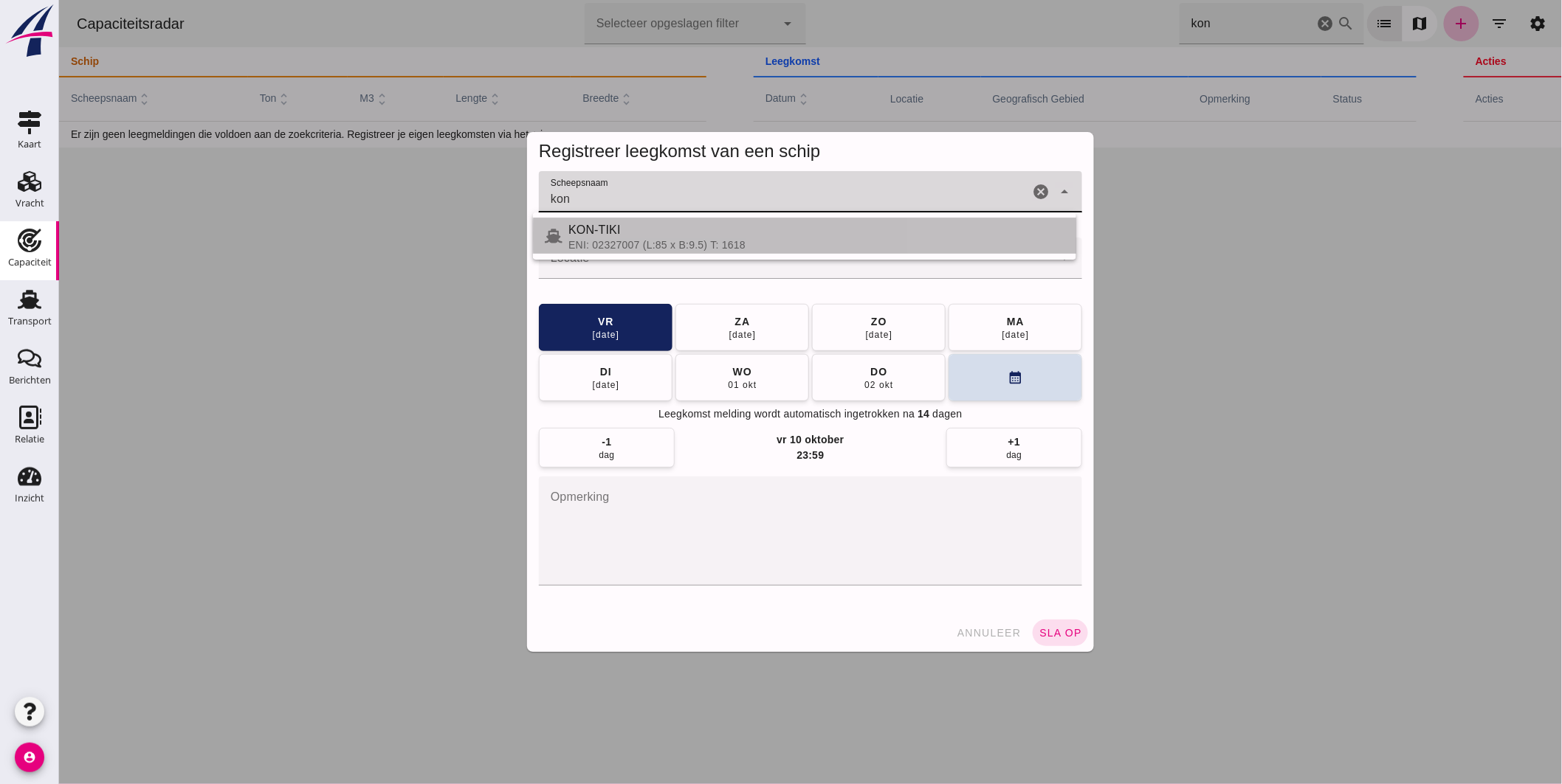
click at [607, 241] on div "ENI: 02327007 (L:85 x B:9.5) T: 1618" at bounding box center [815, 245] width 496 height 12
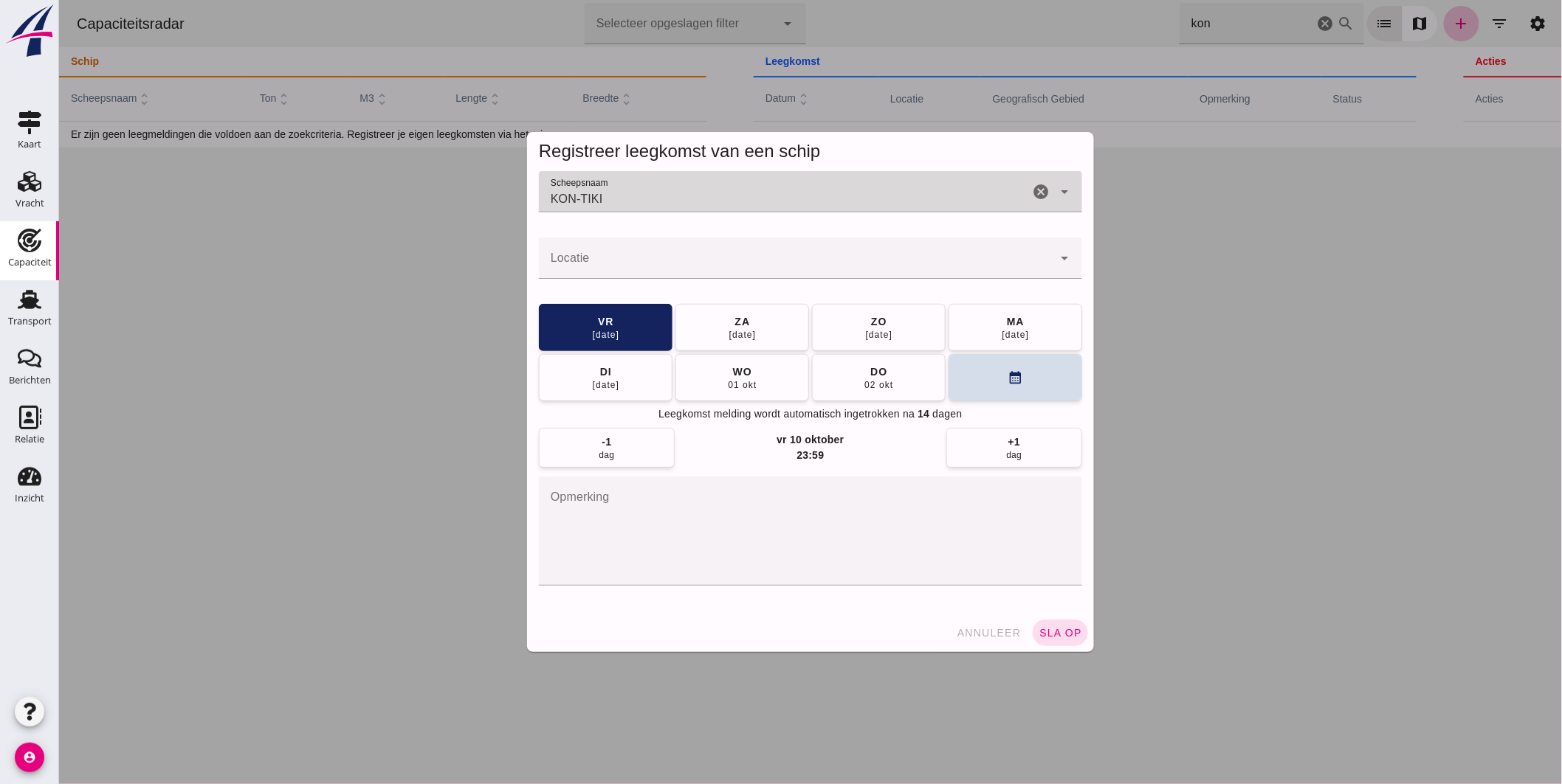
type input "KON-TIKI"
click at [59, 0] on div "Registreer leegkomst van een schip Scheepsnaam Scheepsnaam KON-TIKI KON-TIKI ca…" at bounding box center [59, 0] width 0 height 0
click at [606, 261] on input "Locatie" at bounding box center [795, 265] width 514 height 18
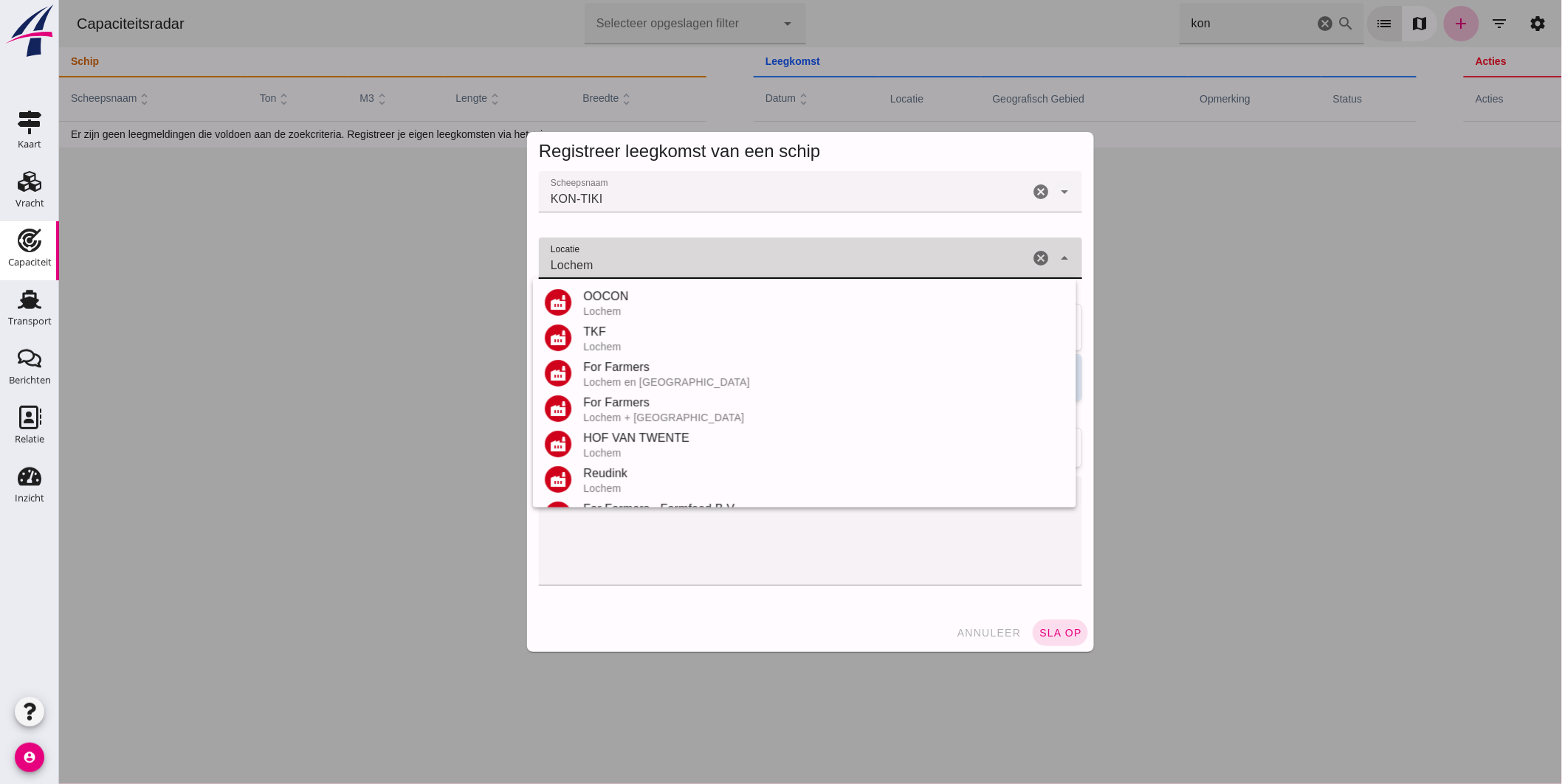
scroll to position [173, 0]
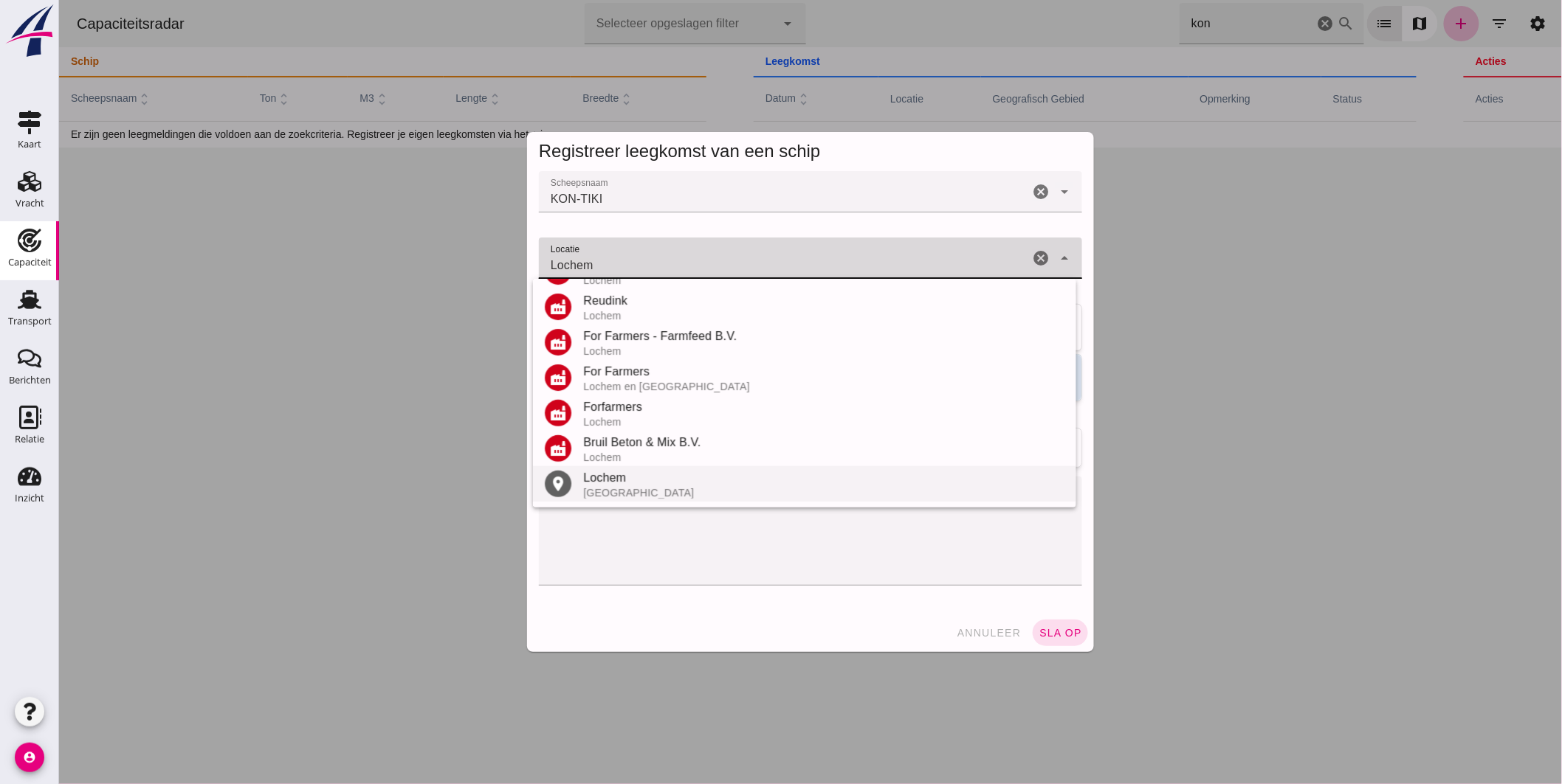
click at [613, 476] on div "Lochem" at bounding box center [824, 478] width 482 height 18
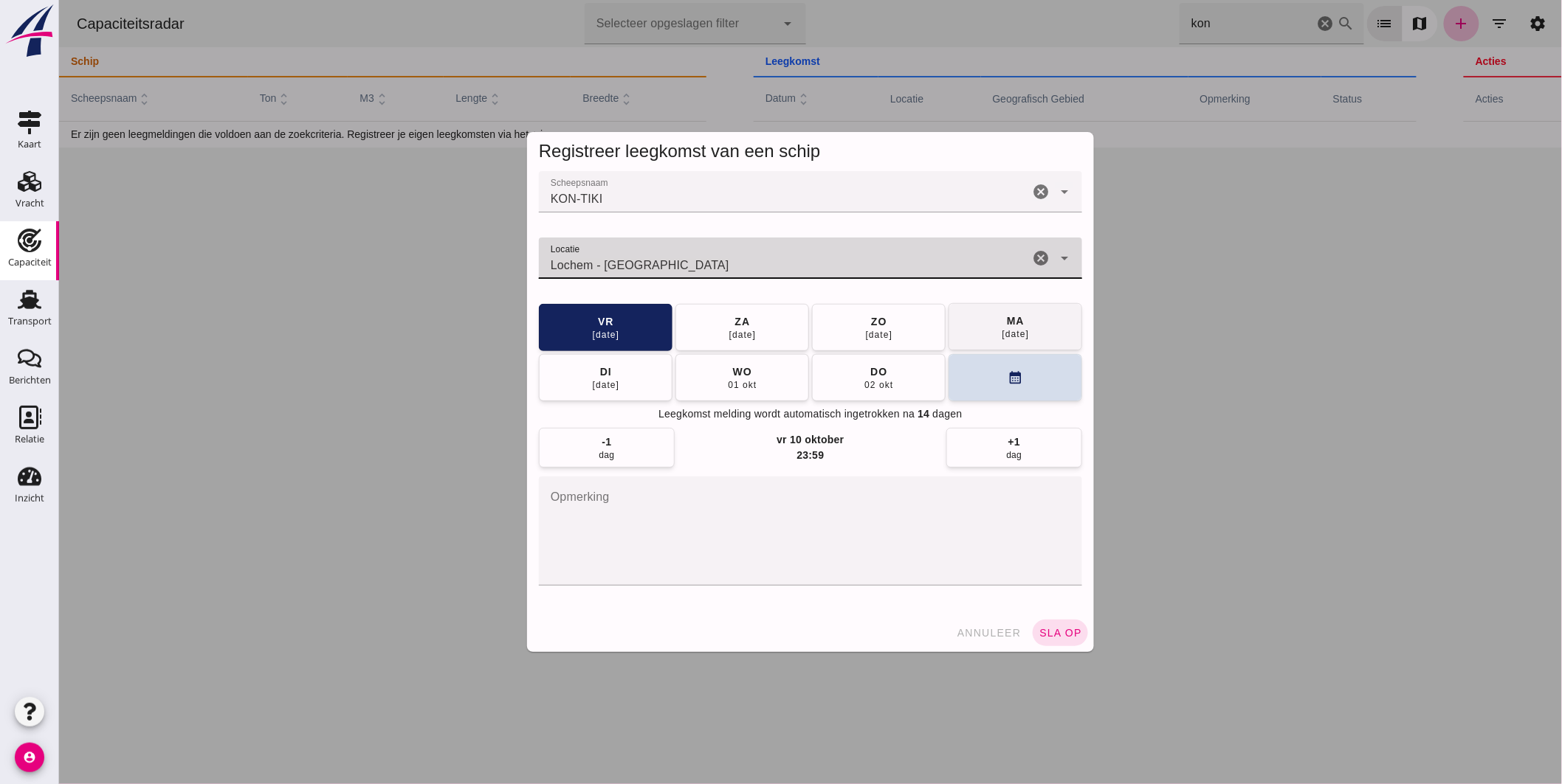
type input "Lochem - Gelderland"
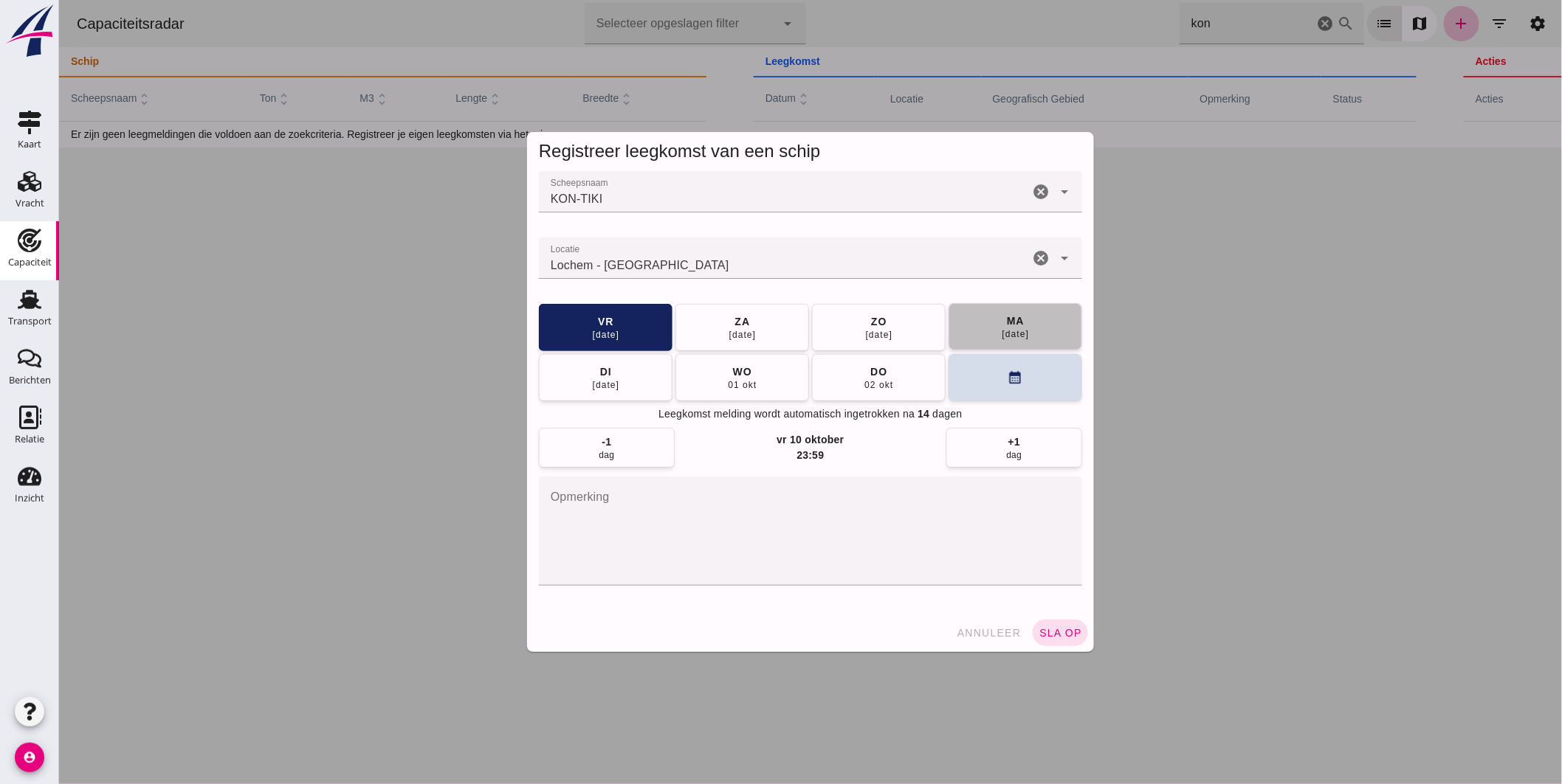
click at [1001, 318] on span "ma 29 sep" at bounding box center [1015, 327] width 28 height 26
click at [1057, 623] on button "sla op" at bounding box center [1059, 633] width 55 height 26
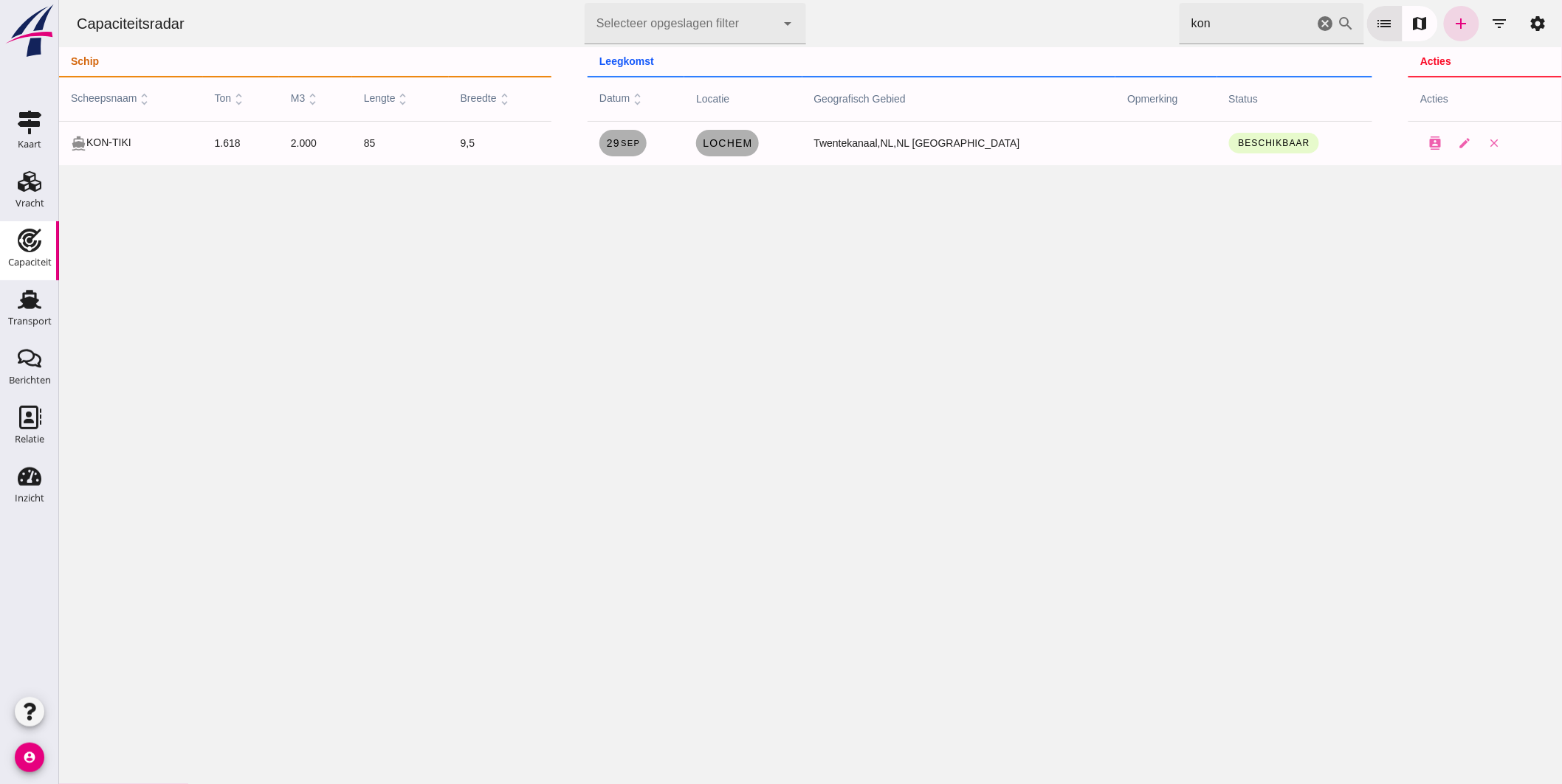
drag, startPoint x: 154, startPoint y: 719, endPoint x: 240, endPoint y: 604, distance: 143.6
click at [154, 719] on div "Capaciteitsradar Selecteer opgeslagen filter Selecteer opgeslagen filter cancel…" at bounding box center [810, 392] width 1503 height 784
drag, startPoint x: 1220, startPoint y: 27, endPoint x: 934, endPoint y: 3, distance: 287.0
click at [934, 3] on div "Capaciteitsradar Selecteer opgeslagen filter Selecteer opgeslagen filter cancel…" at bounding box center [809, 24] width 1491 height 48
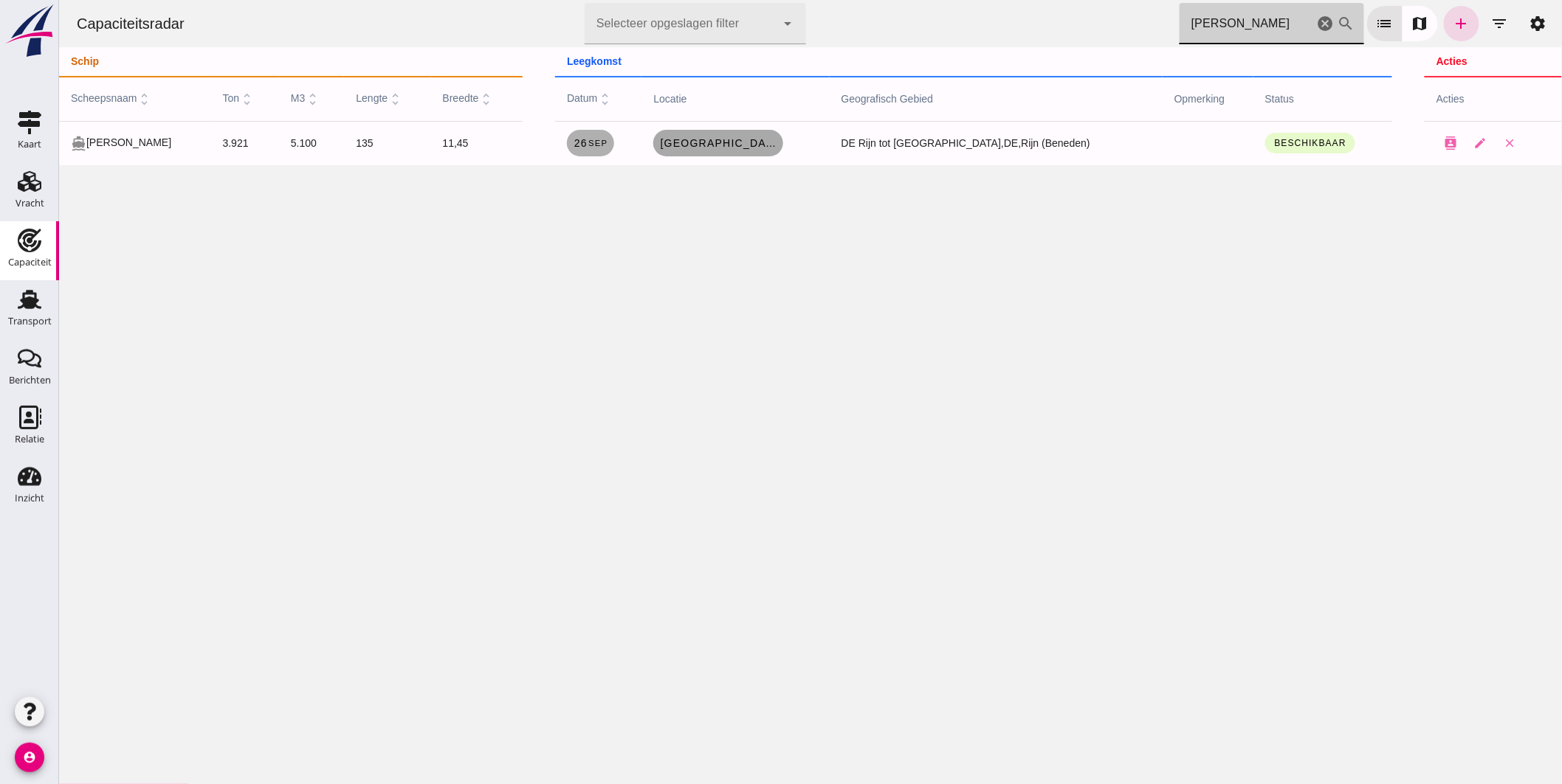
type input "michael"
click at [760, 143] on span "Duisburg , de" at bounding box center [717, 143] width 118 height 12
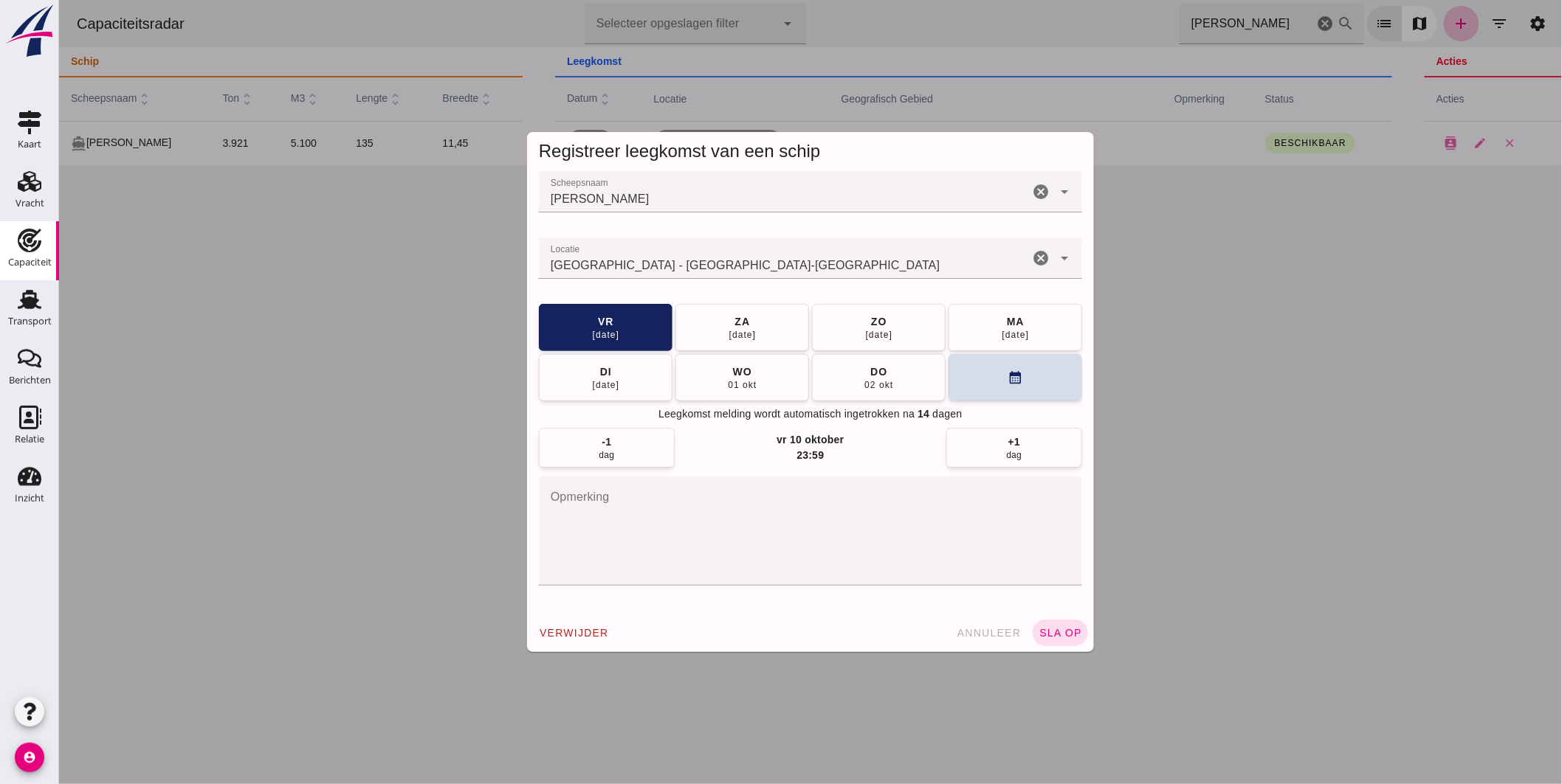
click at [728, 261] on input "Locatie" at bounding box center [784, 265] width 490 height 18
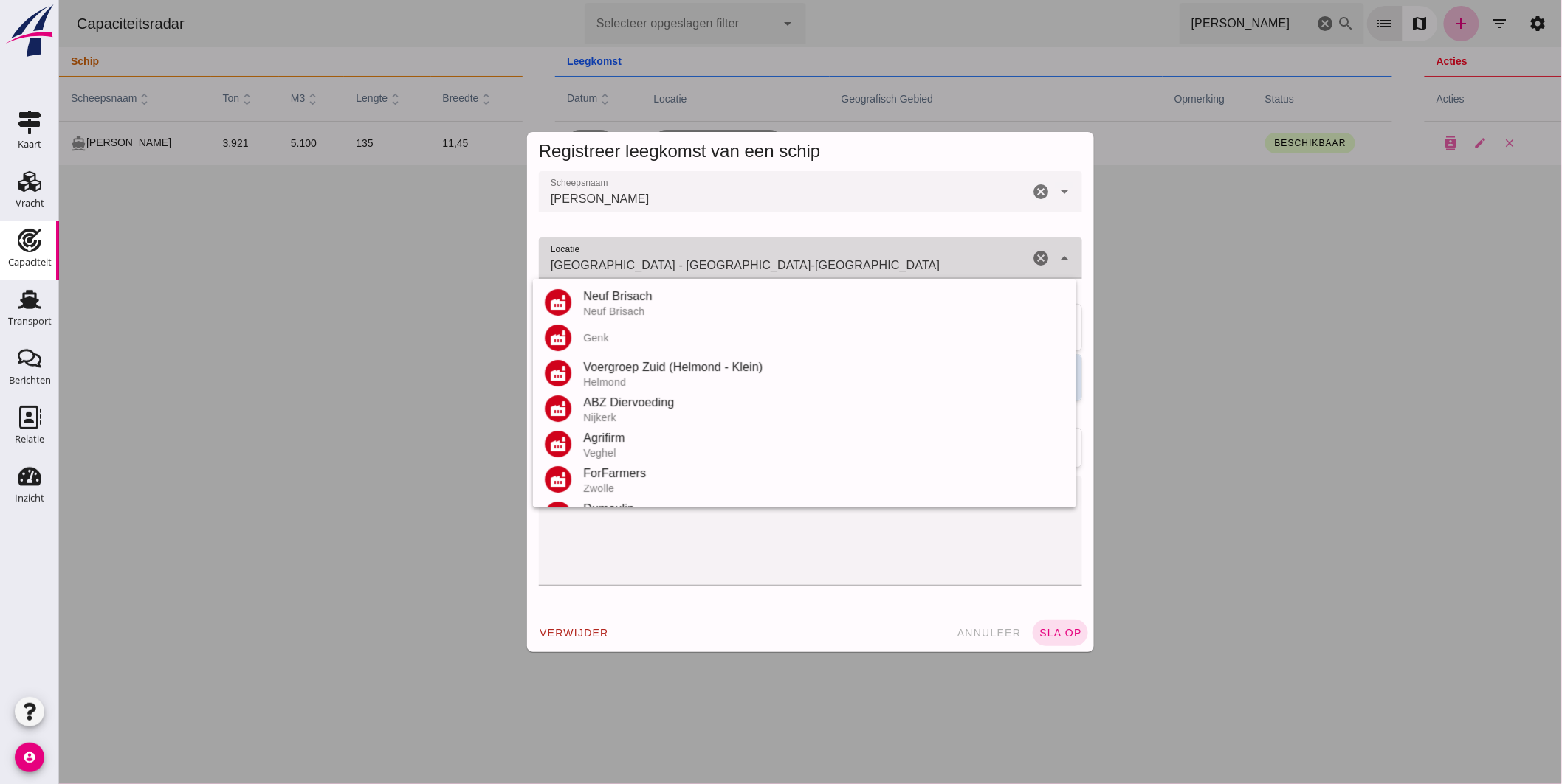
click at [728, 261] on input "Duisburg - Noordrijn-Westfalen" at bounding box center [784, 265] width 490 height 18
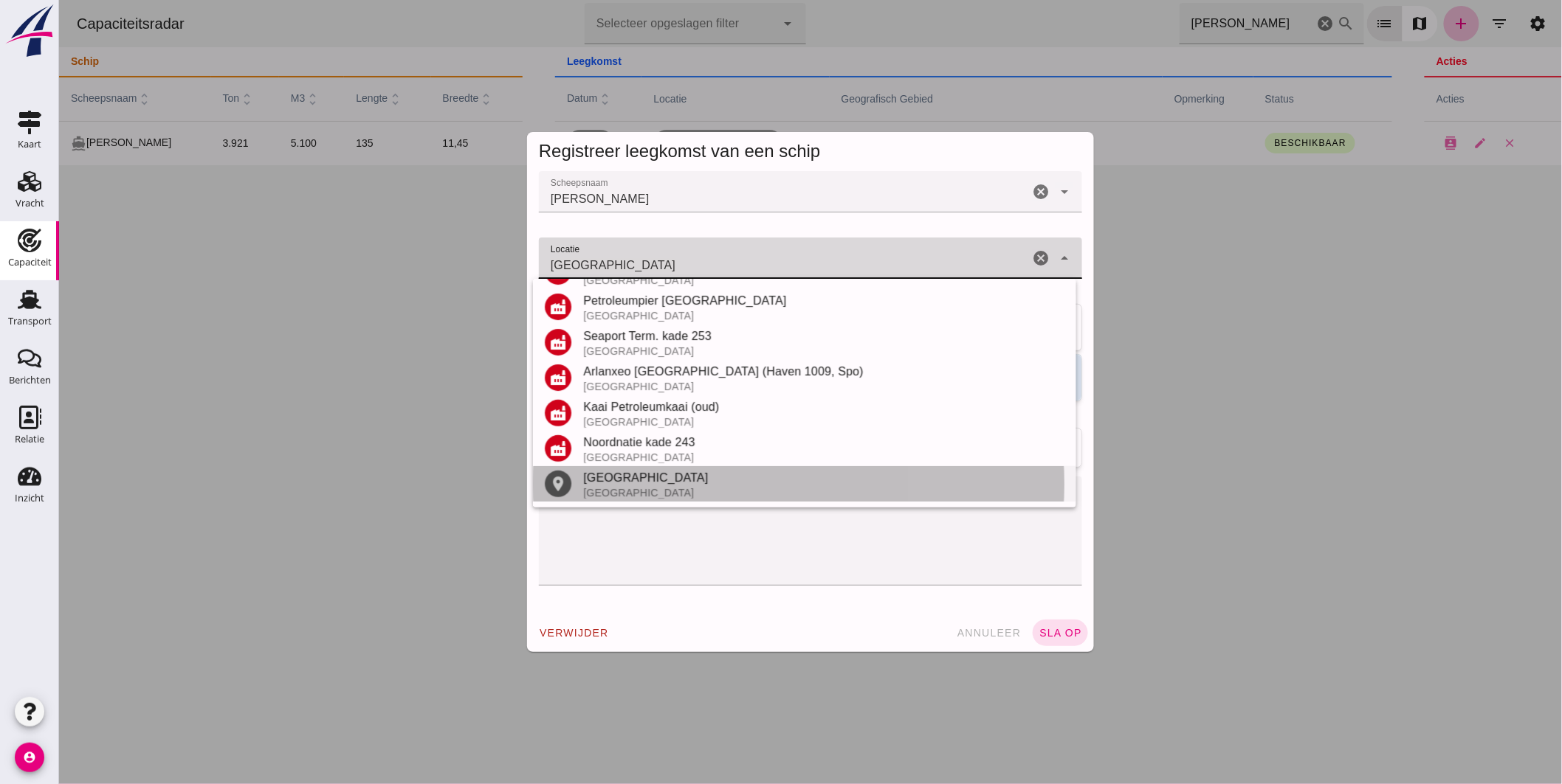
click at [611, 475] on div "Antwerpen" at bounding box center [824, 478] width 482 height 18
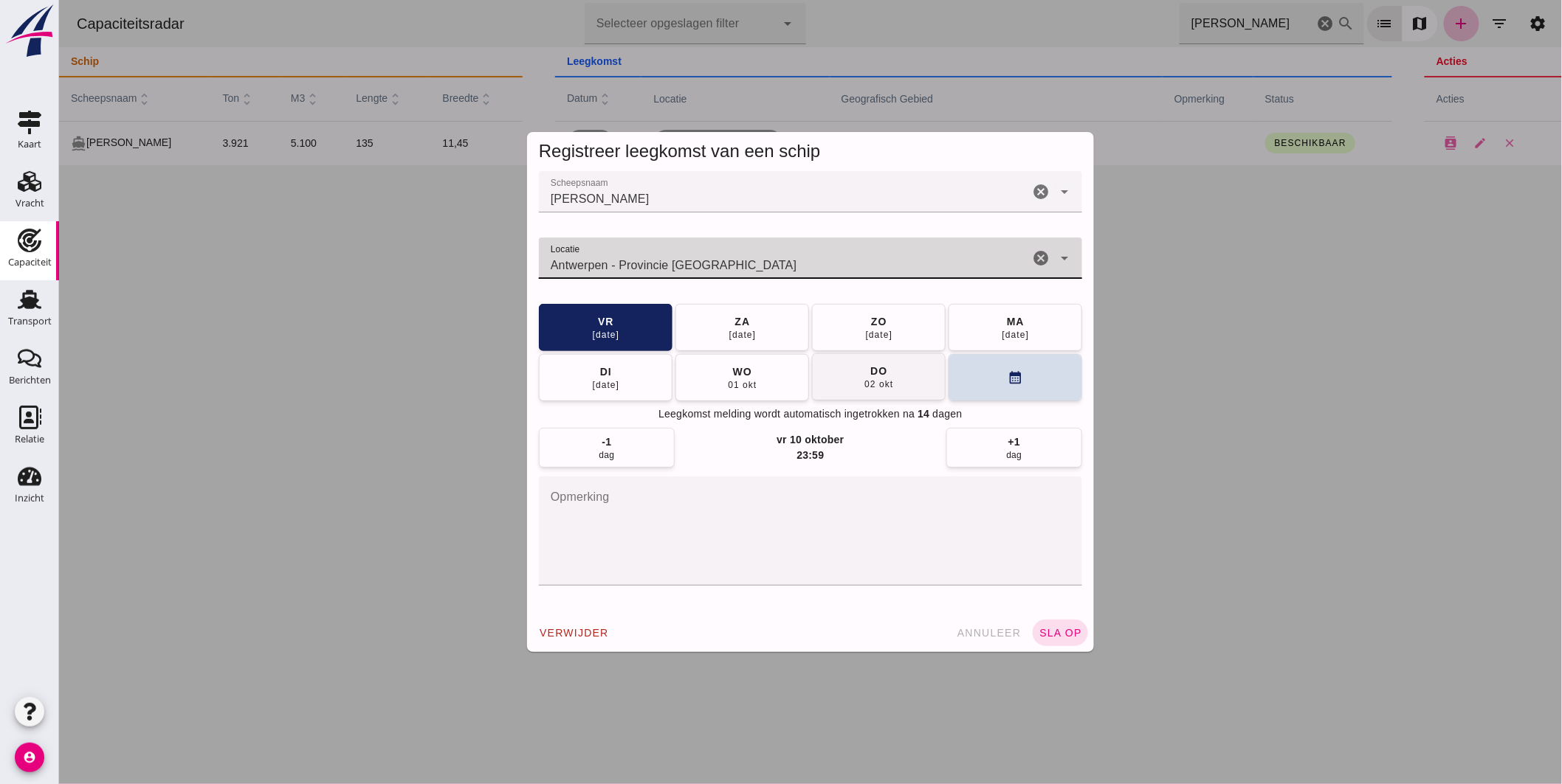
type input "Antwerpen - Provincie Antwerpen"
click at [869, 381] on div "02 okt" at bounding box center [877, 384] width 30 height 12
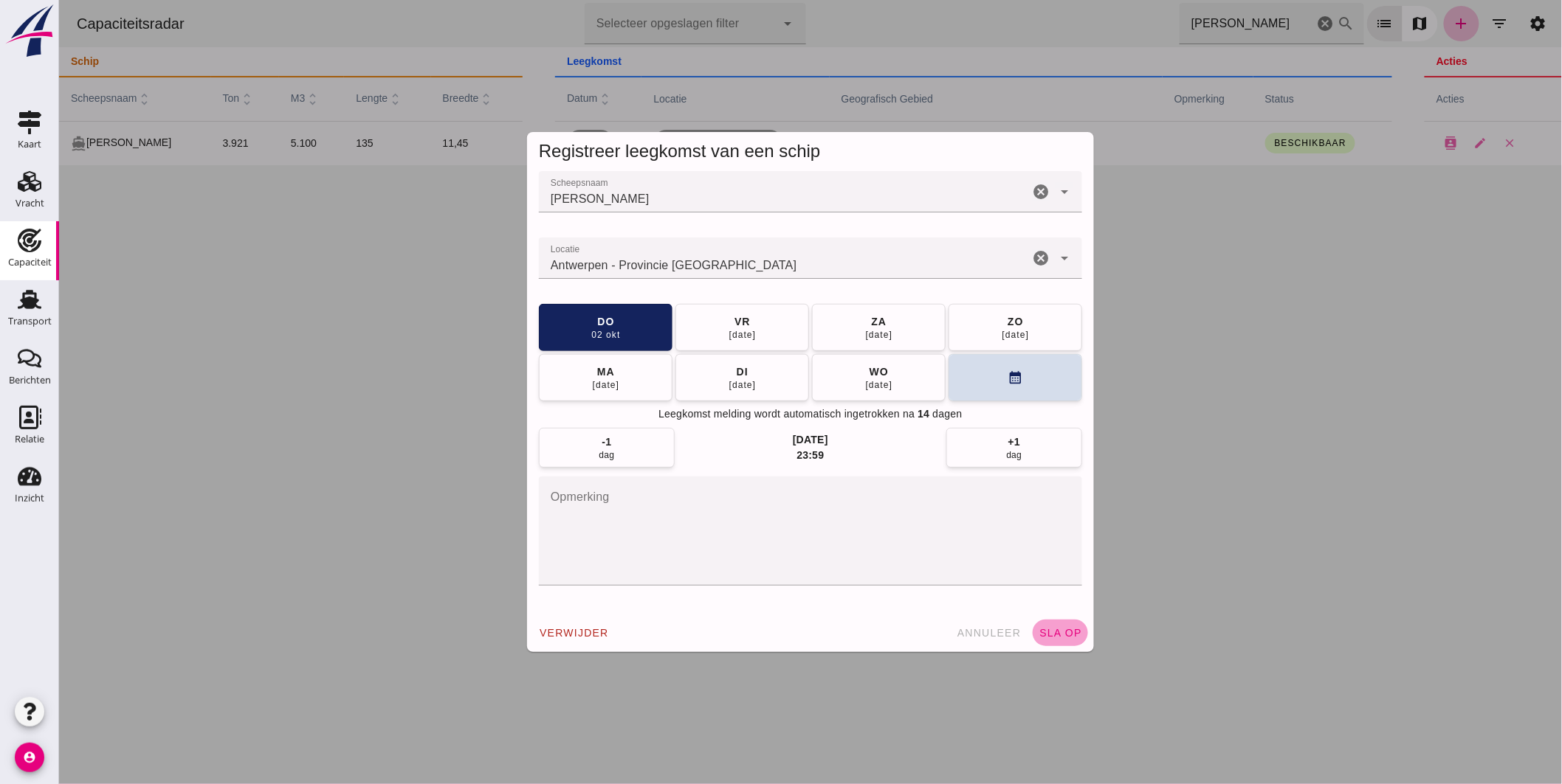
click at [1063, 625] on button "sla op" at bounding box center [1059, 633] width 55 height 26
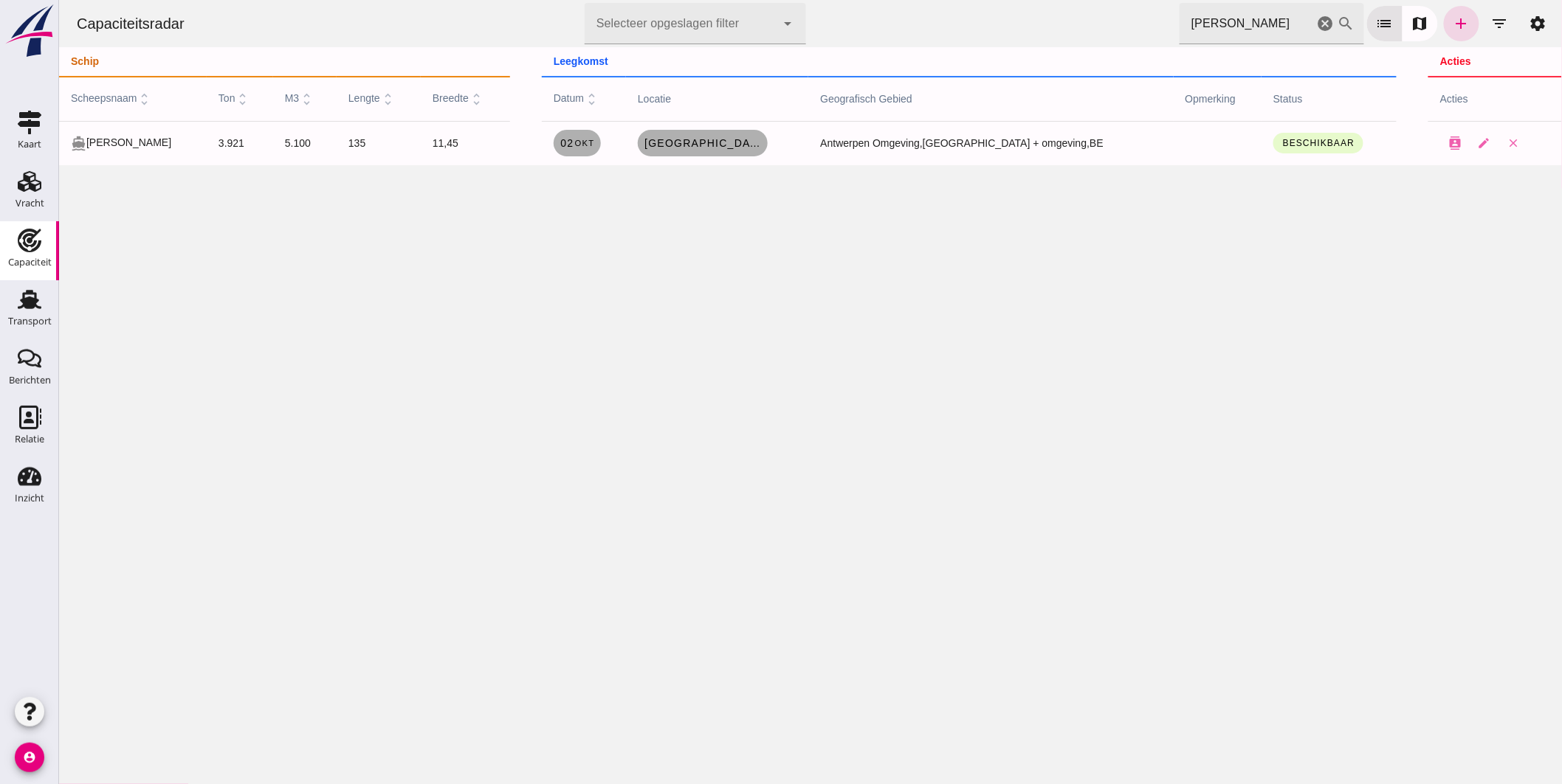
drag, startPoint x: 926, startPoint y: -7, endPoint x: 750, endPoint y: 3, distance: 176.3
click at [750, 3] on div "Capaciteitsradar Selecteer opgeslagen filter Selecteer opgeslagen filter cancel…" at bounding box center [809, 24] width 1491 height 48
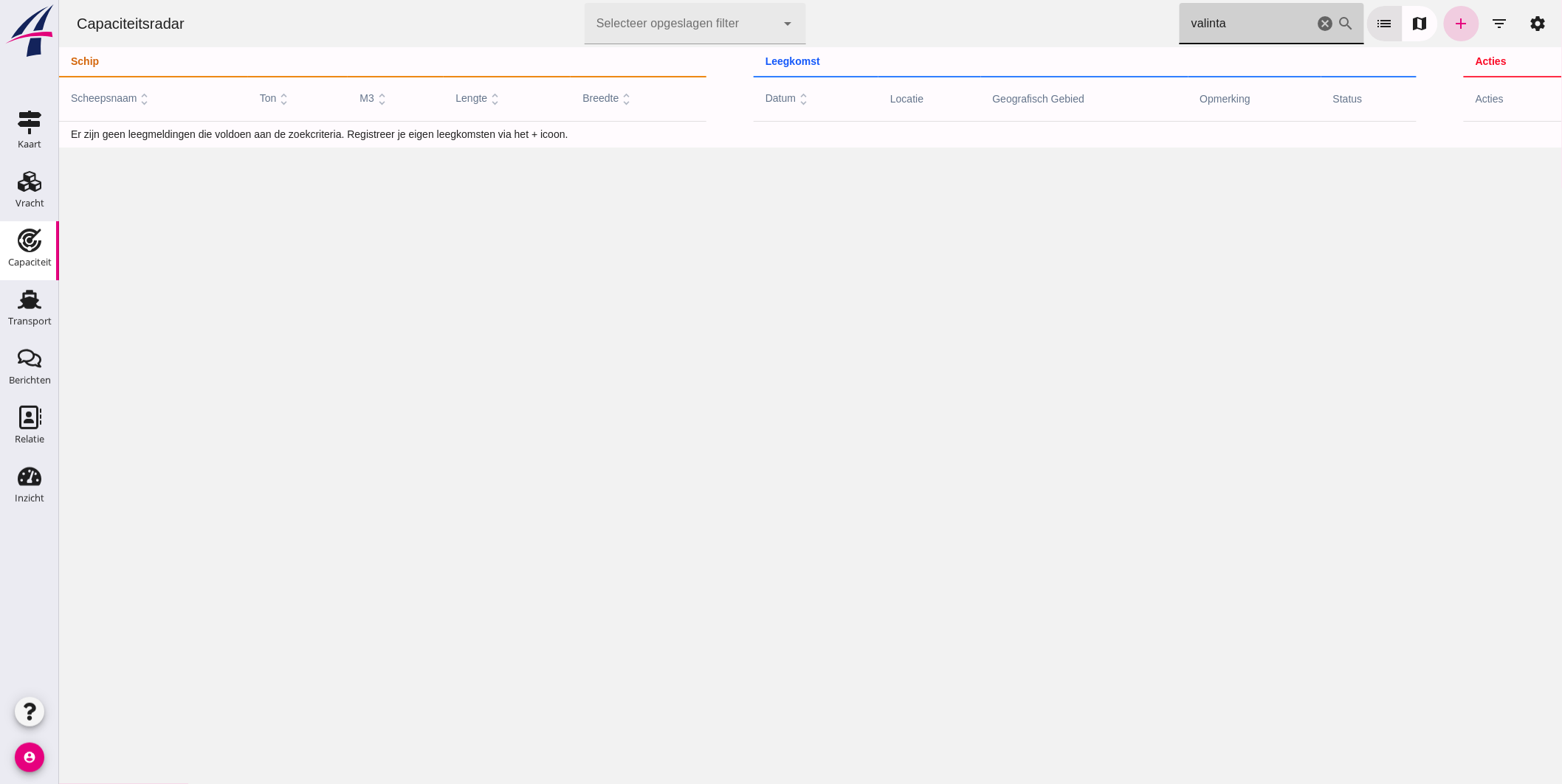
type input "valinta"
click at [1443, 20] on link "add" at bounding box center [1461, 24] width 36 height 36
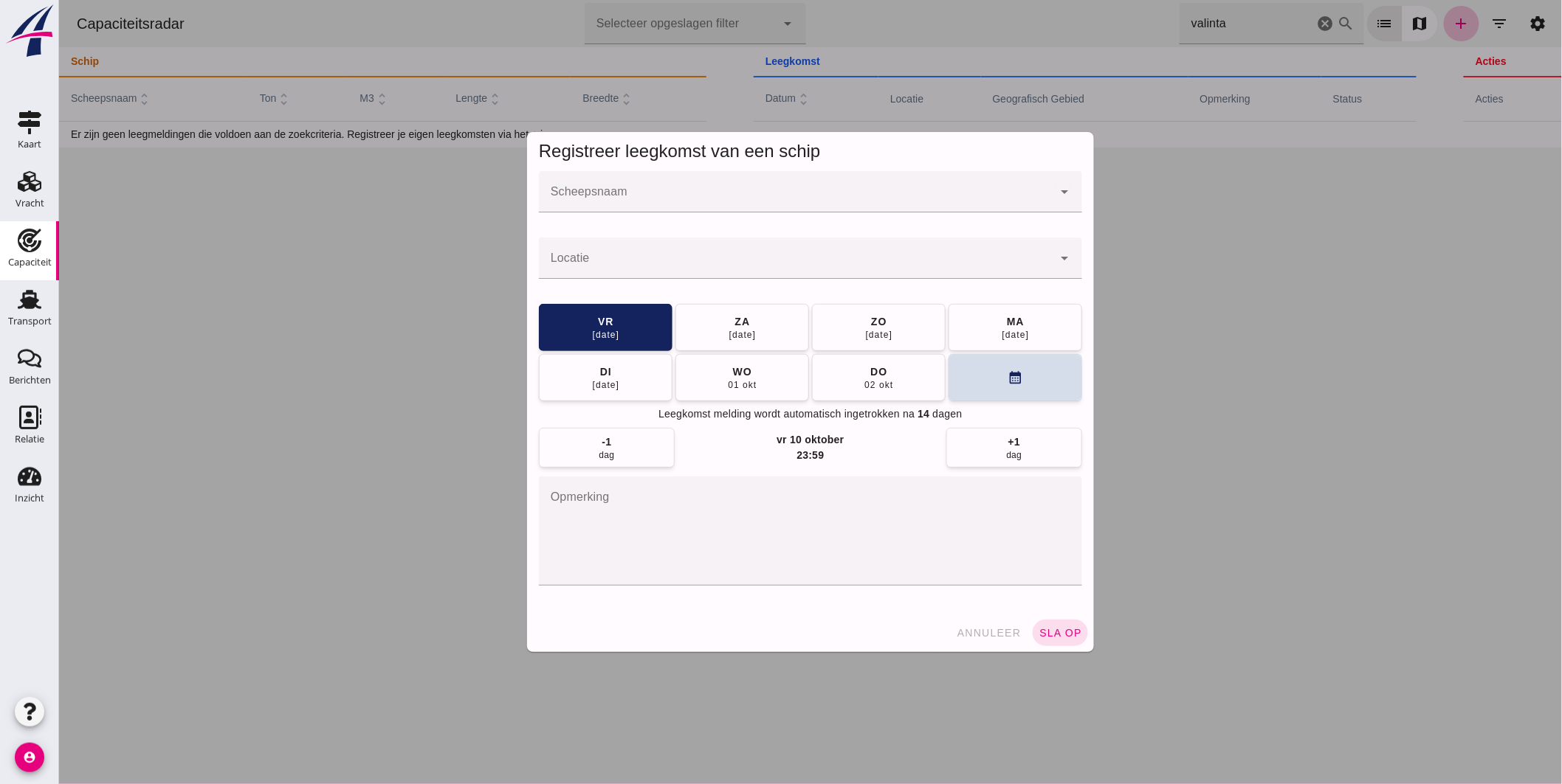
click at [667, 189] on div at bounding box center [795, 191] width 514 height 42
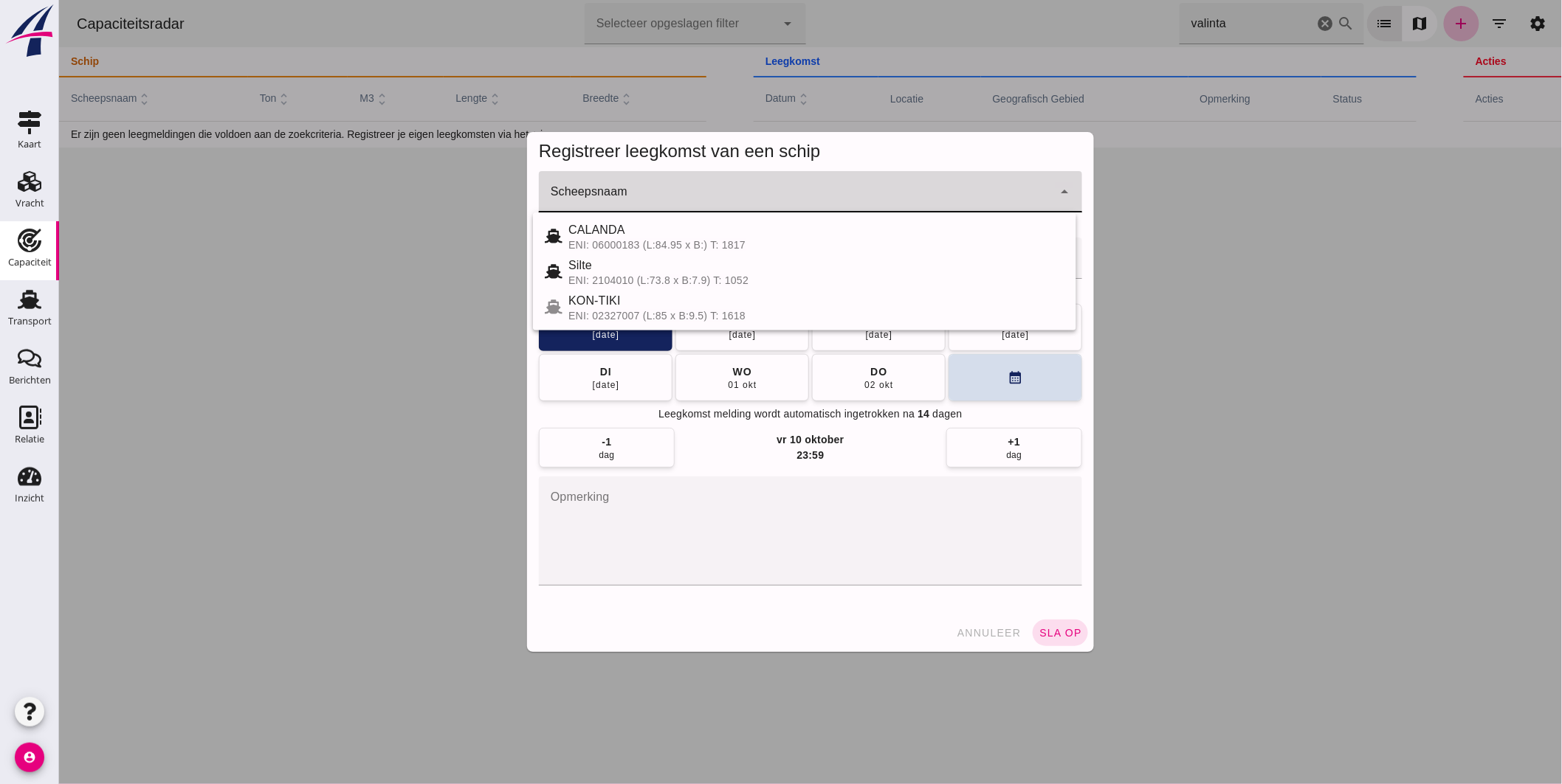
click at [667, 189] on div at bounding box center [795, 191] width 514 height 42
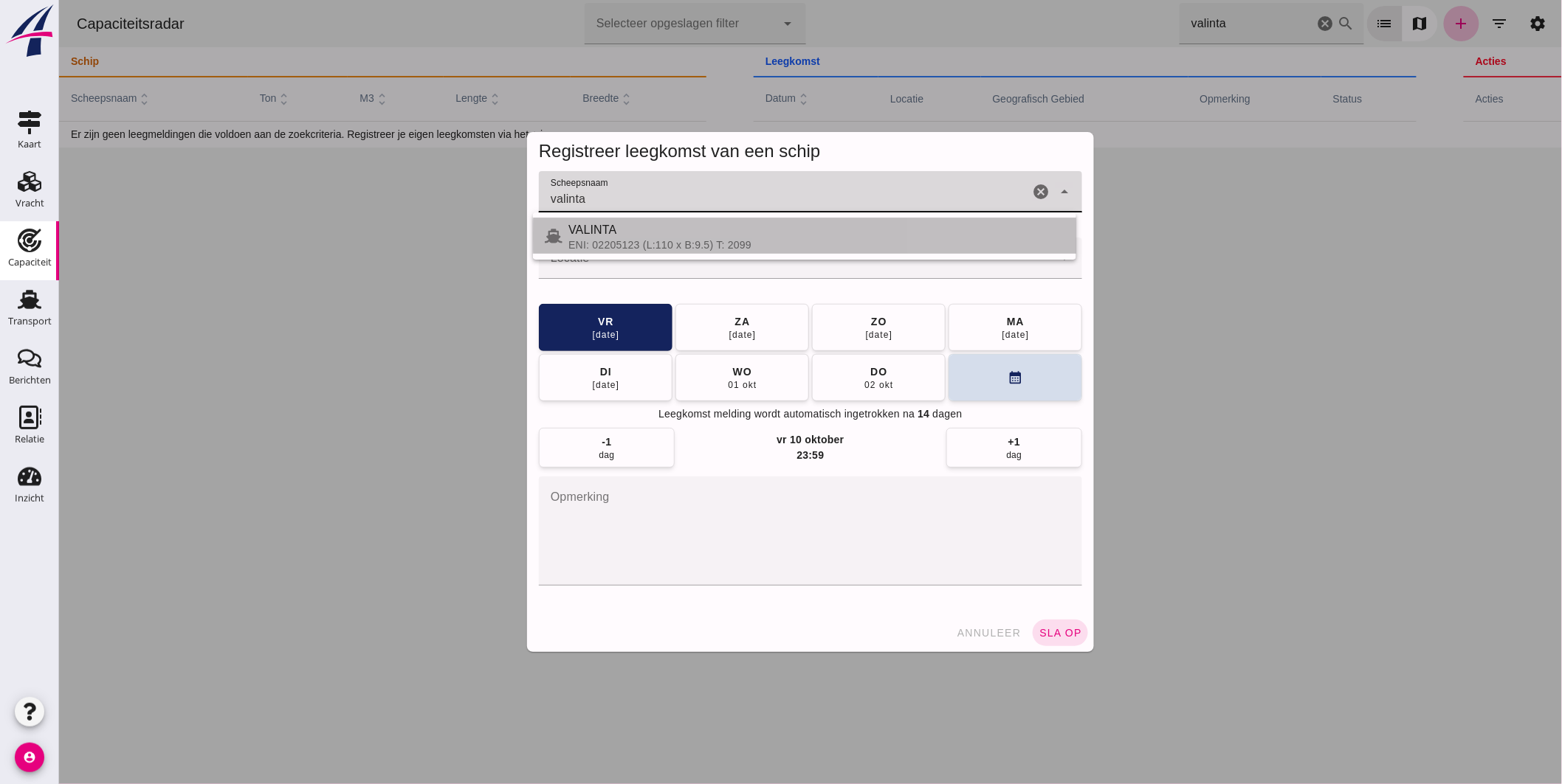
click at [628, 239] on div "ENI: 02205123 (L:110 x B:9.5) T: 2099" at bounding box center [815, 245] width 496 height 12
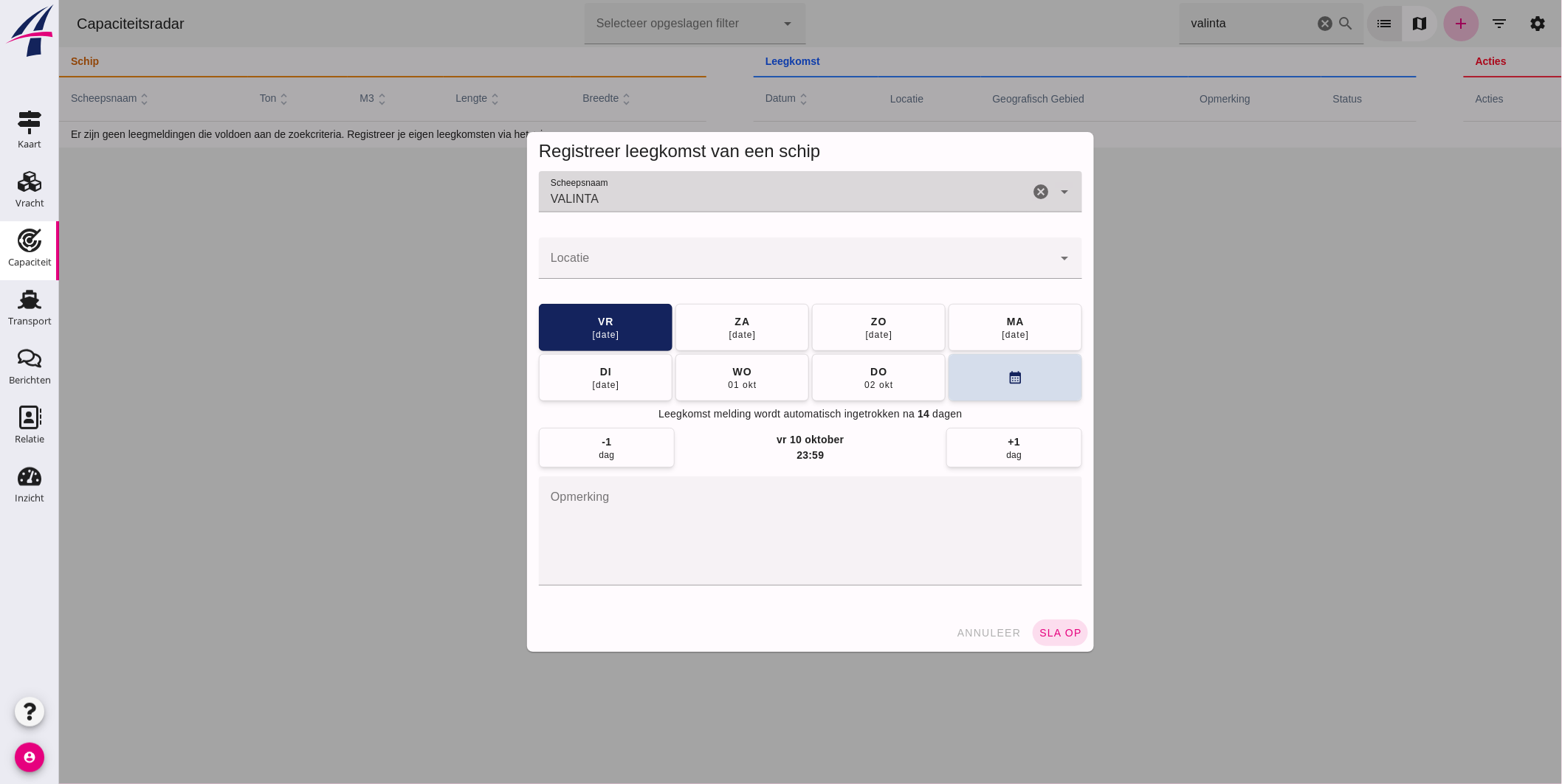
type input "VALINTA"
click at [617, 260] on input "Locatie" at bounding box center [795, 265] width 514 height 18
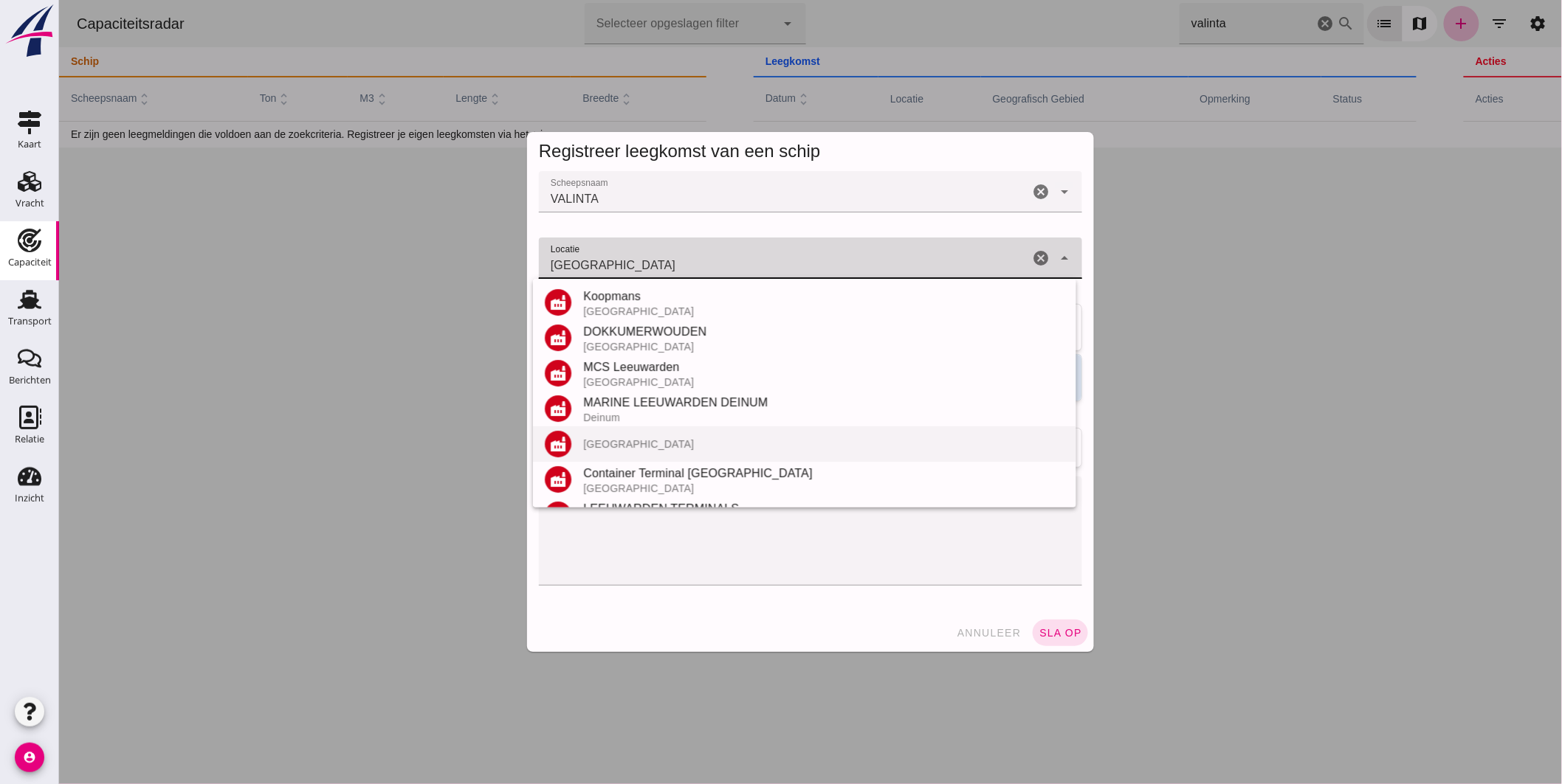
scroll to position [137, 0]
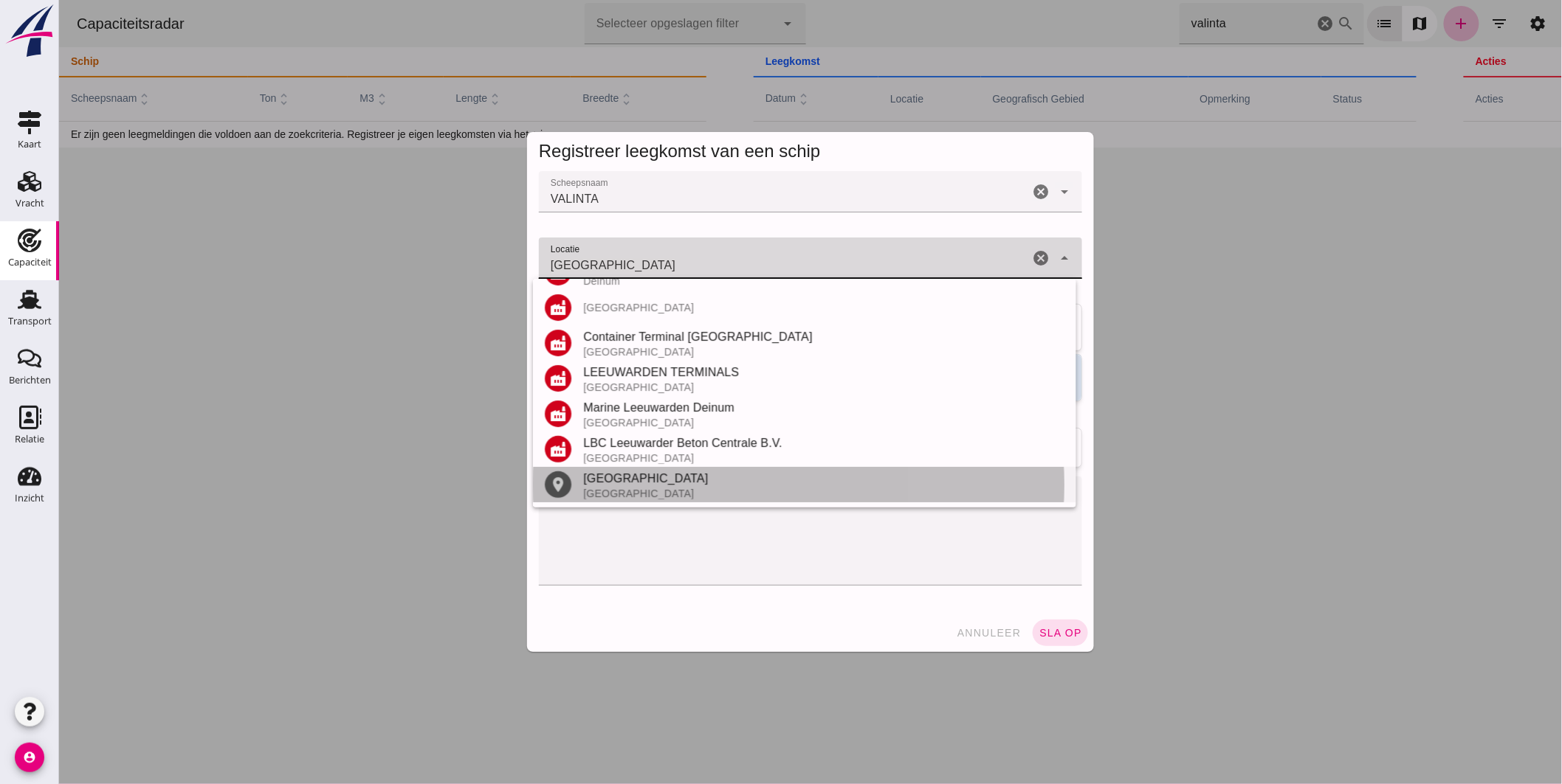
click at [601, 475] on div "Leeuwarden" at bounding box center [824, 479] width 482 height 18
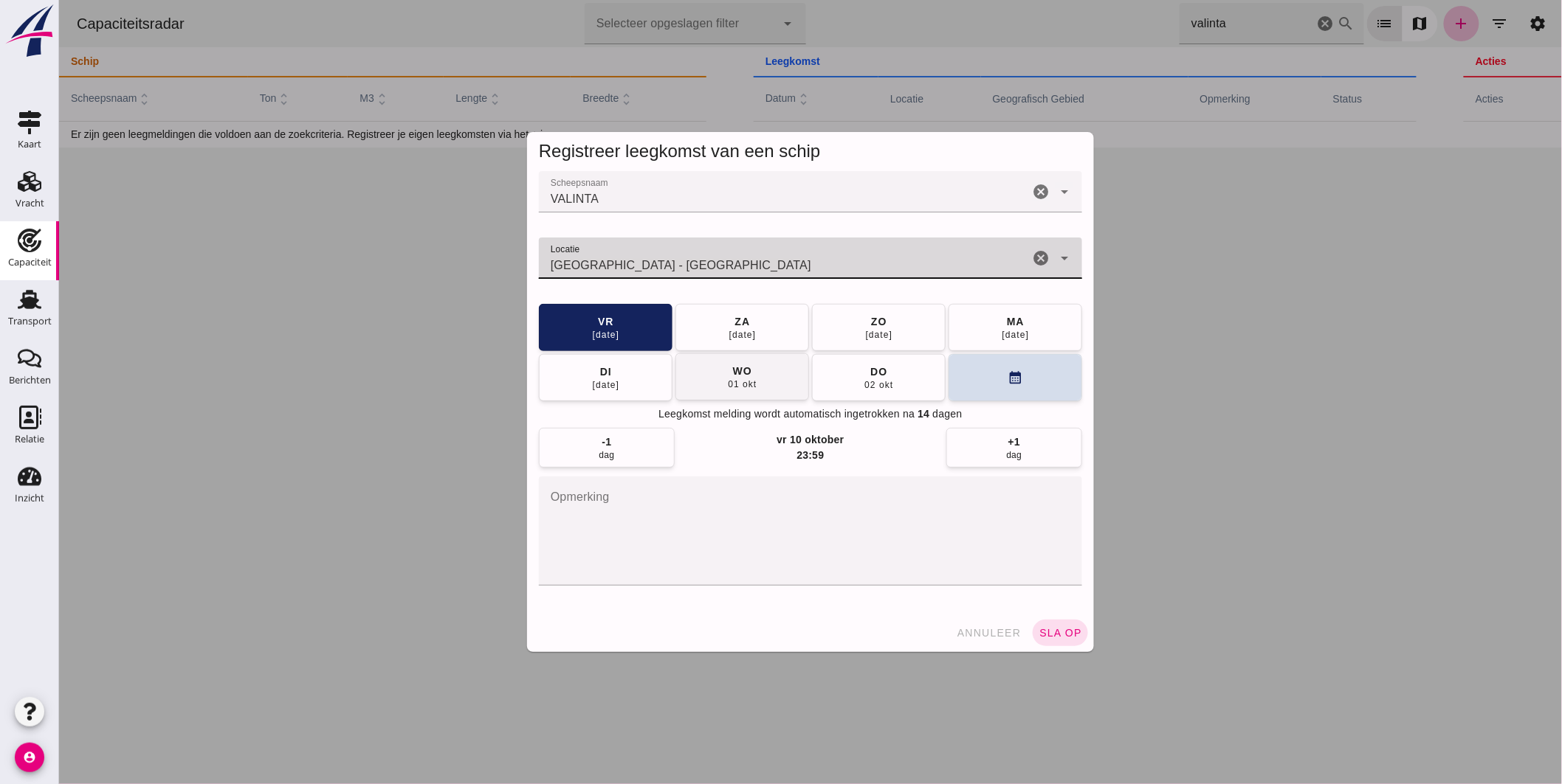
type input "Leeuwarden - Friesland"
click at [753, 382] on button "wo 01 okt" at bounding box center [741, 378] width 134 height 48
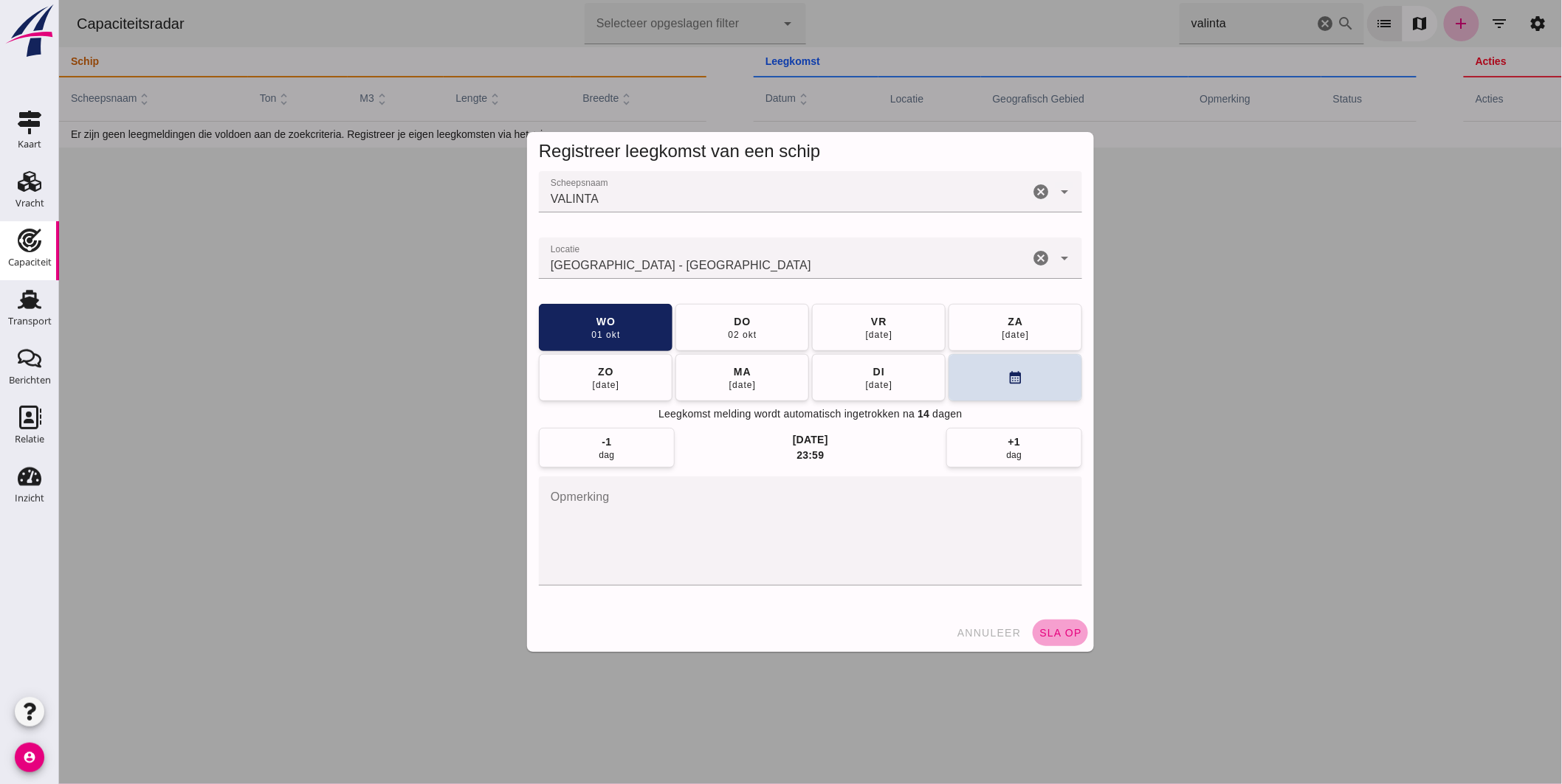
click at [1063, 628] on span "sla op" at bounding box center [1059, 633] width 43 height 12
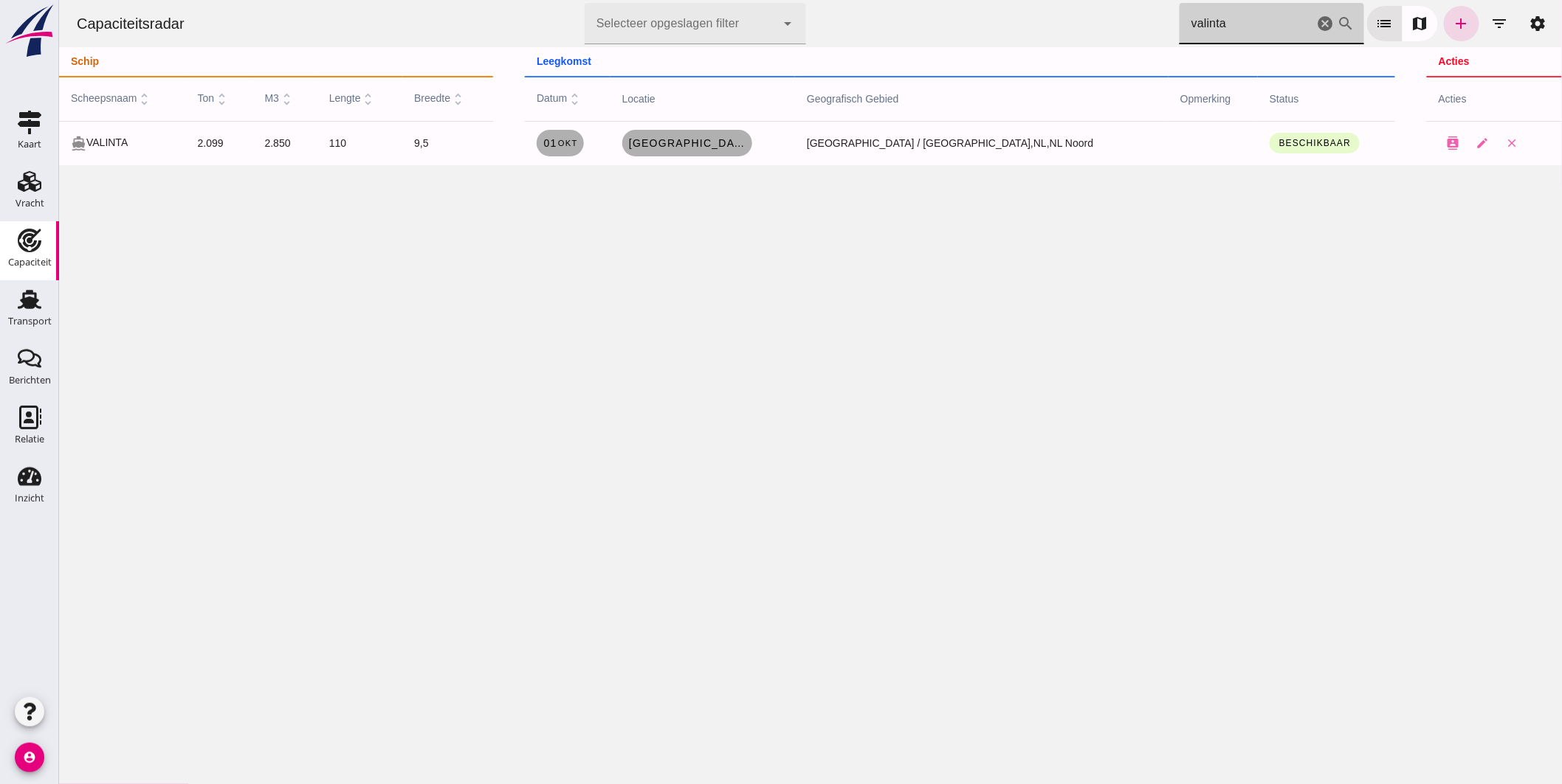
drag, startPoint x: 1214, startPoint y: 20, endPoint x: 763, endPoint y: 20, distance: 451.0
click at [857, 31] on div "Capaciteitsradar Selecteer opgeslagen filter Selecteer opgeslagen filter cancel…" at bounding box center [809, 24] width 1491 height 48
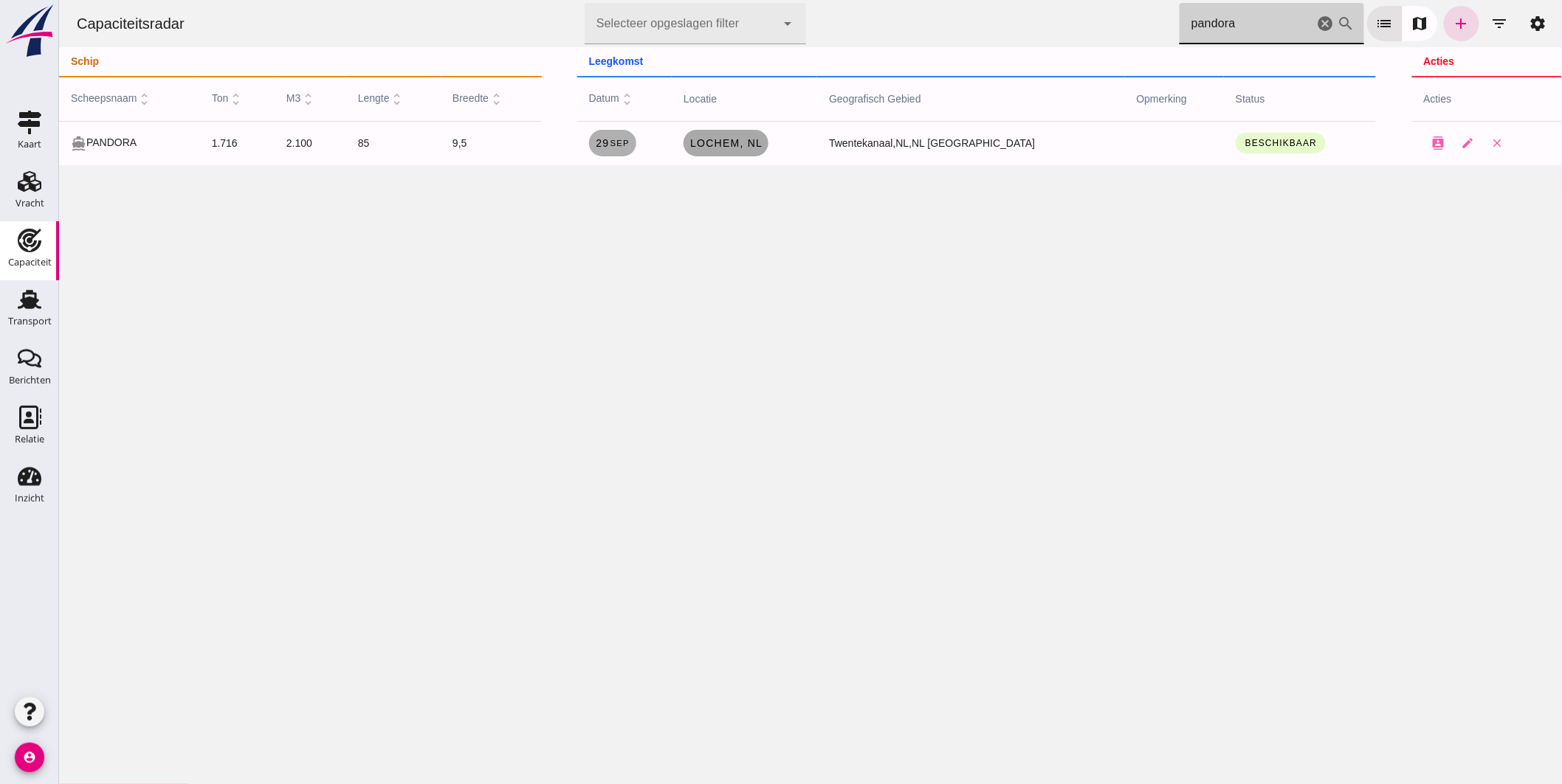
click at [762, 145] on span "Lochem , nl" at bounding box center [726, 143] width 73 height 12
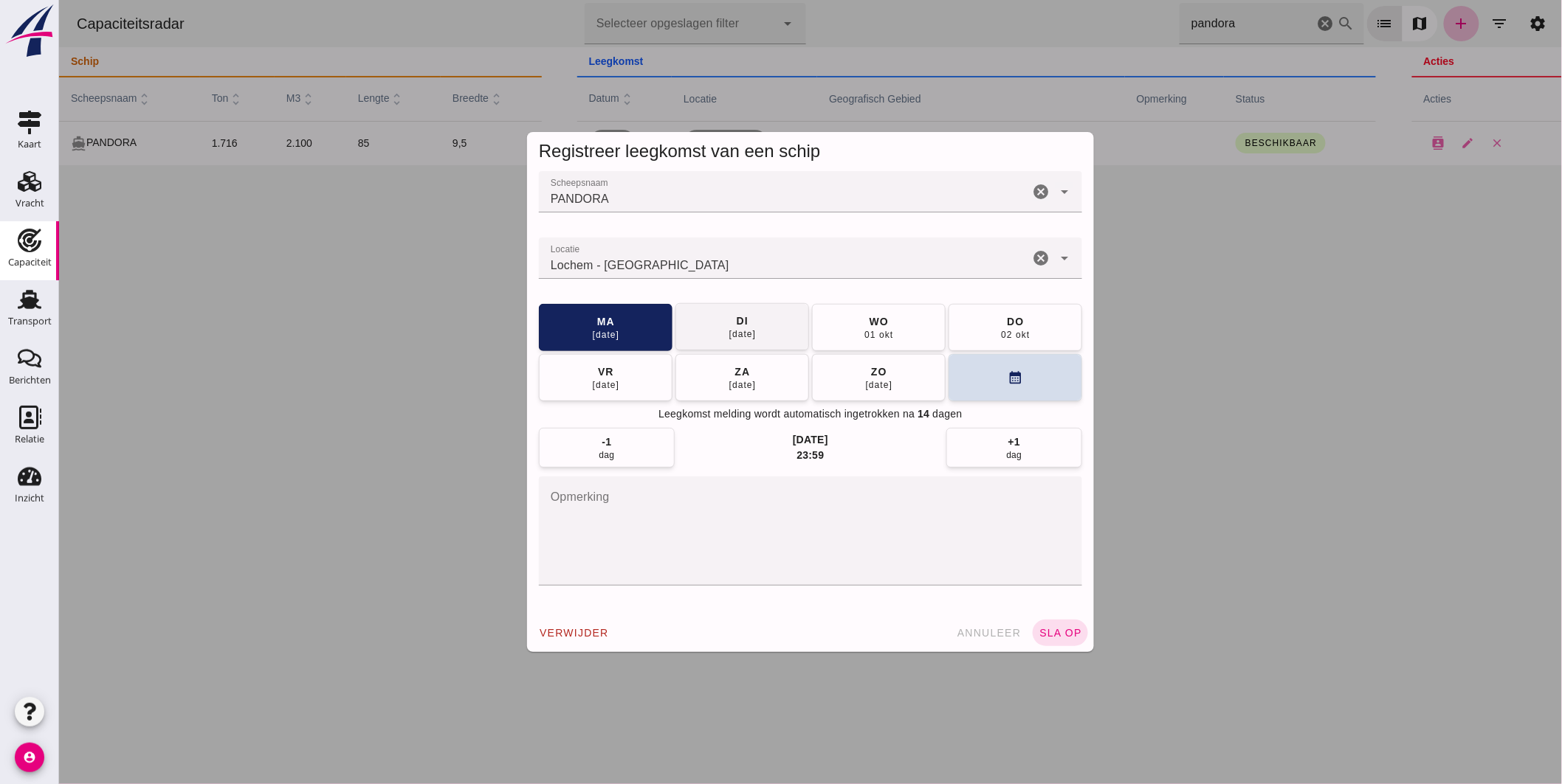
click at [772, 334] on button "di 30 sep" at bounding box center [741, 327] width 134 height 48
click at [1046, 629] on span "sla op" at bounding box center [1059, 633] width 43 height 12
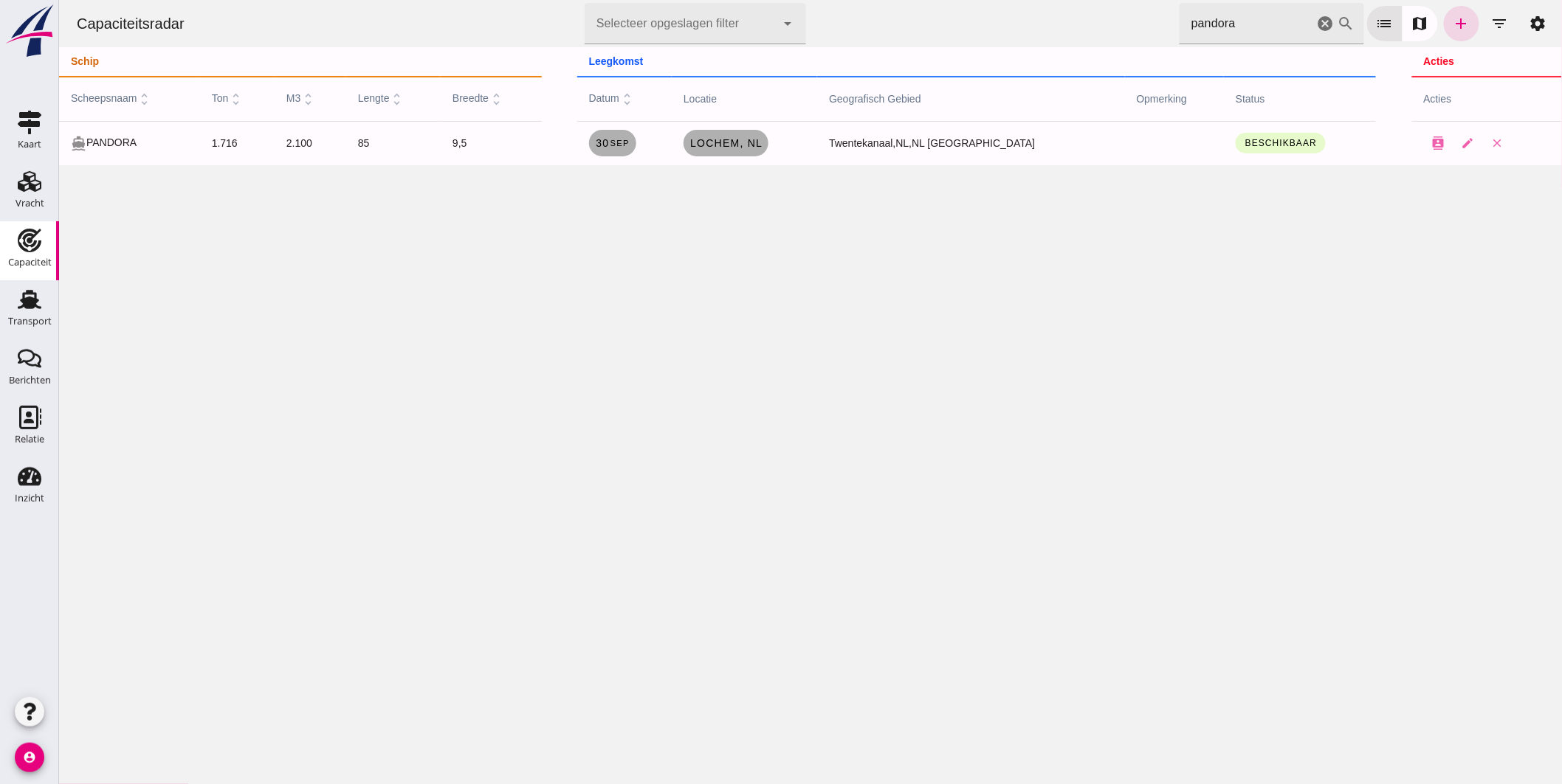
drag, startPoint x: 1234, startPoint y: 24, endPoint x: 805, endPoint y: 35, distance: 429.1
click at [812, 36] on div "Capaciteitsradar Selecteer opgeslagen filter Selecteer opgeslagen filter cancel…" at bounding box center [809, 24] width 1491 height 48
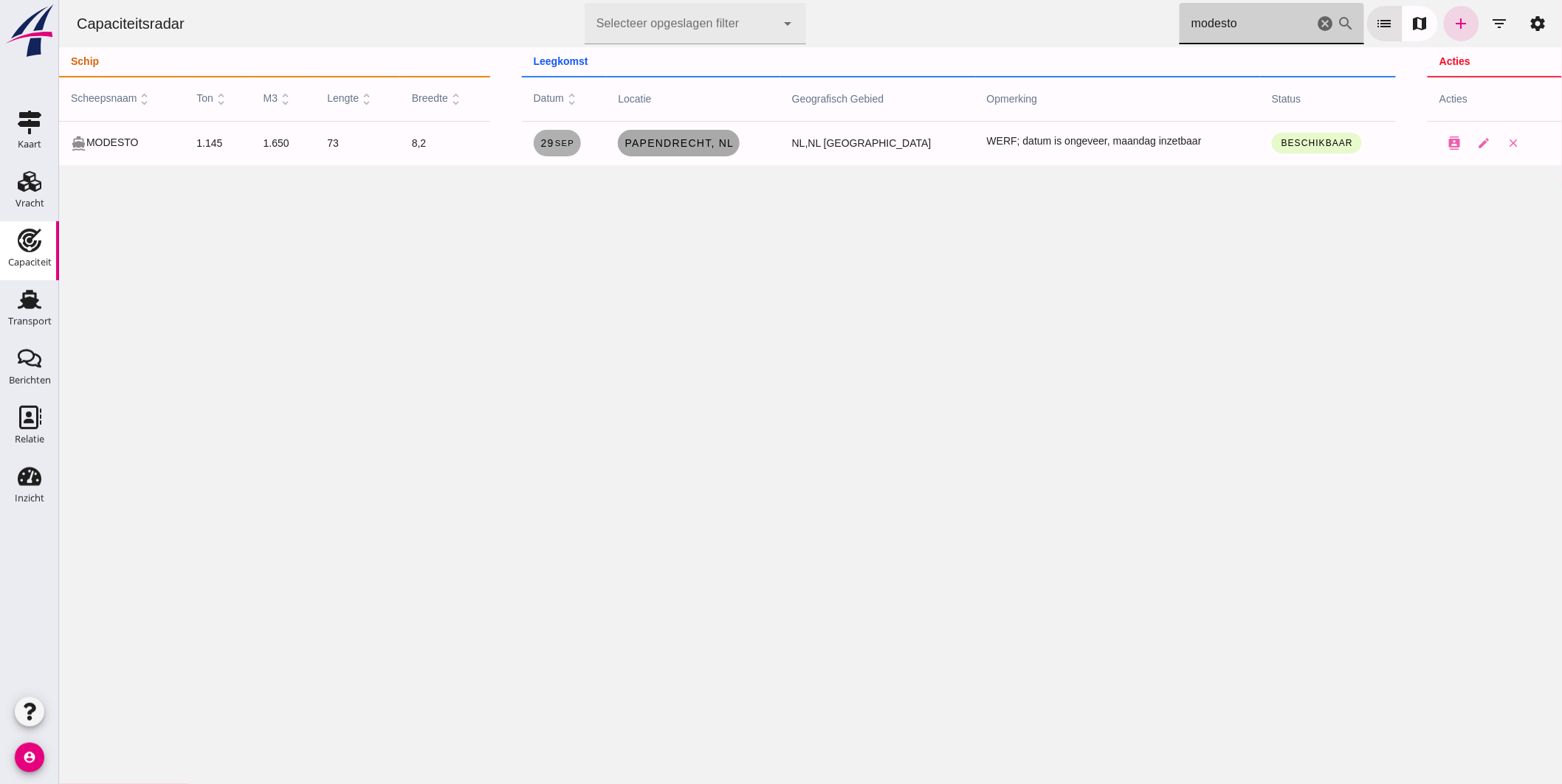
type input "modesto"
click at [689, 148] on span "Papendrecht , nl" at bounding box center [677, 143] width 110 height 12
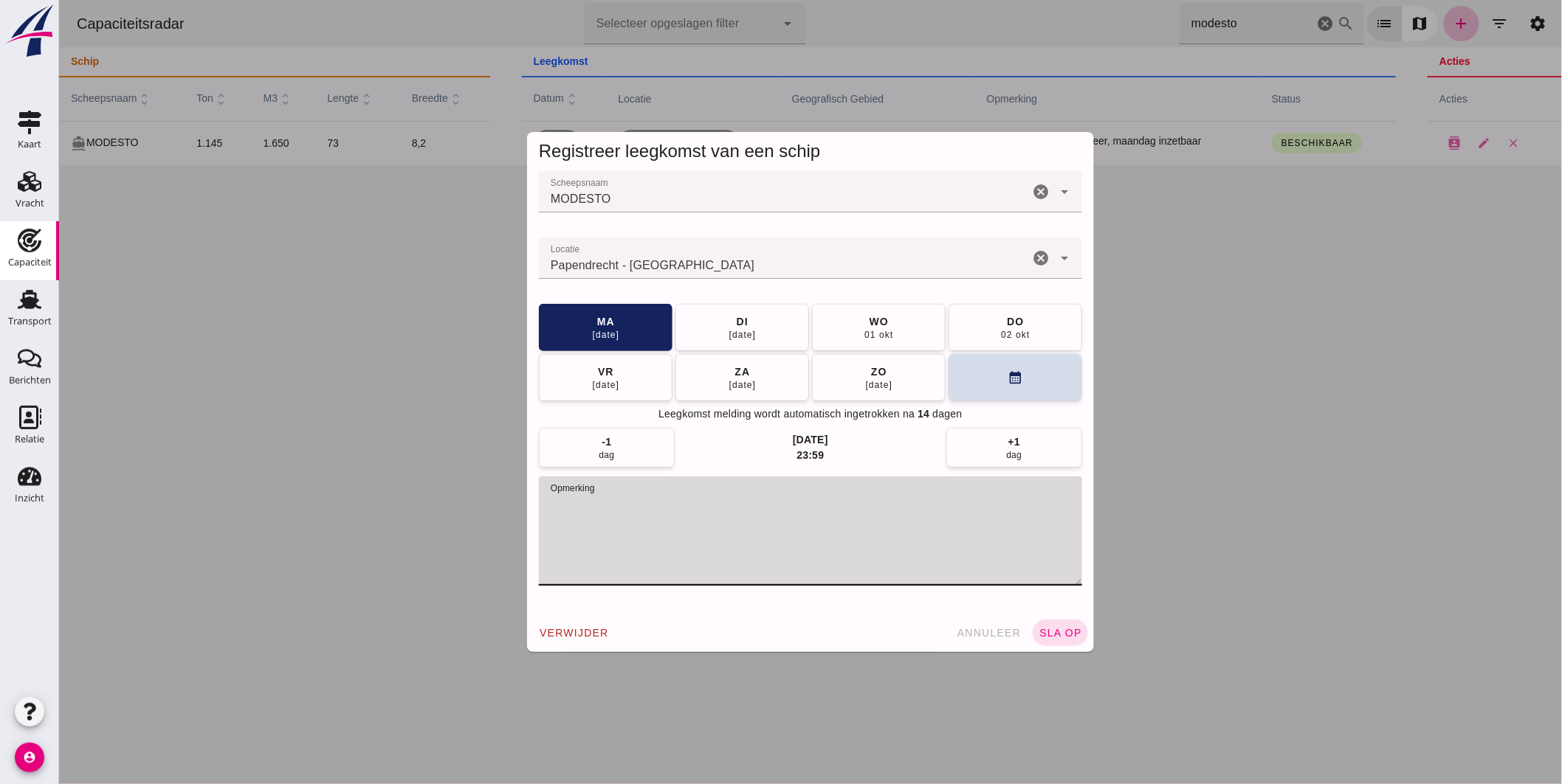
drag, startPoint x: 543, startPoint y: 499, endPoint x: 844, endPoint y: 515, distance: 301.4
click at [844, 515] on textarea "opmerking" at bounding box center [810, 531] width 544 height 109
click at [1057, 621] on button "sla op" at bounding box center [1059, 633] width 55 height 26
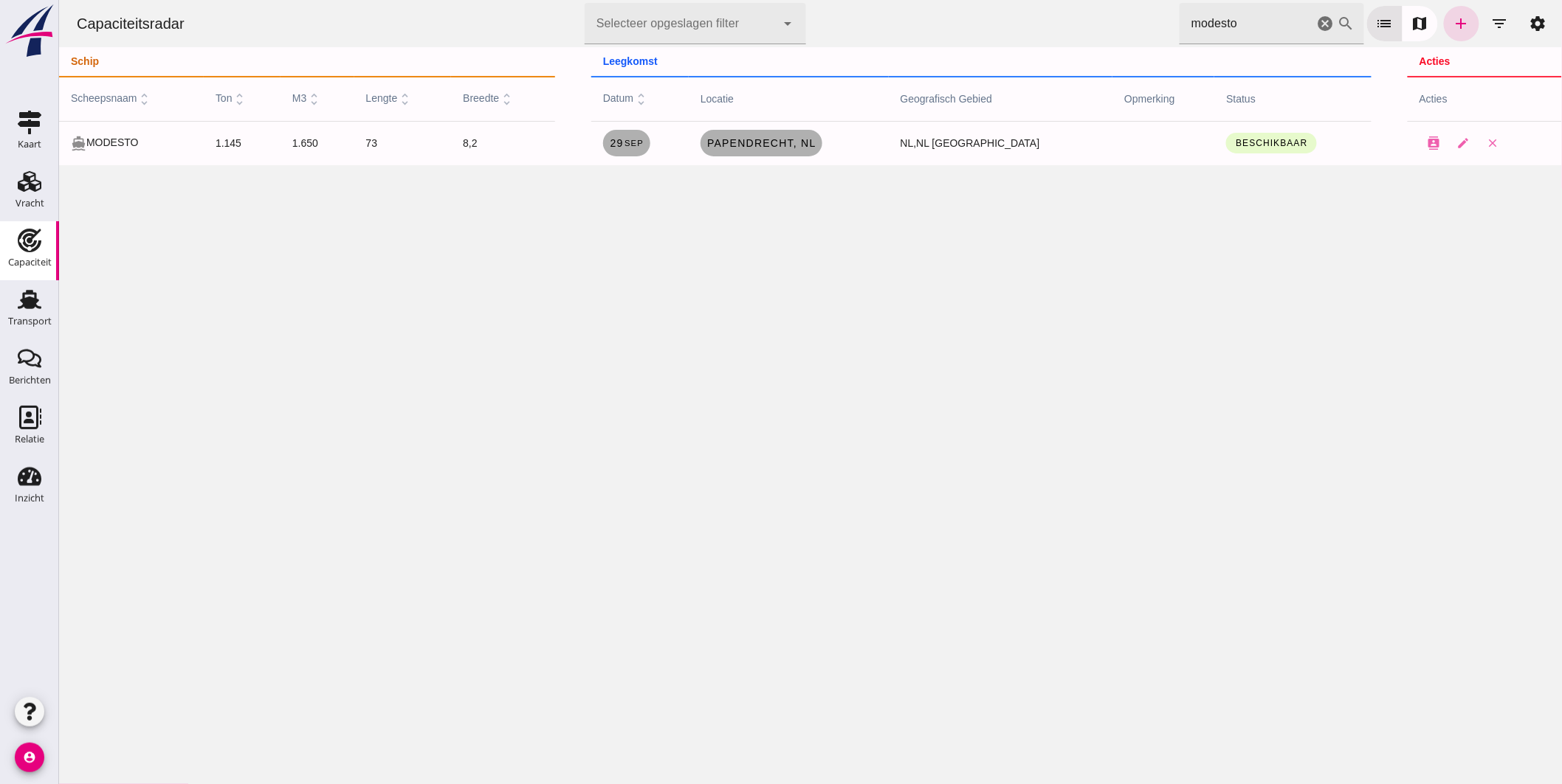
drag, startPoint x: 1229, startPoint y: 26, endPoint x: 662, endPoint y: 9, distance: 567.3
click at [662, 9] on div "Capaciteitsradar Selecteer opgeslagen filter Selecteer opgeslagen filter cancel…" at bounding box center [809, 24] width 1491 height 48
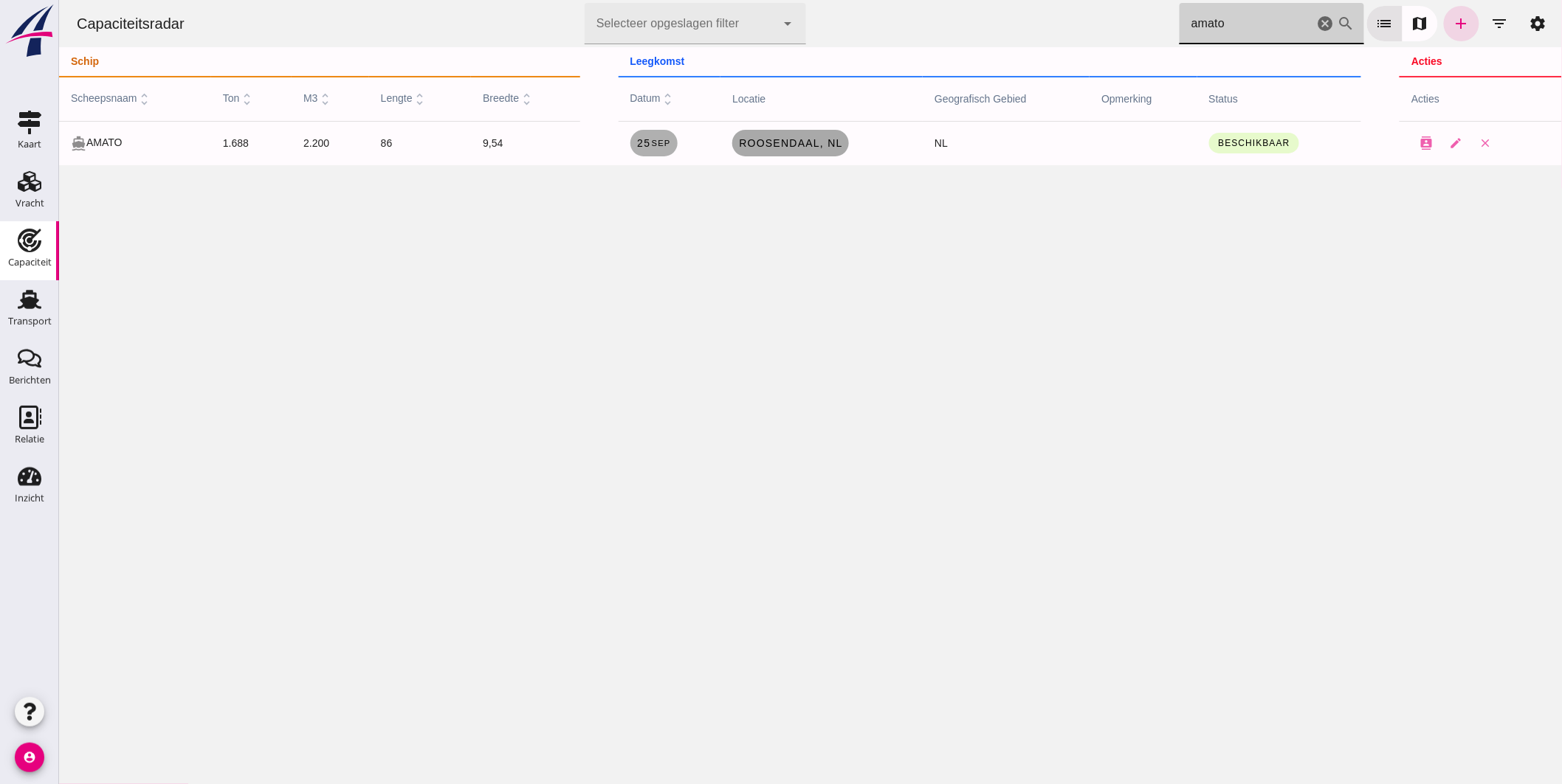
type input "amato"
click at [769, 144] on span "Roosendaal , nl" at bounding box center [790, 143] width 105 height 12
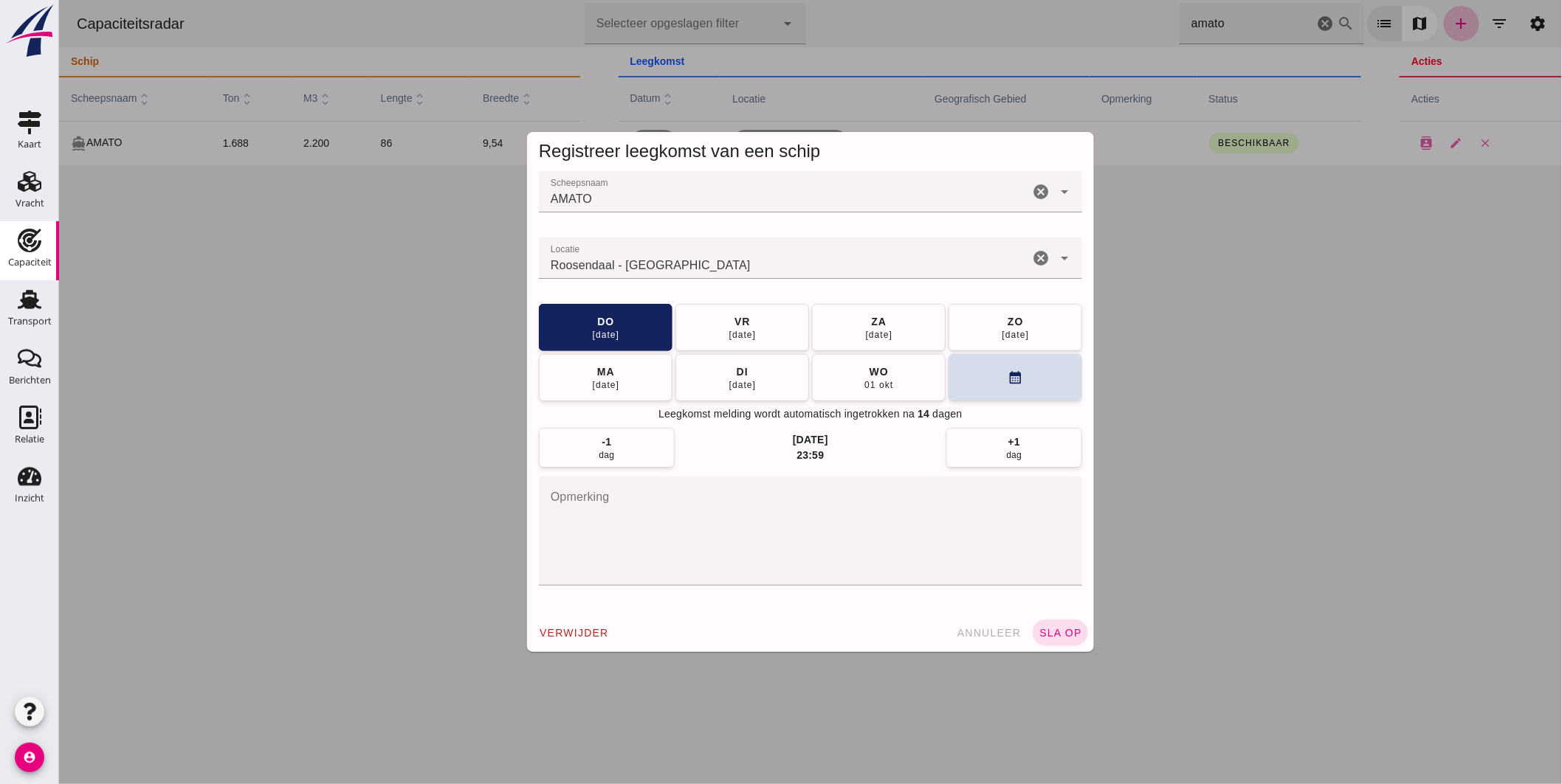
click at [709, 263] on input "Locatie" at bounding box center [784, 265] width 490 height 18
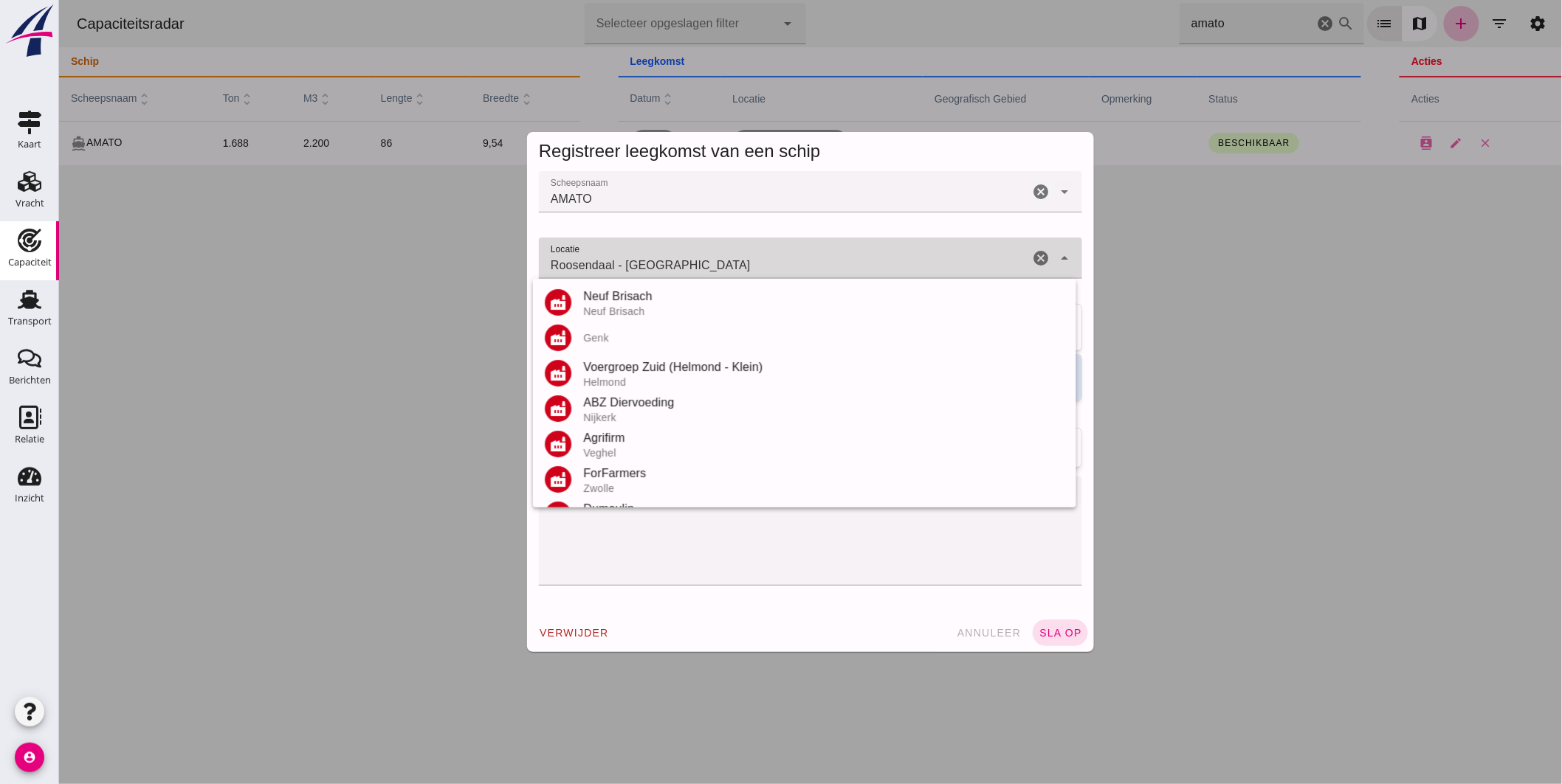
click at [709, 263] on input "Roosendaal - Noord-Brabant" at bounding box center [784, 265] width 490 height 18
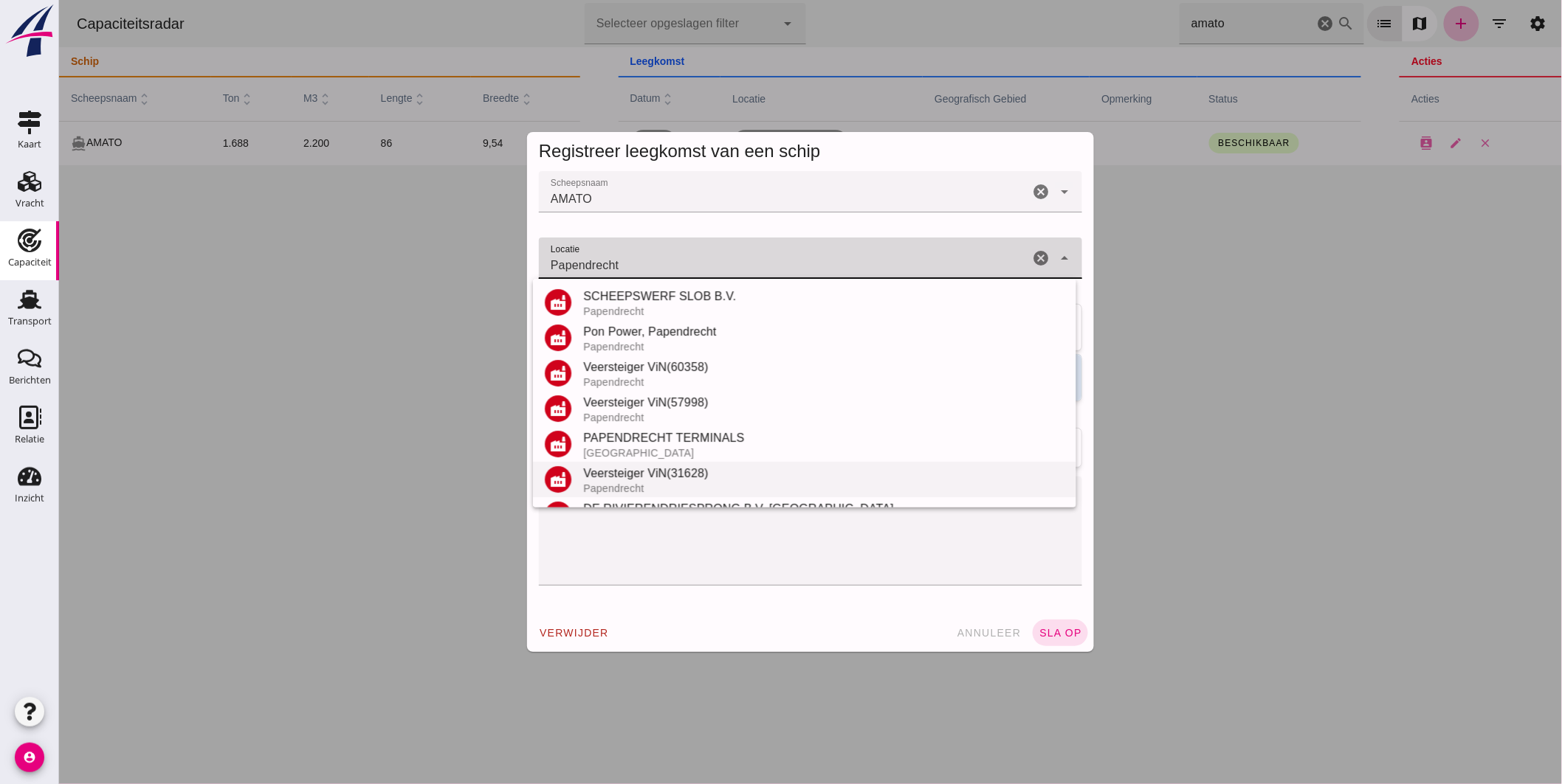
scroll to position [173, 0]
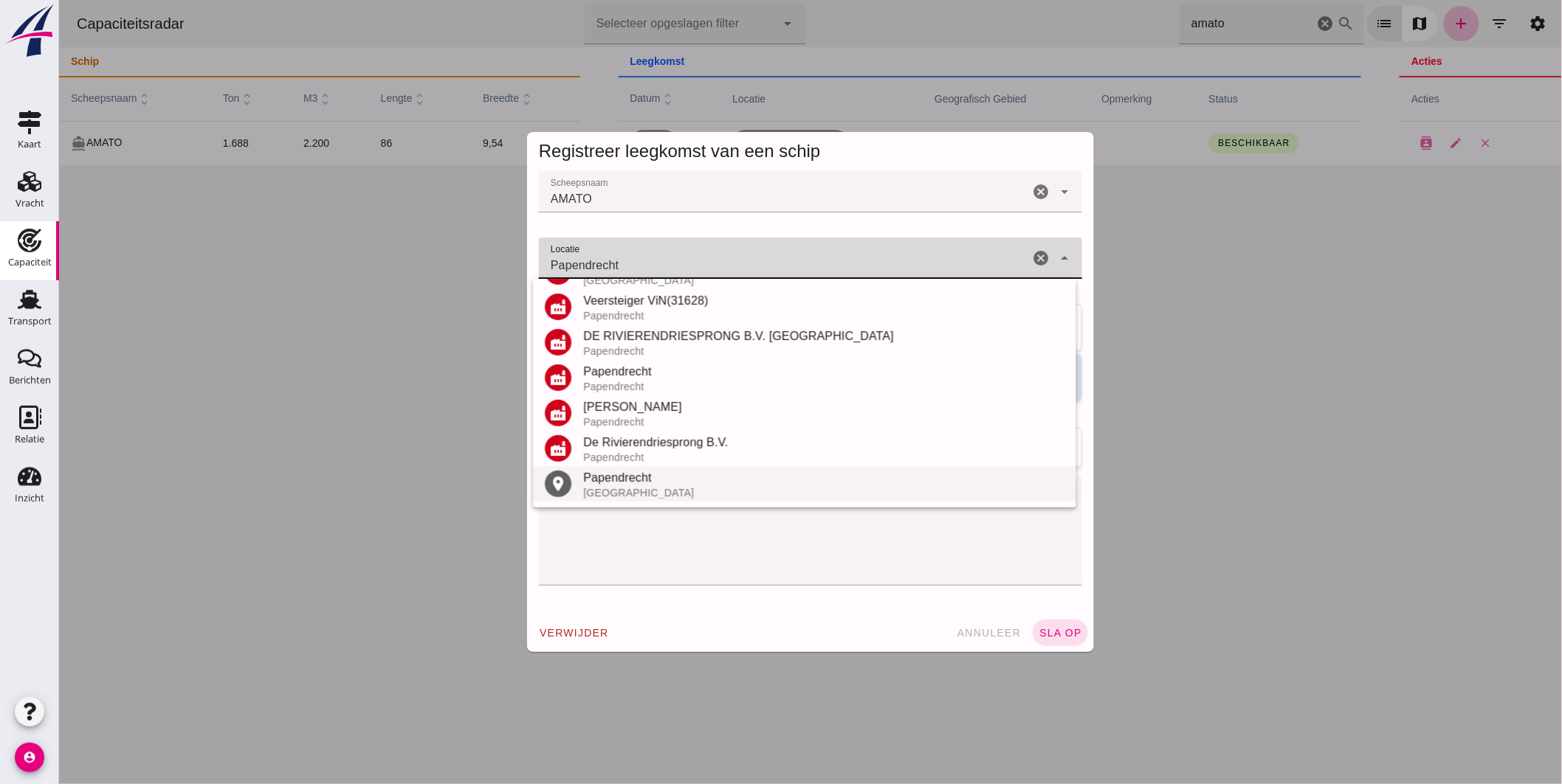
click at [636, 484] on div "Papendrecht" at bounding box center [824, 478] width 482 height 18
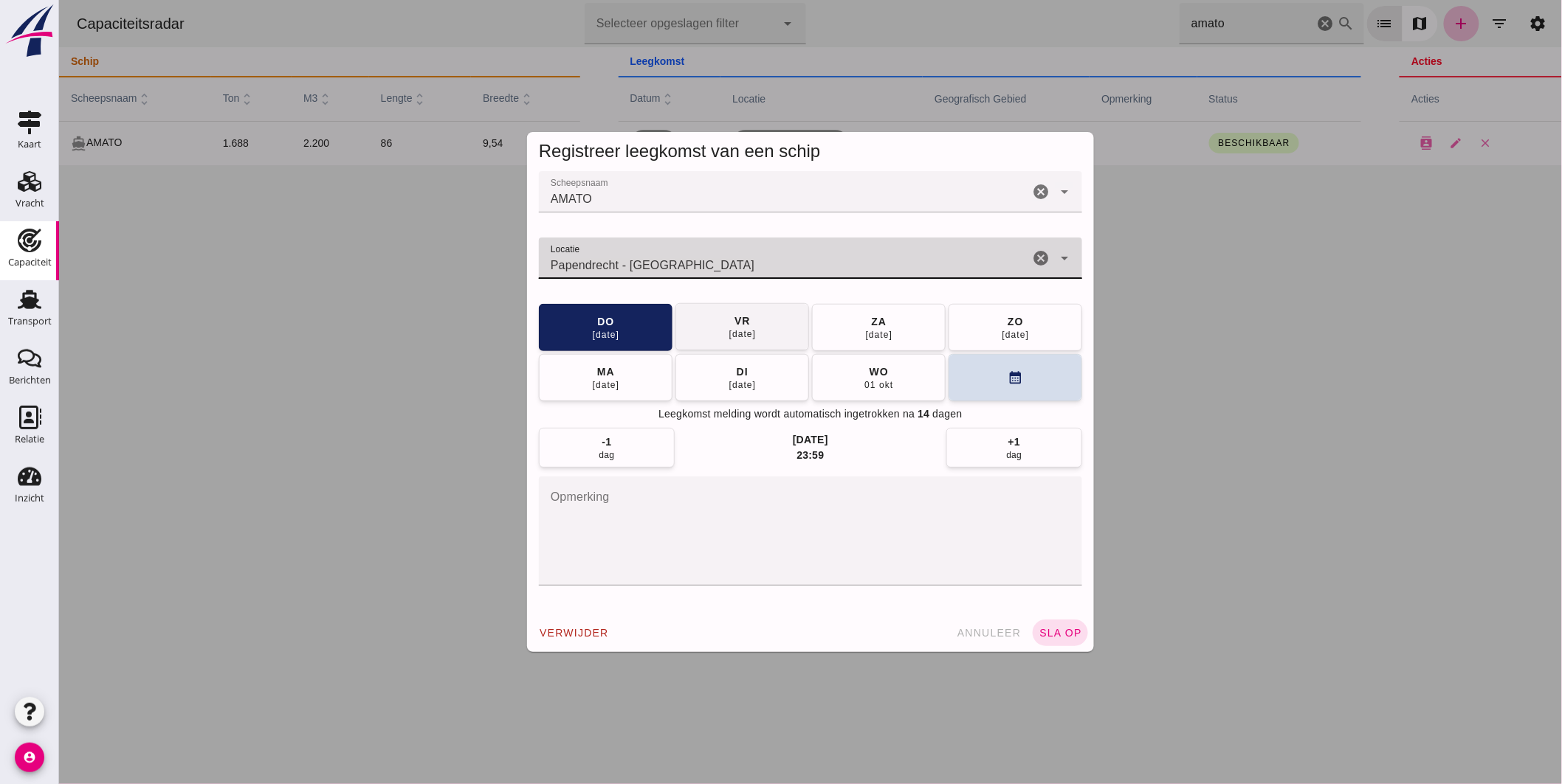
type input "Papendrecht - Zuid-Holland"
click at [749, 327] on span "vr 26 sep" at bounding box center [742, 327] width 28 height 26
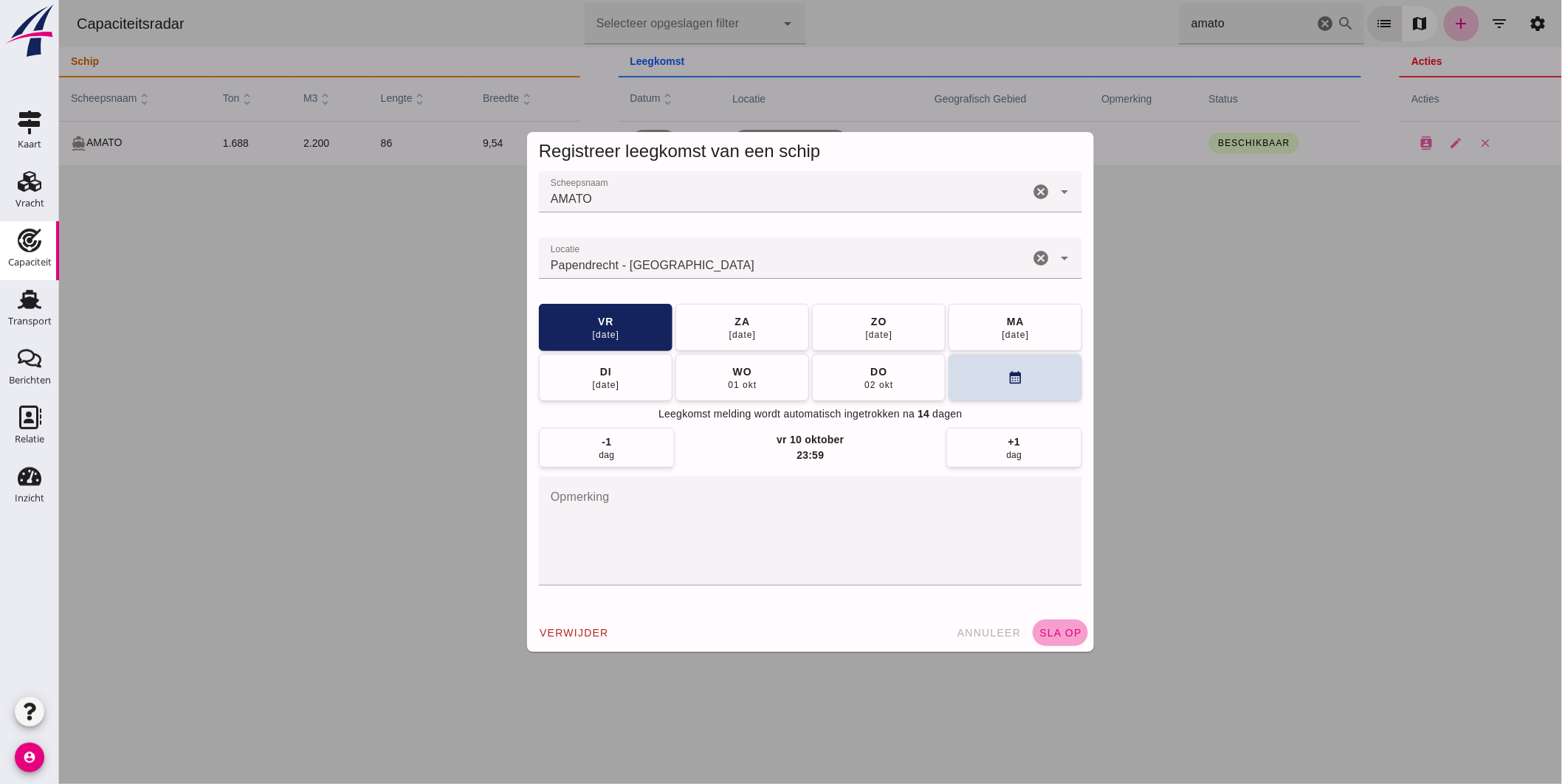
click at [1053, 624] on button "sla op" at bounding box center [1059, 633] width 55 height 26
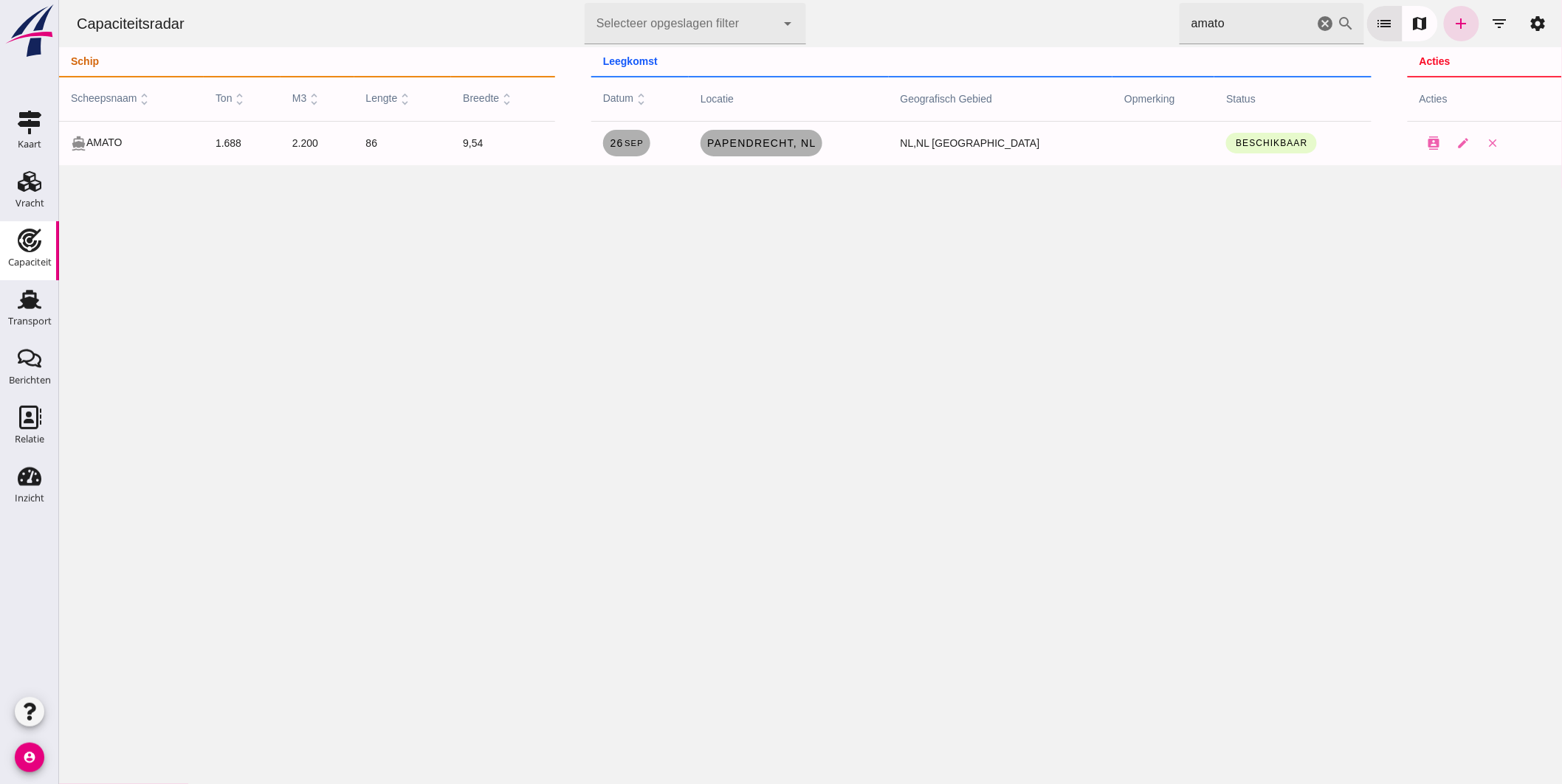
drag, startPoint x: 1058, startPoint y: 30, endPoint x: 857, endPoint y: 27, distance: 201.0
click at [871, 28] on div "Capaciteitsradar Selecteer opgeslagen filter Selecteer opgeslagen filter cancel…" at bounding box center [809, 24] width 1491 height 48
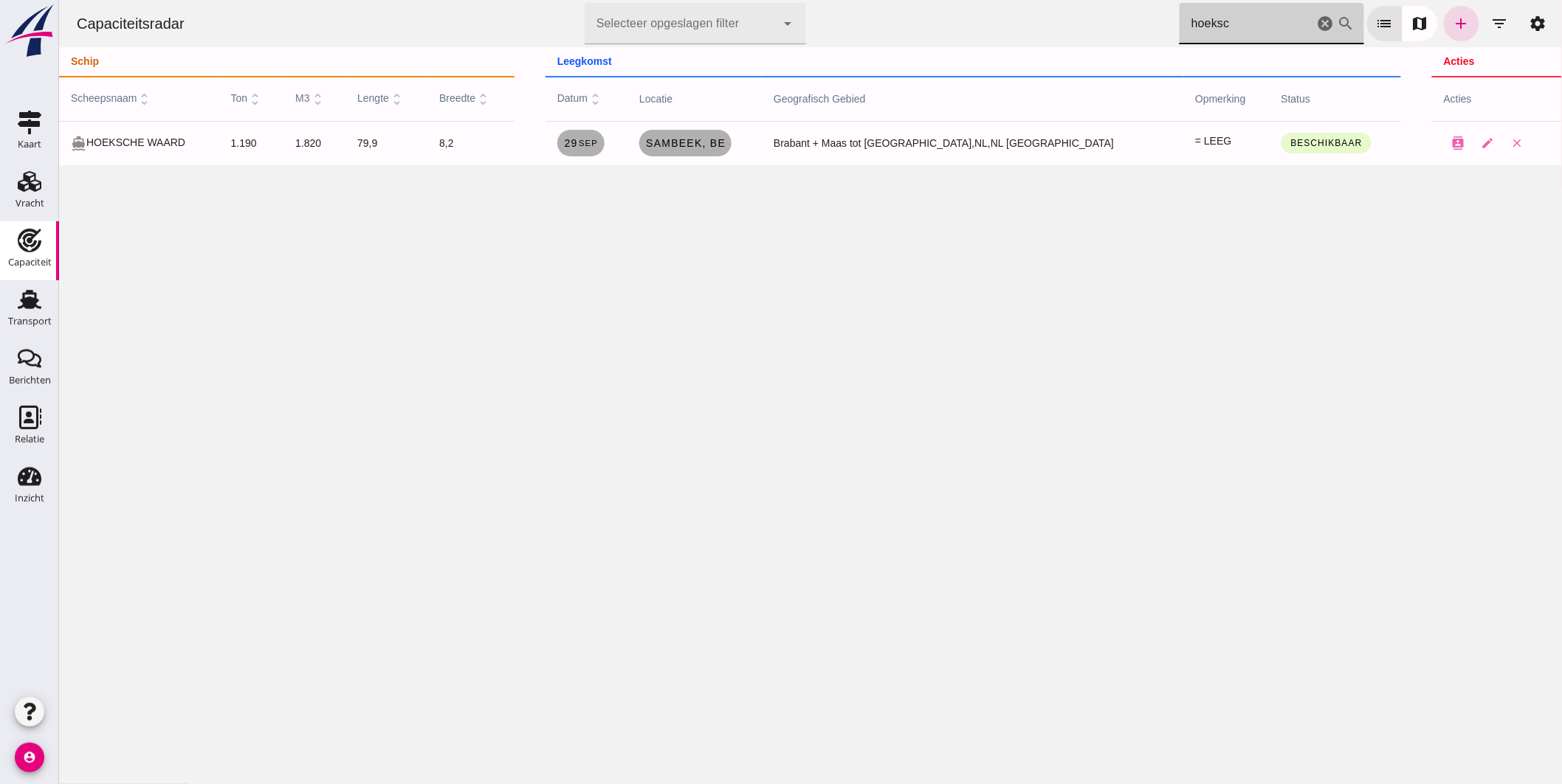
drag, startPoint x: 1195, startPoint y: 24, endPoint x: 888, endPoint y: 14, distance: 307.2
click at [908, 20] on div "Capaciteitsradar Selecteer opgeslagen filter Selecteer opgeslagen filter cancel…" at bounding box center [809, 24] width 1491 height 48
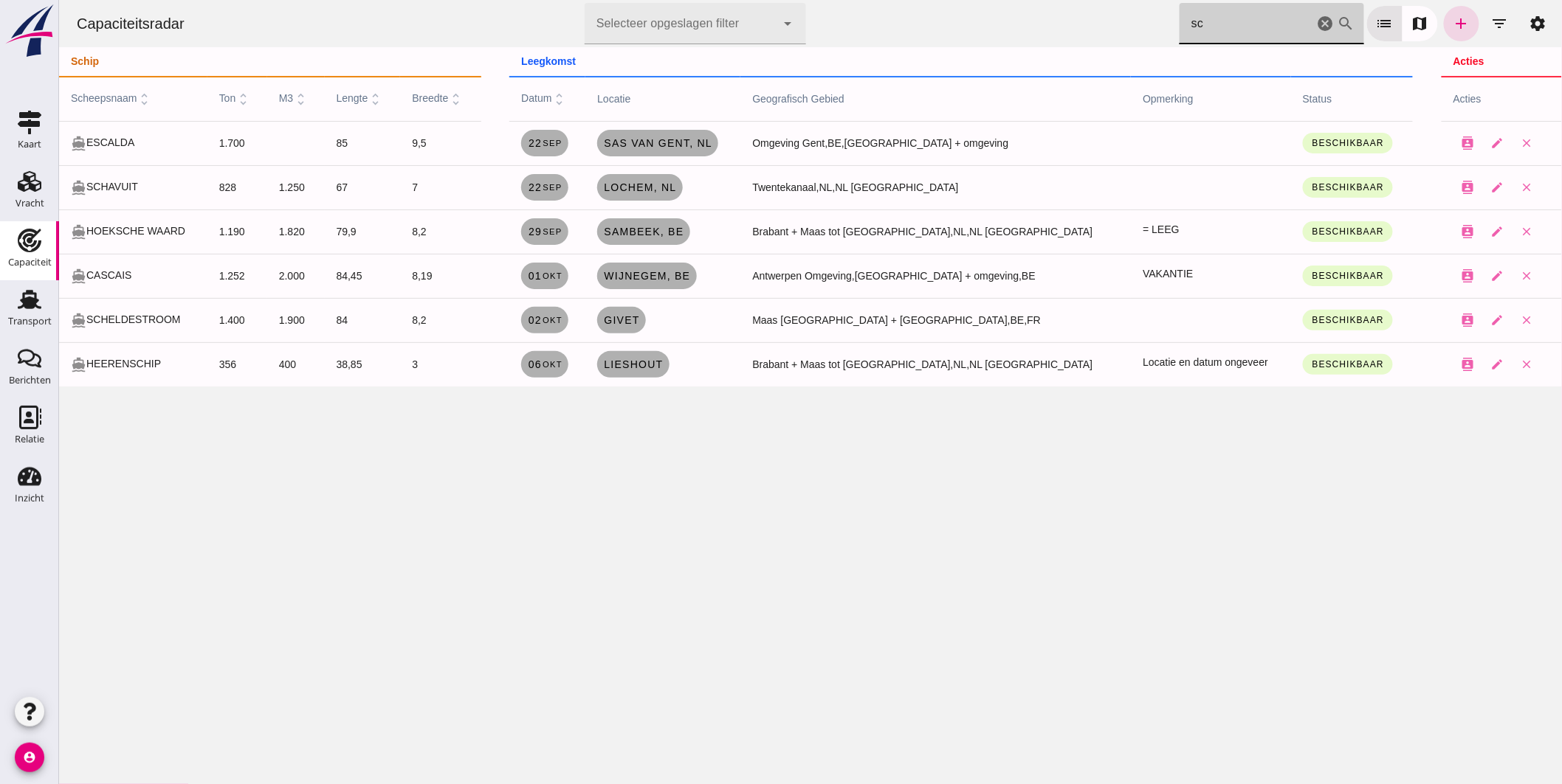
type input "c"
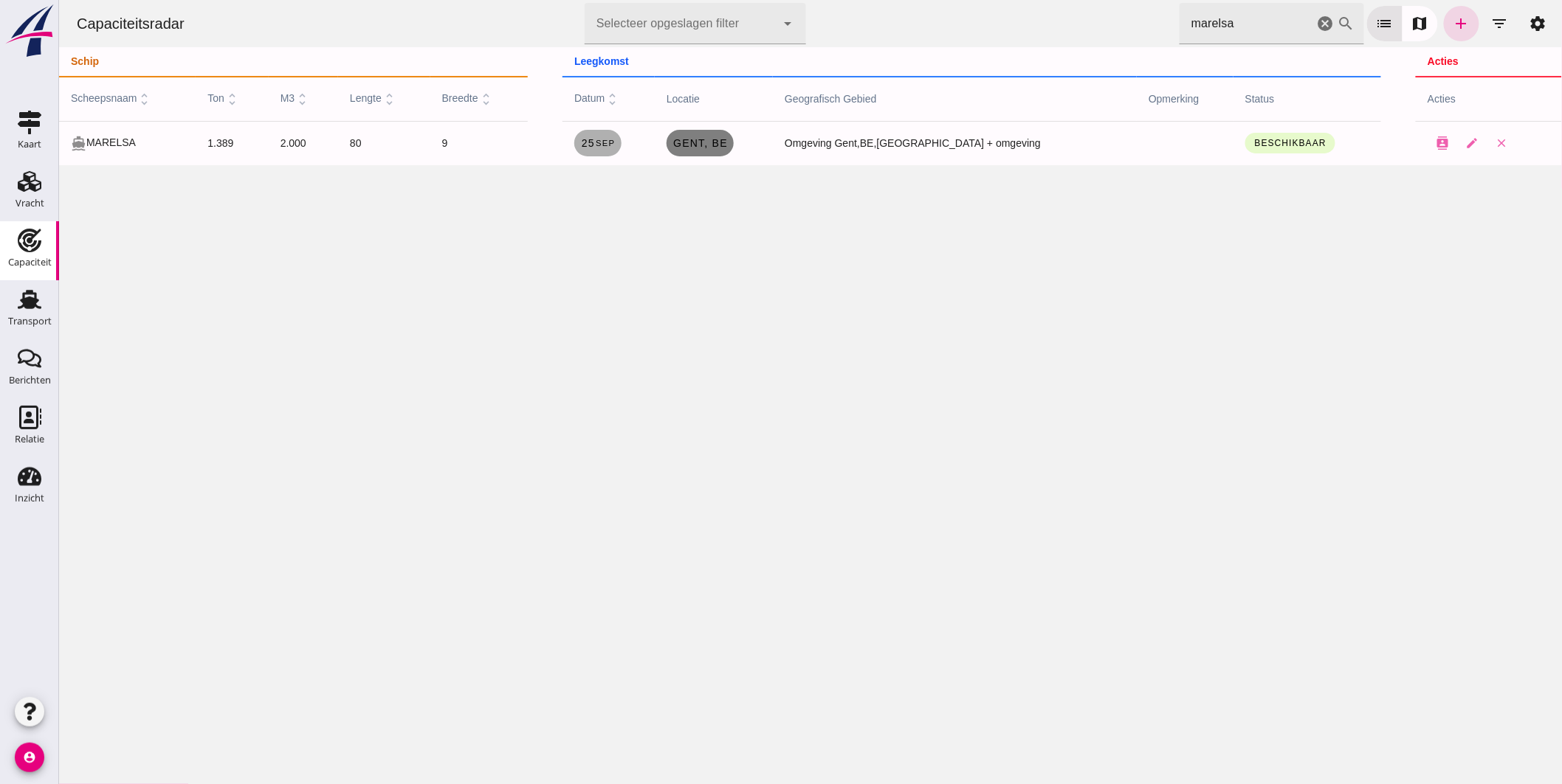
click at [727, 137] on span "Gent , be" at bounding box center [699, 143] width 55 height 12
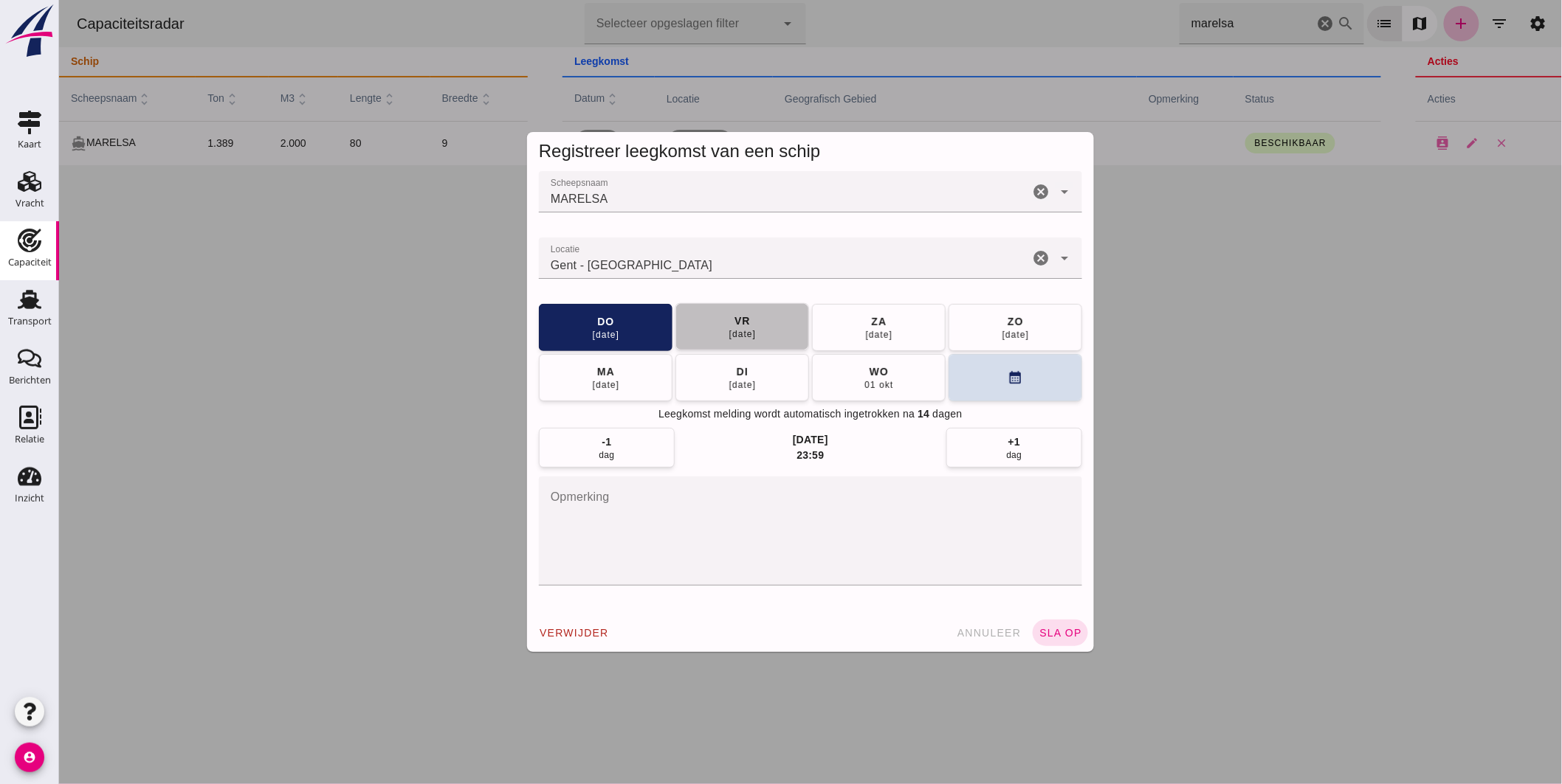
drag, startPoint x: 750, startPoint y: 318, endPoint x: 814, endPoint y: 291, distance: 69.5
click at [750, 318] on span "vr 26 sep" at bounding box center [742, 327] width 28 height 26
click at [1046, 631] on span "sla op" at bounding box center [1059, 633] width 43 height 12
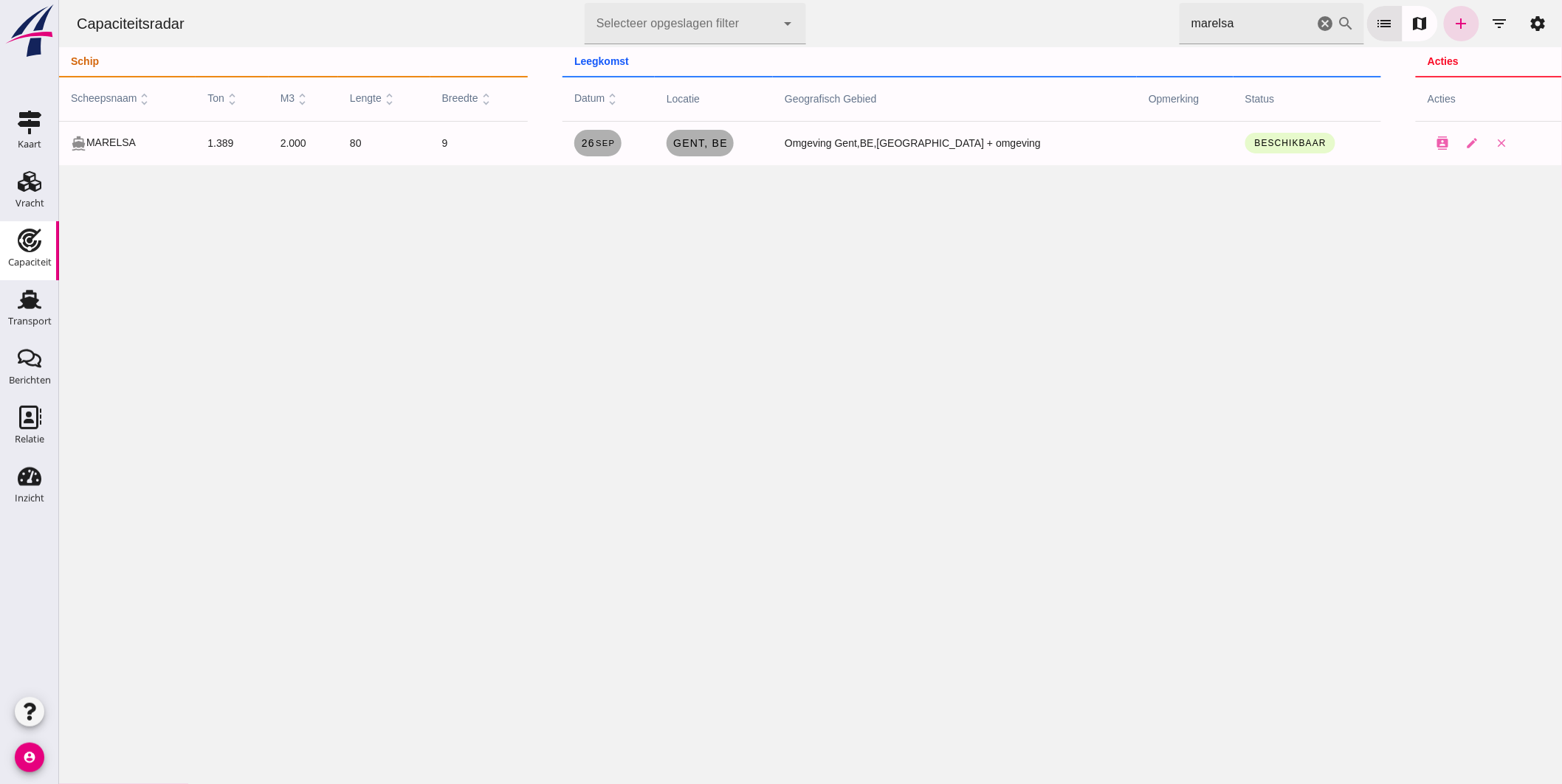
drag, startPoint x: 1258, startPoint y: 25, endPoint x: 584, endPoint y: -20, distance: 675.5
click at [584, 0] on html "Capaciteitsradar Selecteer opgeslagen filter Selecteer opgeslagen filter cancel…" at bounding box center [810, 392] width 1503 height 784
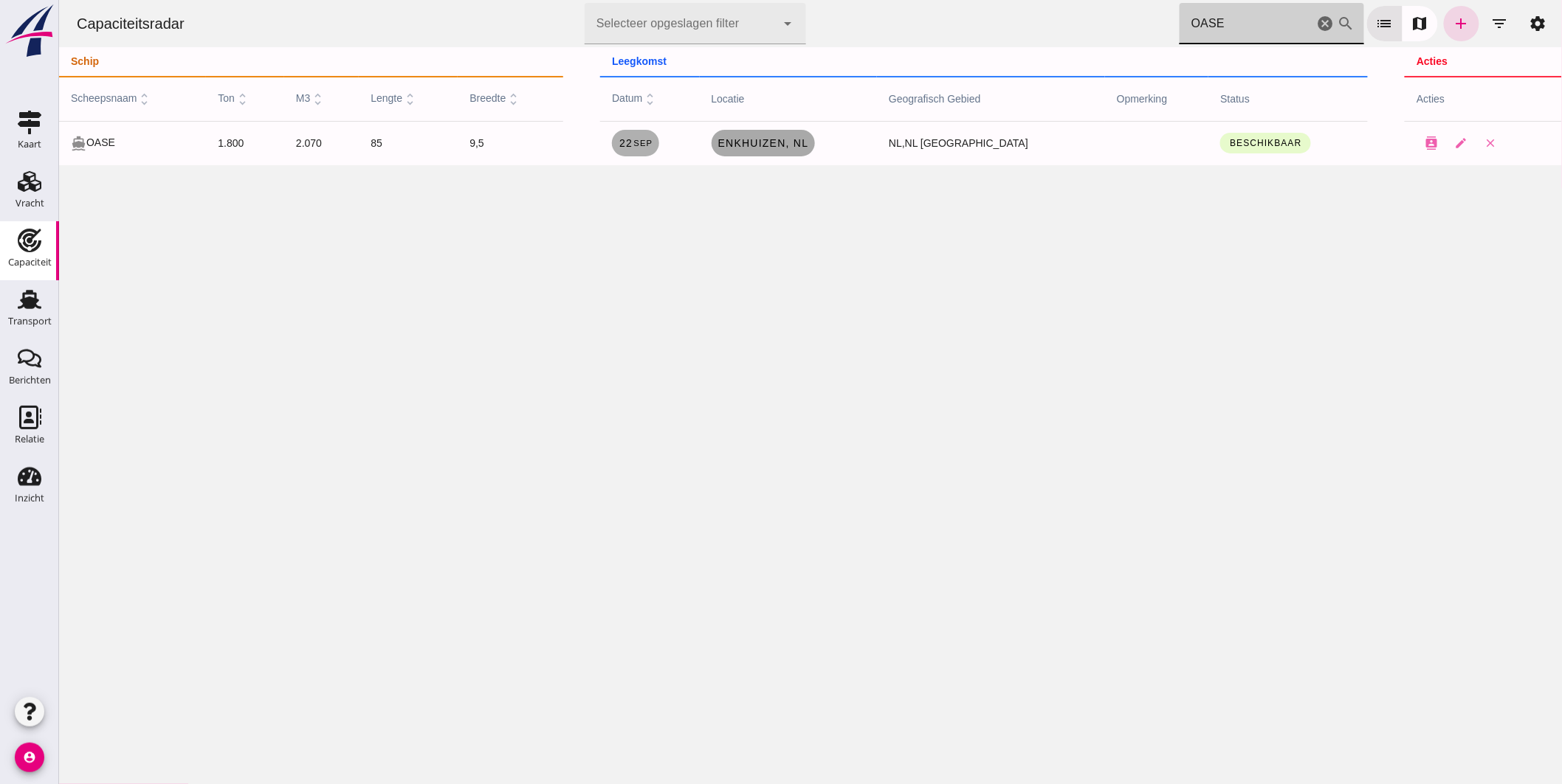
click at [755, 151] on link "Enkhuizen , nl" at bounding box center [762, 143] width 103 height 26
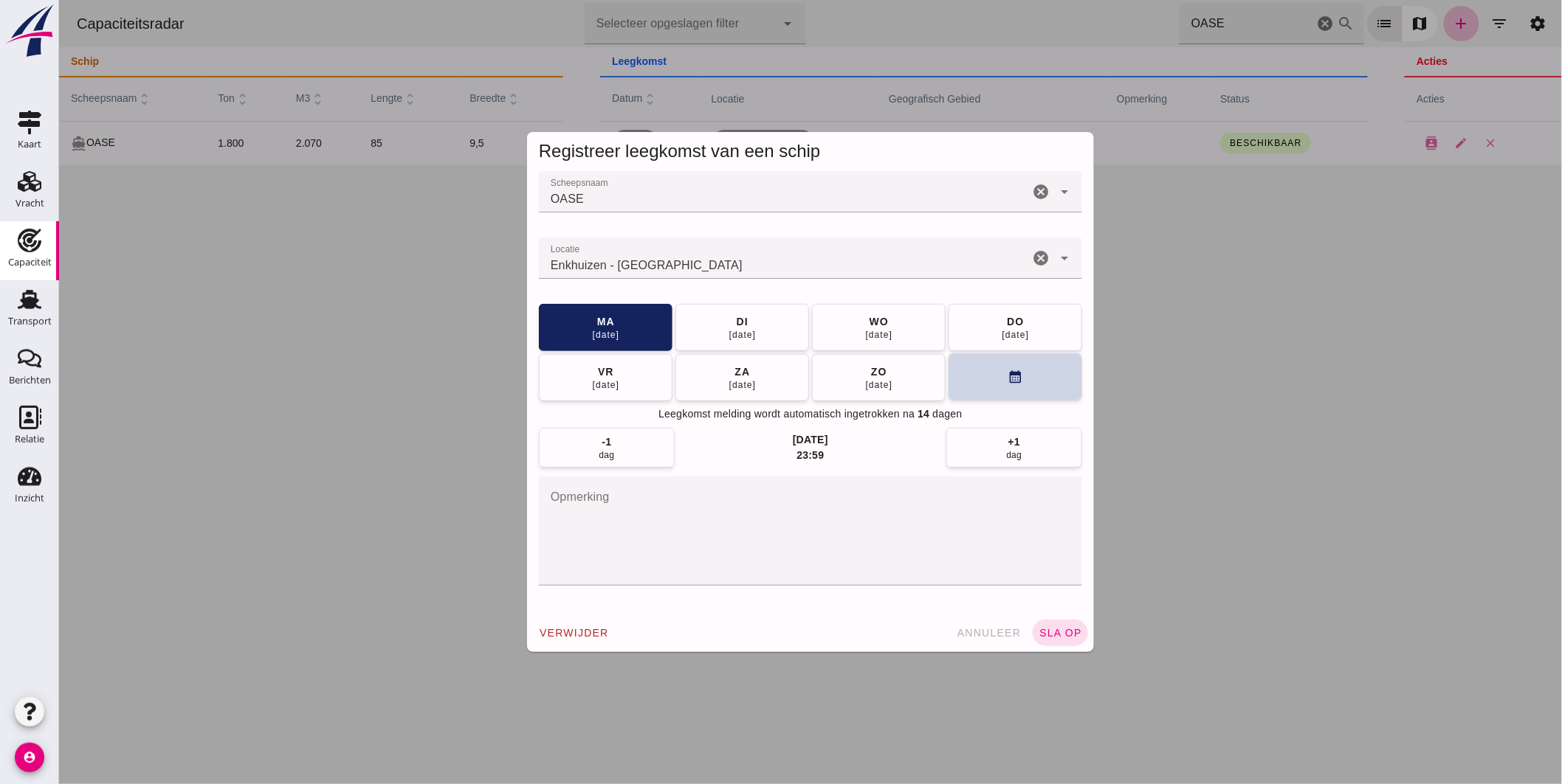
click at [984, 370] on button "calendar_month" at bounding box center [1014, 378] width 134 height 48
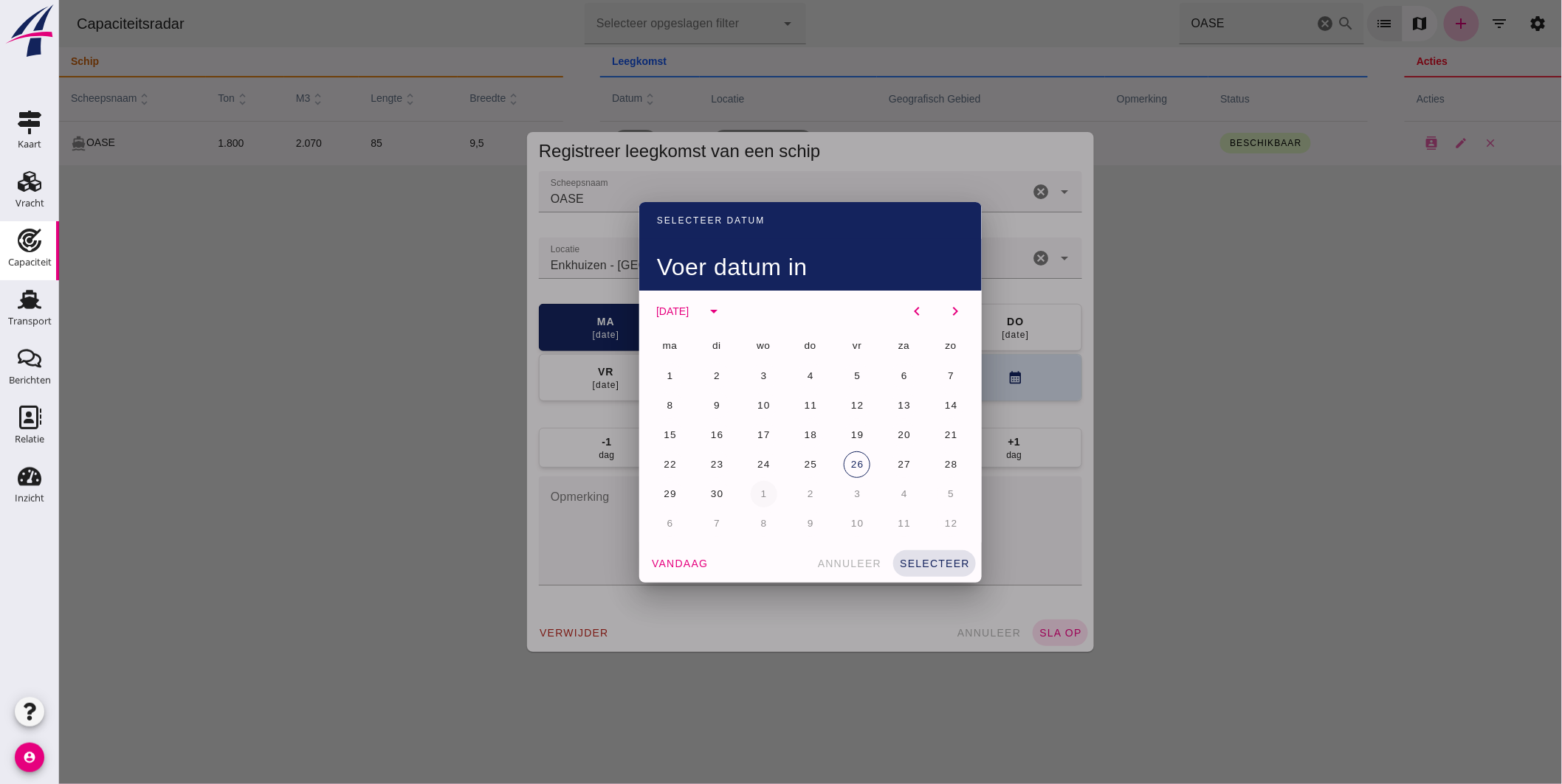
click at [762, 482] on button "1" at bounding box center [763, 494] width 26 height 26
click at [939, 560] on span "selecteer" at bounding box center [933, 564] width 71 height 12
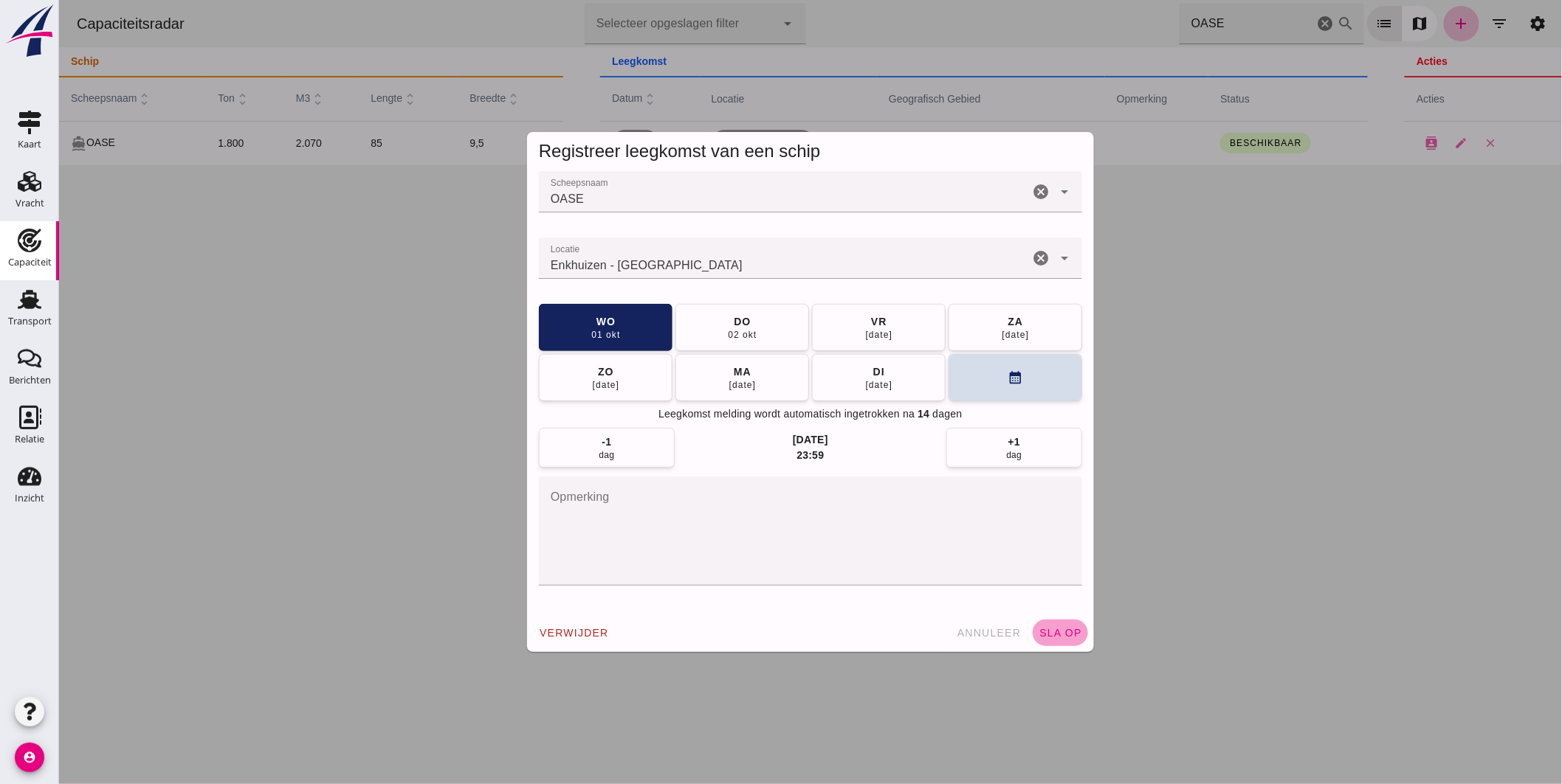
click at [1046, 623] on button "sla op" at bounding box center [1059, 633] width 55 height 26
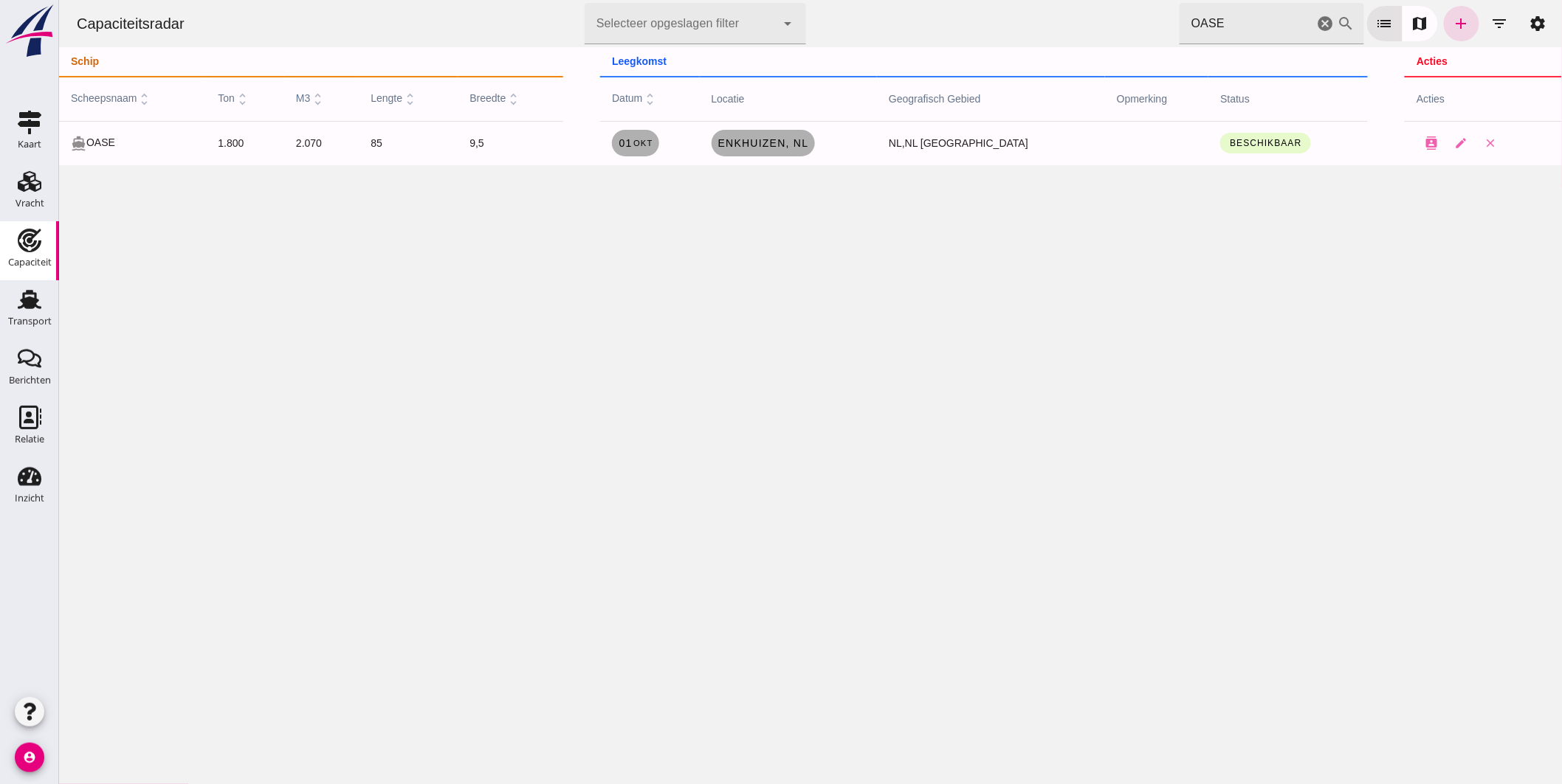
drag, startPoint x: 1249, startPoint y: 15, endPoint x: 584, endPoint y: 17, distance: 665.0
click at [584, 19] on div "Capaciteitsradar Selecteer opgeslagen filter Selecteer opgeslagen filter cancel…" at bounding box center [809, 24] width 1491 height 48
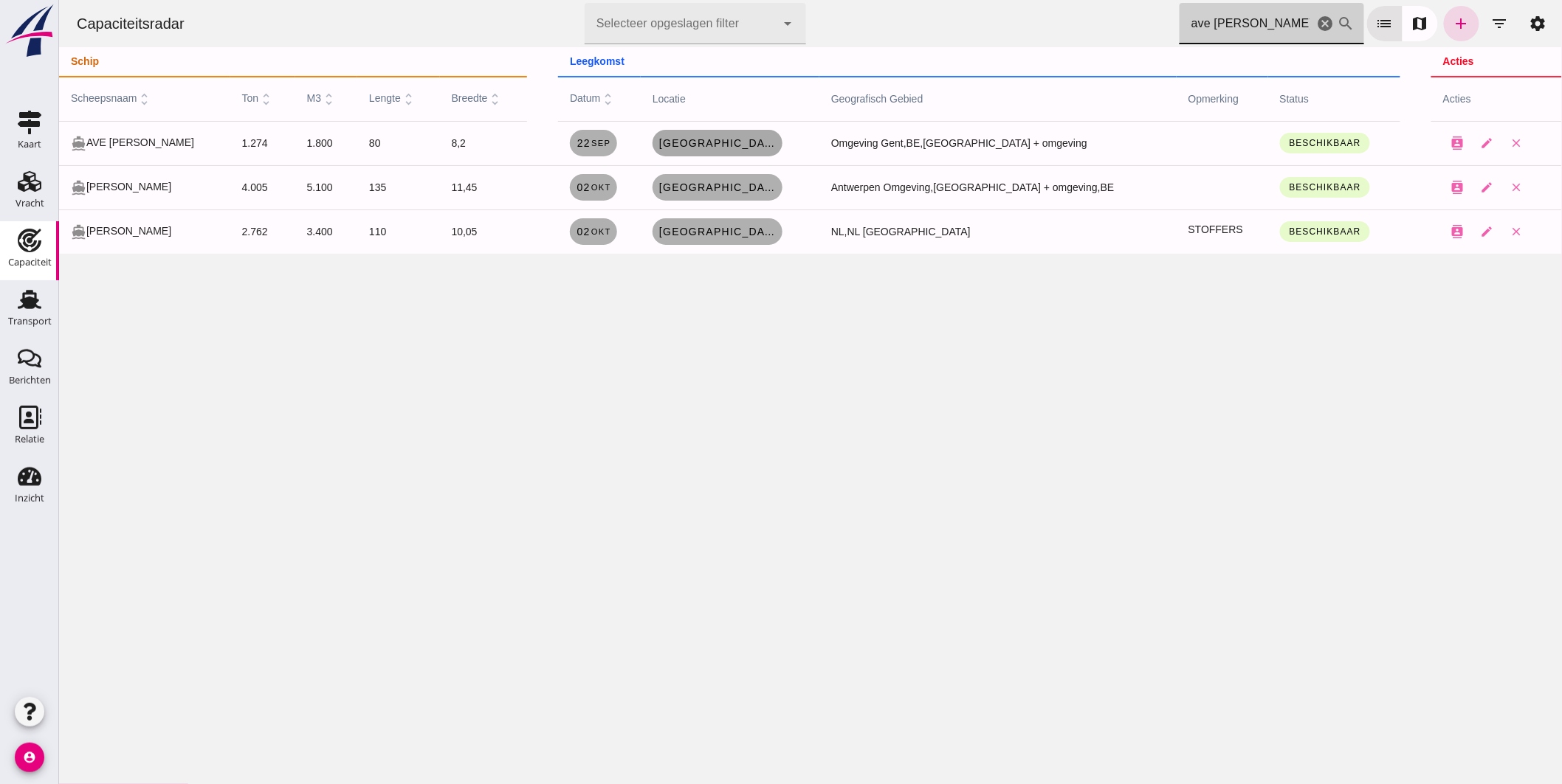
type input "ave maria"
click at [711, 142] on span "Brugge , be" at bounding box center [716, 143] width 118 height 12
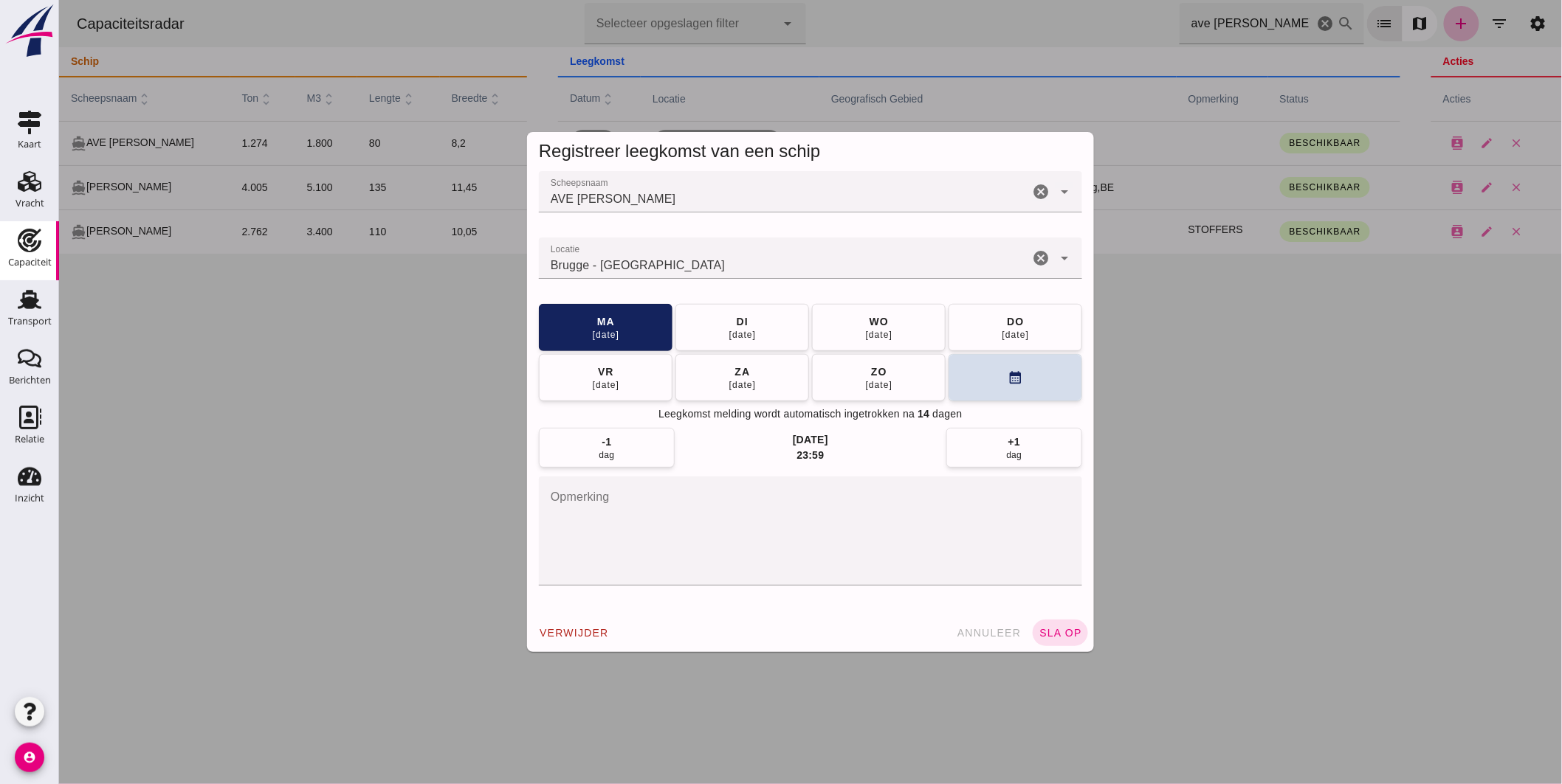
click at [654, 264] on input "Locatie" at bounding box center [784, 265] width 490 height 18
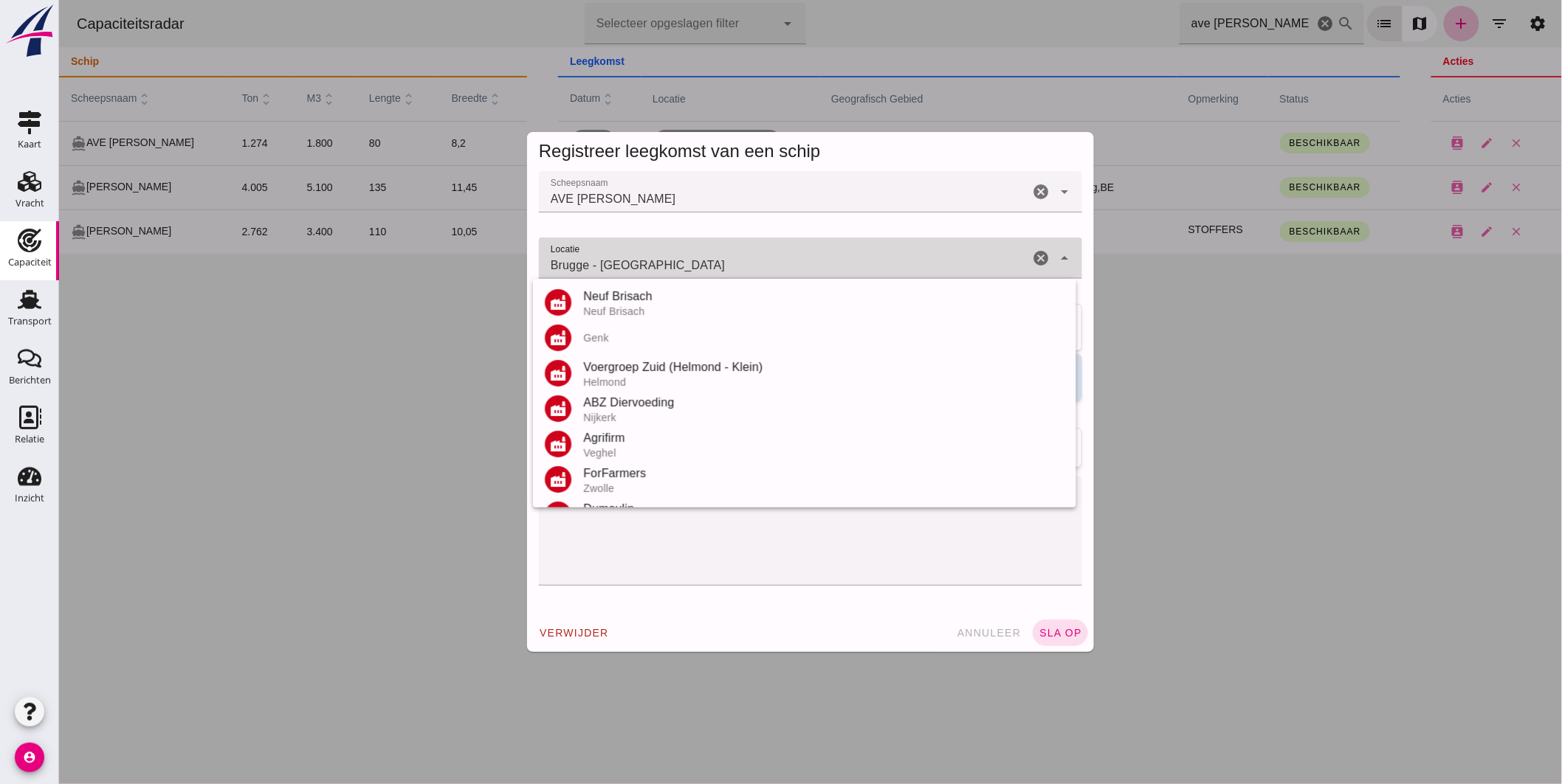
click at [654, 264] on input "Brugge - West-Vlaanderen" at bounding box center [784, 265] width 490 height 18
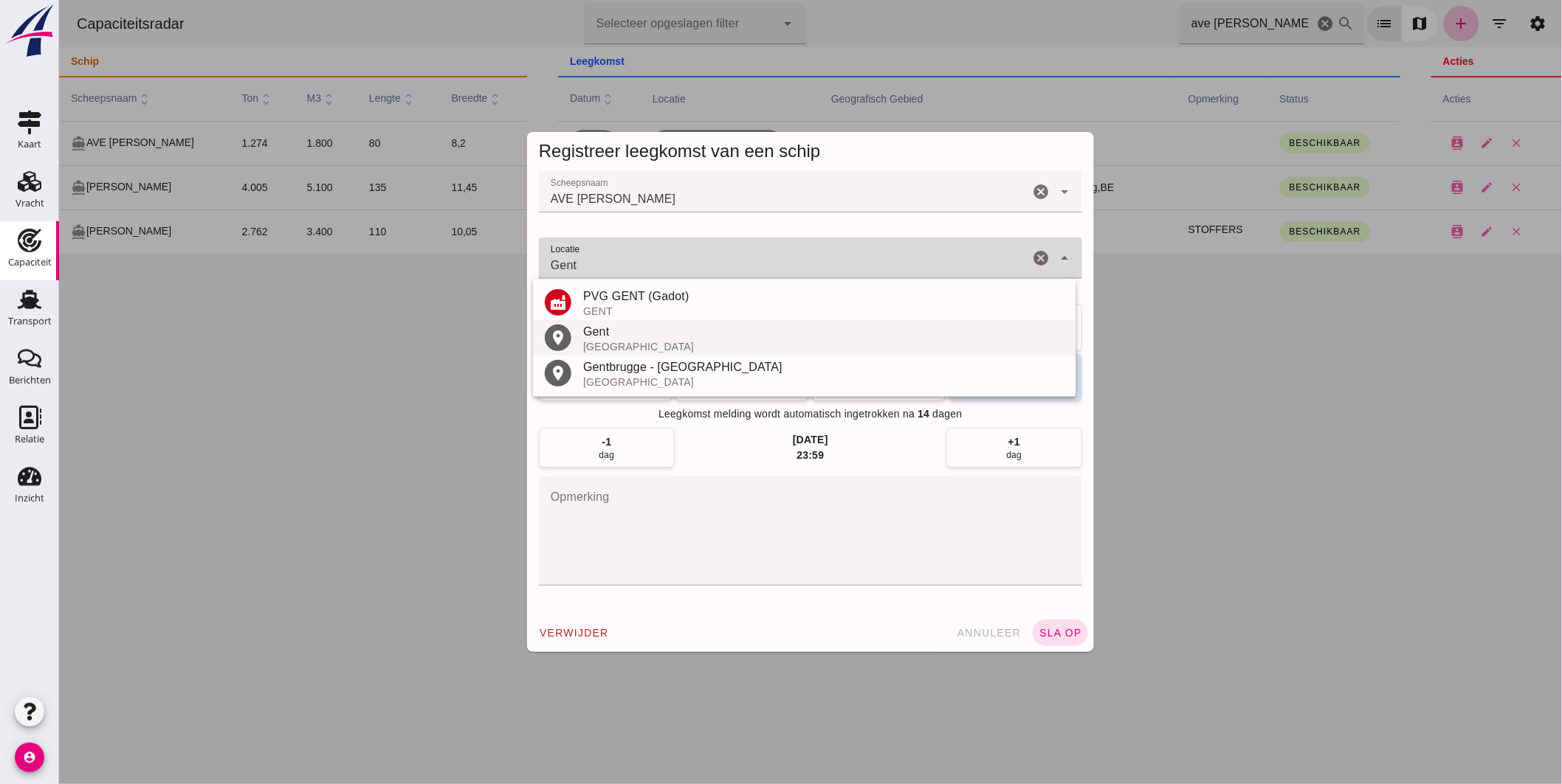
scroll to position [0, 0]
click at [622, 339] on div "Gent" at bounding box center [824, 332] width 482 height 18
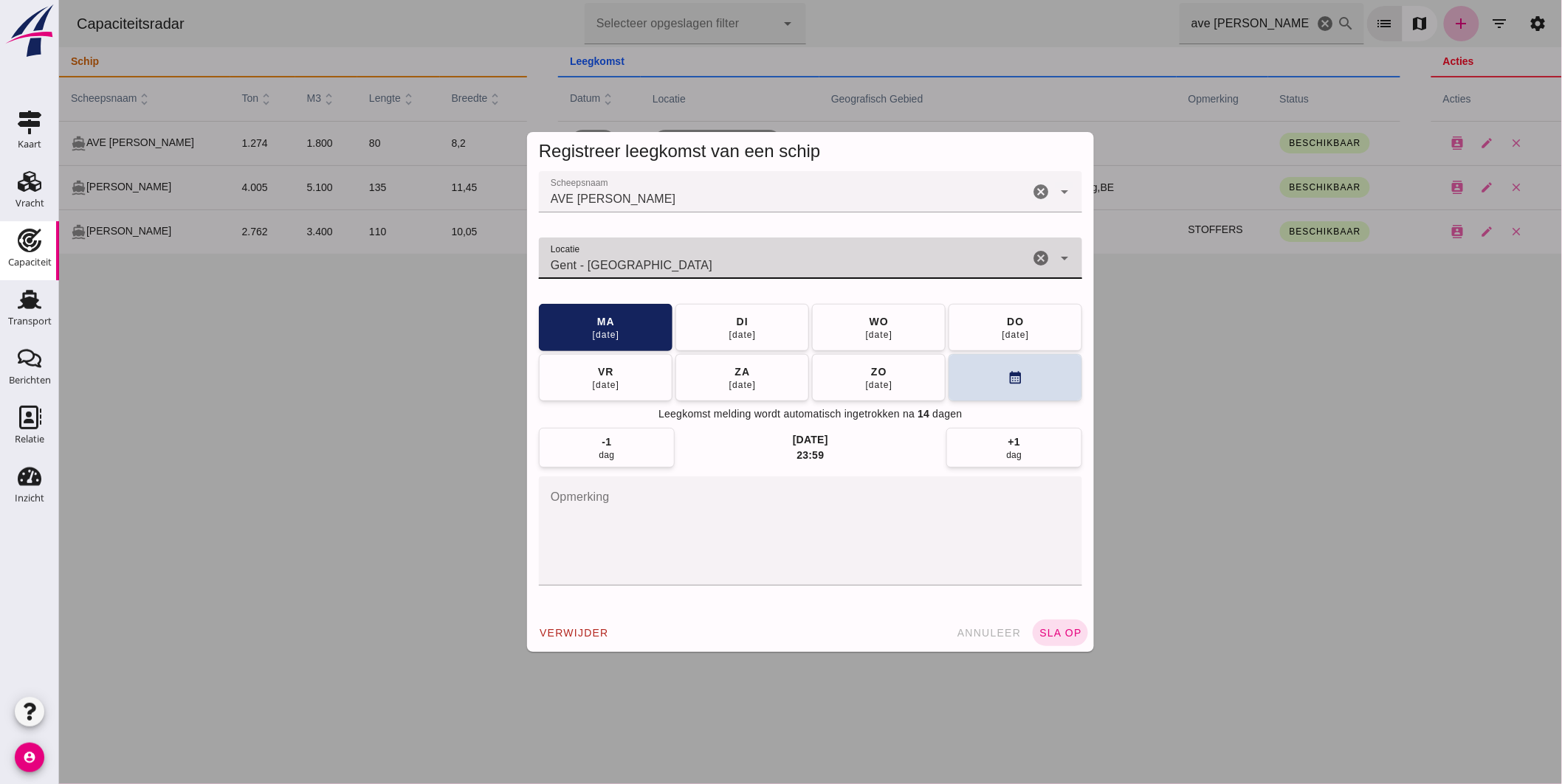
type input "Gent - Oost-Vlaanderen"
click at [959, 375] on button "calendar_month" at bounding box center [1014, 378] width 134 height 48
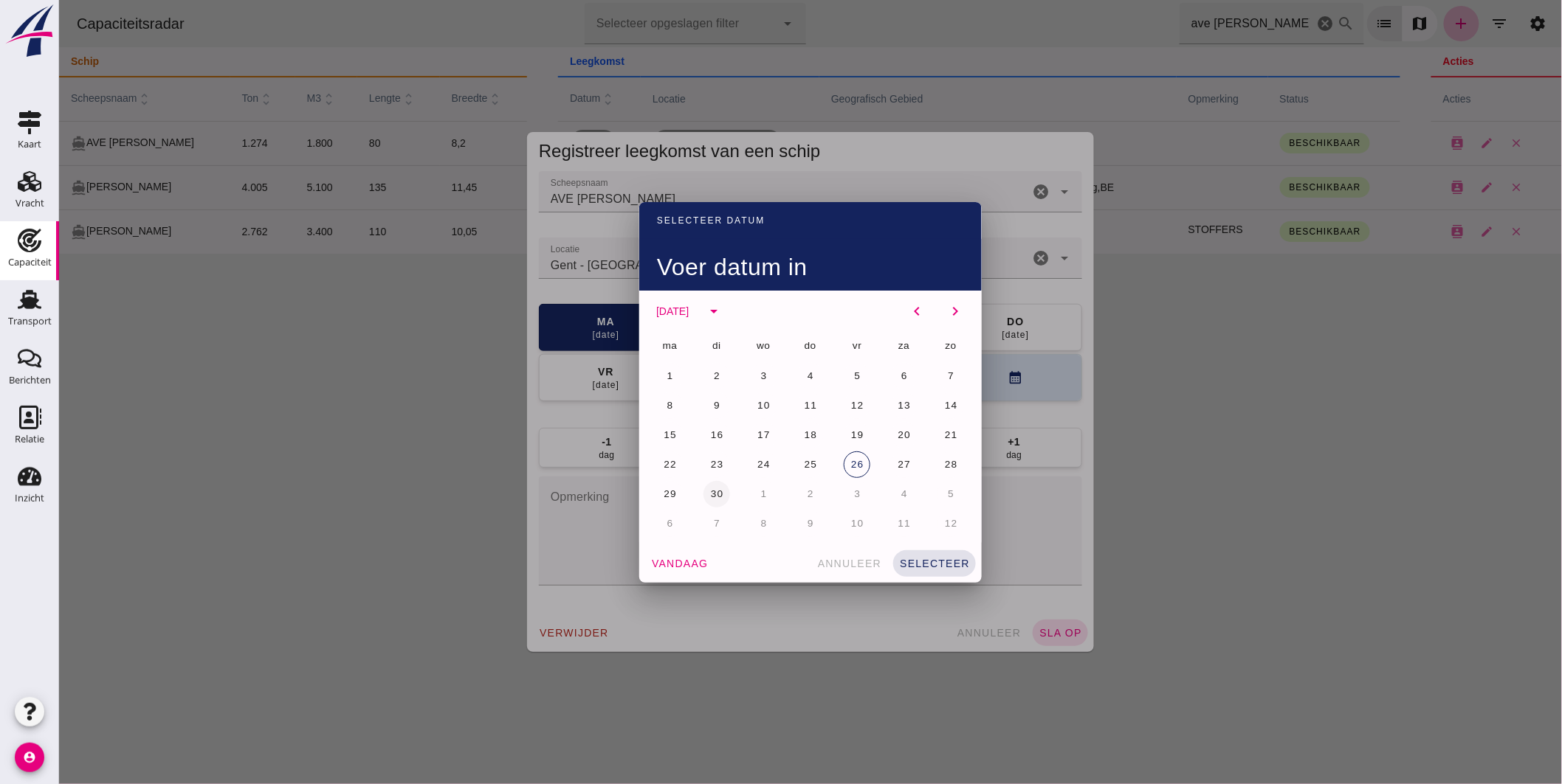
click at [717, 491] on span "30" at bounding box center [716, 493] width 14 height 11
click at [932, 564] on span "selecteer" at bounding box center [933, 564] width 71 height 12
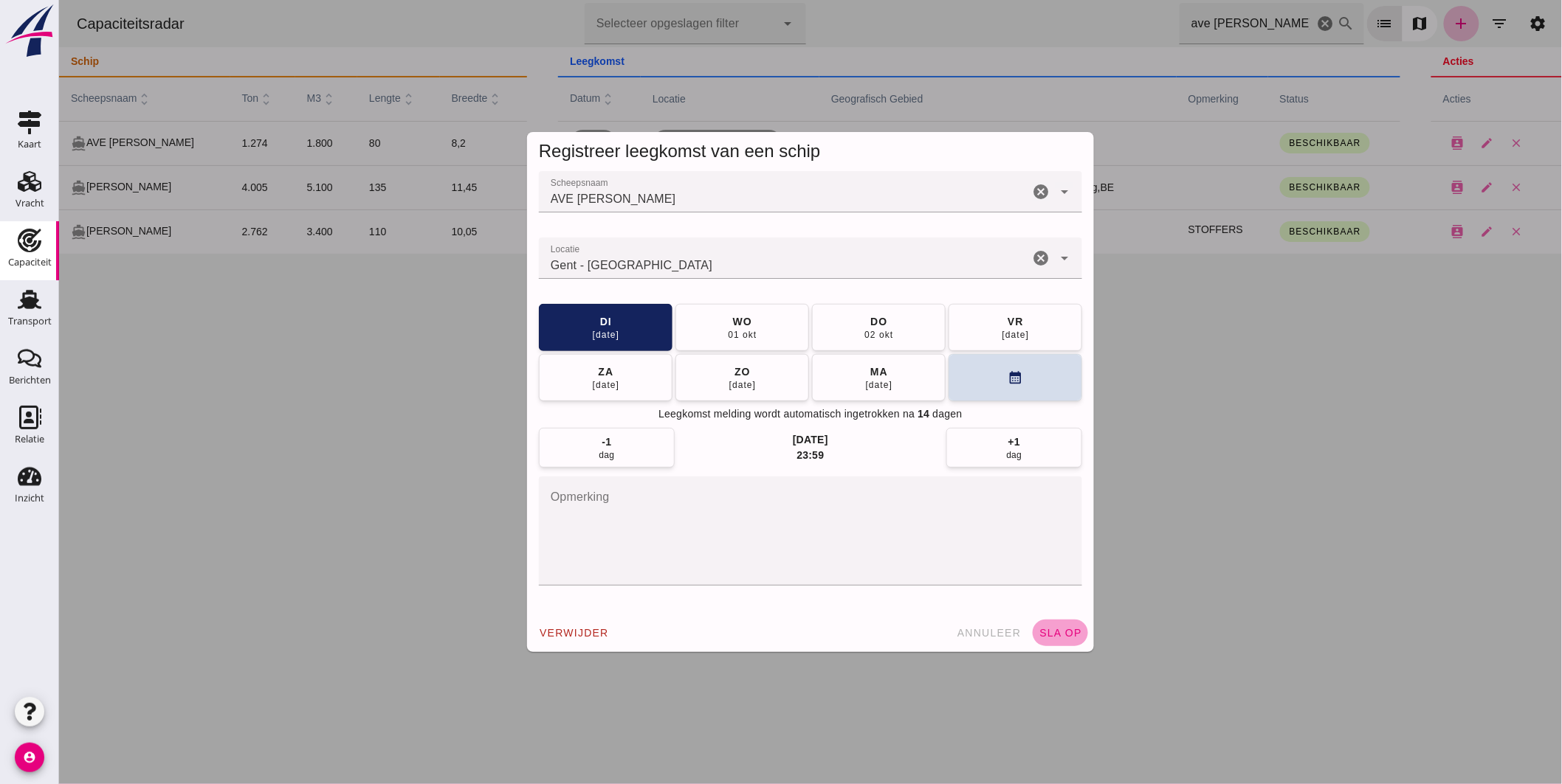
click at [1035, 626] on button "sla op" at bounding box center [1059, 633] width 55 height 26
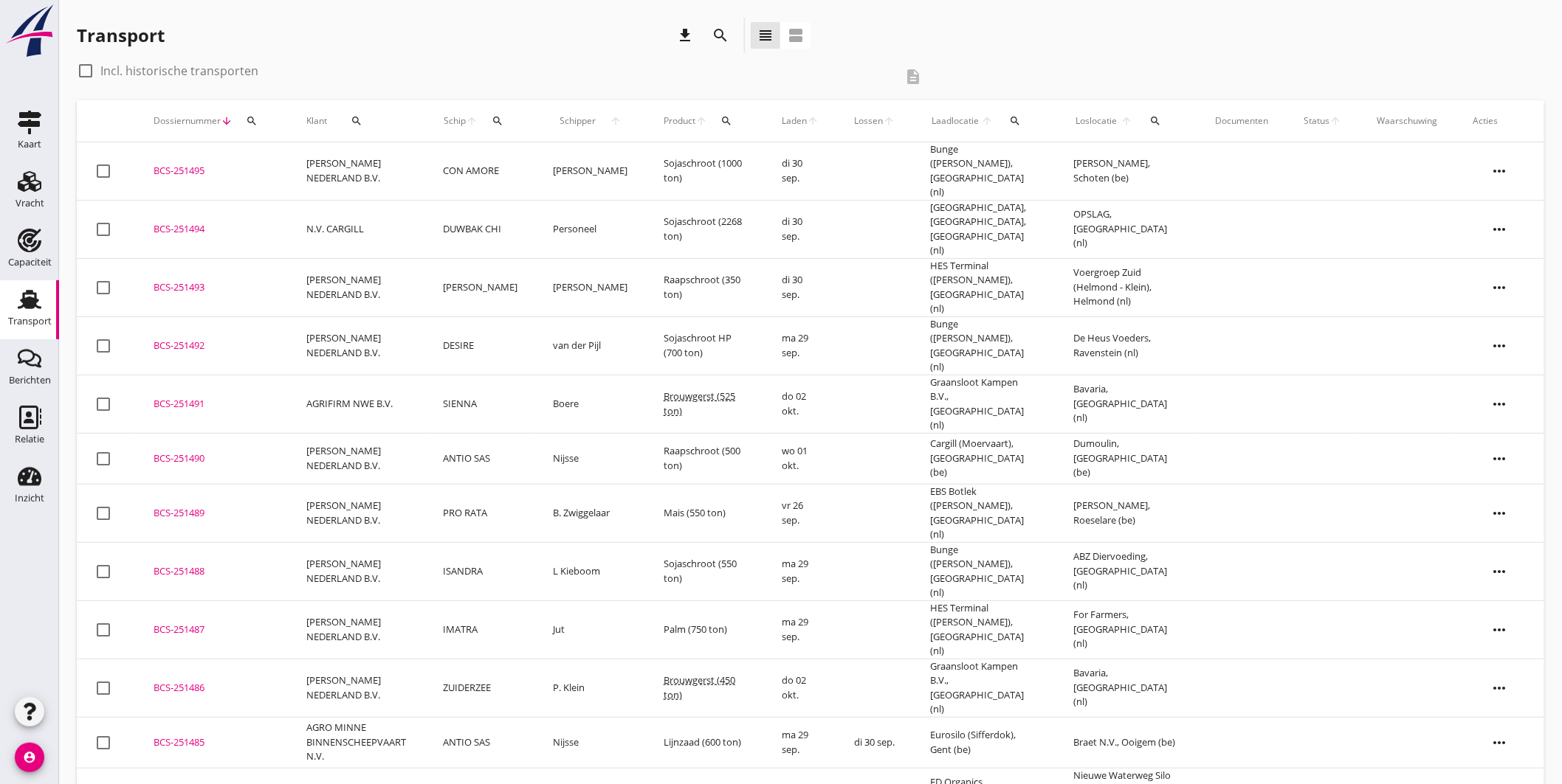
click at [401, 59] on div "check_box_outline_blank Incl. historische transporten" at bounding box center [485, 71] width 818 height 24
click at [499, 116] on icon "search" at bounding box center [498, 121] width 12 height 12
click at [550, 174] on div "Zoek op (scheeps)naam arrow_drop_down" at bounding box center [590, 164] width 195 height 24
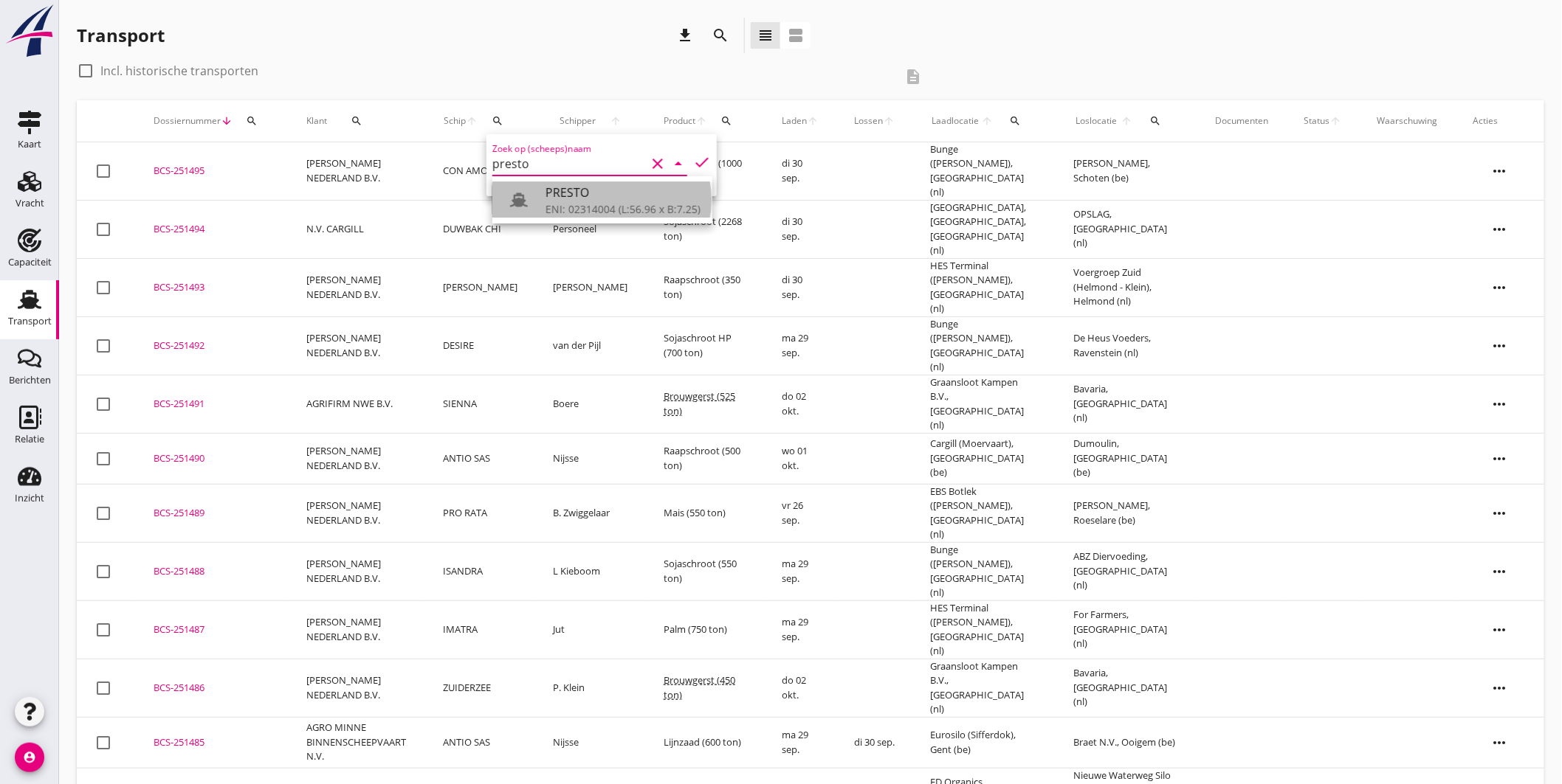
click at [544, 198] on link "PRESTO ENI: 02314004 (L:56.96 x B:7.25)" at bounding box center [602, 200] width 220 height 36
click at [694, 160] on icon "check" at bounding box center [702, 162] width 18 height 18
type input "PRESTO"
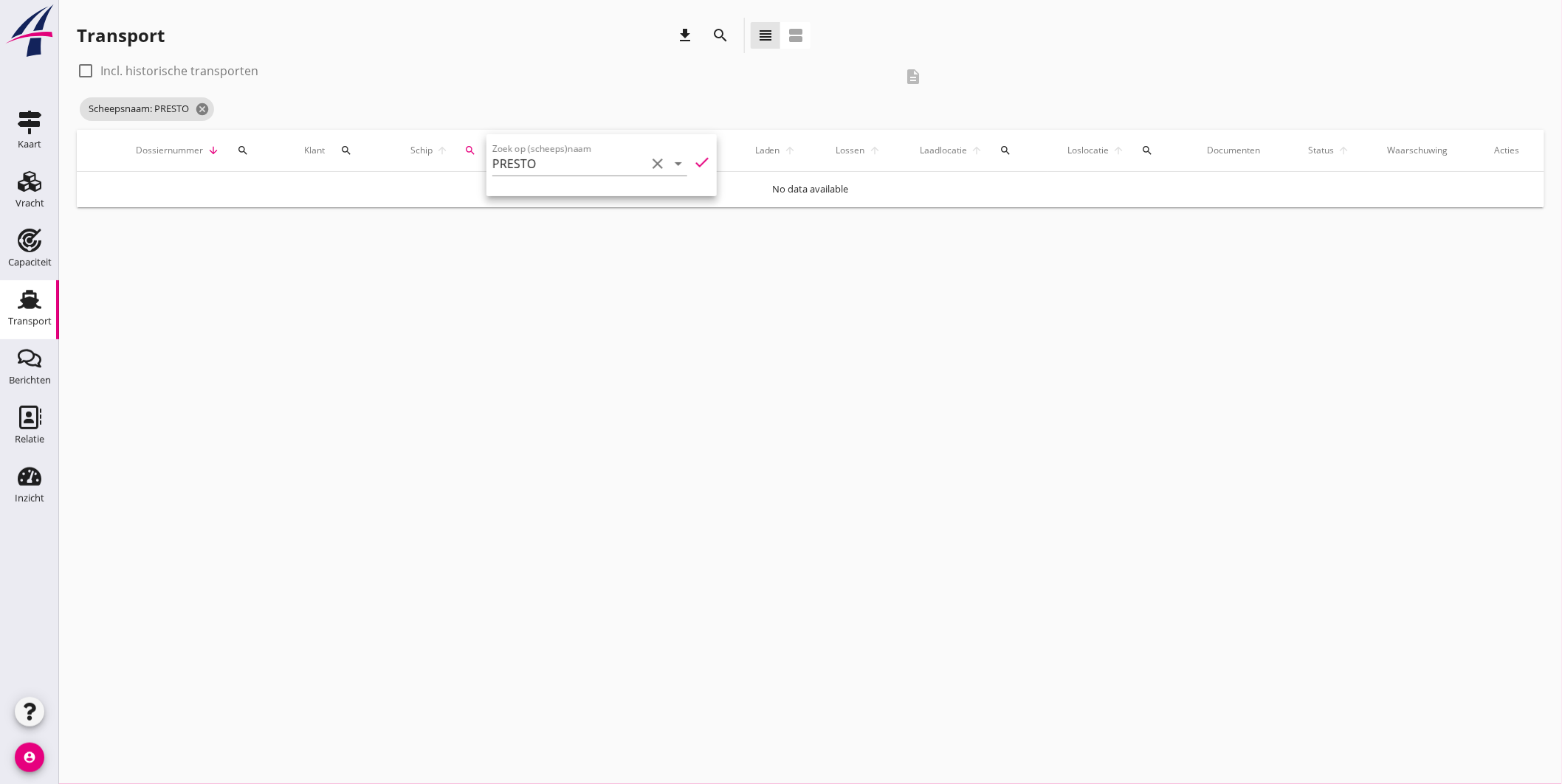
drag, startPoint x: 91, startPoint y: 64, endPoint x: 104, endPoint y: 70, distance: 14.3
click at [91, 63] on div at bounding box center [86, 71] width 26 height 26
checkbox input "true"
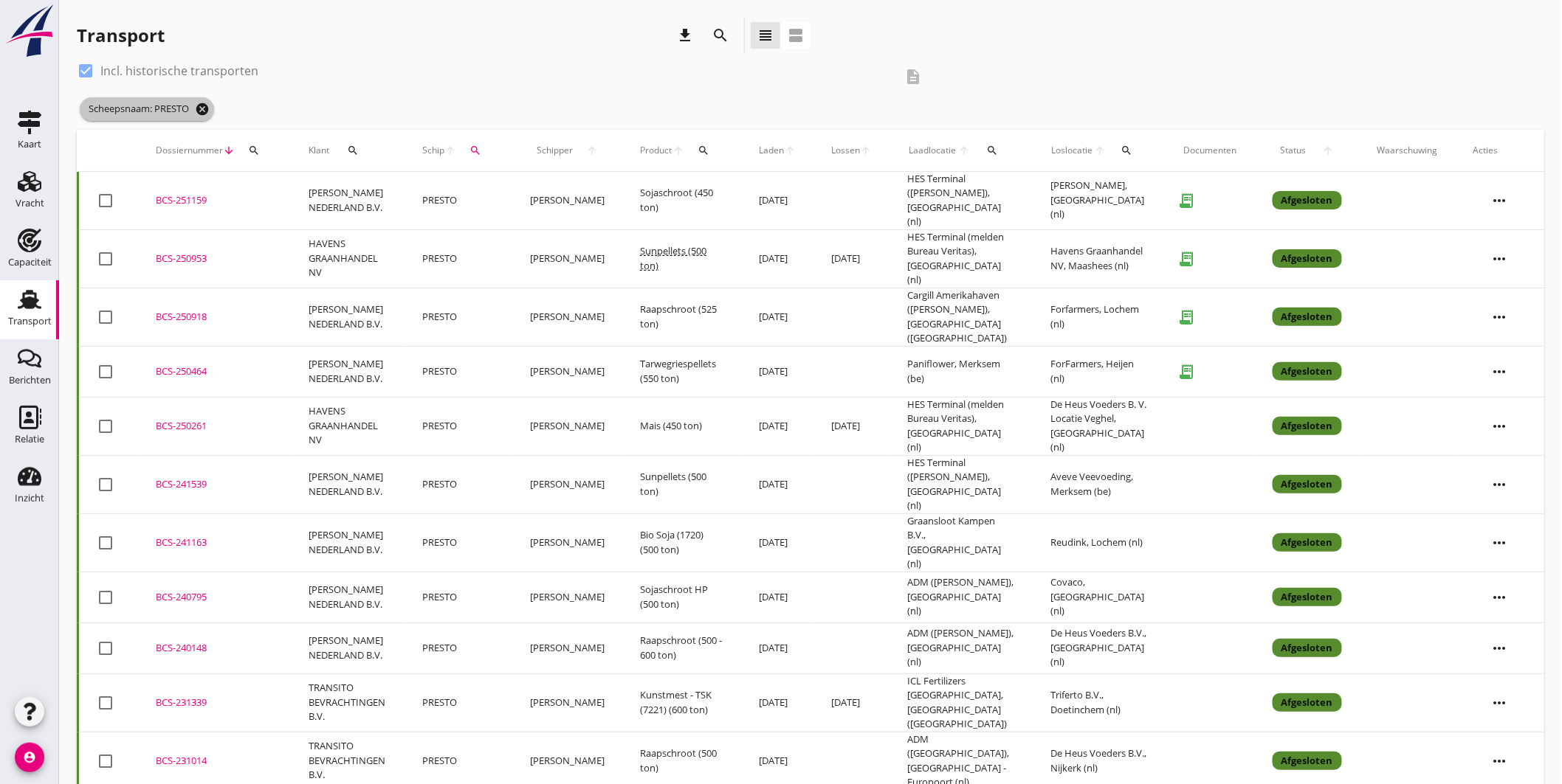
click at [208, 109] on icon "cancel" at bounding box center [202, 109] width 14 height 14
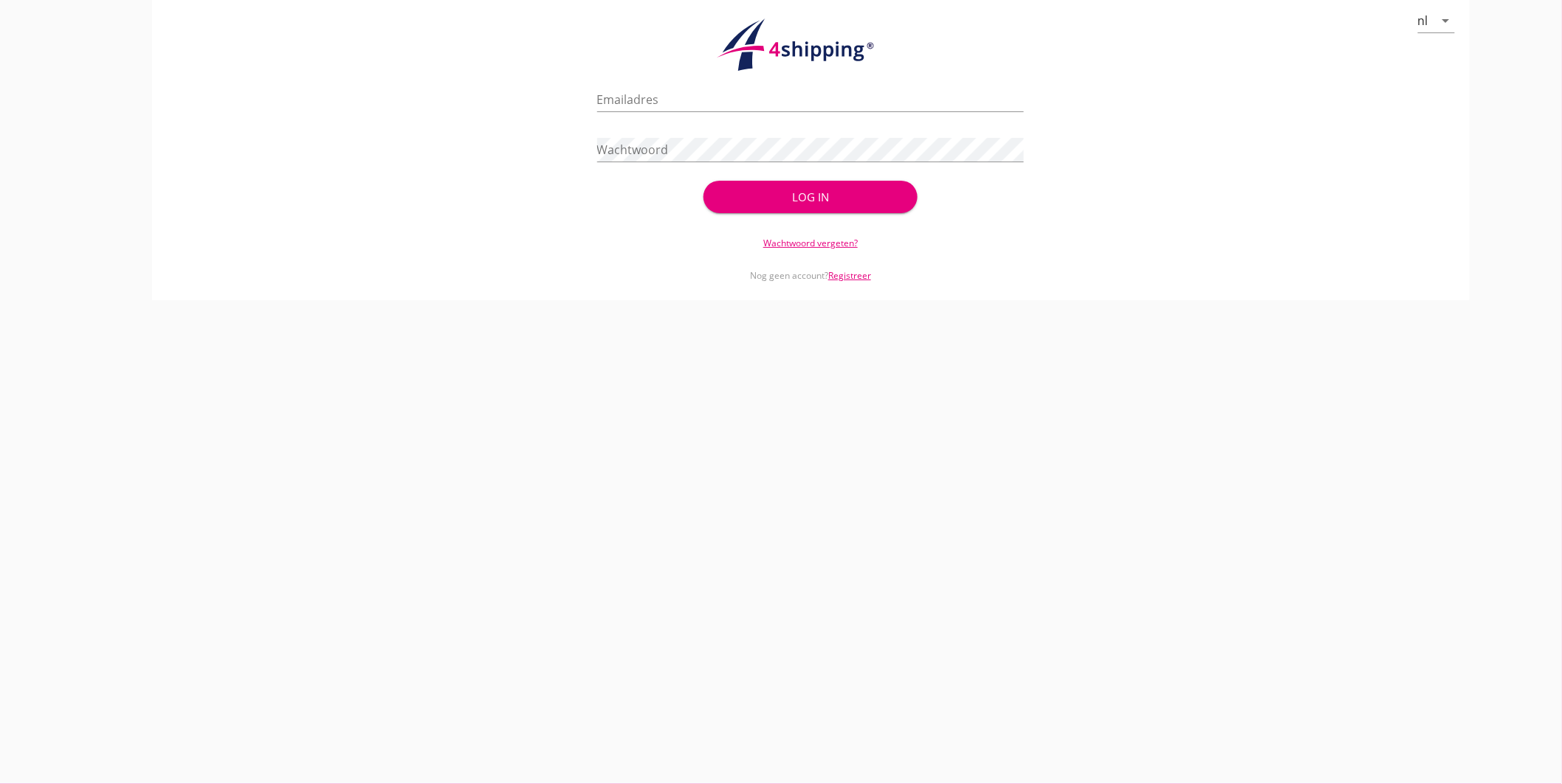
type input "[EMAIL_ADDRESS][DOMAIN_NAME]"
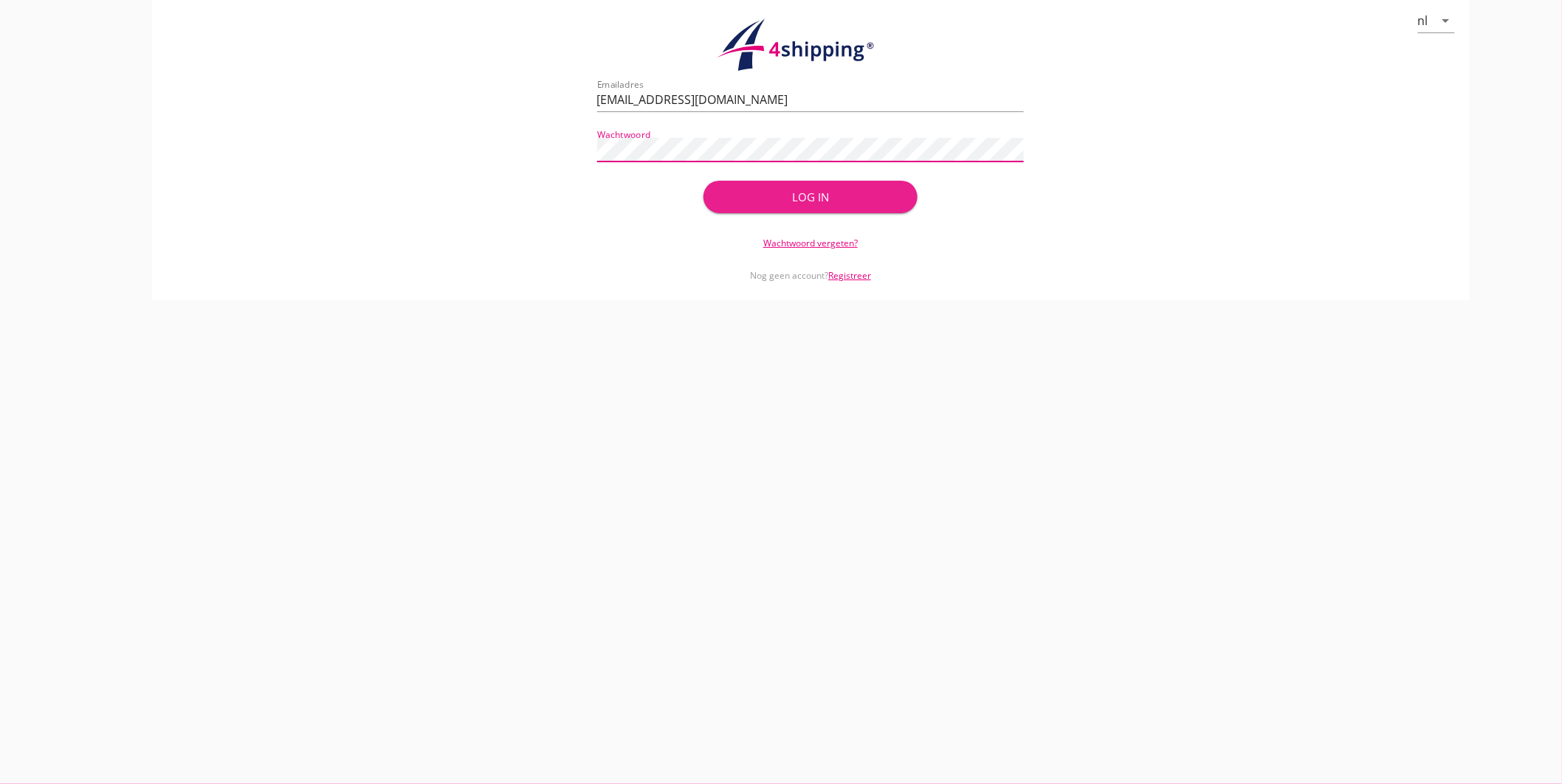
click at [755, 192] on div "Log in" at bounding box center [810, 197] width 166 height 17
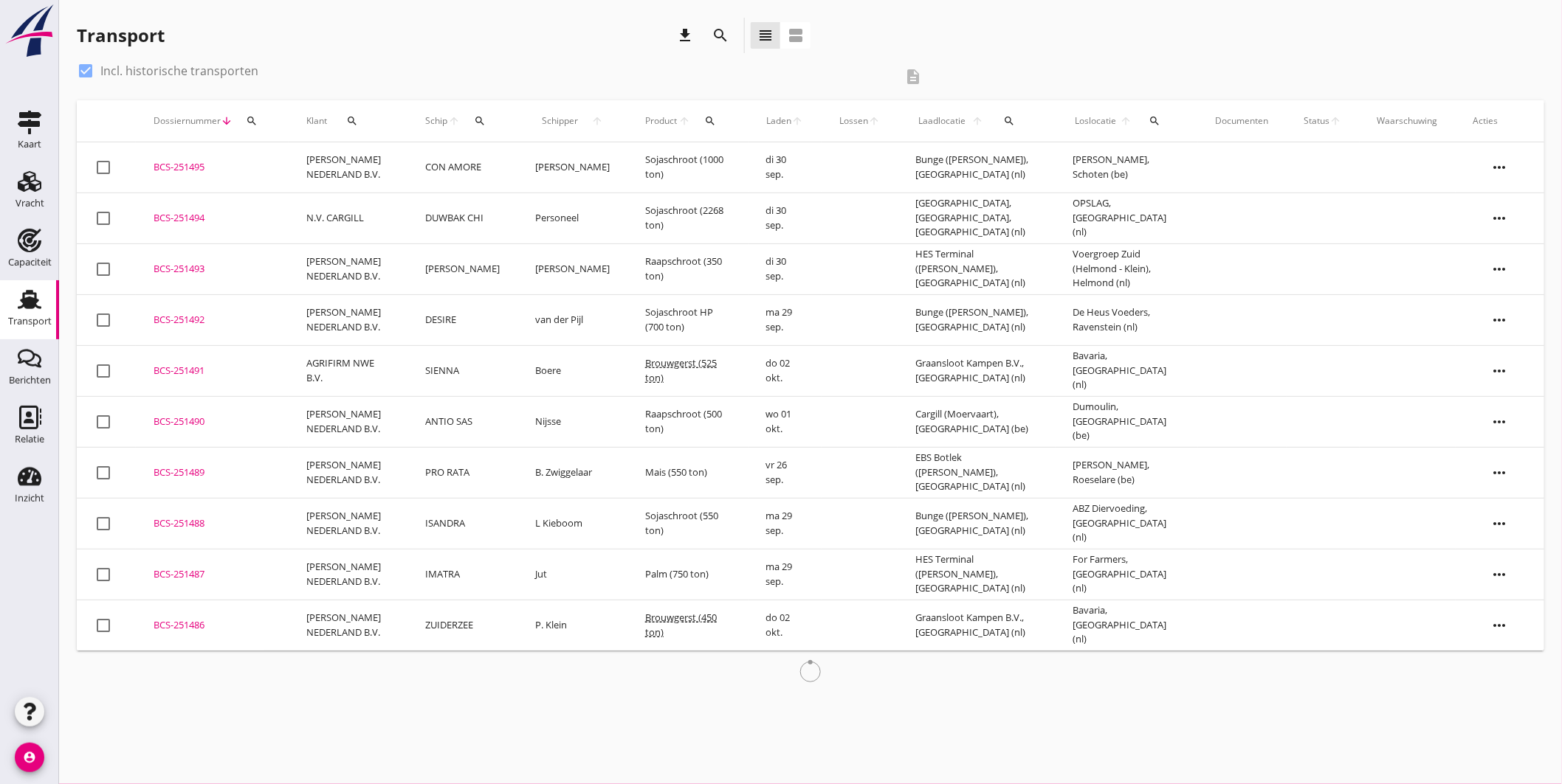
click at [474, 118] on icon "search" at bounding box center [480, 121] width 12 height 12
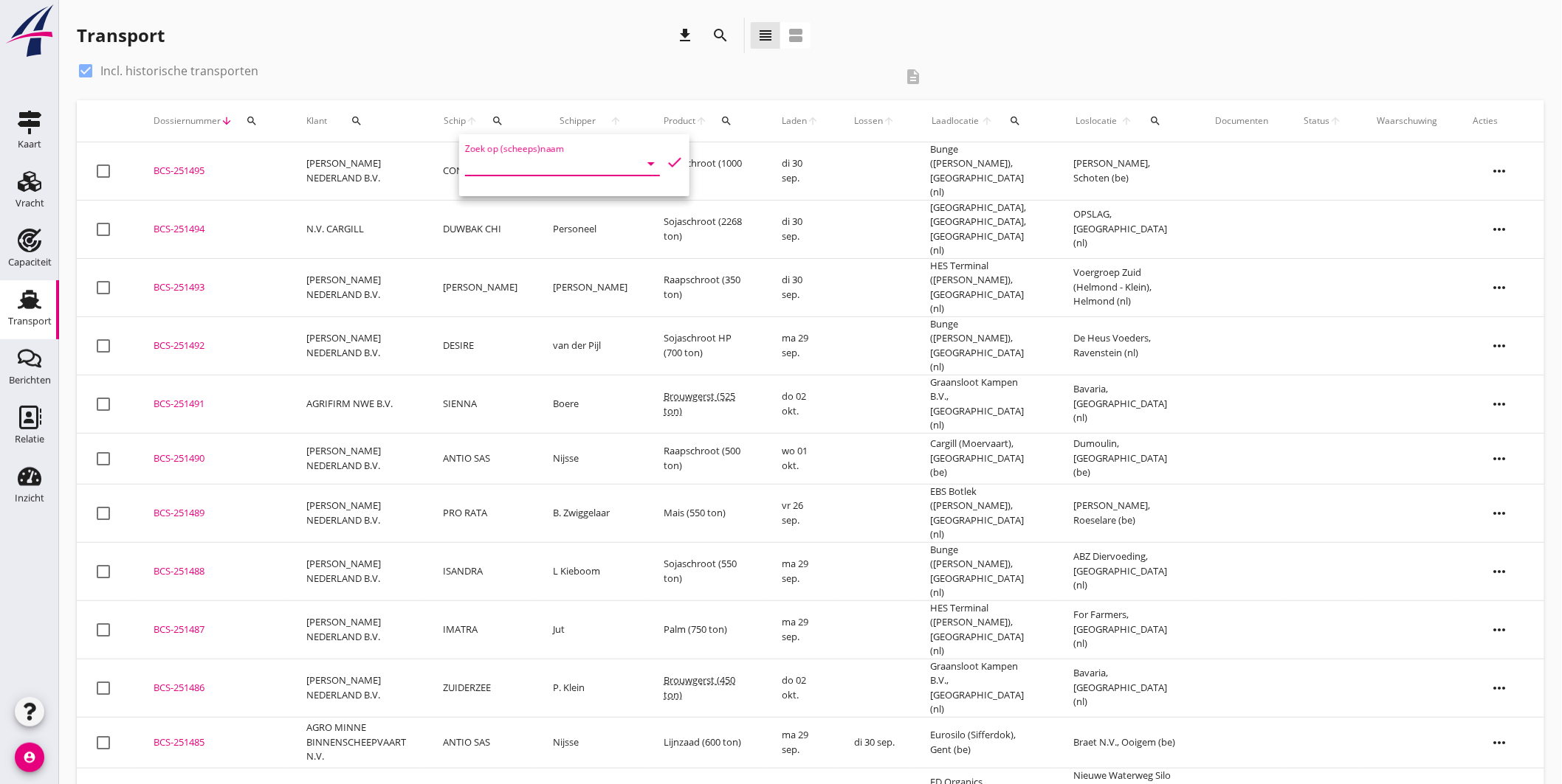
click at [514, 167] on input "Zoek op (scheeps)naam" at bounding box center [542, 164] width 153 height 24
click at [551, 80] on div "check_box Incl. historische transporten" at bounding box center [485, 71] width 818 height 24
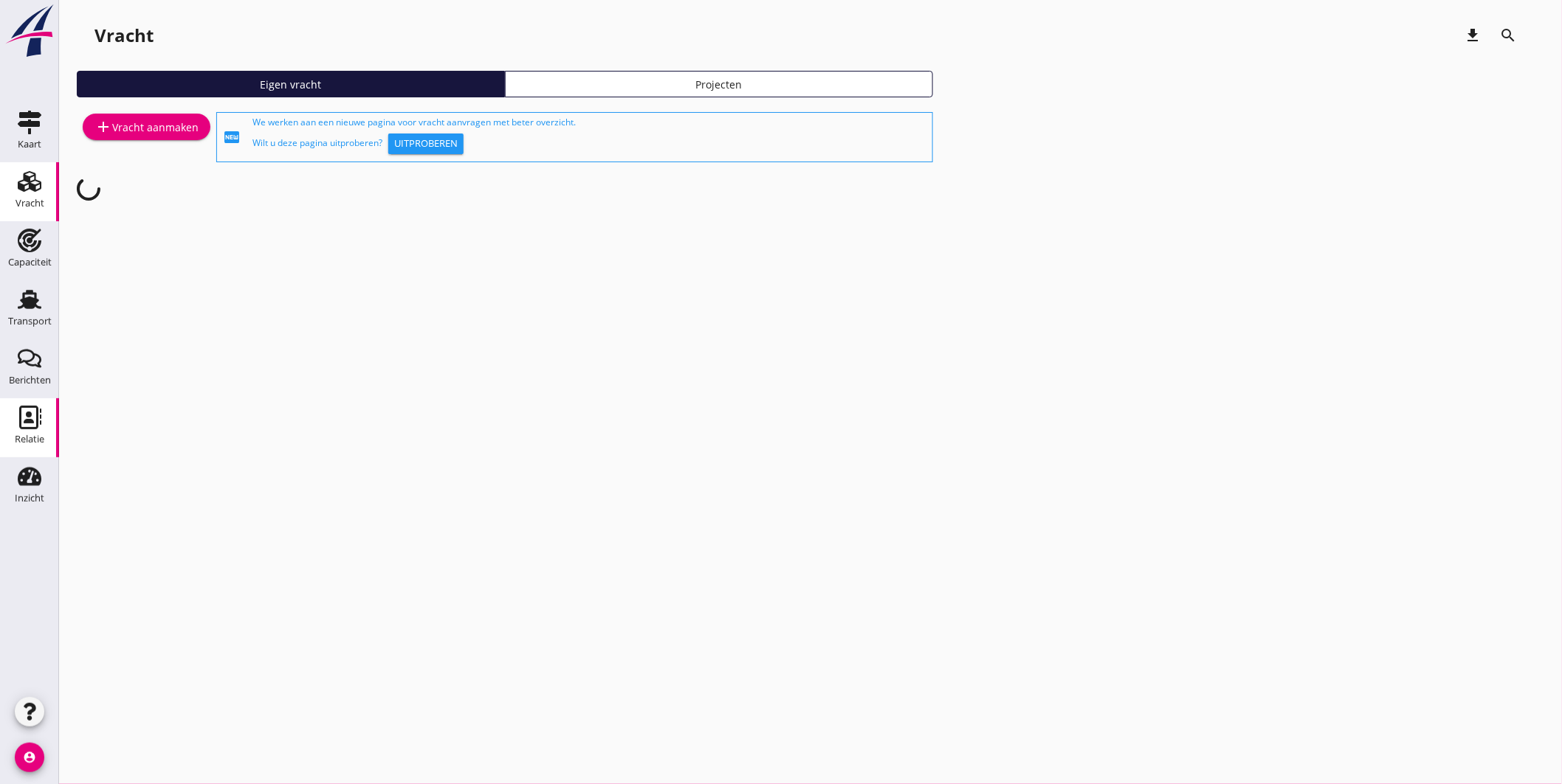
click at [18, 410] on icon "Relatie" at bounding box center [30, 418] width 24 height 24
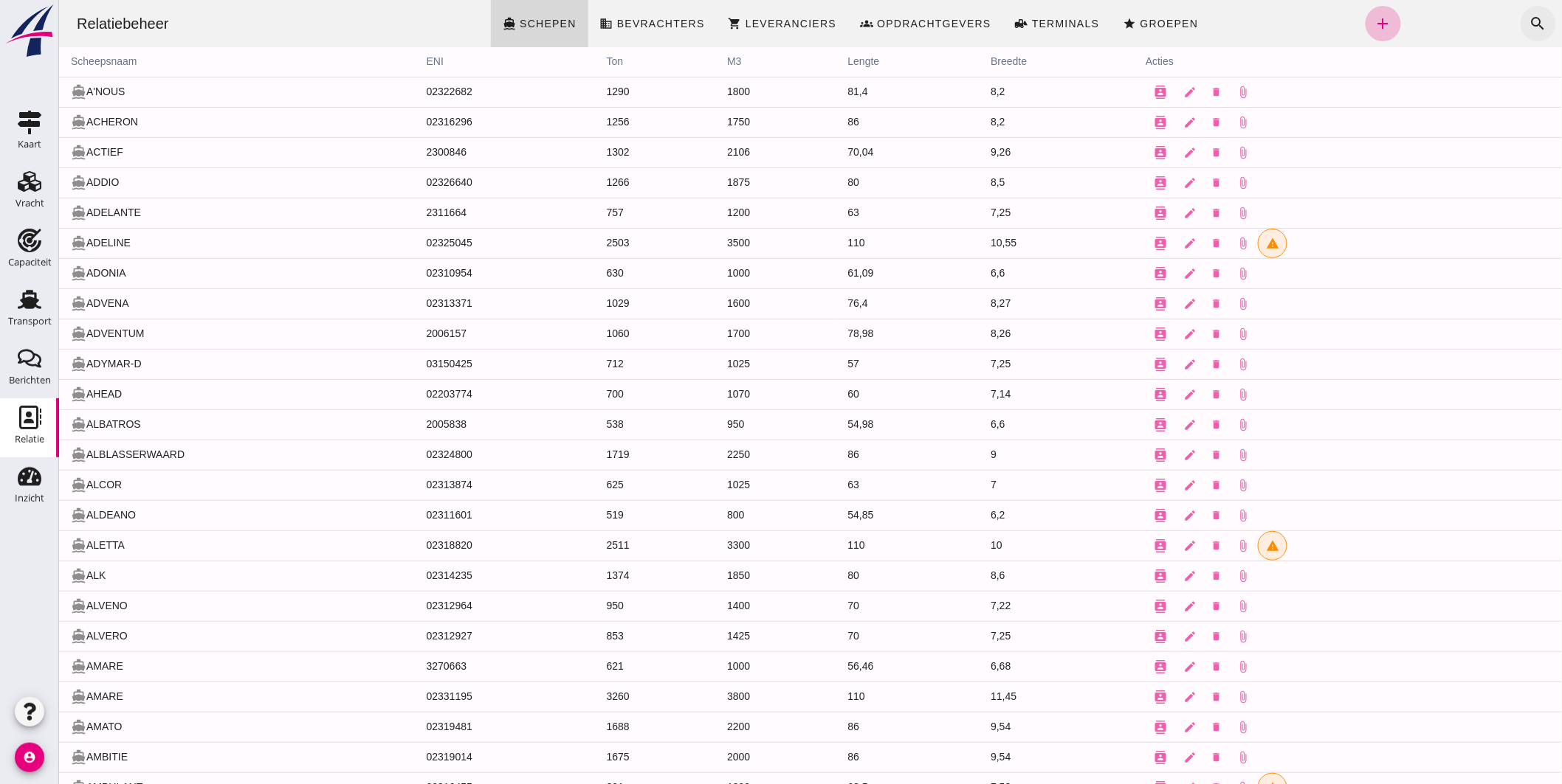
click at [1529, 16] on icon "search" at bounding box center [1537, 23] width 18 height 18
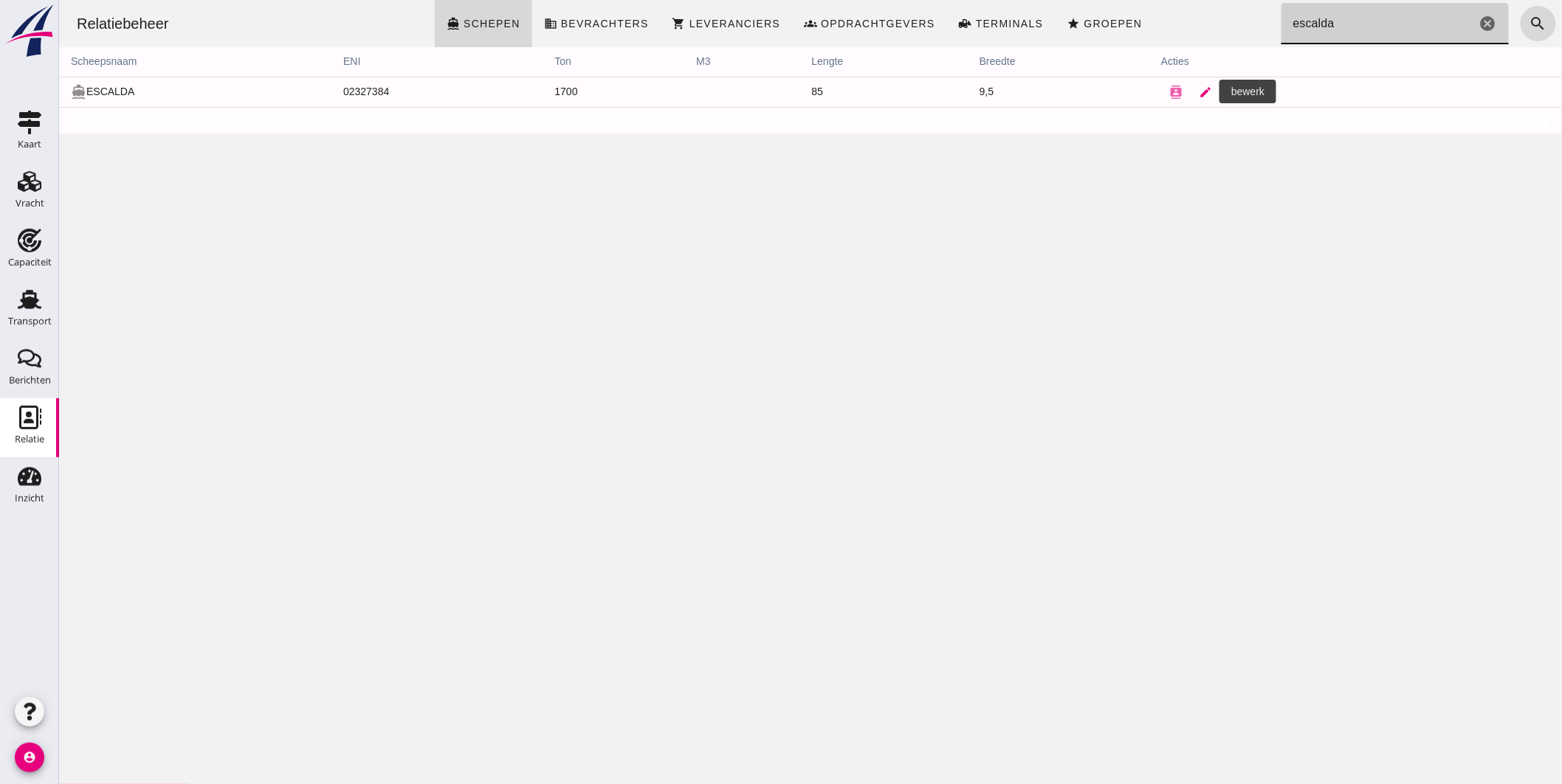
type input "escalda"
click at [1198, 91] on icon "edit" at bounding box center [1205, 93] width 14 height 14
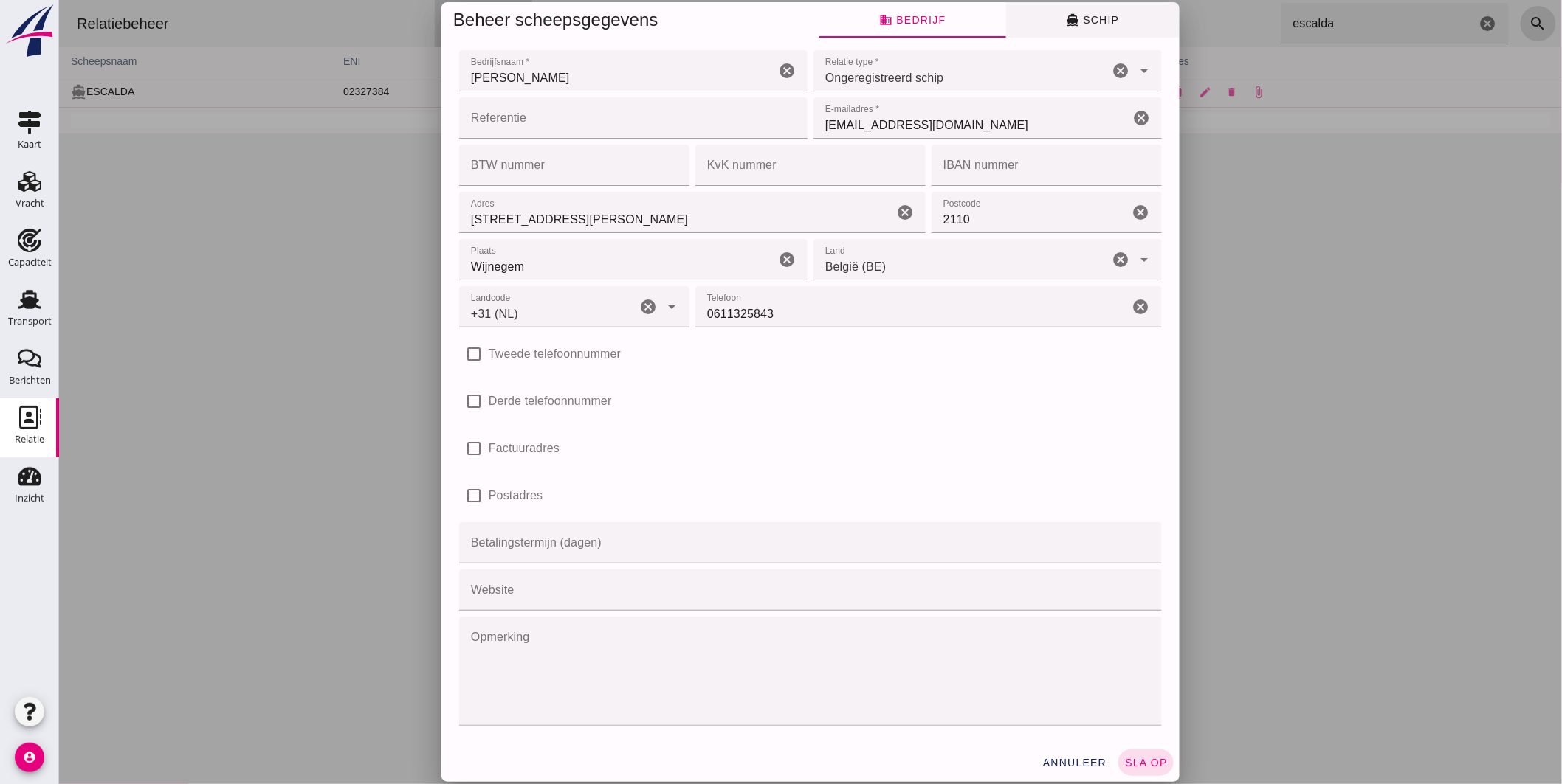
type input "+31 (NL)"
click at [1100, 10] on button "directions_boat Schip" at bounding box center [1092, 20] width 174 height 36
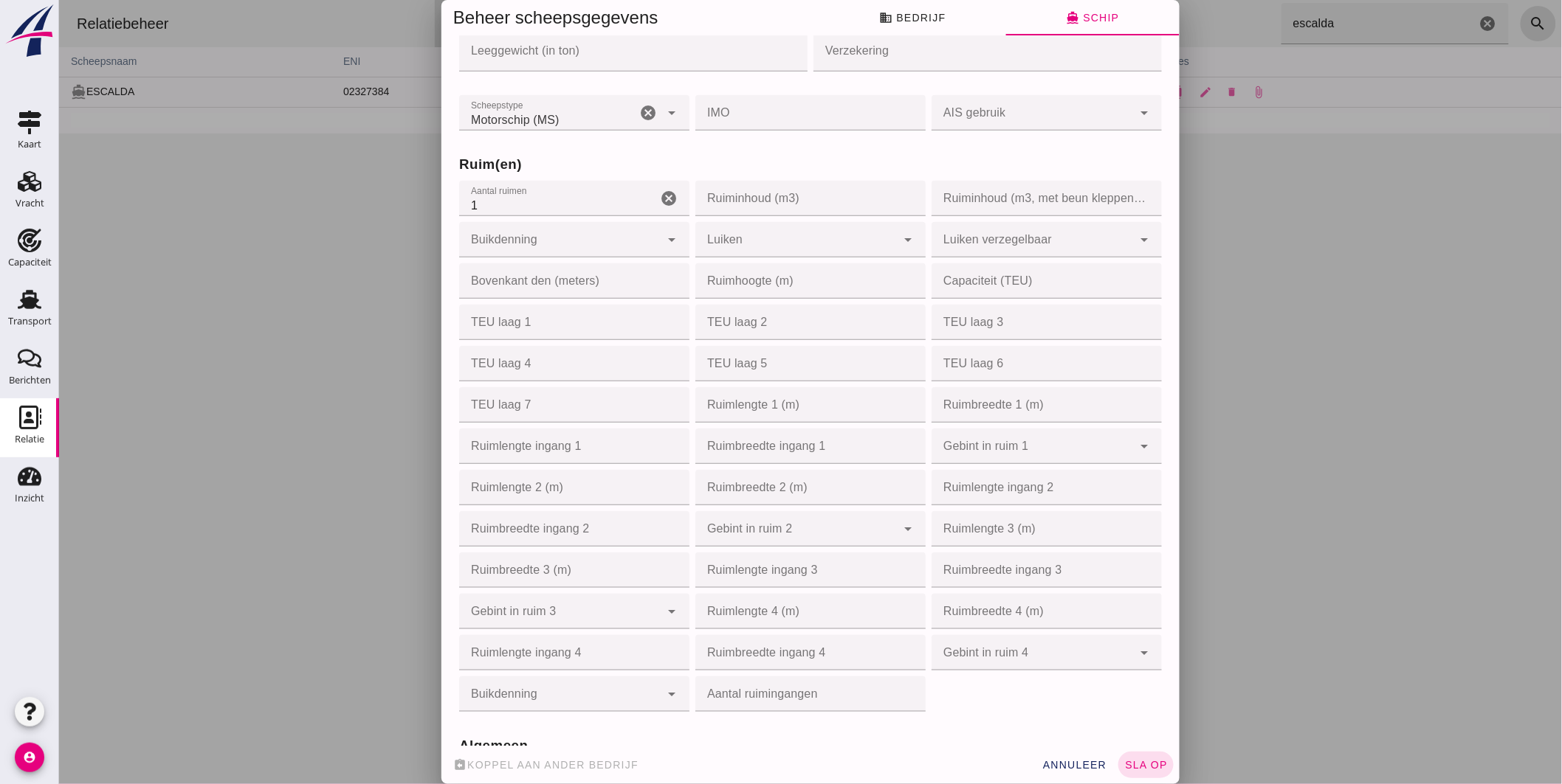
scroll to position [82, 0]
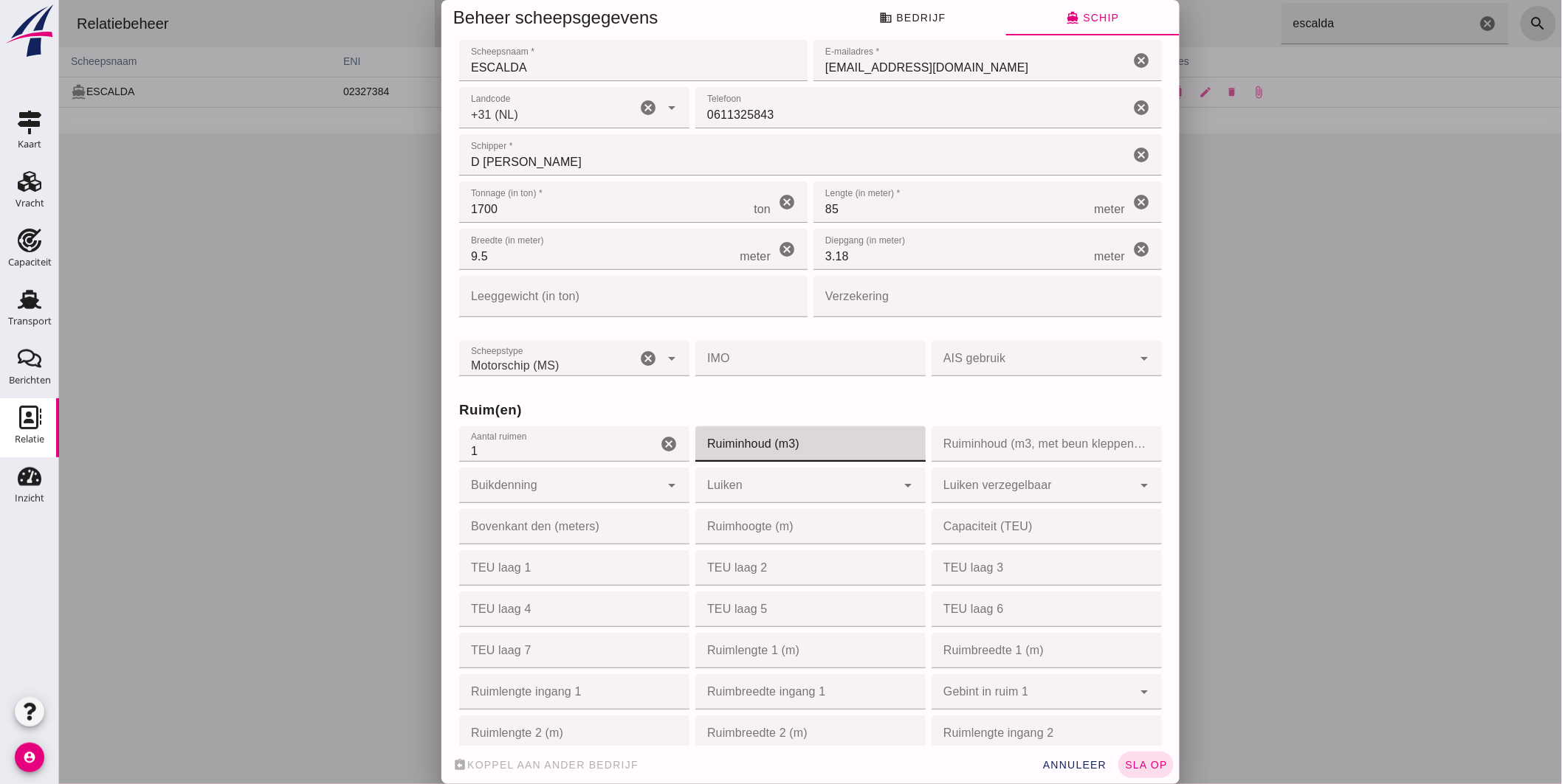
click at [758, 445] on input "Ruiminhoud (m3)" at bounding box center [806, 445] width 221 height 36
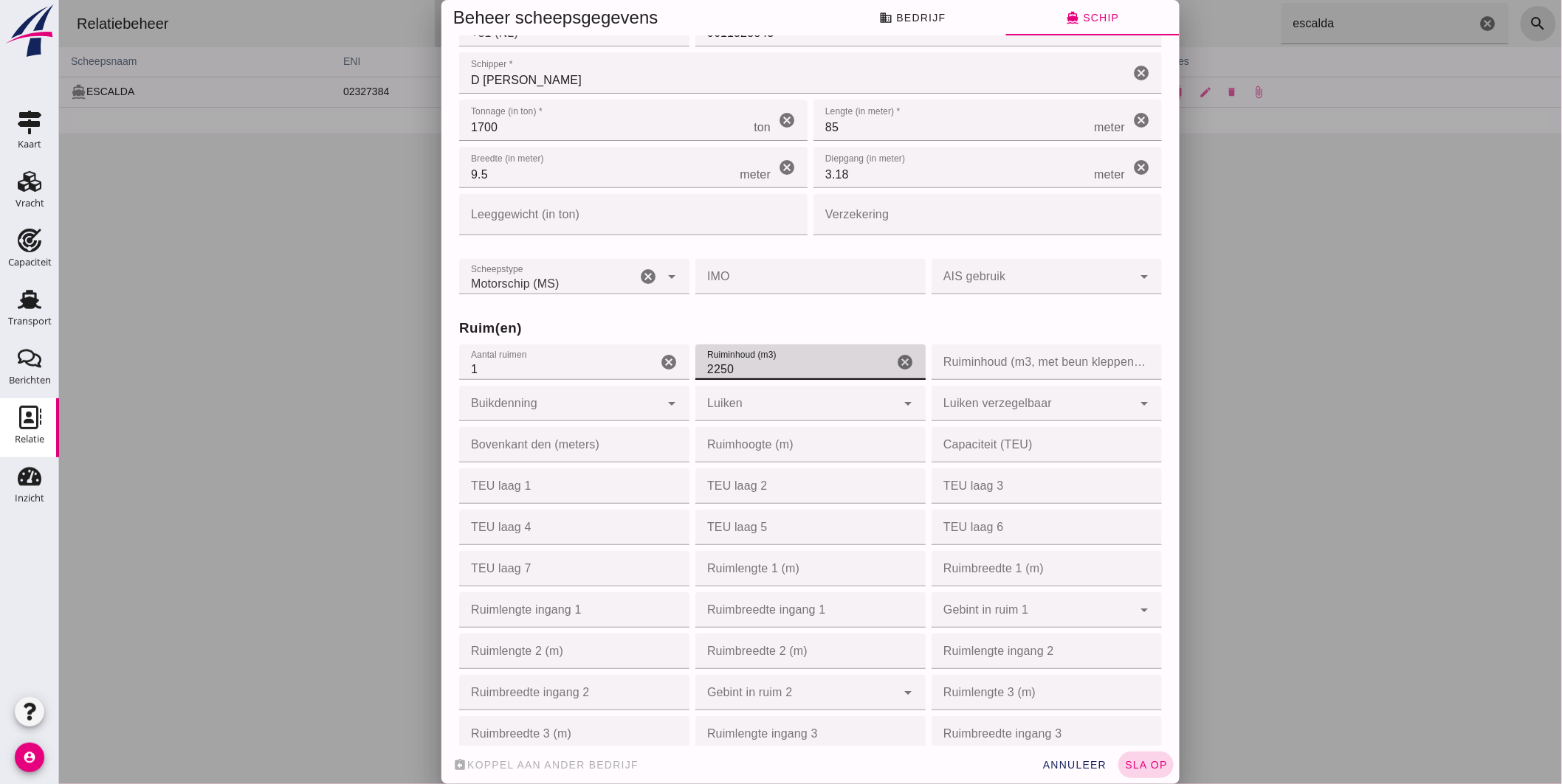
type input "2250"
click at [1147, 758] on button "sla op" at bounding box center [1145, 764] width 55 height 26
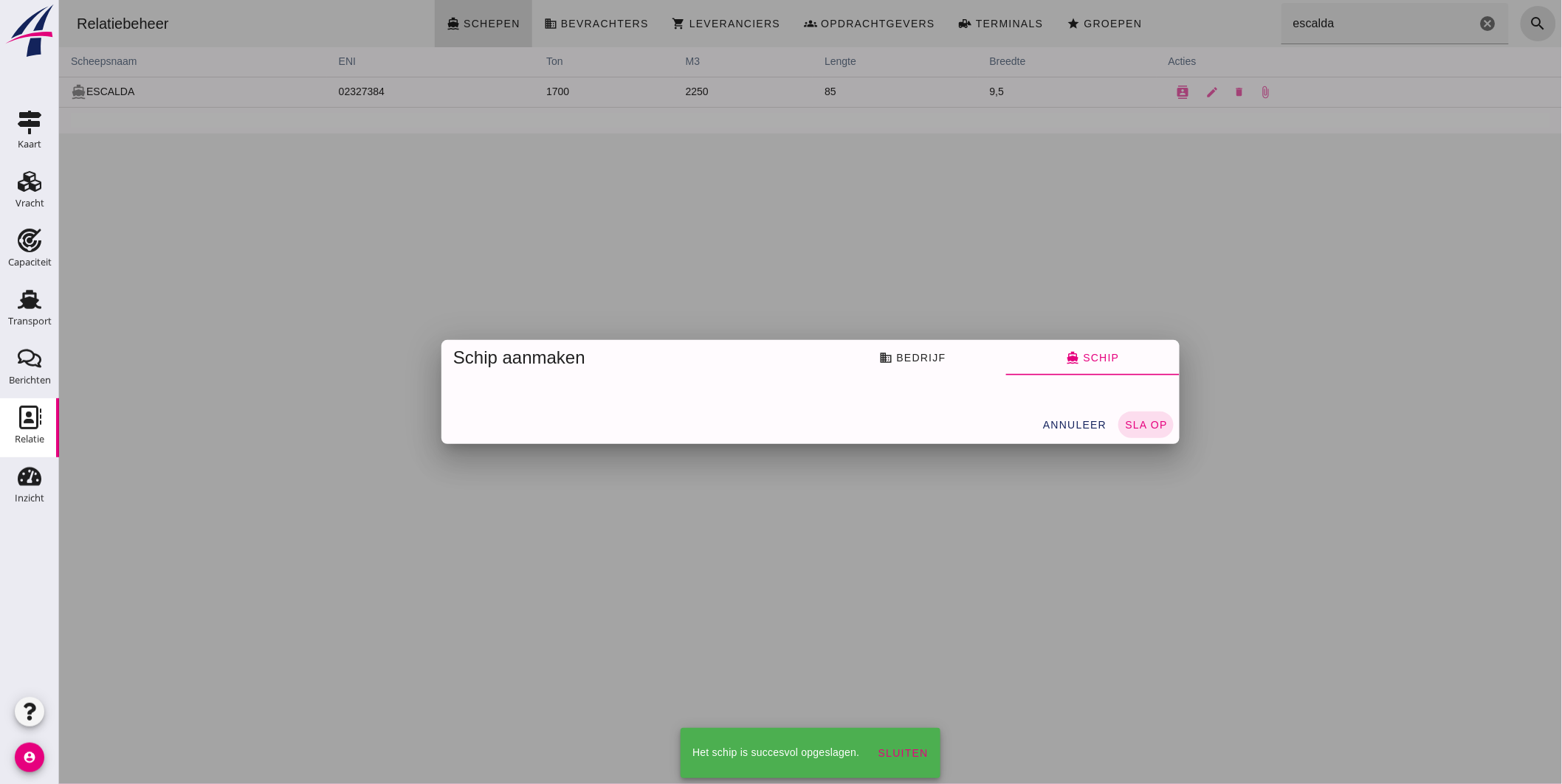
scroll to position [0, 0]
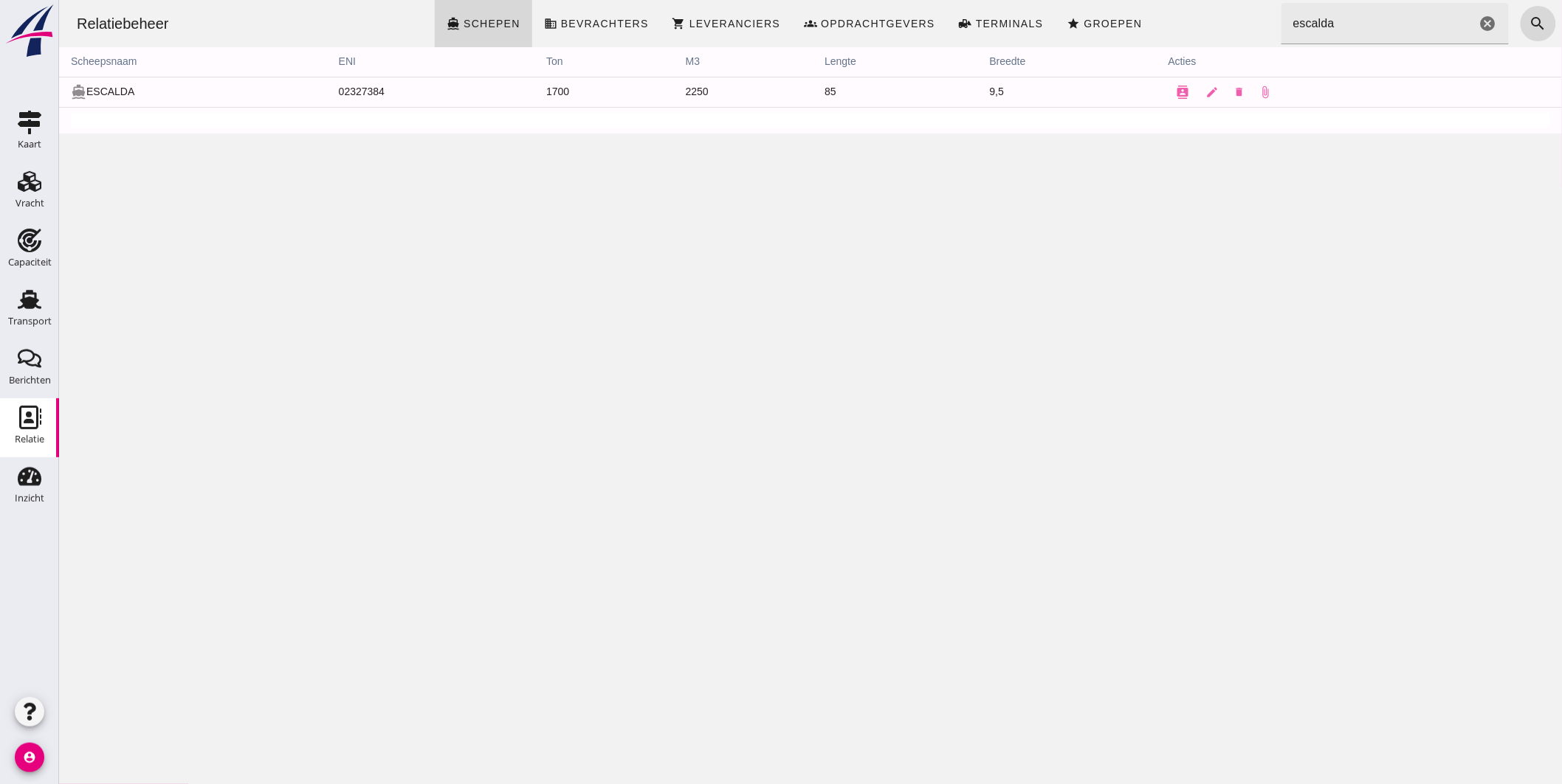
click at [1479, 24] on icon "cancel" at bounding box center [1487, 23] width 18 height 18
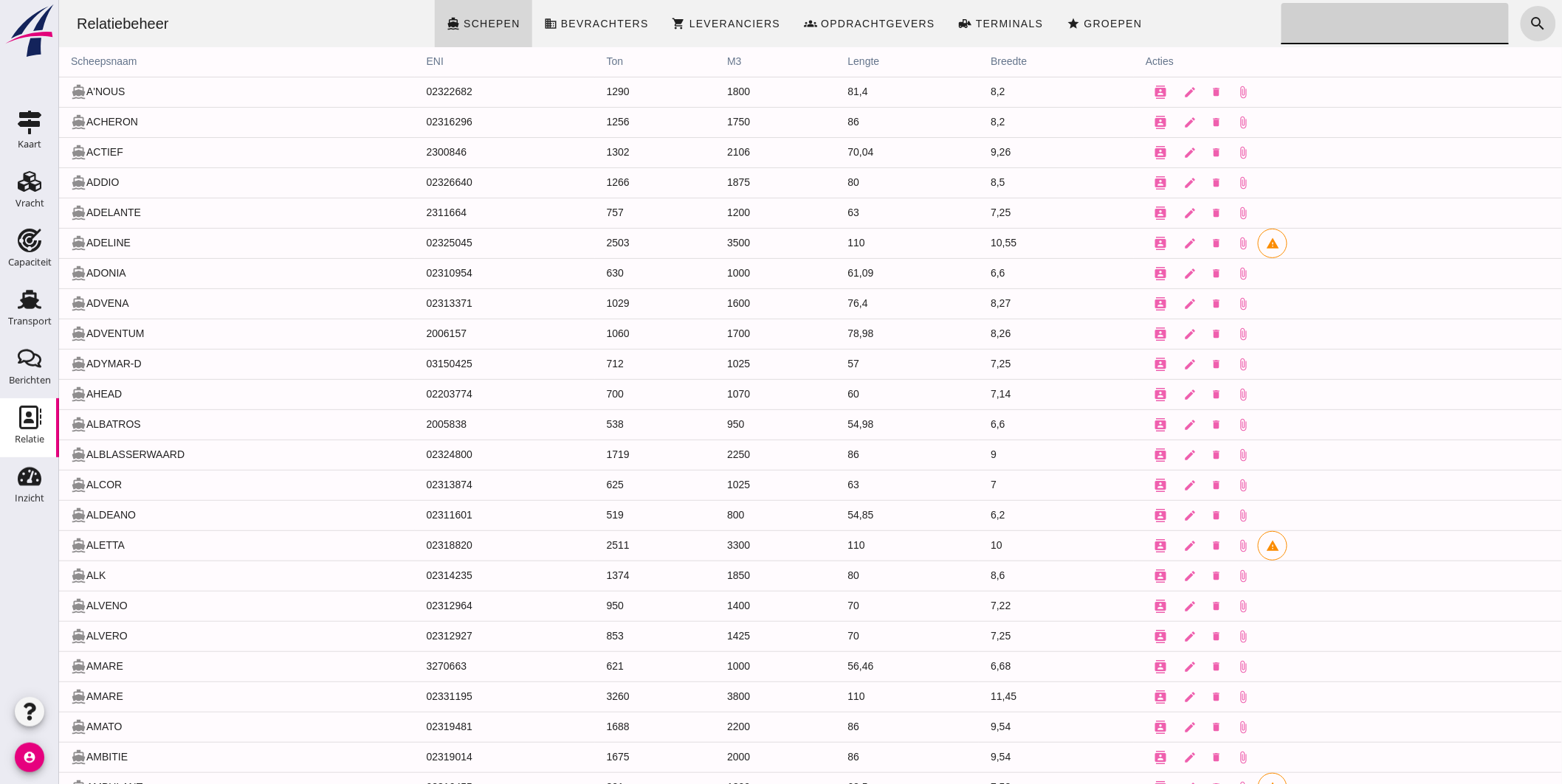
click at [1360, 26] on input "Zoeken..." at bounding box center [1390, 23] width 219 height 42
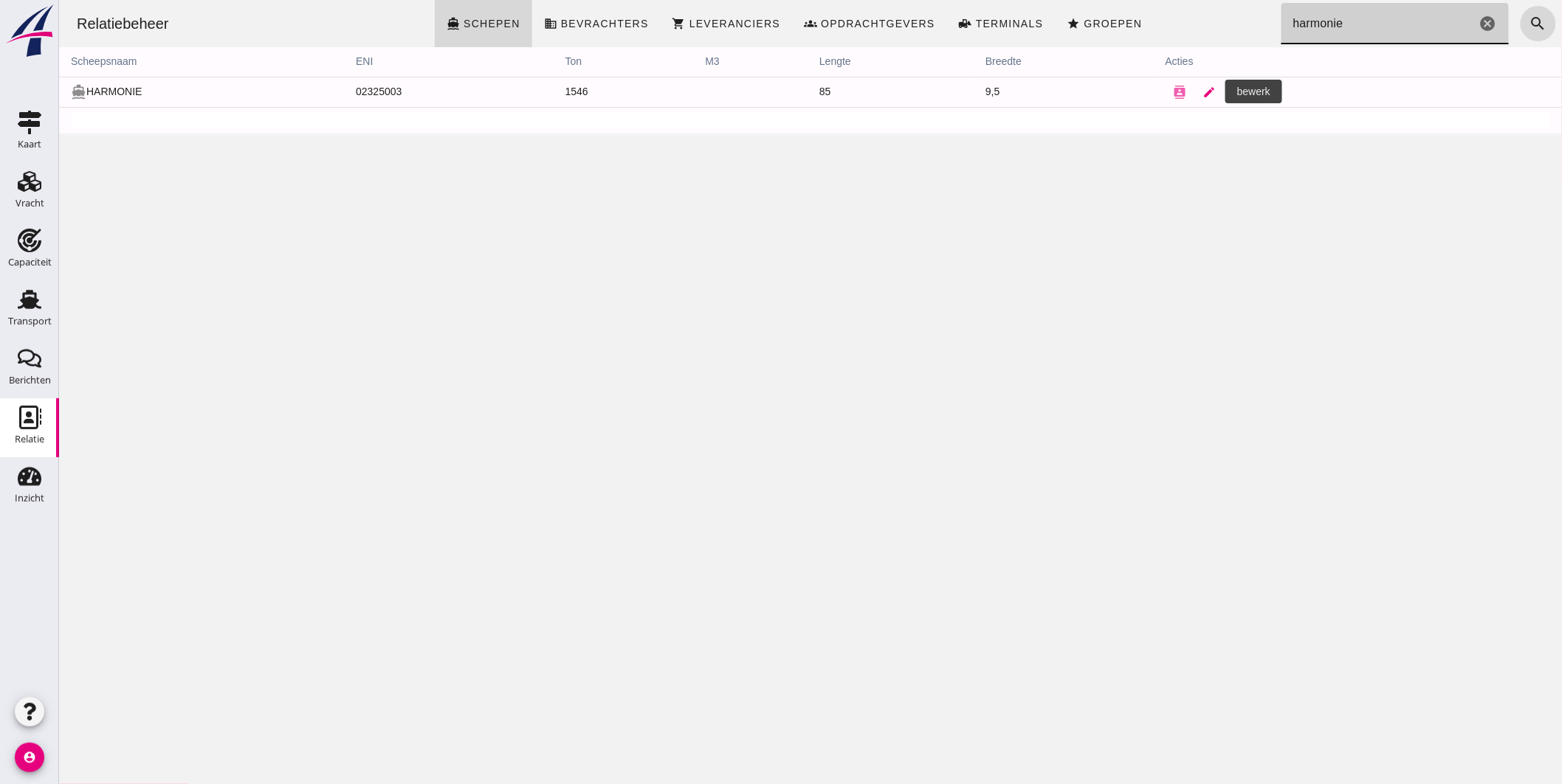
type input "harmonie"
click at [1203, 87] on icon "edit" at bounding box center [1210, 93] width 14 height 14
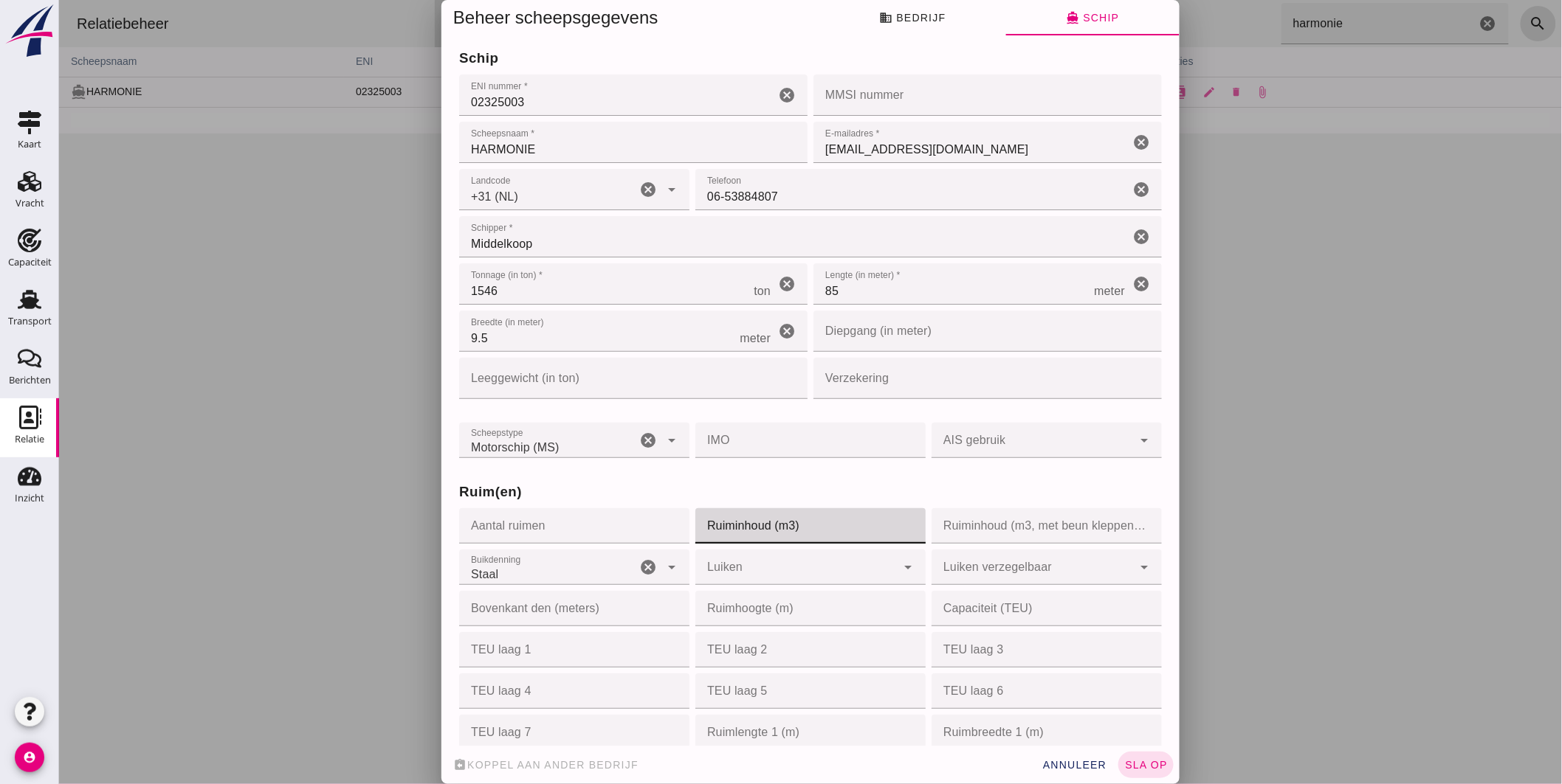
click at [741, 521] on input "Ruiminhoud (m3)" at bounding box center [806, 526] width 221 height 36
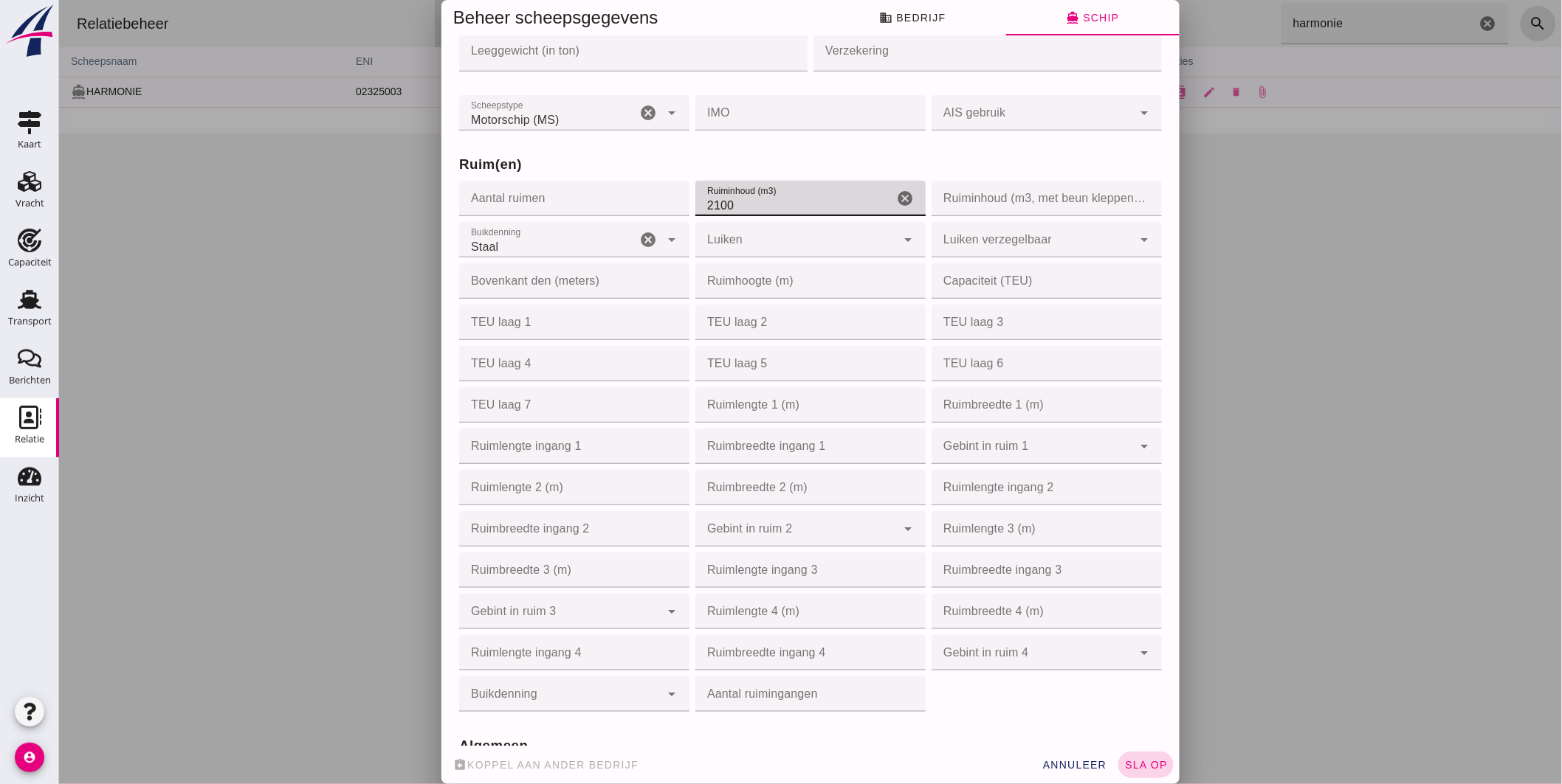
type input "2100"
click at [1141, 756] on button "sla op" at bounding box center [1145, 764] width 55 height 26
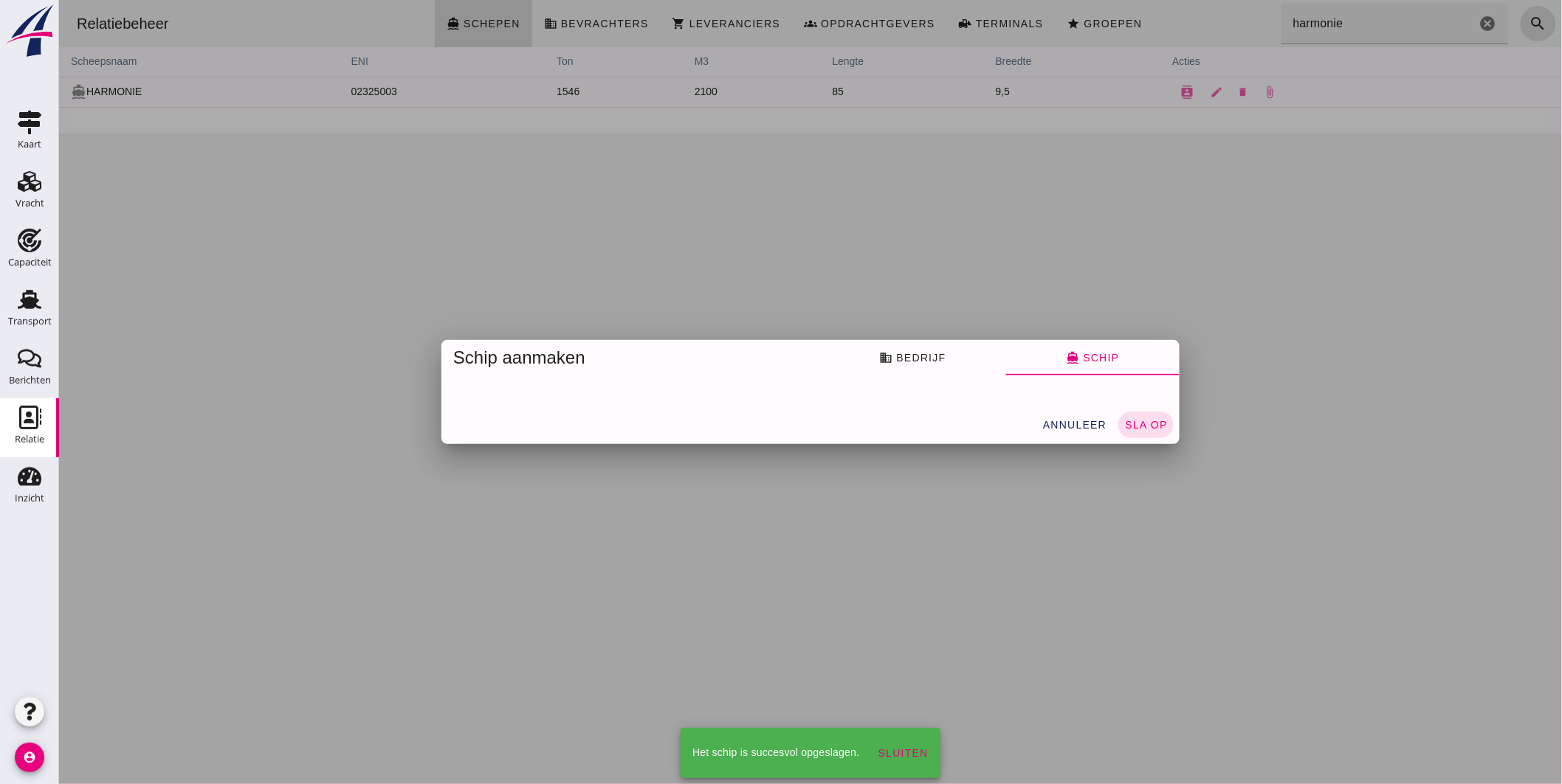
scroll to position [0, 0]
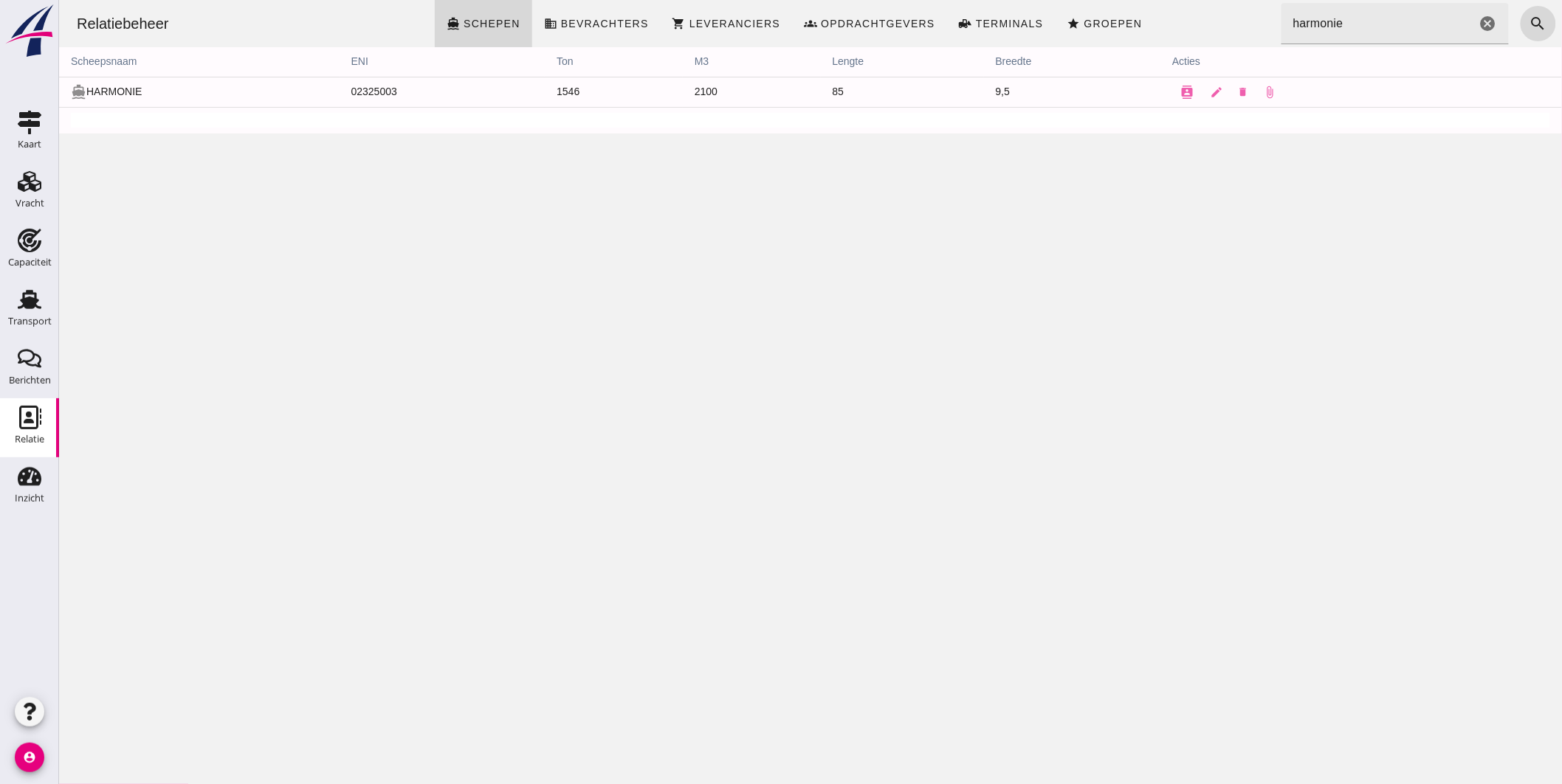
click at [322, 185] on div "Relatiebeheer directions_boat Schepen business Bevrachters shopping_cart Levera…" at bounding box center [810, 392] width 1503 height 784
drag, startPoint x: 1360, startPoint y: 14, endPoint x: 972, endPoint y: 3, distance: 388.2
click at [972, 3] on div "Relatiebeheer directions_boat Schepen business Bevrachters shopping_cart Levera…" at bounding box center [809, 24] width 1491 height 48
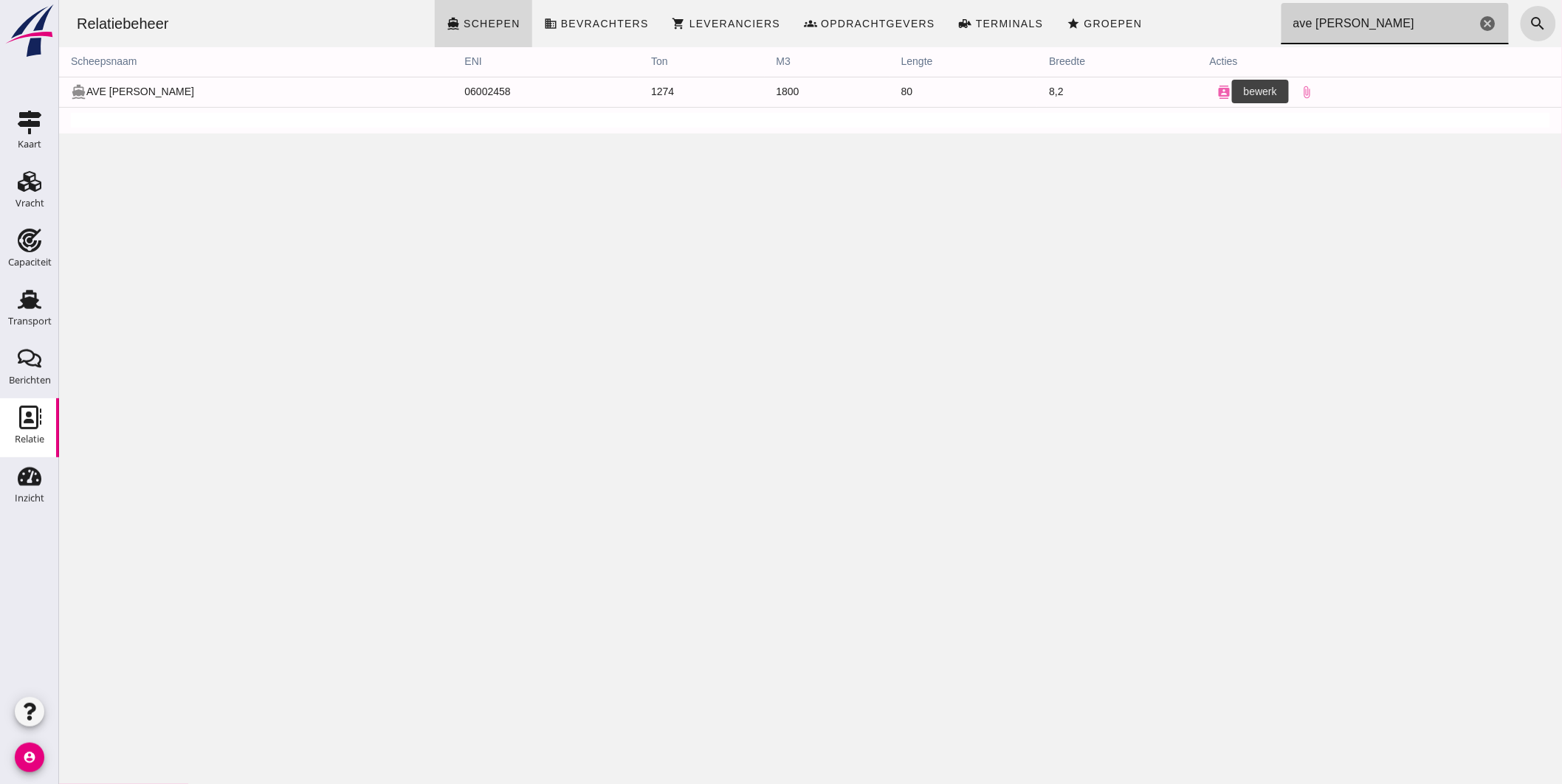
click at [1239, 90] on link "edit" at bounding box center [1253, 92] width 30 height 30
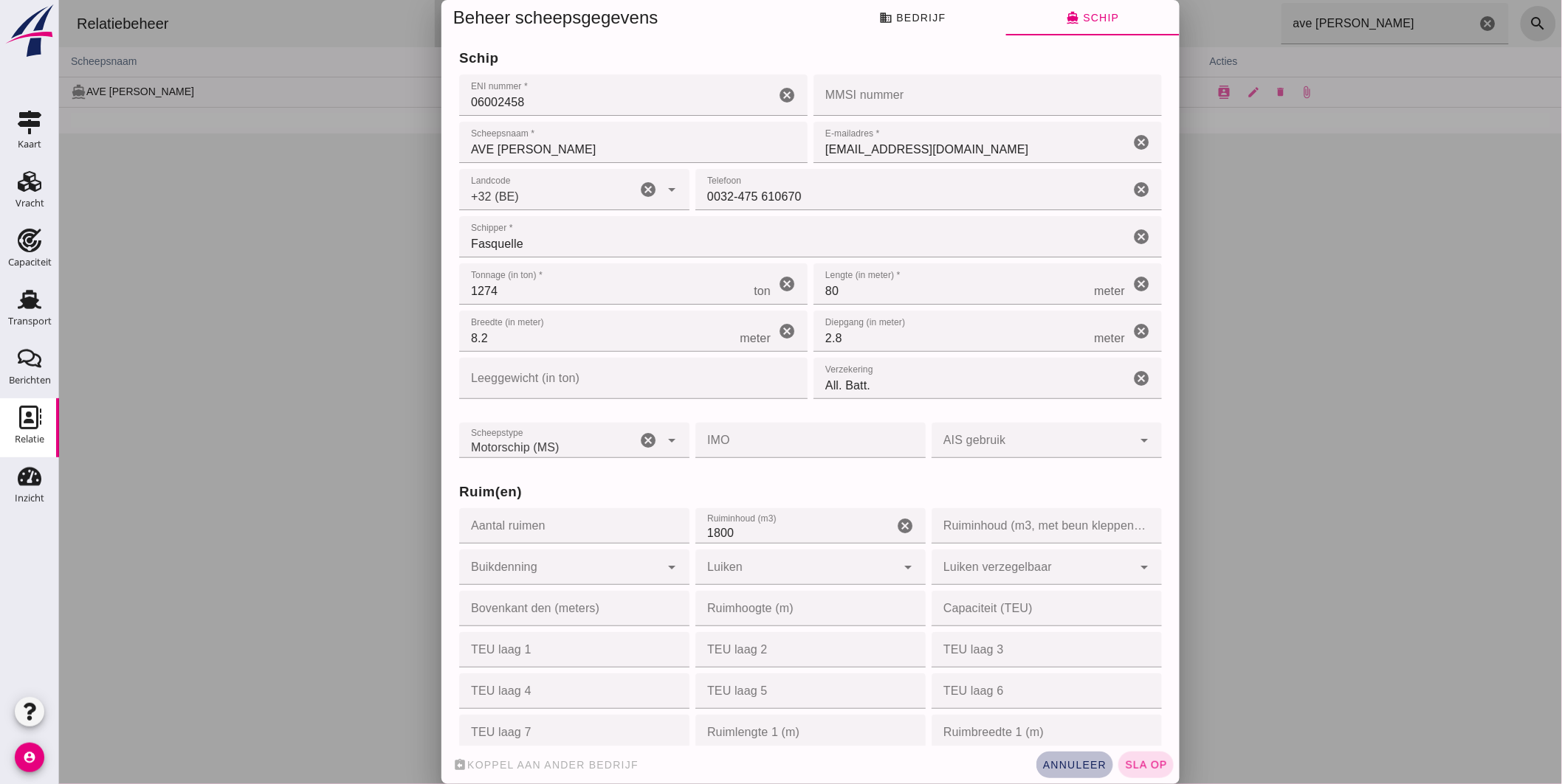
click at [1058, 763] on span "annuleer" at bounding box center [1074, 765] width 65 height 12
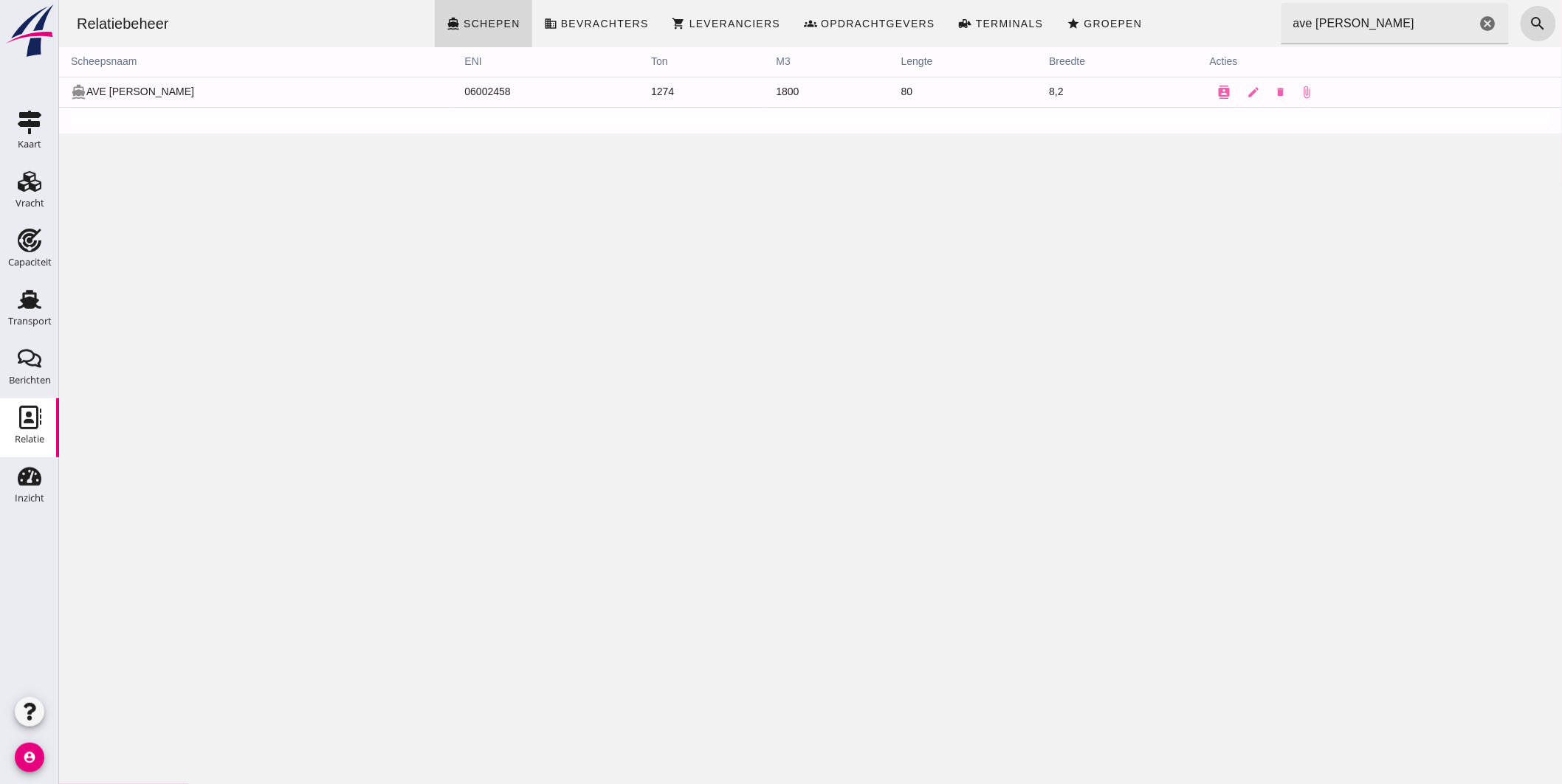
drag, startPoint x: 1370, startPoint y: 20, endPoint x: 835, endPoint y: -3, distance: 535.5
click at [835, 0] on html "Relatiebeheer directions_boat Schepen business Bevrachters shopping_cart Levera…" at bounding box center [810, 392] width 1503 height 784
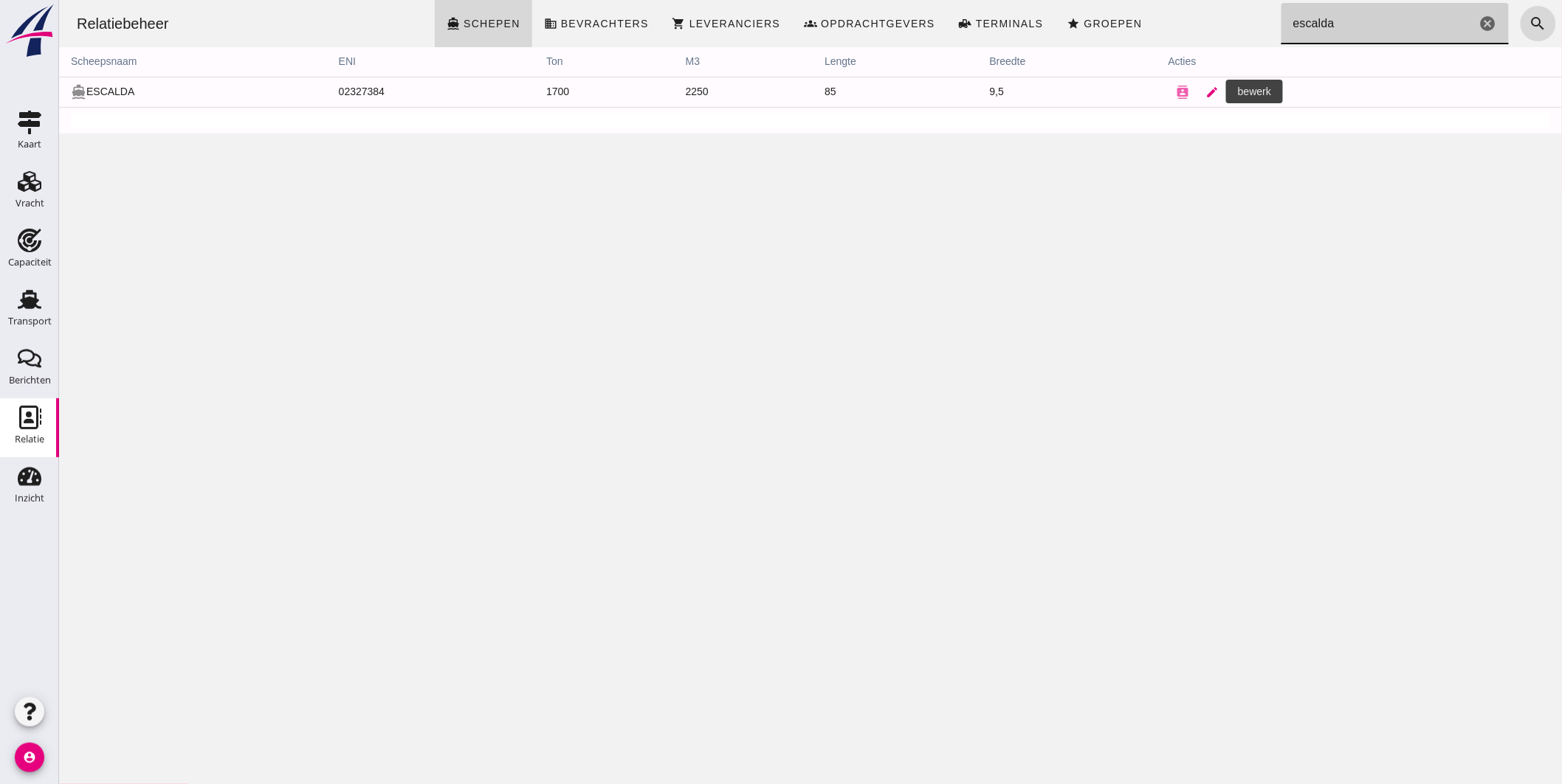
type input "escalda"
click at [1206, 91] on icon "edit" at bounding box center [1212, 93] width 14 height 14
